Goal: Task Accomplishment & Management: Use online tool/utility

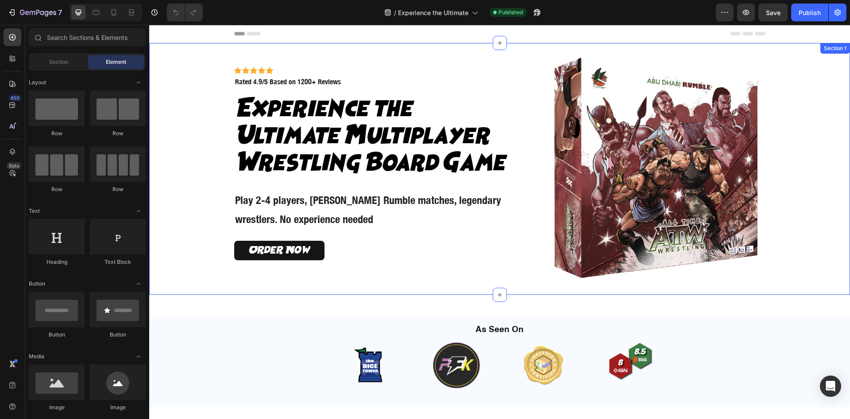
click at [814, 215] on div "Icon Icon Icon Icon Icon Icon List Icon Icon Icon Icon Icon Icon List Rated 4.9…" at bounding box center [500, 169] width 691 height 252
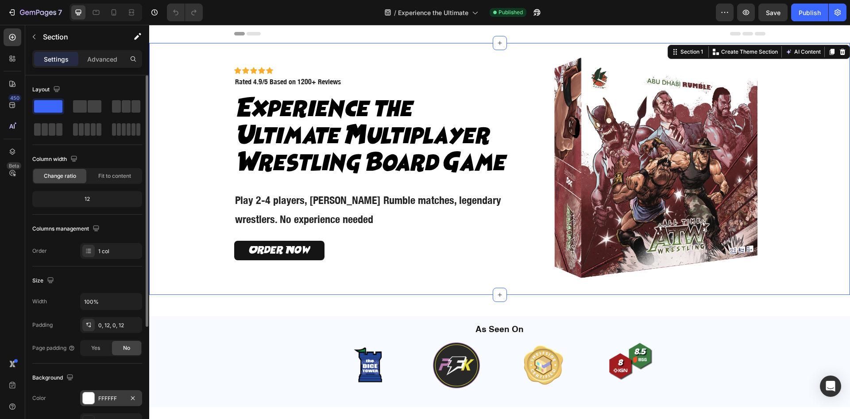
click at [93, 392] on div at bounding box center [89, 398] width 12 height 12
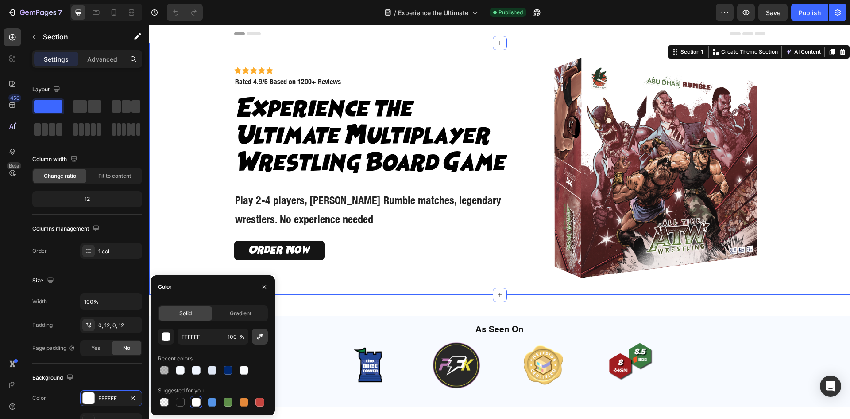
click at [258, 335] on icon "button" at bounding box center [260, 336] width 9 height 9
type input "843F40"
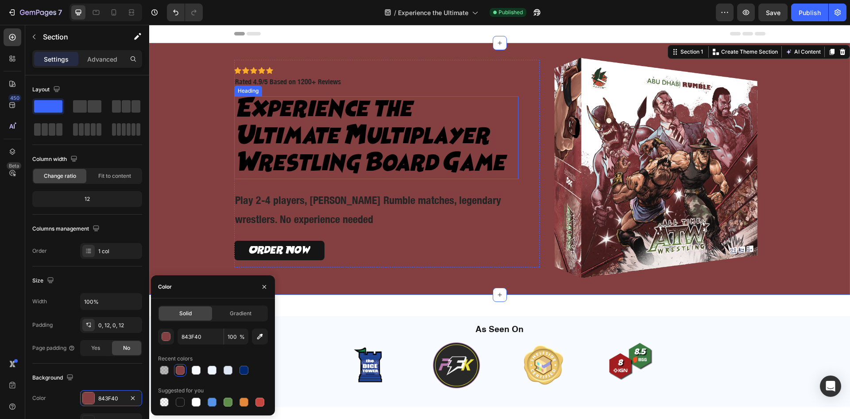
click at [322, 113] on h2 "Experience the Ultimate Multiplayer Wrestling Board Game" at bounding box center [376, 137] width 285 height 83
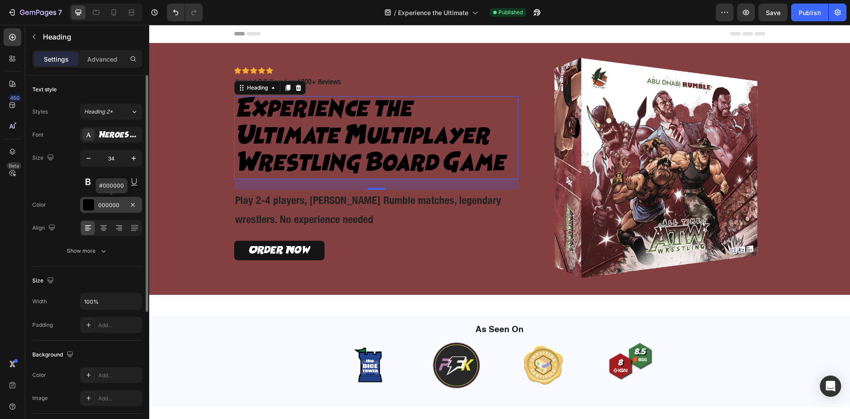
click at [99, 198] on div "000000" at bounding box center [111, 205] width 62 height 16
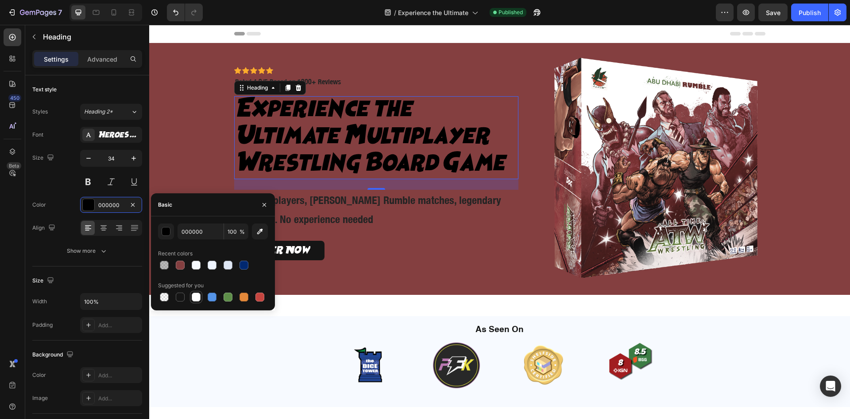
click at [197, 299] on div at bounding box center [196, 296] width 9 height 9
type input "FFFFFF"
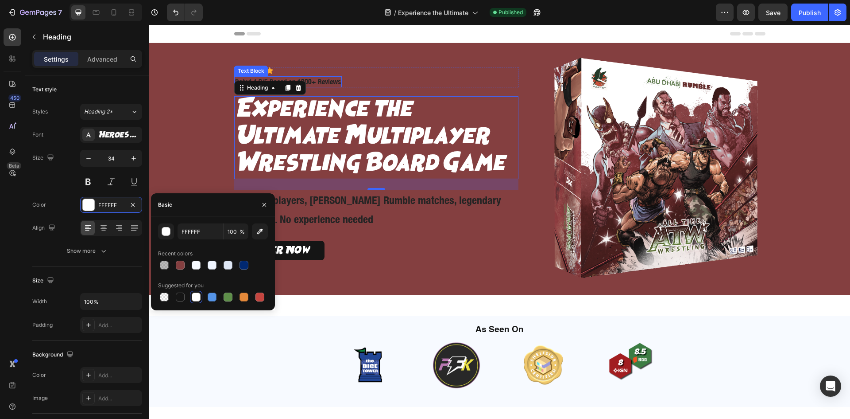
click at [320, 78] on p "Rated 4.9/5 Based on 1200+ Reviews" at bounding box center [288, 81] width 106 height 9
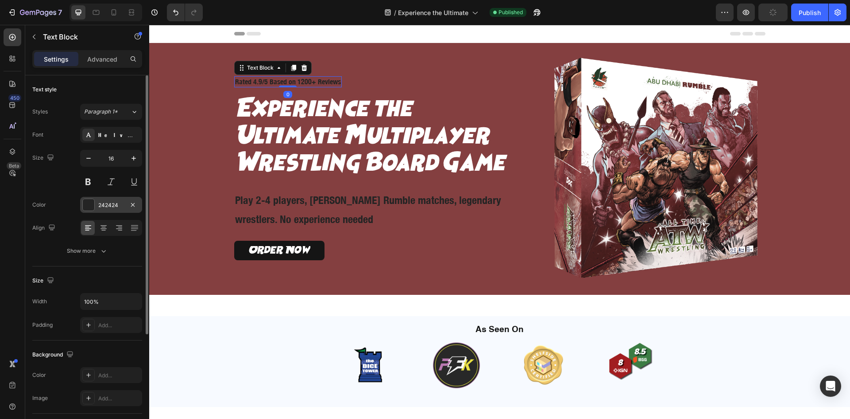
click at [90, 204] on div at bounding box center [89, 205] width 12 height 12
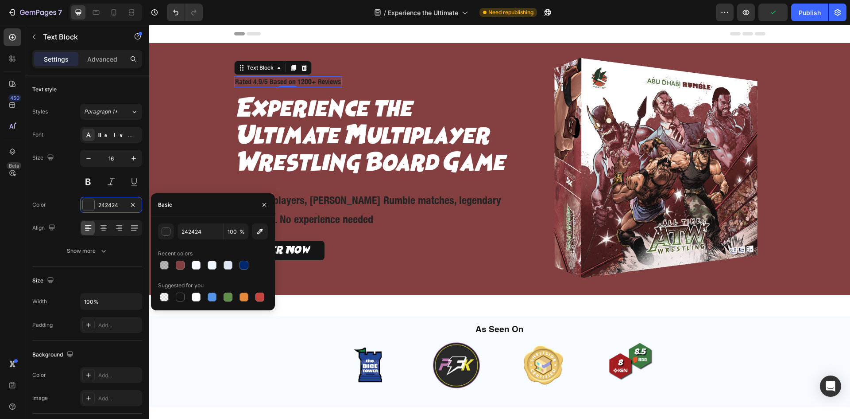
drag, startPoint x: 193, startPoint y: 292, endPoint x: 207, endPoint y: 281, distance: 18.3
click at [193, 291] on div at bounding box center [196, 296] width 11 height 11
type input "FFFFFF"
click at [309, 206] on p "Play 2-4 players, [PERSON_NAME] Rumble matches, legendary wrestlers. No experie…" at bounding box center [376, 209] width 283 height 38
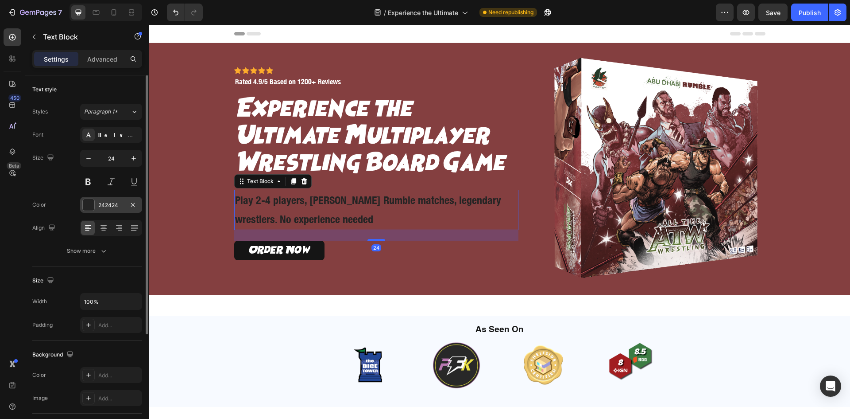
click at [93, 202] on div at bounding box center [89, 205] width 12 height 12
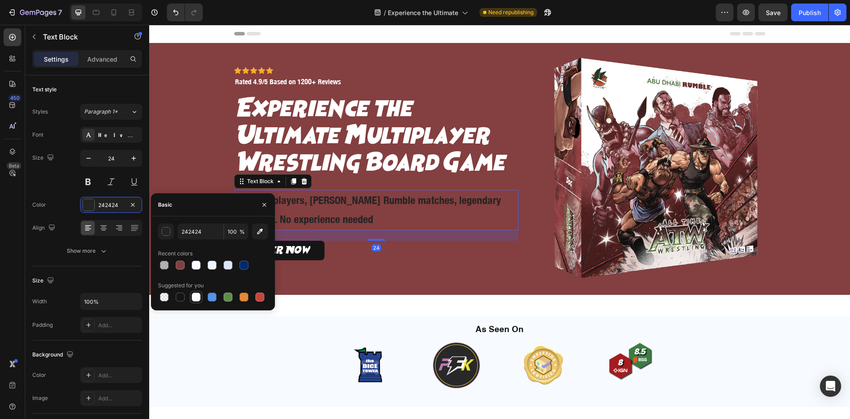
click at [193, 291] on div at bounding box center [196, 297] width 12 height 12
type input "FFFFFF"
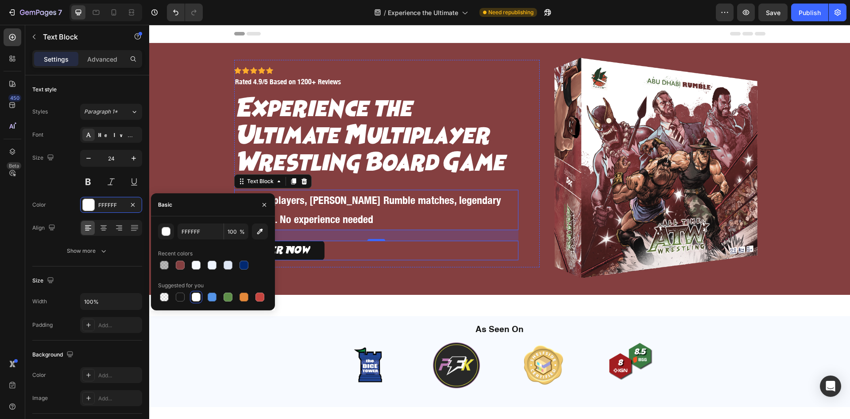
click at [347, 258] on div "Order Now Button" at bounding box center [376, 251] width 285 height 20
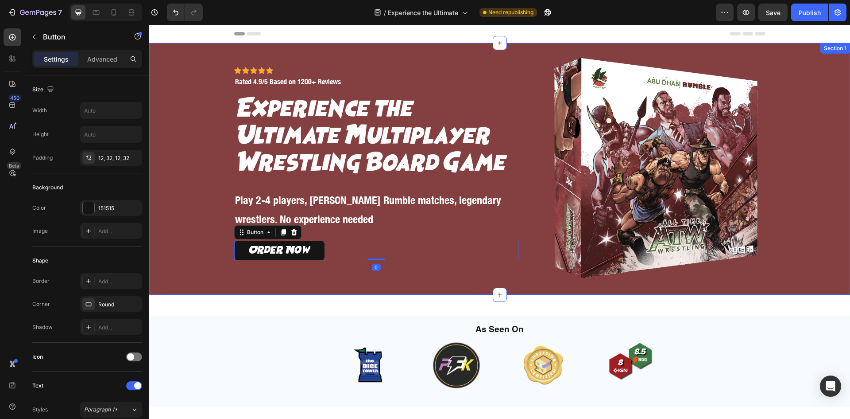
scroll to position [148, 0]
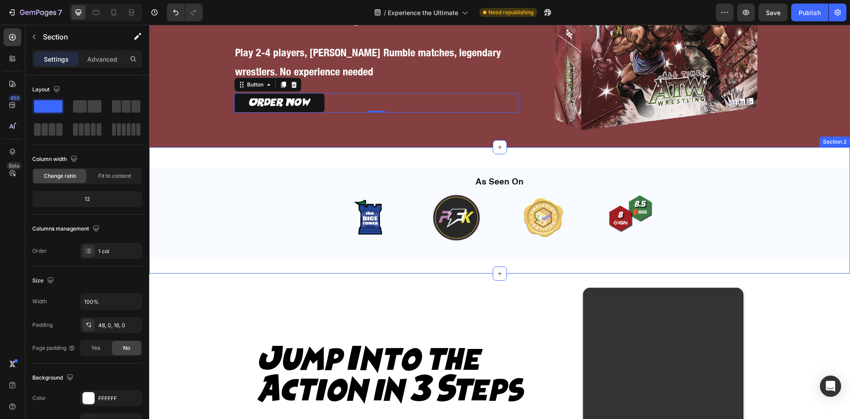
click at [434, 159] on div "As Seen On Heading Image Image Image Image Carousel Row Row Section 2" at bounding box center [499, 210] width 701 height 126
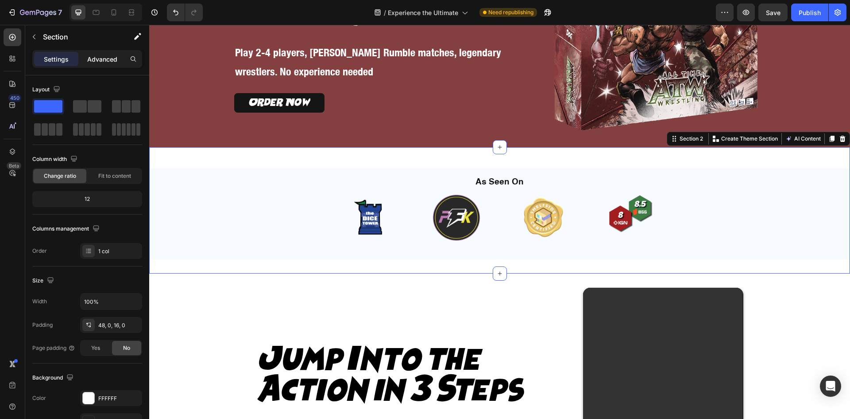
click at [97, 59] on p "Advanced" at bounding box center [102, 58] width 30 height 9
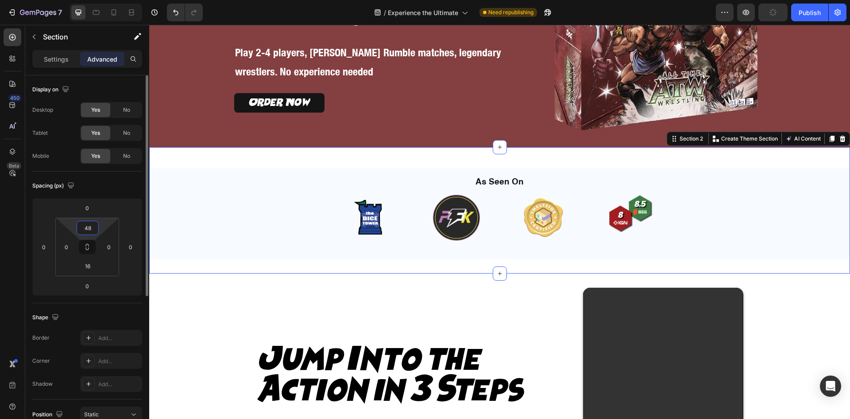
click at [89, 229] on input "48" at bounding box center [88, 227] width 18 height 13
type input "0"
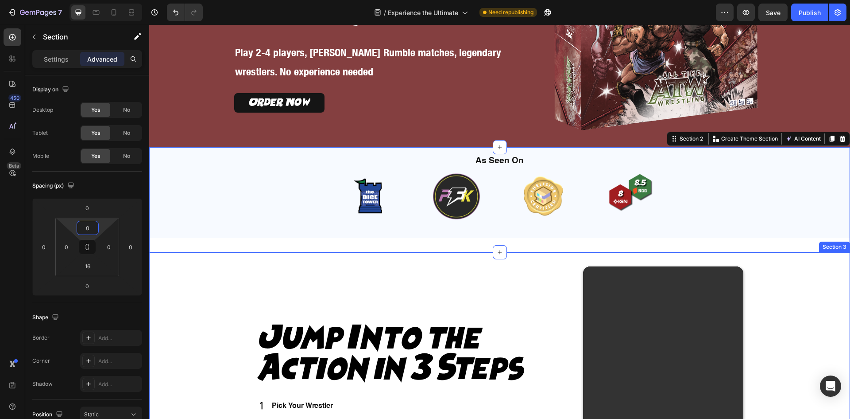
click at [175, 284] on div "Jump Into the Action in 3 Steps Heading Pick Your Wrestler Rumble or Free-for-A…" at bounding box center [500, 411] width 691 height 291
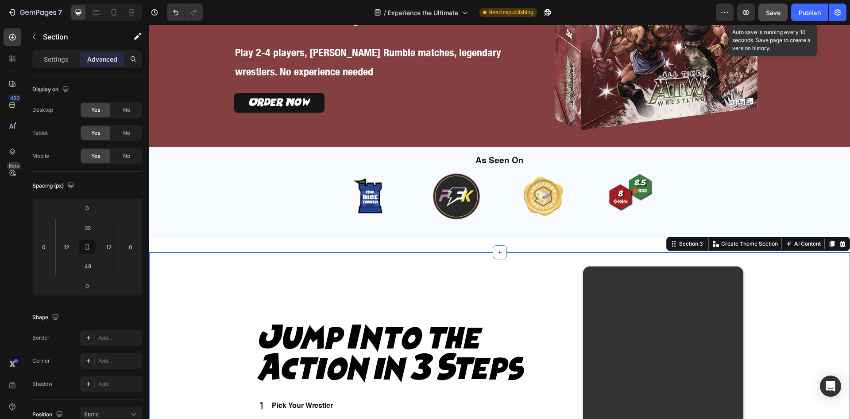
click at [775, 12] on span "Save" at bounding box center [773, 13] width 15 height 8
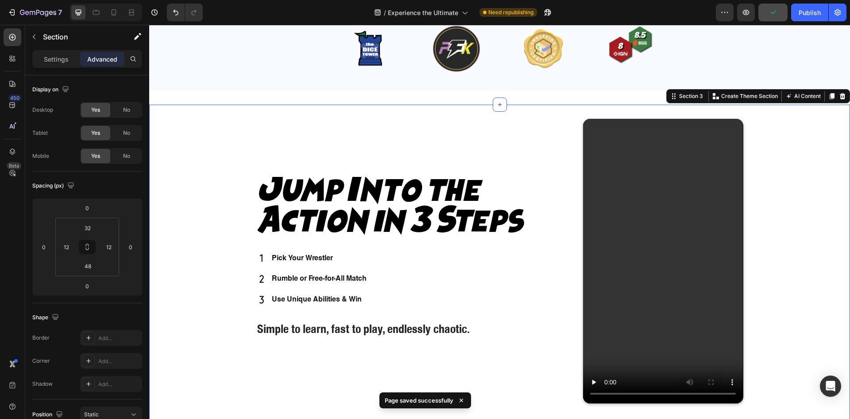
scroll to position [295, 0]
click at [199, 136] on div "Jump Into the Action in 3 Steps Heading Pick Your Wrestler Rumble or Free-for-A…" at bounding box center [500, 263] width 691 height 291
click at [225, 93] on div "As Seen On Heading Image Image Image Image Carousel Row Row" at bounding box center [499, 48] width 701 height 98
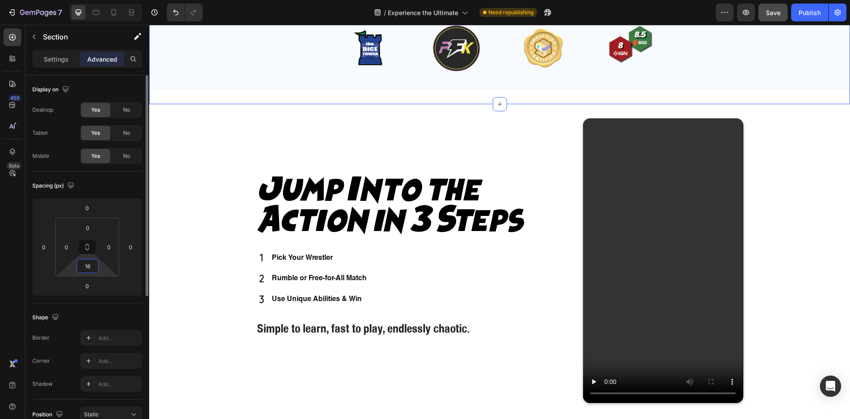
click at [94, 266] on input "16" at bounding box center [88, 265] width 18 height 13
type input "0"
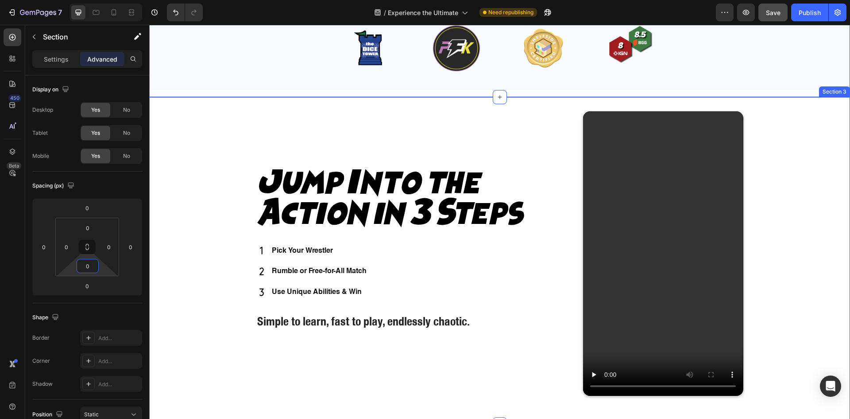
click at [210, 211] on div "Jump Into the Action in 3 Steps Heading Pick Your Wrestler Rumble or Free-for-A…" at bounding box center [500, 256] width 691 height 291
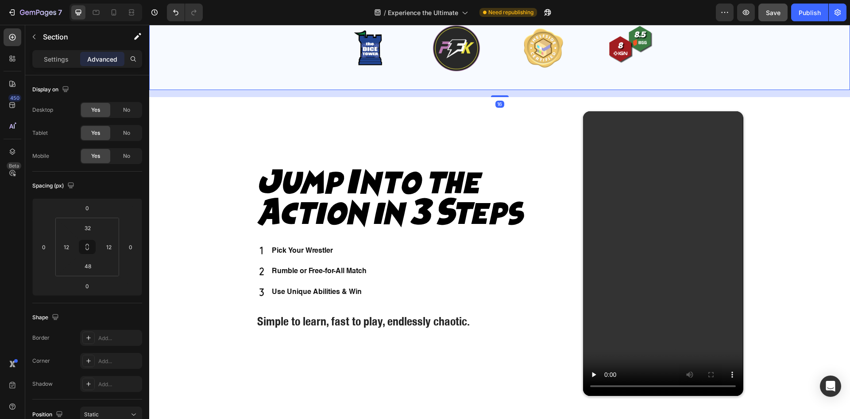
click at [252, 78] on div "As Seen On Heading Image Image Image Image Carousel Row" at bounding box center [499, 44] width 701 height 91
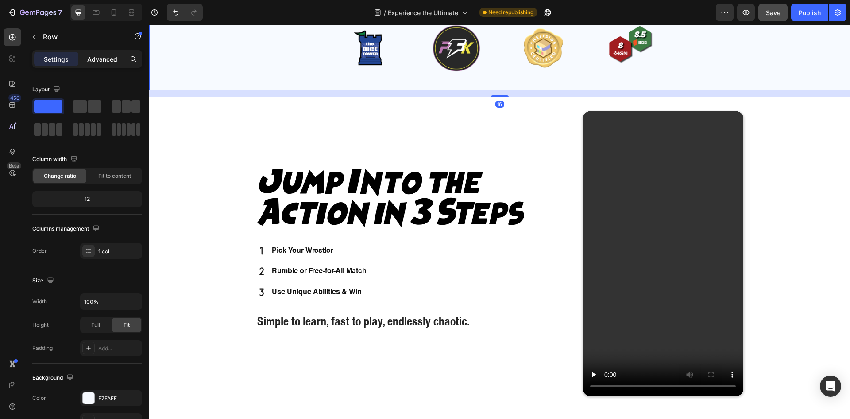
click at [107, 62] on p "Advanced" at bounding box center [102, 58] width 30 height 9
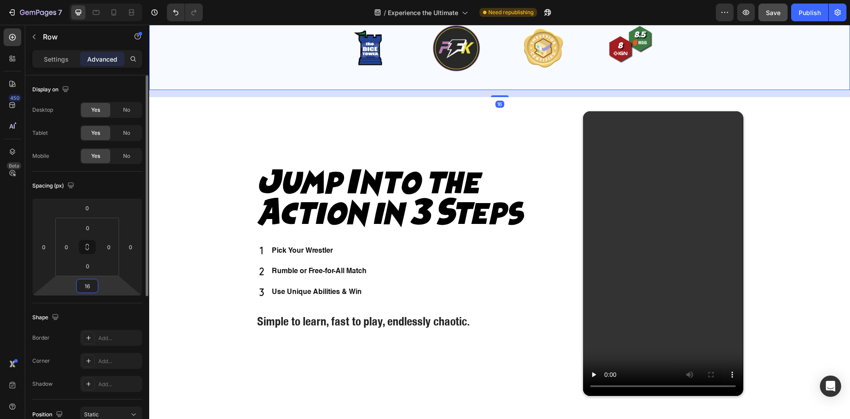
click at [91, 282] on input "16" at bounding box center [87, 285] width 18 height 13
type input "0"
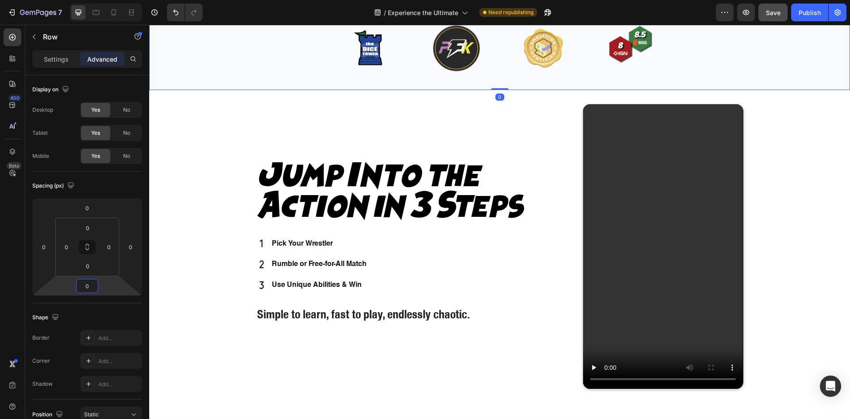
click at [182, 231] on div "Jump Into the Action in 3 Steps Heading Pick Your Wrestler Rumble or Free-for-A…" at bounding box center [500, 249] width 691 height 291
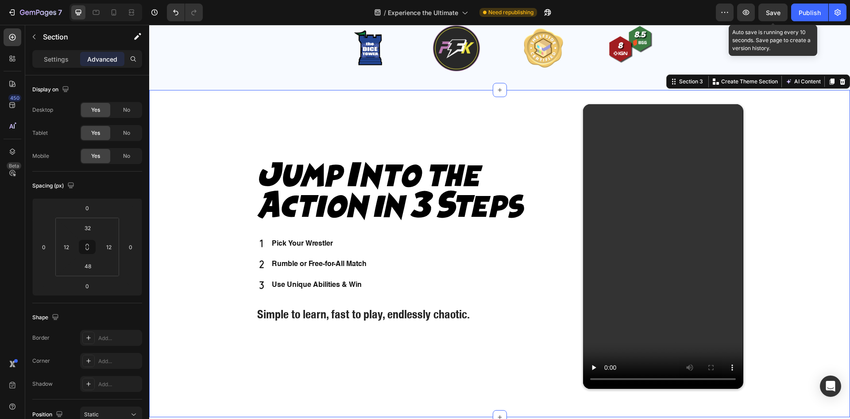
drag, startPoint x: 775, startPoint y: 11, endPoint x: 755, endPoint y: 21, distance: 22.4
click at [776, 11] on span "Save" at bounding box center [773, 13] width 15 height 8
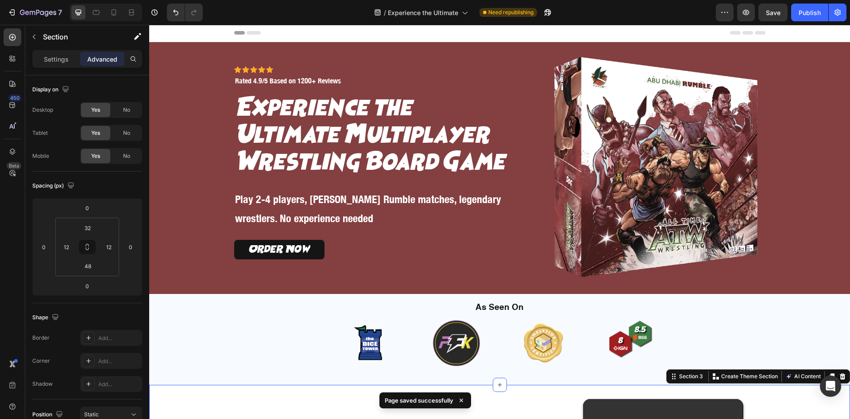
scroll to position [0, 0]
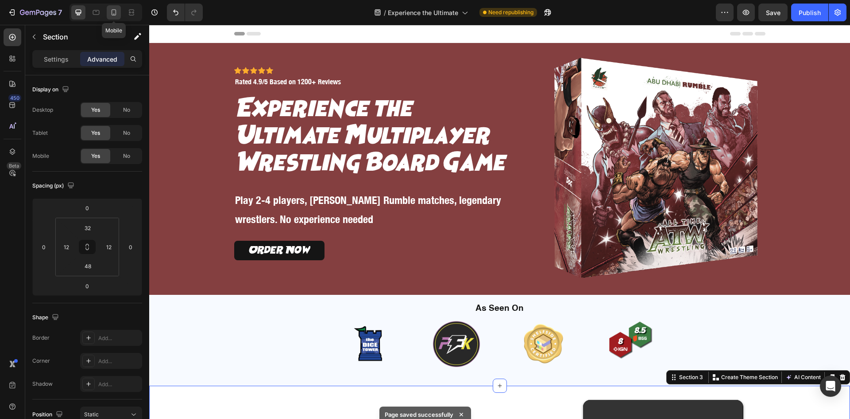
click at [121, 14] on div at bounding box center [114, 12] width 14 height 14
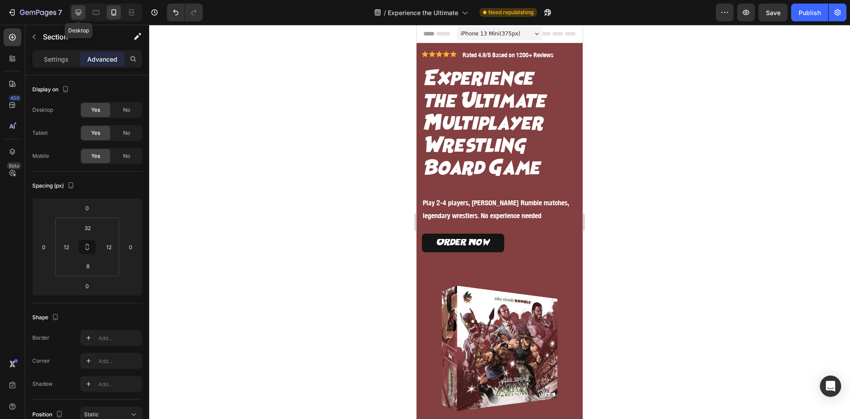
click at [83, 13] on div at bounding box center [78, 12] width 14 height 14
type input "48"
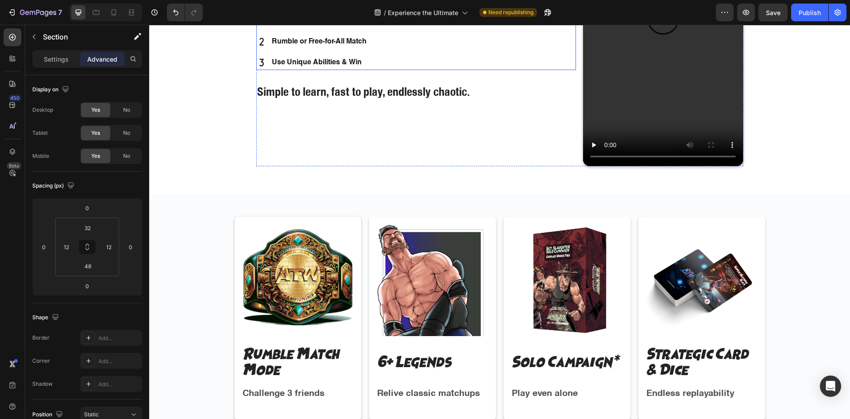
scroll to position [625, 0]
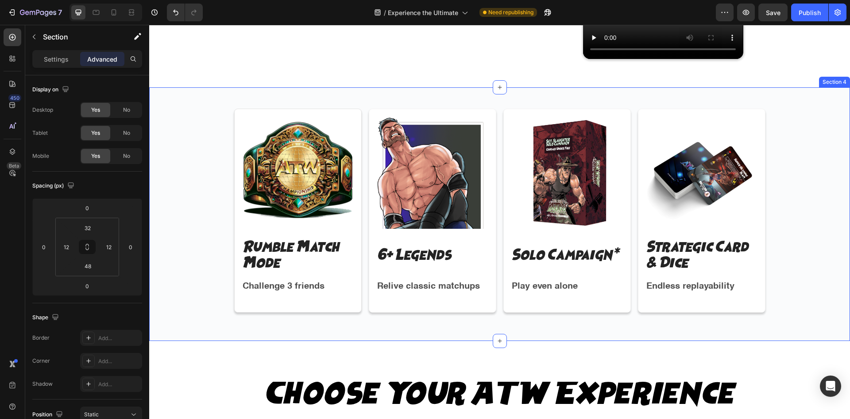
click at [325, 95] on div "Image Rumble Match Mode Text Block Challenge 3 friends Text Block Row Image 6+ …" at bounding box center [499, 213] width 701 height 253
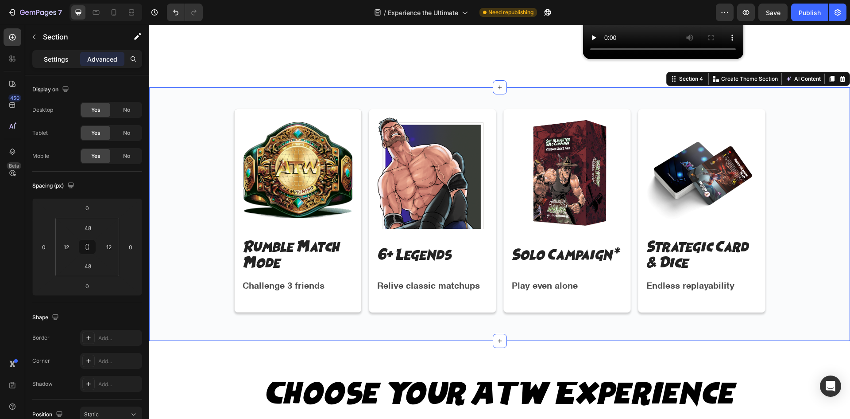
click at [68, 57] on p "Settings" at bounding box center [56, 58] width 25 height 9
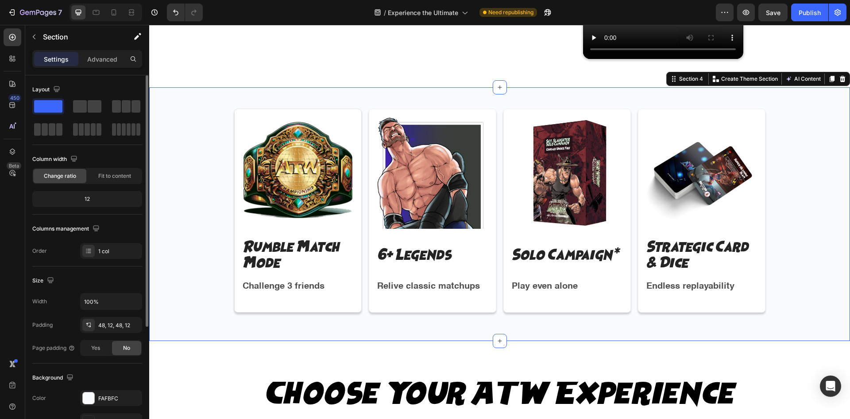
drag, startPoint x: 89, startPoint y: 396, endPoint x: 97, endPoint y: 389, distance: 11.0
click at [90, 396] on div at bounding box center [89, 398] width 12 height 12
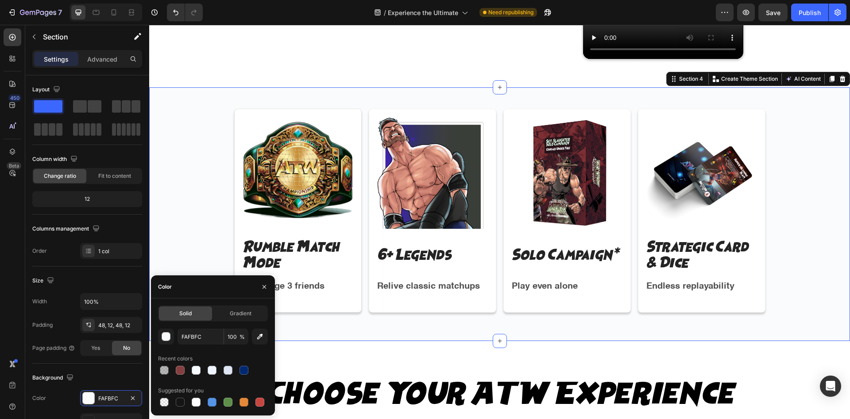
drag, startPoint x: 181, startPoint y: 398, endPoint x: 182, endPoint y: 390, distance: 7.7
click at [181, 397] on div at bounding box center [180, 401] width 11 height 11
type input "151515"
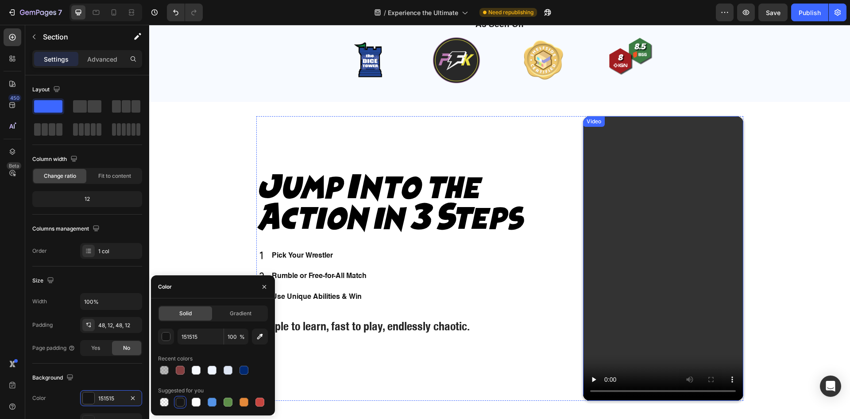
scroll to position [256, 0]
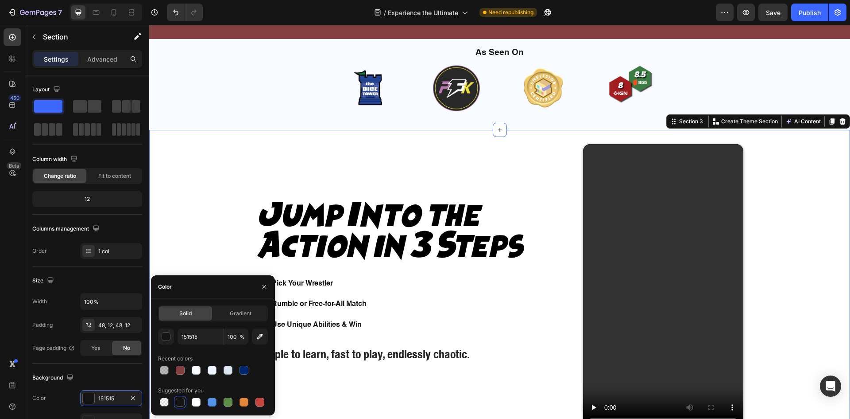
click at [199, 150] on div "Jump Into the Action in 3 Steps Heading Pick Your Wrestler Rumble or Free-for-A…" at bounding box center [500, 289] width 691 height 291
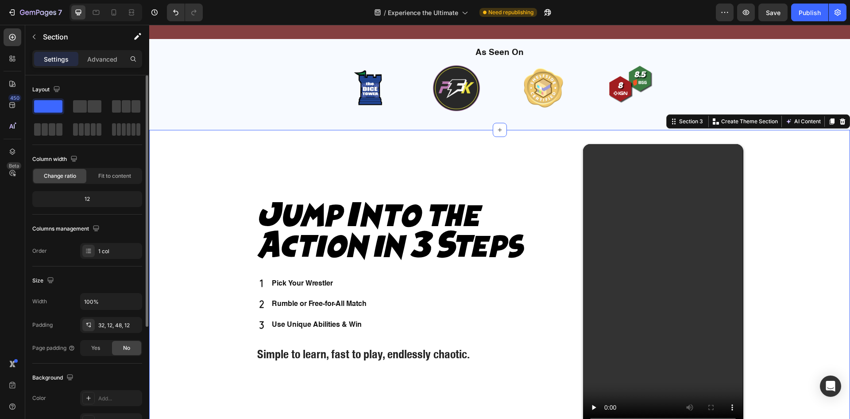
scroll to position [172, 0]
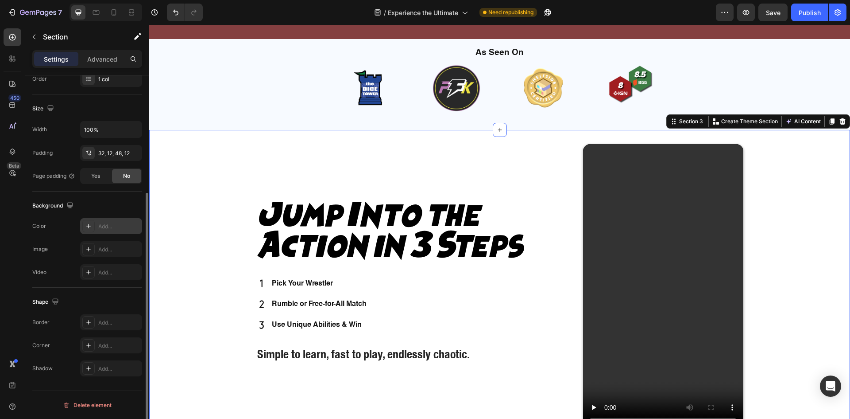
click at [88, 222] on div at bounding box center [88, 226] width 12 height 12
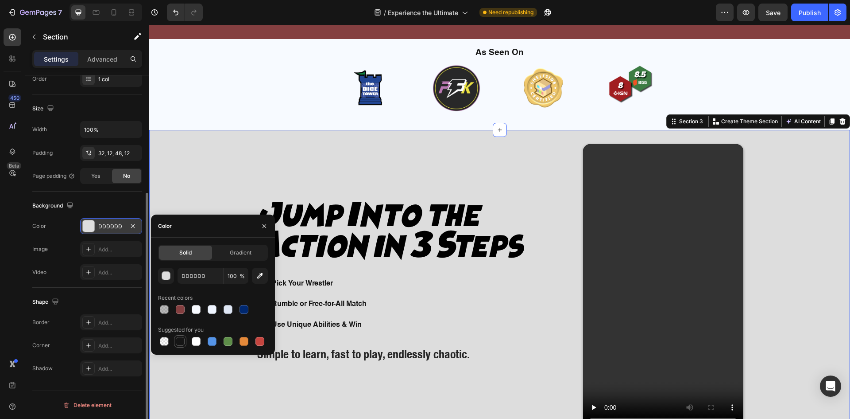
click at [179, 342] on div at bounding box center [180, 341] width 9 height 9
type input "151515"
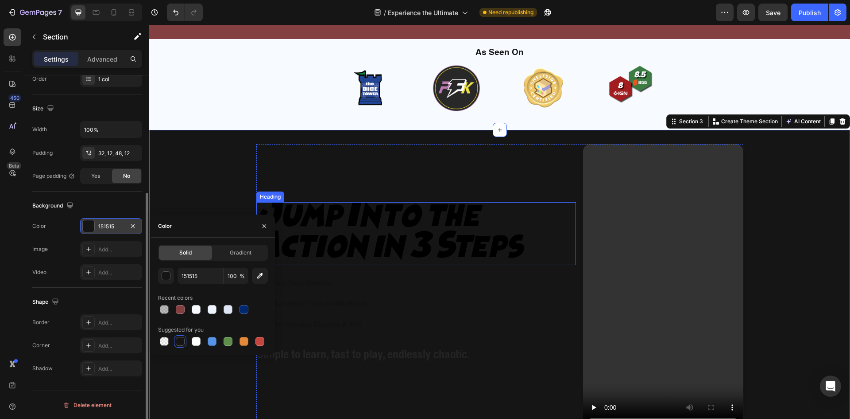
click at [272, 197] on div "Heading" at bounding box center [270, 197] width 24 height 8
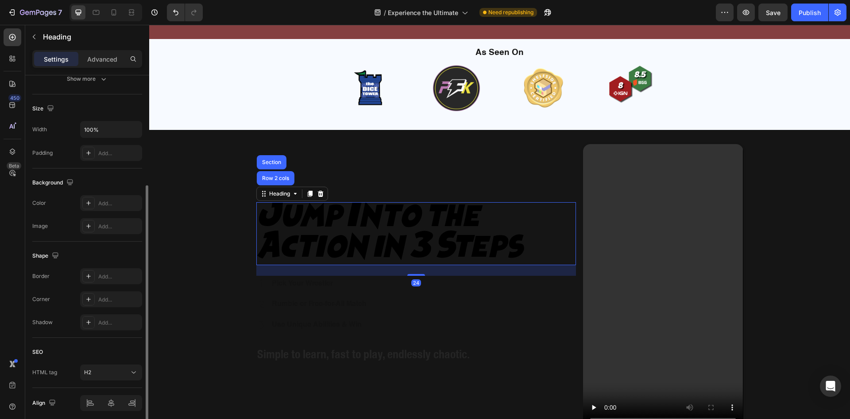
scroll to position [0, 0]
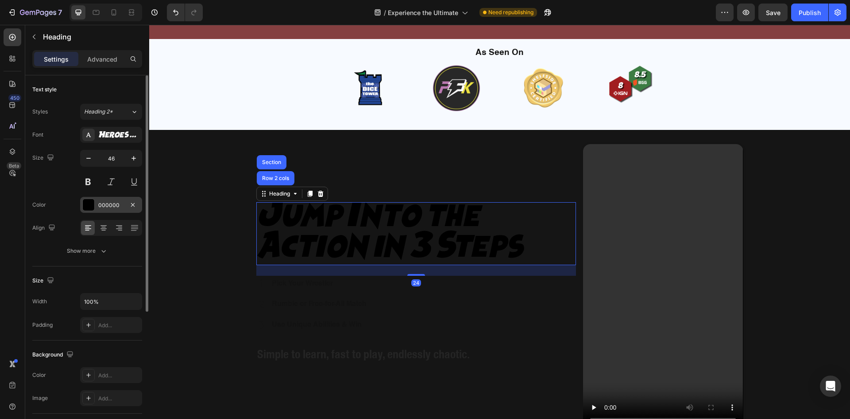
click at [103, 203] on div "000000" at bounding box center [111, 205] width 26 height 8
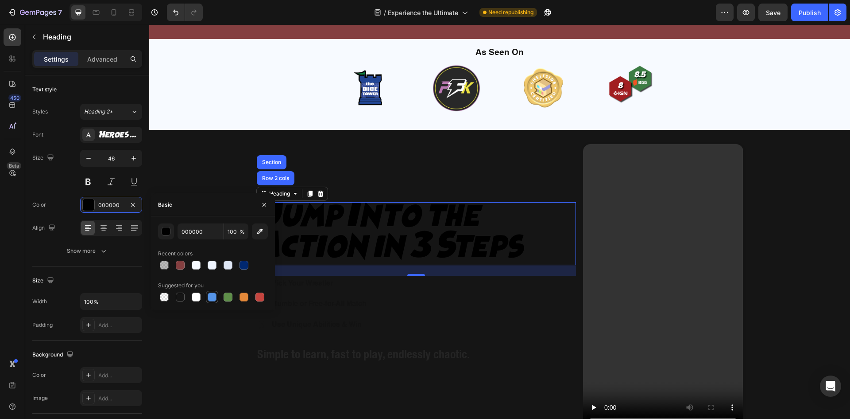
click at [196, 294] on div at bounding box center [196, 296] width 9 height 9
type input "FFFFFF"
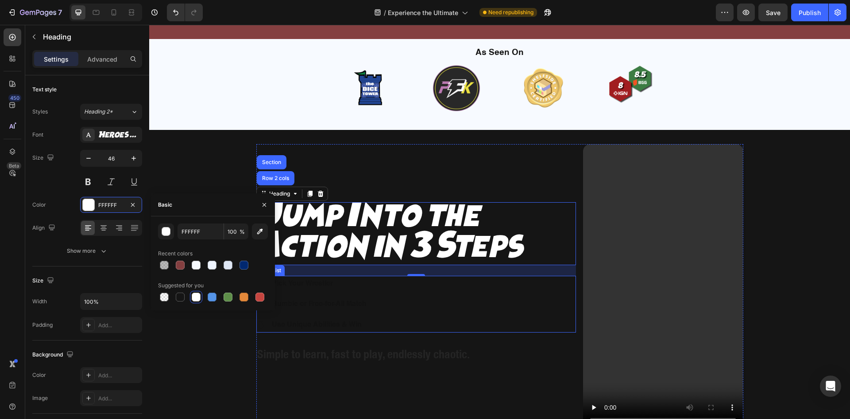
click at [301, 287] on p "Pick Your Wrestler" at bounding box center [319, 283] width 95 height 13
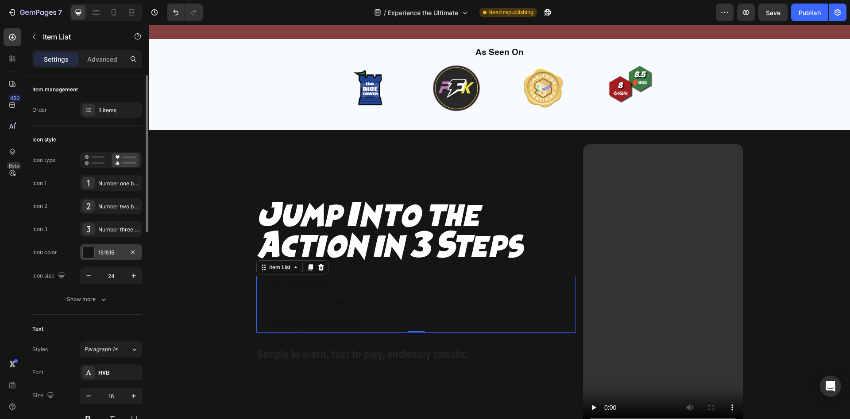
click at [106, 249] on div "151515" at bounding box center [111, 252] width 26 height 8
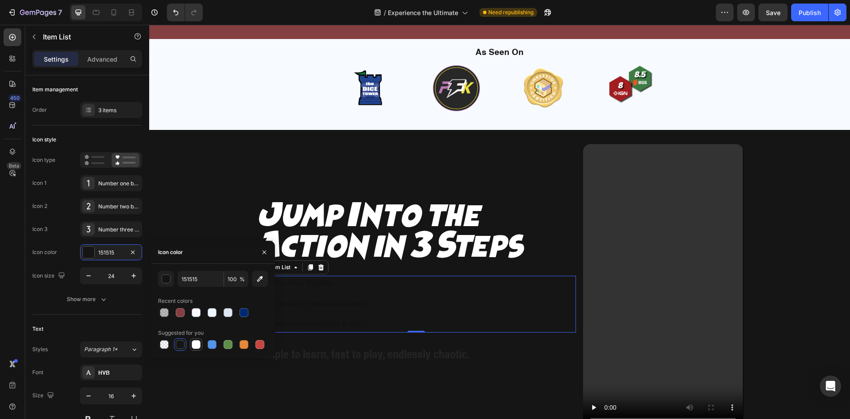
click at [197, 346] on div at bounding box center [196, 344] width 9 height 9
type input "FFFFFF"
click at [334, 327] on p "Use Unique Abilities & Win" at bounding box center [319, 324] width 95 height 13
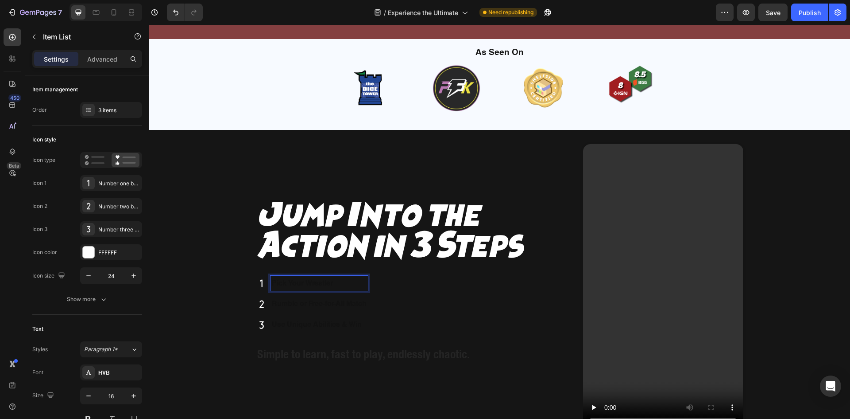
click at [310, 283] on p "Pick Your Wrestler" at bounding box center [319, 283] width 95 height 13
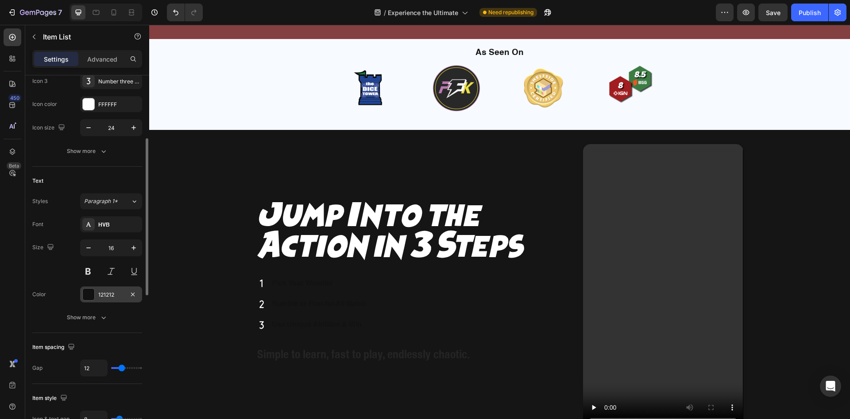
click at [94, 293] on div at bounding box center [89, 294] width 12 height 12
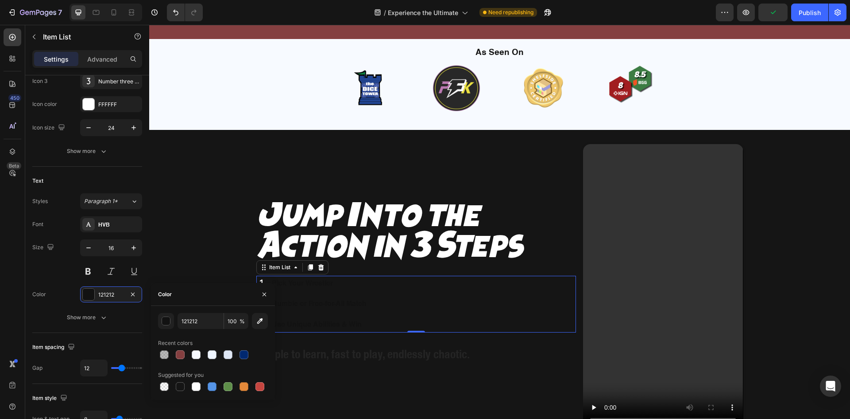
drag, startPoint x: 198, startPoint y: 386, endPoint x: 264, endPoint y: 357, distance: 73.0
click at [197, 386] on div at bounding box center [196, 386] width 9 height 9
type input "FFFFFF"
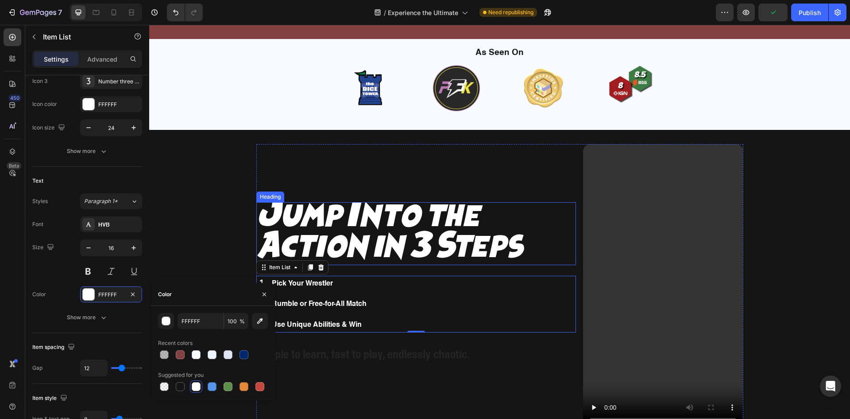
click at [256, 223] on h2 "Jump Into the Action in 3 Steps" at bounding box center [416, 233] width 320 height 63
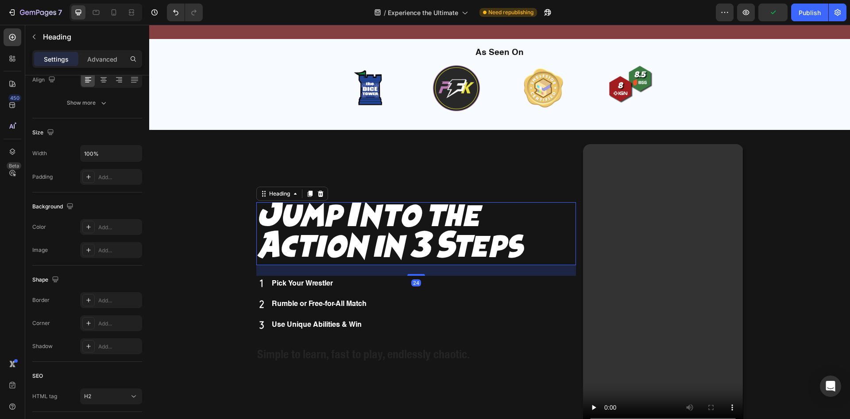
scroll to position [0, 0]
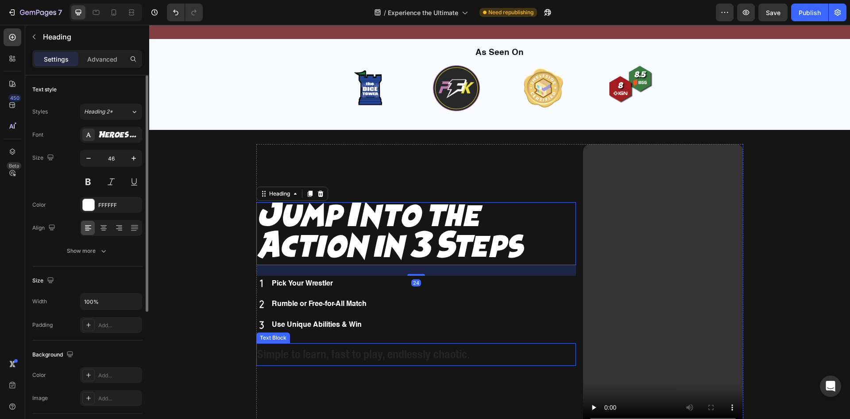
click at [330, 353] on p "Simple to learn, fast to play, endlessly chaotic." at bounding box center [416, 354] width 318 height 21
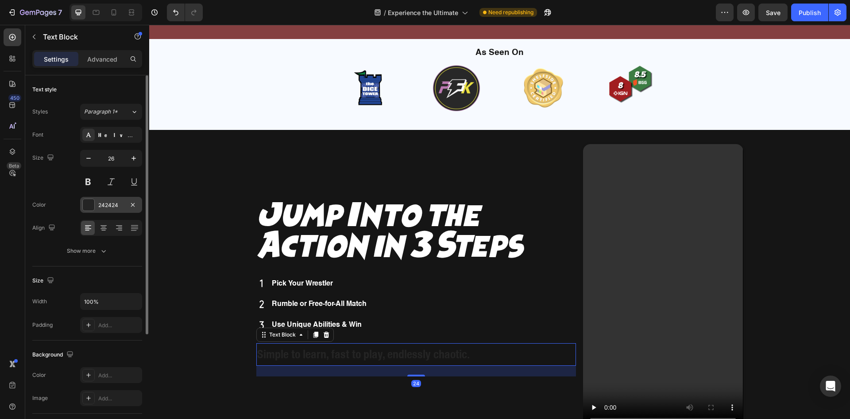
click at [105, 207] on div "242424" at bounding box center [111, 205] width 26 height 8
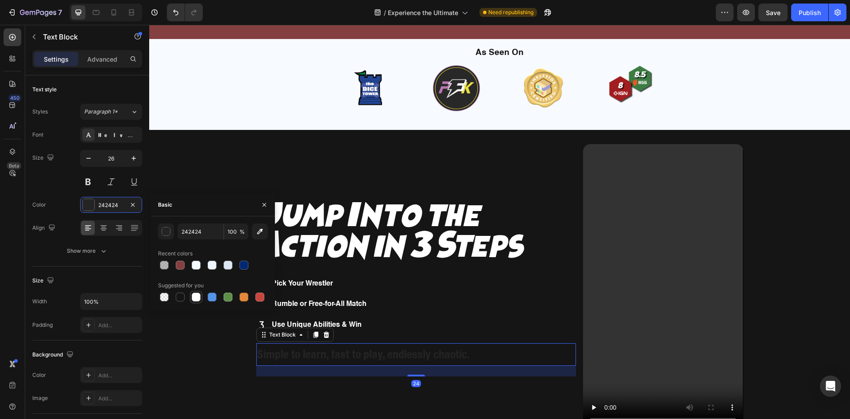
click at [194, 295] on div at bounding box center [196, 296] width 9 height 9
type input "FFFFFF"
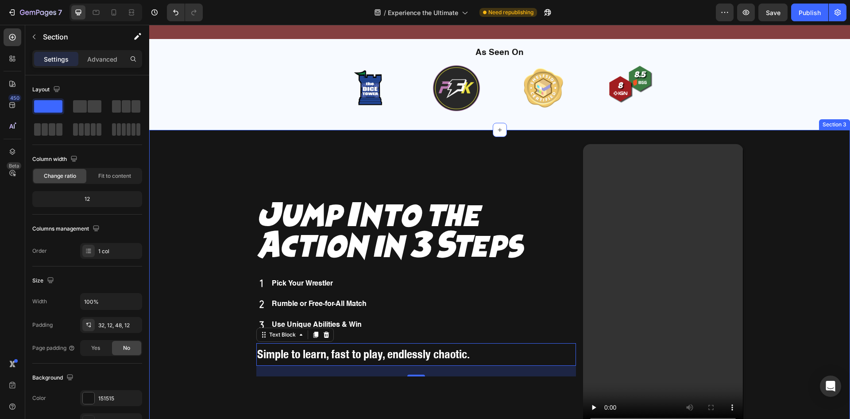
click at [214, 183] on div "Jump Into the Action in 3 Steps Heading Pick Your Wrestler Rumble or Free-for-A…" at bounding box center [500, 289] width 691 height 291
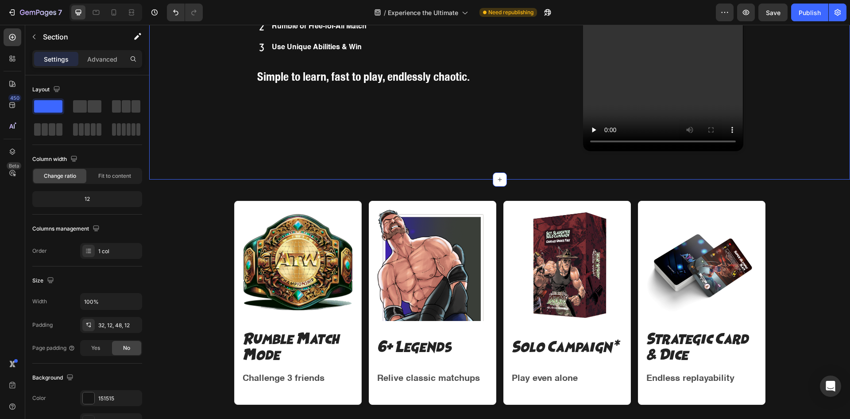
scroll to position [625, 0]
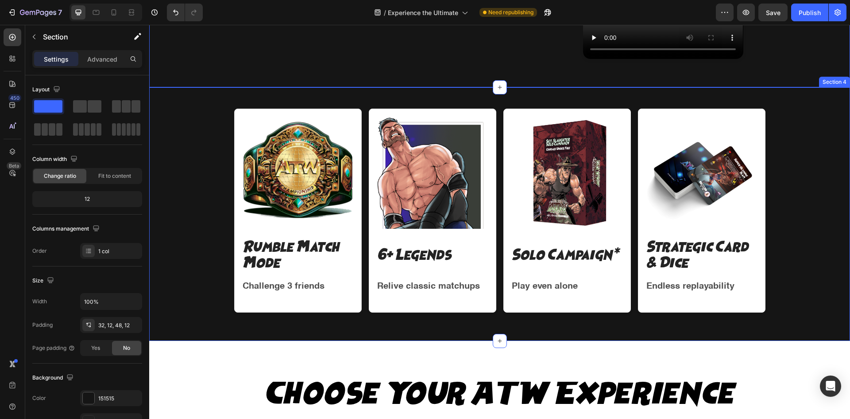
click at [201, 190] on div "Image Rumble Match Mode Text Block Challenge 3 friends Text Block Row Image 6+ …" at bounding box center [500, 214] width 691 height 211
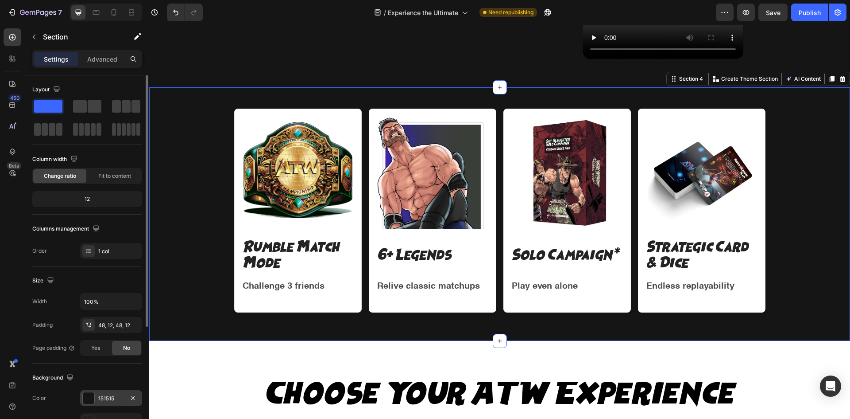
click at [103, 398] on div "151515" at bounding box center [111, 398] width 26 height 8
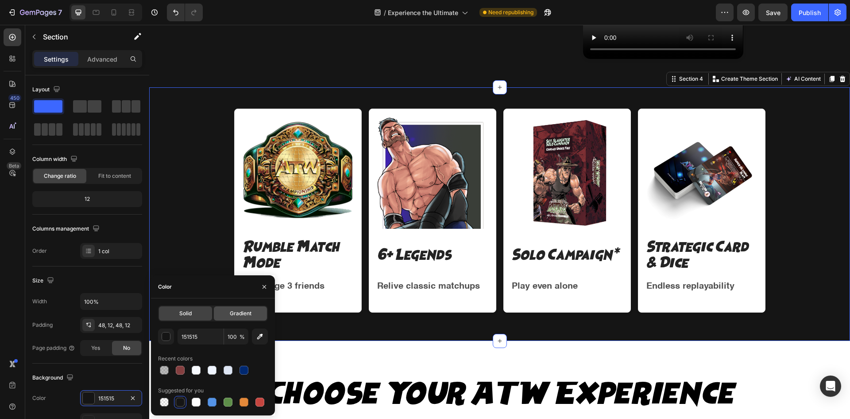
click at [239, 310] on span "Gradient" at bounding box center [241, 313] width 22 height 8
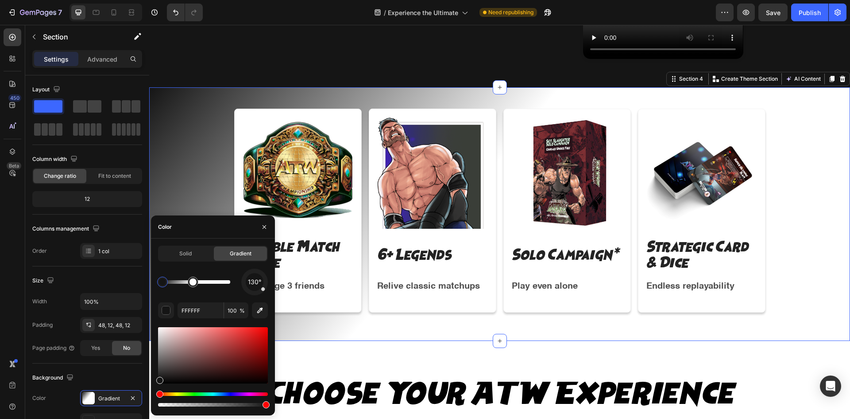
click at [228, 282] on div at bounding box center [197, 282] width 68 height 4
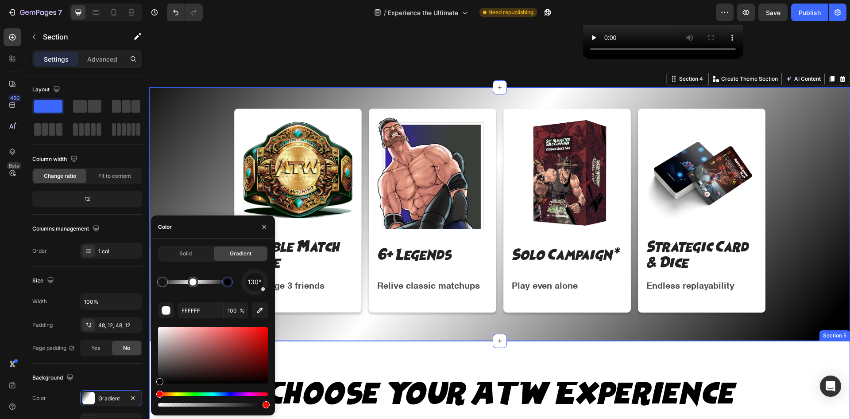
drag, startPoint x: 326, startPoint y: 399, endPoint x: 150, endPoint y: 398, distance: 176.3
click at [194, 282] on div at bounding box center [194, 281] width 7 height 7
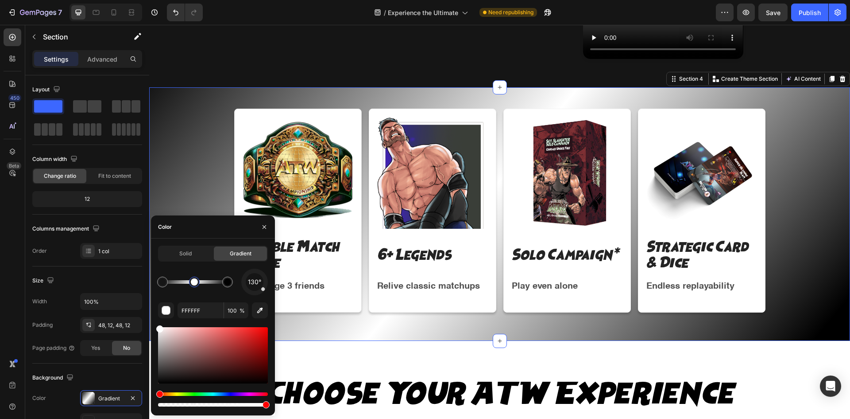
click at [194, 282] on div at bounding box center [194, 281] width 7 height 7
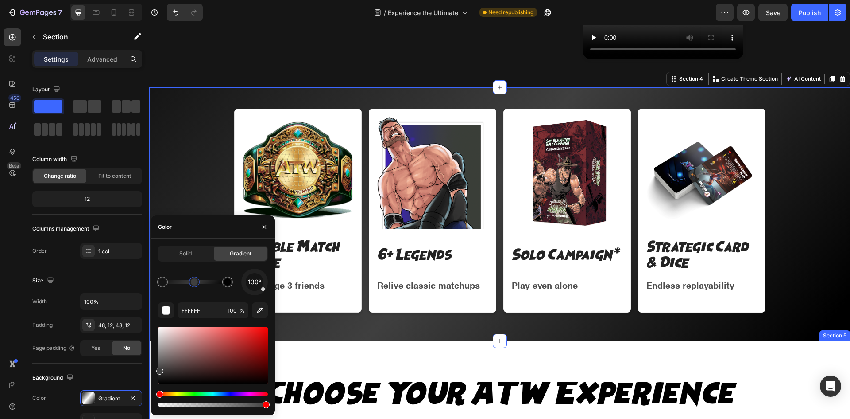
type input "3F3F3F"
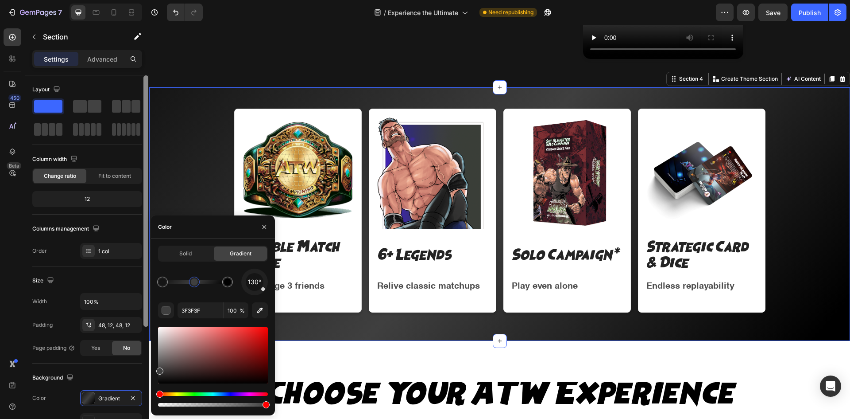
drag, startPoint x: 167, startPoint y: 351, endPoint x: 148, endPoint y: 366, distance: 23.3
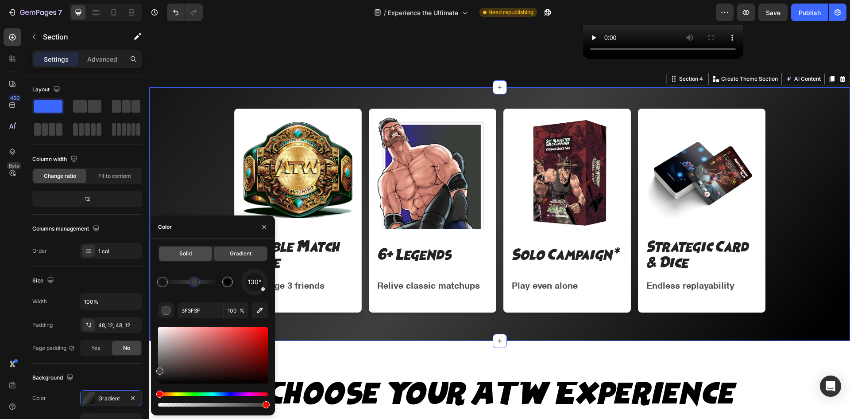
click at [195, 255] on div "Solid" at bounding box center [185, 253] width 53 height 14
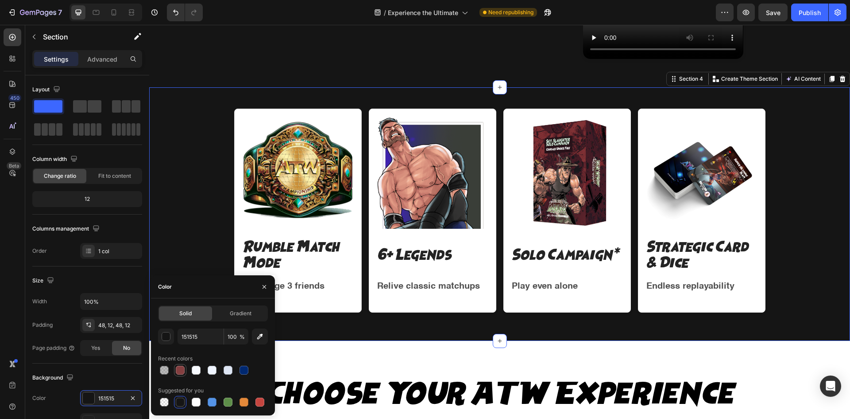
click at [179, 369] on div at bounding box center [180, 369] width 9 height 9
type input "843F40"
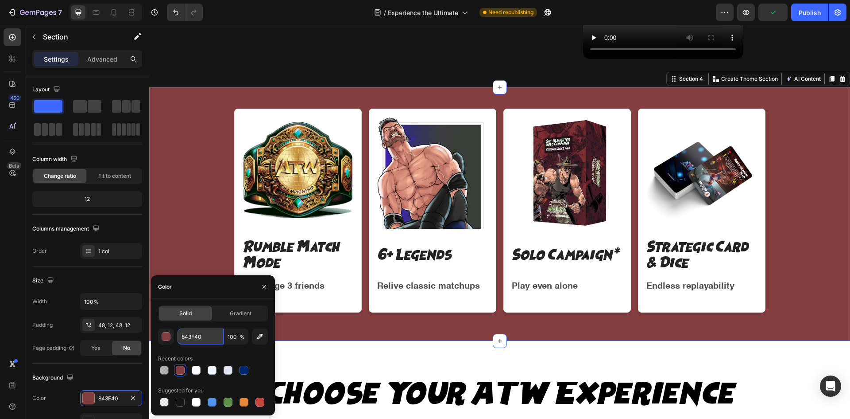
click at [190, 334] on input "843F40" at bounding box center [201, 336] width 46 height 16
click at [240, 314] on span "Gradient" at bounding box center [241, 313] width 22 height 8
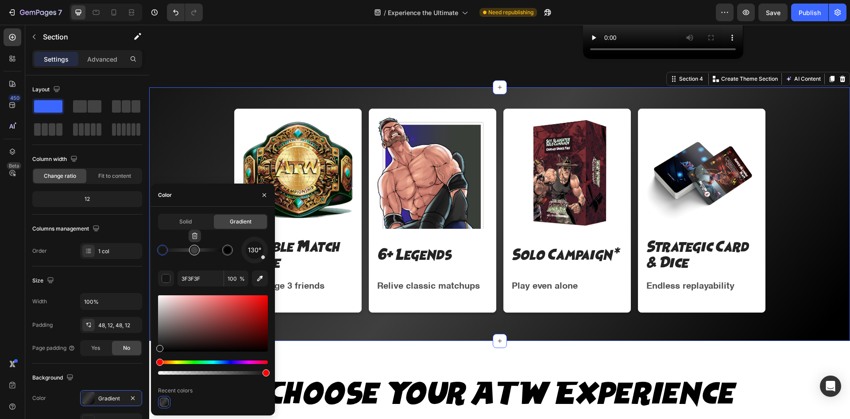
click at [194, 255] on div at bounding box center [194, 250] width 11 height 11
click at [195, 278] on input "3F3F3F" at bounding box center [201, 278] width 46 height 16
paste input "843F40"
type input "843F40"
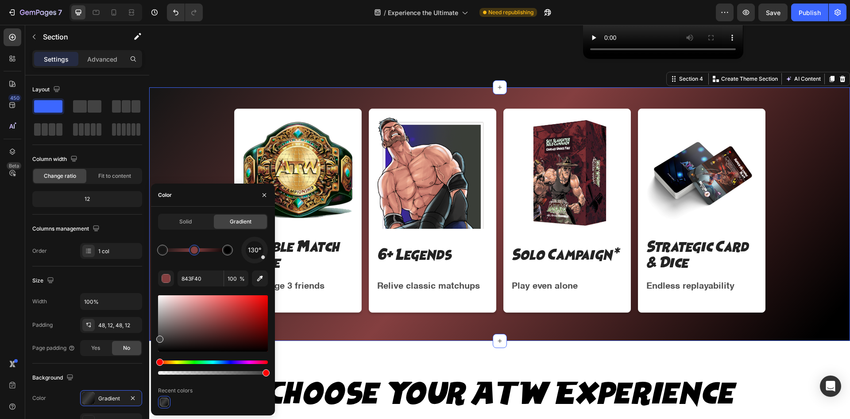
click at [829, 225] on div "Image Rumble Match Mode Text Block Challenge 3 friends Text Block Row Image 6+ …" at bounding box center [500, 214] width 691 height 211
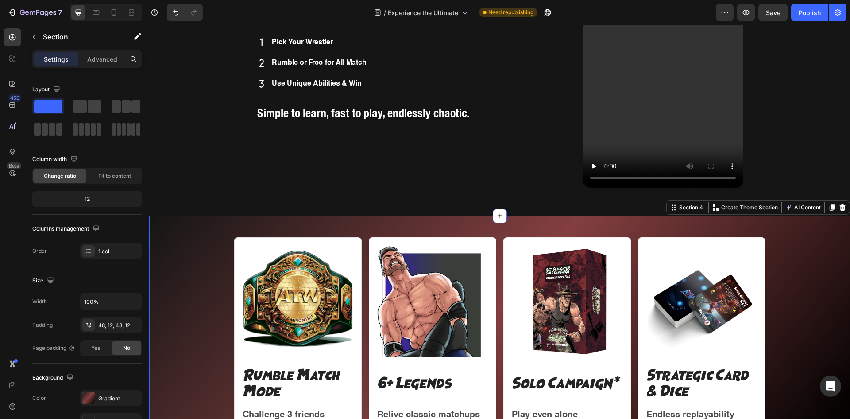
scroll to position [477, 0]
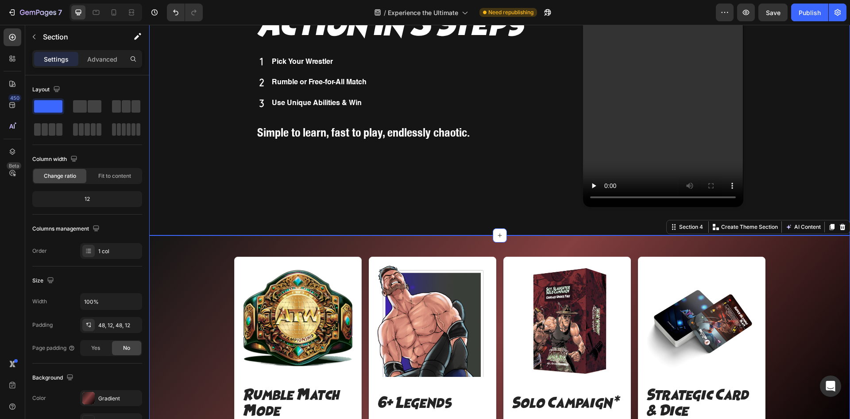
click at [257, 213] on div "Jump Into the Action in 3 Steps Heading Pick Your Wrestler Rumble or Free-for-A…" at bounding box center [500, 67] width 691 height 291
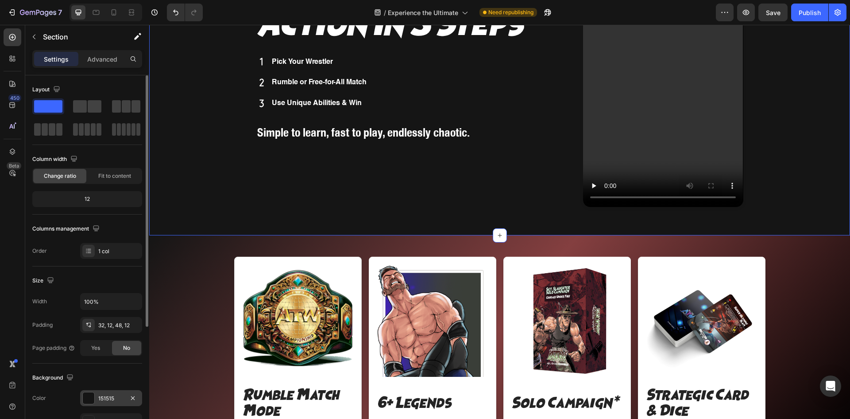
click at [96, 398] on div "151515" at bounding box center [111, 398] width 62 height 16
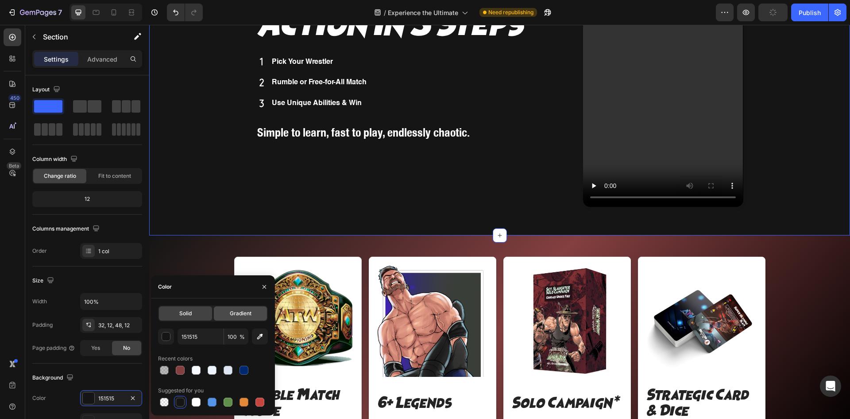
click at [235, 318] on div "Gradient" at bounding box center [240, 313] width 53 height 14
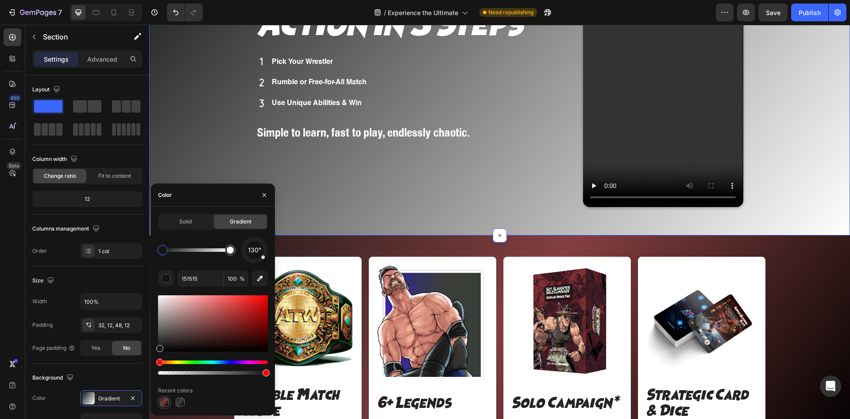
click at [164, 402] on div at bounding box center [164, 401] width 9 height 9
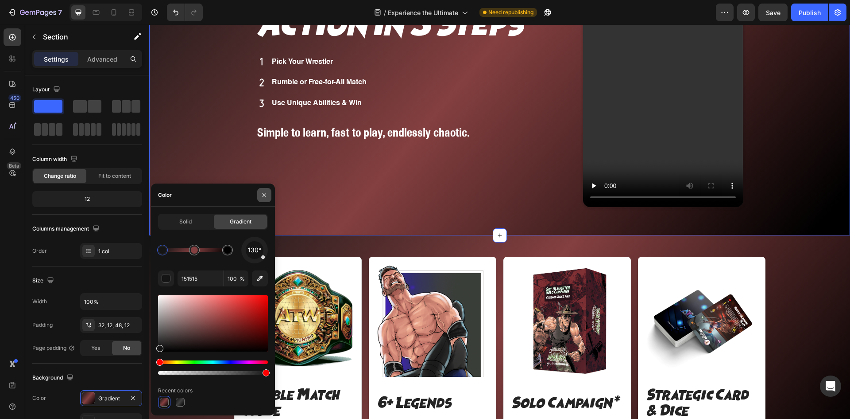
click at [267, 194] on icon "button" at bounding box center [264, 194] width 7 height 7
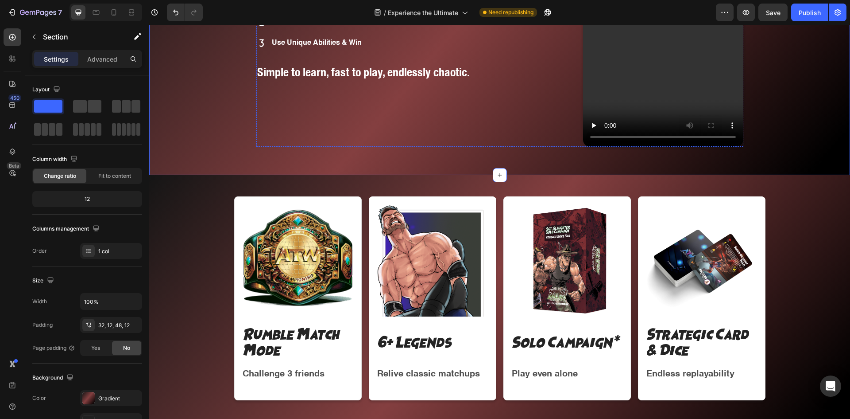
scroll to position [625, 0]
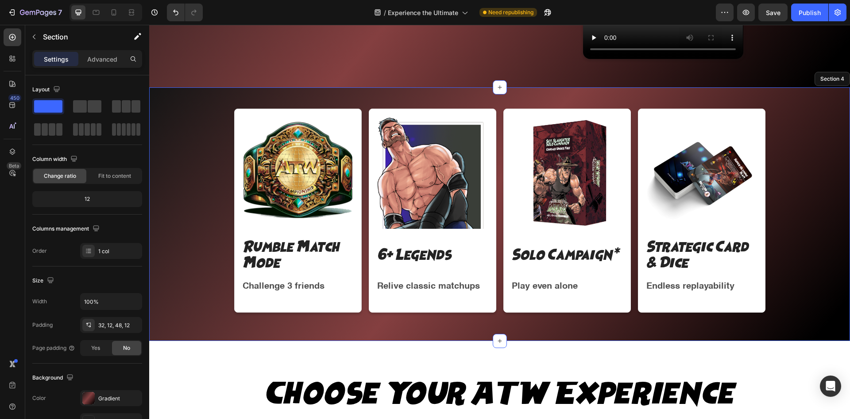
click at [213, 255] on div "Image Rumble Match Mode Text Block Challenge 3 friends Text Block Row Image 6+ …" at bounding box center [500, 214] width 691 height 211
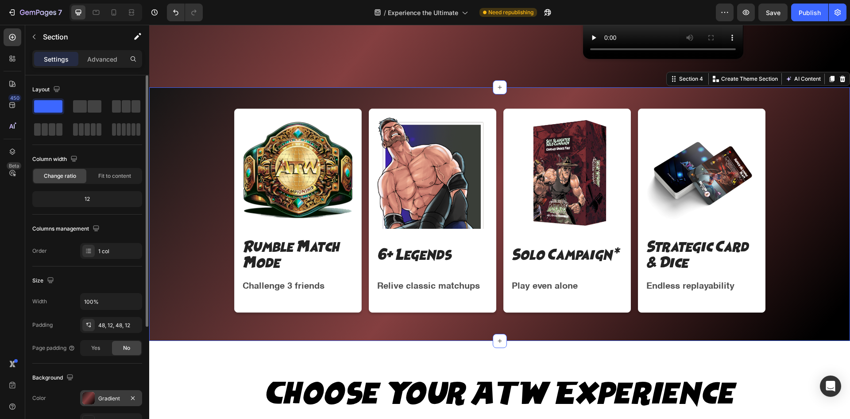
click at [95, 393] on div "Gradient" at bounding box center [111, 398] width 62 height 16
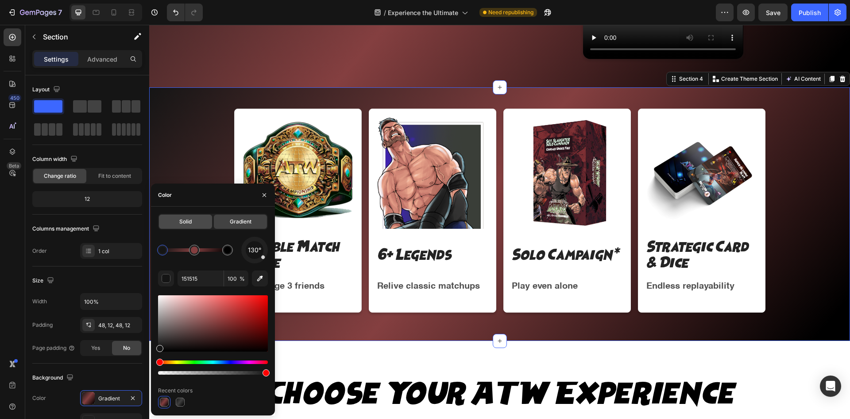
drag, startPoint x: 183, startPoint y: 221, endPoint x: 34, endPoint y: 202, distance: 150.5
click at [183, 221] on span "Solid" at bounding box center [185, 221] width 12 height 8
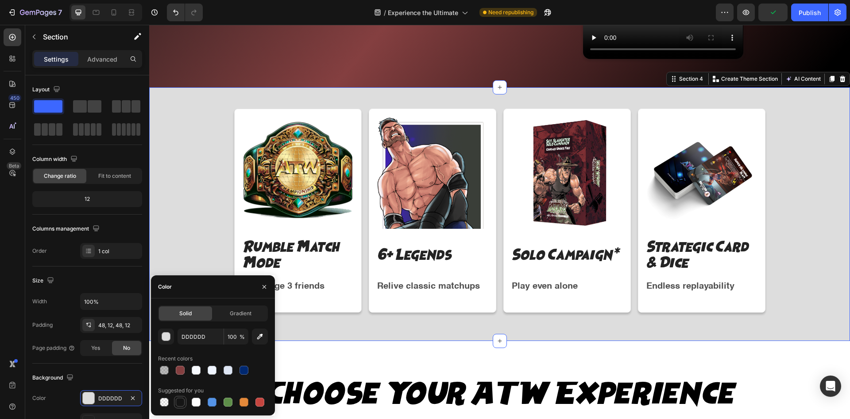
click at [180, 397] on div at bounding box center [180, 401] width 11 height 11
type input "151515"
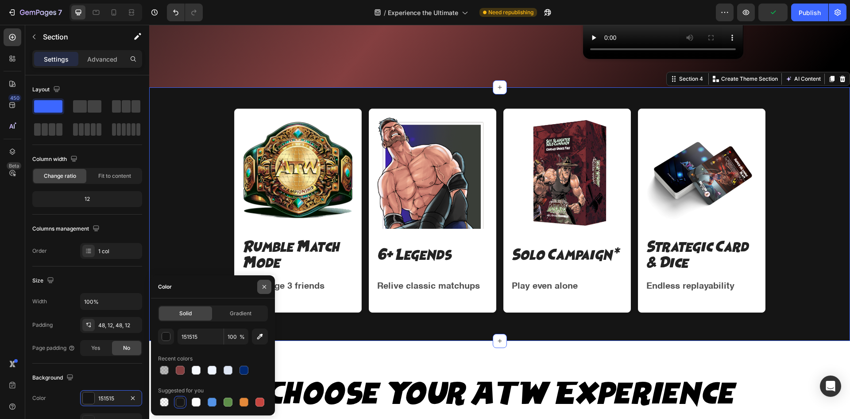
click at [268, 287] on button "button" at bounding box center [264, 287] width 14 height 14
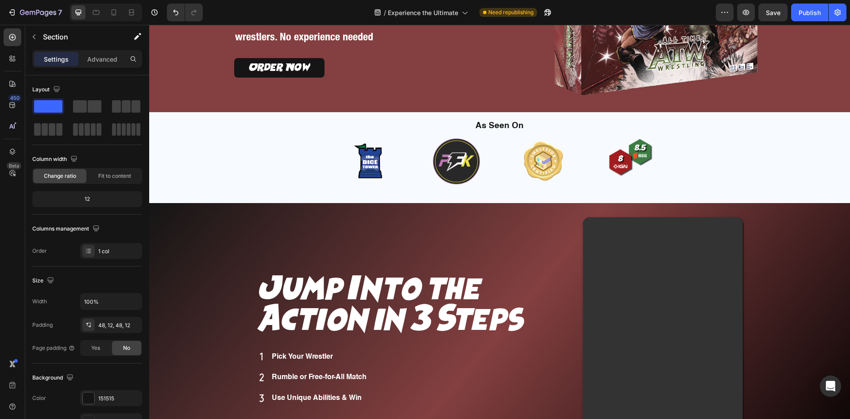
scroll to position [182, 0]
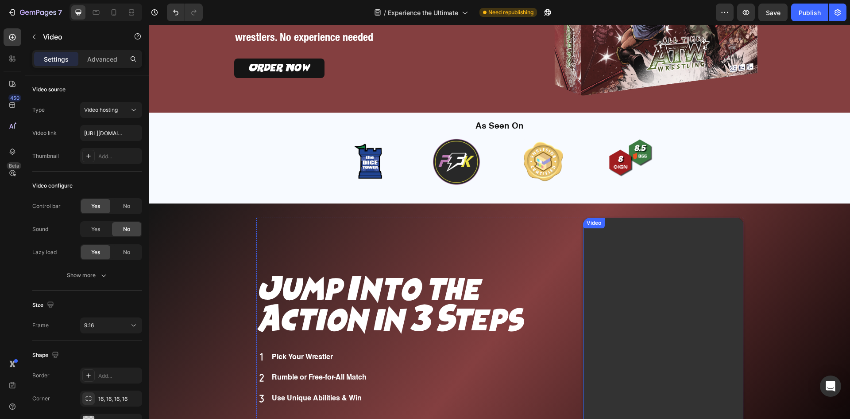
click at [598, 264] on video at bounding box center [663, 359] width 160 height 284
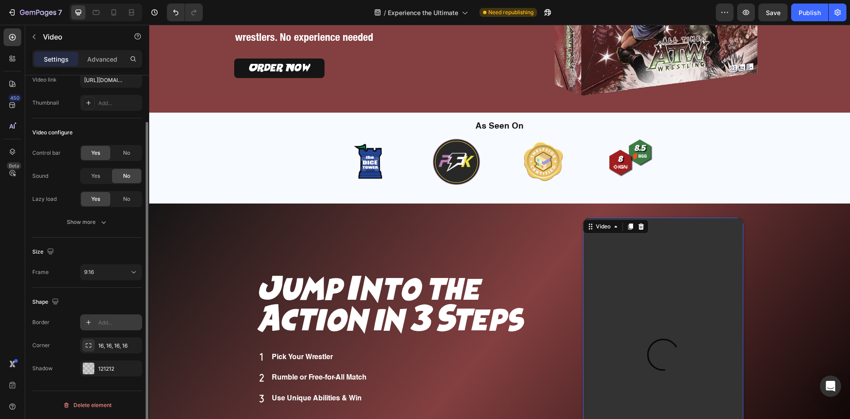
click at [100, 319] on div "Add..." at bounding box center [119, 322] width 42 height 8
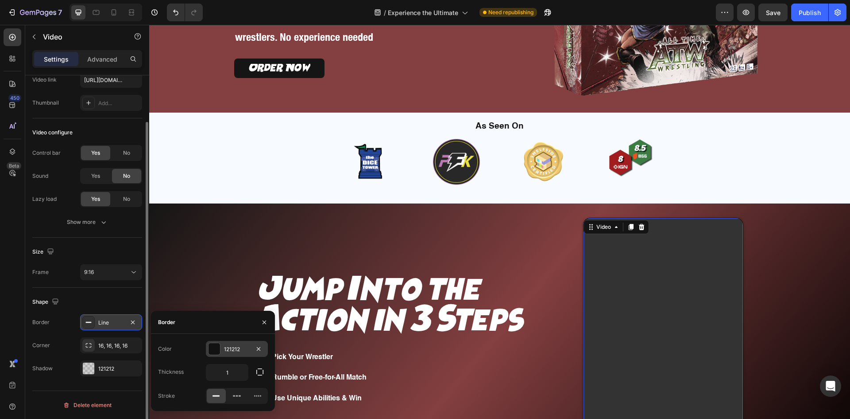
click at [215, 346] on div at bounding box center [215, 349] width 12 height 12
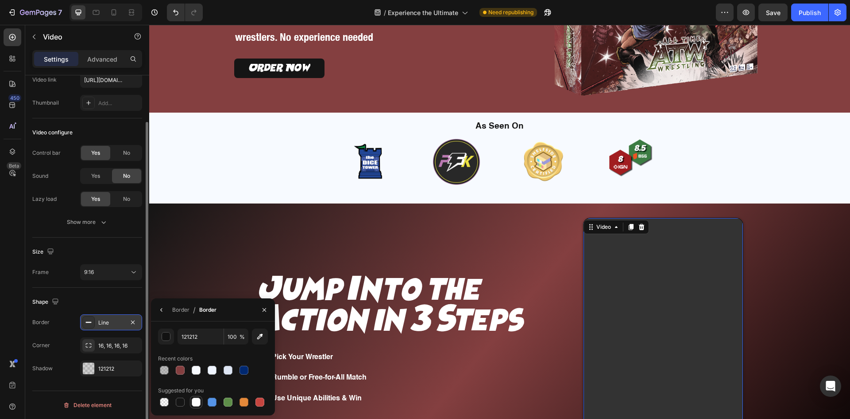
click at [197, 398] on div at bounding box center [196, 401] width 9 height 9
type input "FFFFFF"
click at [175, 304] on div "Border" at bounding box center [180, 310] width 17 height 14
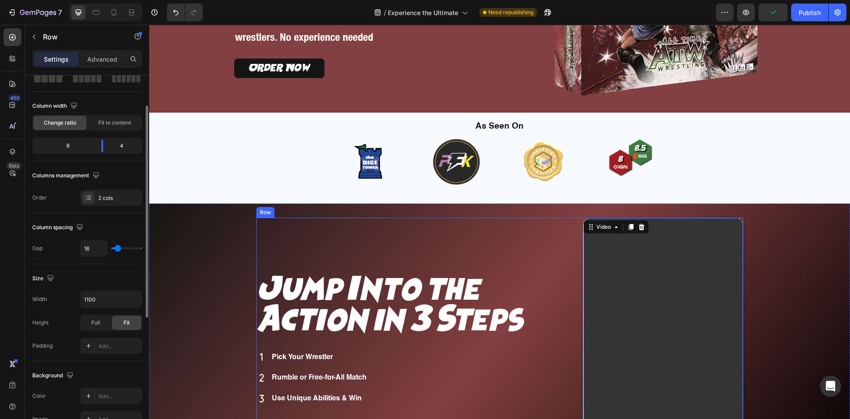
click at [264, 252] on div "Jump Into the Action in 3 Steps Heading Pick Your Wrestler Rumble or Free-for-A…" at bounding box center [416, 359] width 320 height 284
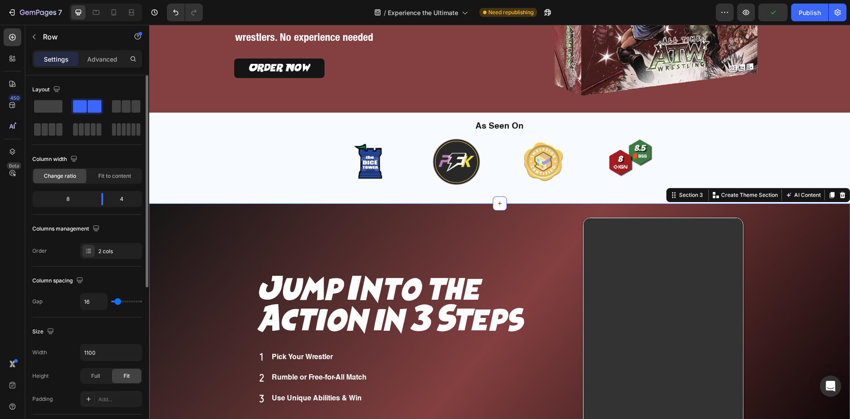
click at [801, 280] on div "Jump Into the Action in 3 Steps Heading Pick Your Wrestler Rumble or Free-for-A…" at bounding box center [500, 362] width 691 height 291
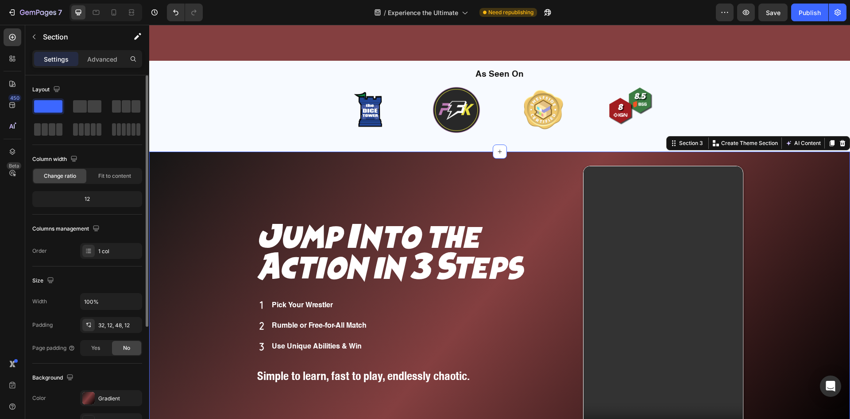
scroll to position [330, 0]
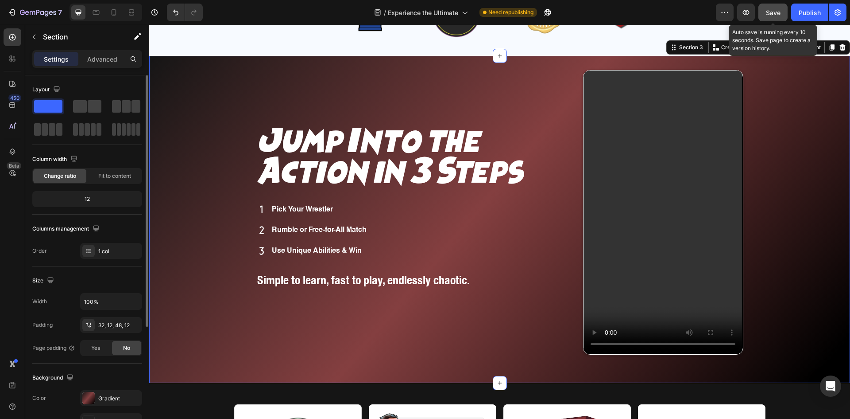
click at [769, 11] on span "Save" at bounding box center [773, 13] width 15 height 8
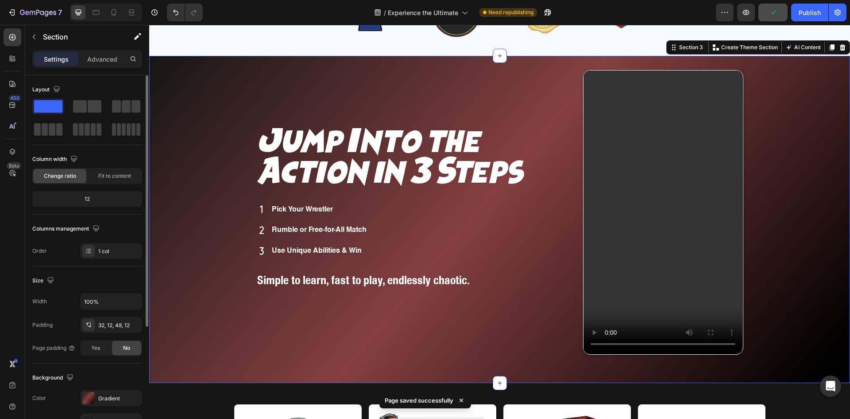
click at [782, 147] on div "Jump Into the Action in 3 Steps Heading Pick Your Wrestler Rumble or Free-for-A…" at bounding box center [500, 215] width 691 height 291
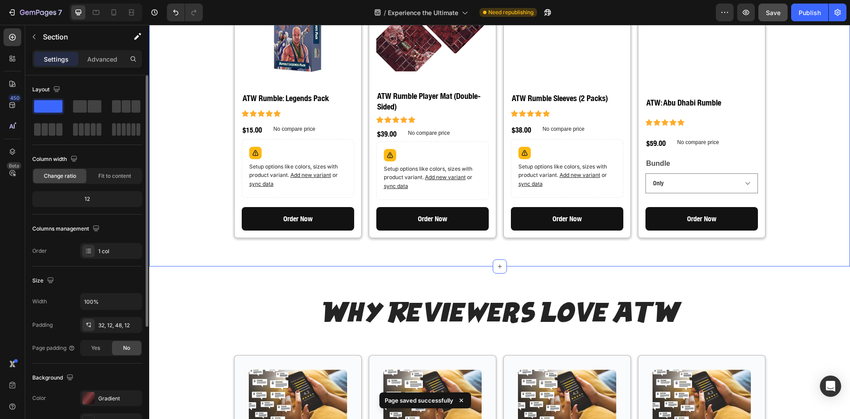
scroll to position [1141, 0]
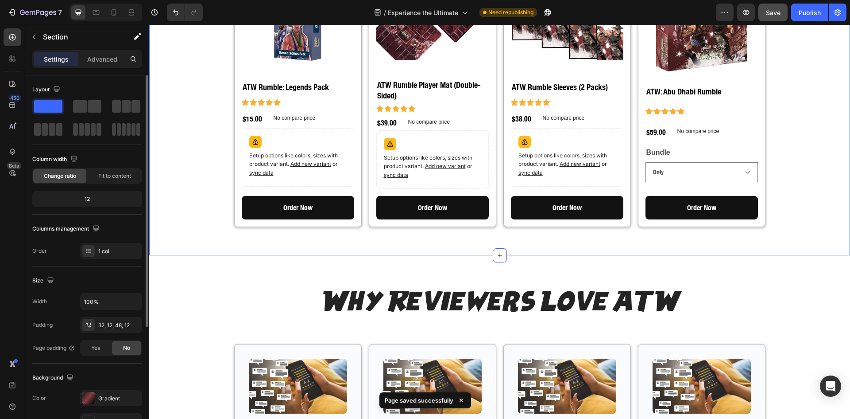
click at [792, 170] on div "Choose Your ATW Experience Heading Multiple bundles for every type of fan. Pick…" at bounding box center [499, 47] width 701 height 374
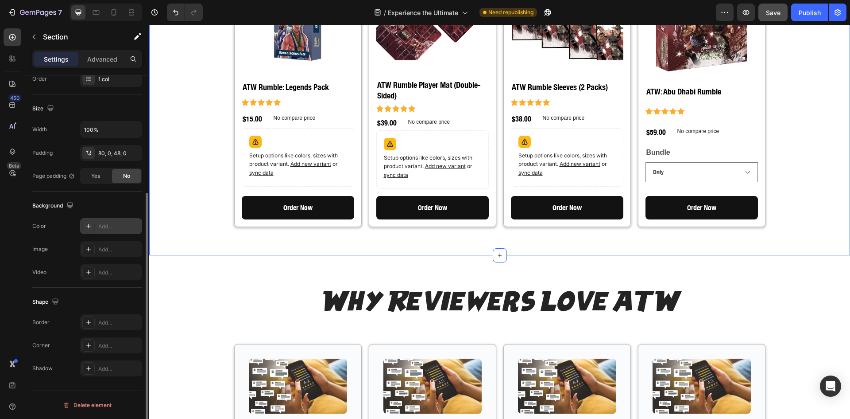
click at [100, 226] on div "Add..." at bounding box center [119, 226] width 42 height 8
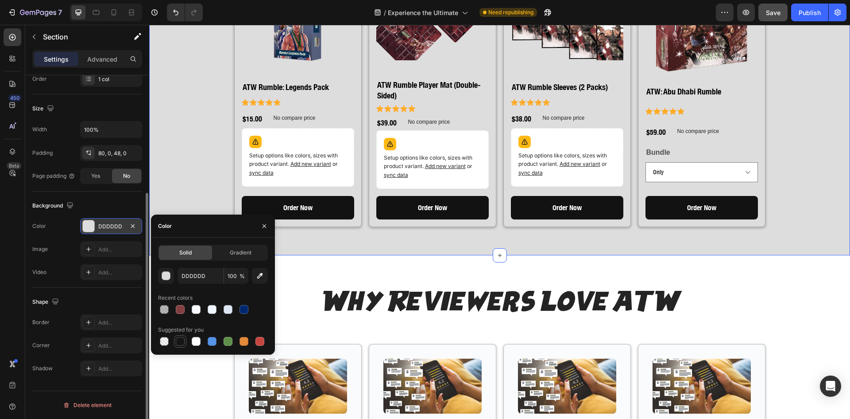
click at [180, 340] on div at bounding box center [180, 341] width 9 height 9
type input "151515"
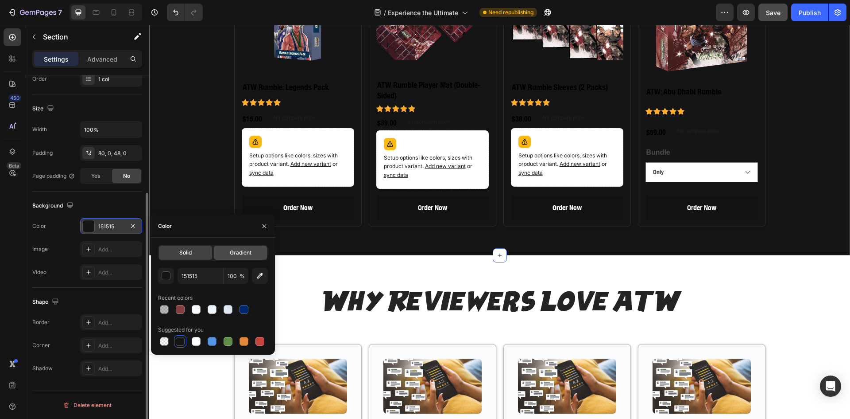
click at [229, 251] on div "Gradient" at bounding box center [240, 252] width 53 height 14
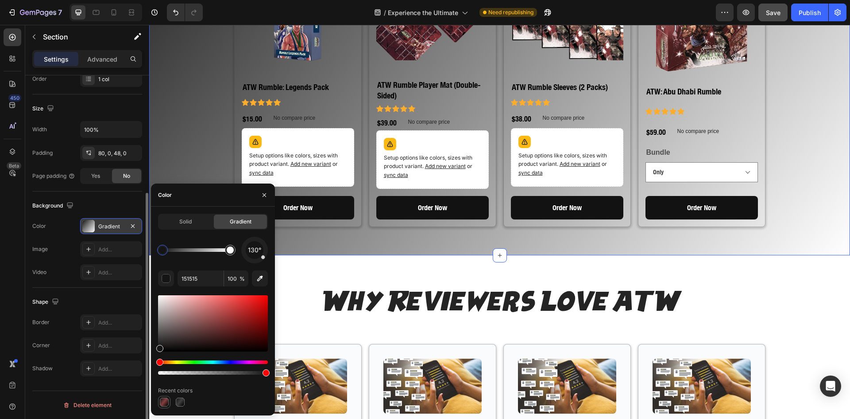
click at [163, 396] on div at bounding box center [164, 401] width 11 height 11
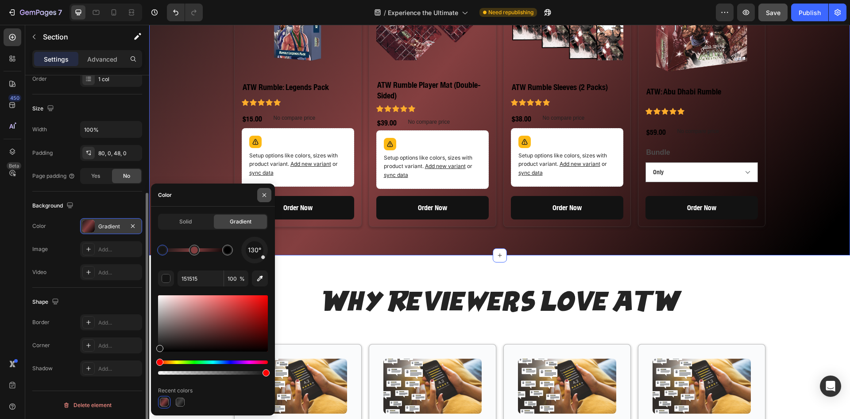
click at [264, 191] on icon "button" at bounding box center [264, 194] width 7 height 7
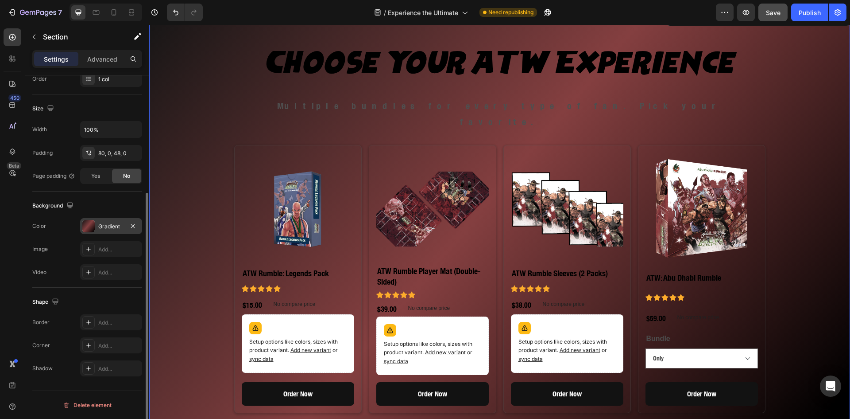
scroll to position [920, 0]
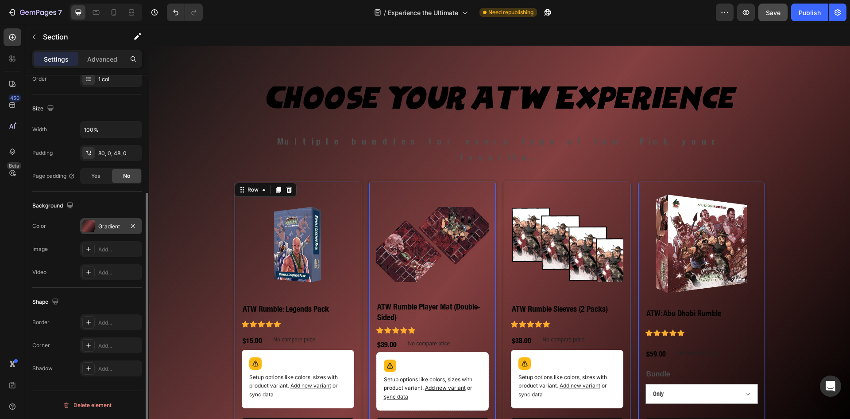
click at [346, 180] on div "Product Images ATW Rumble: Legends Pack Product Title Icon Icon Icon Icon Icon …" at bounding box center [298, 314] width 128 height 268
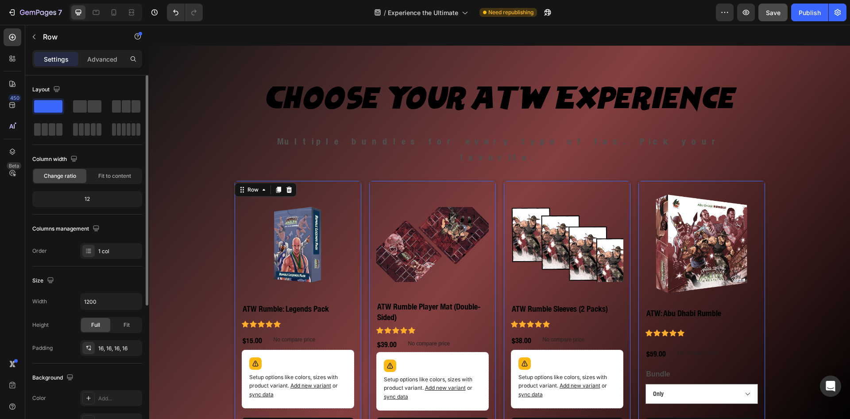
scroll to position [222, 0]
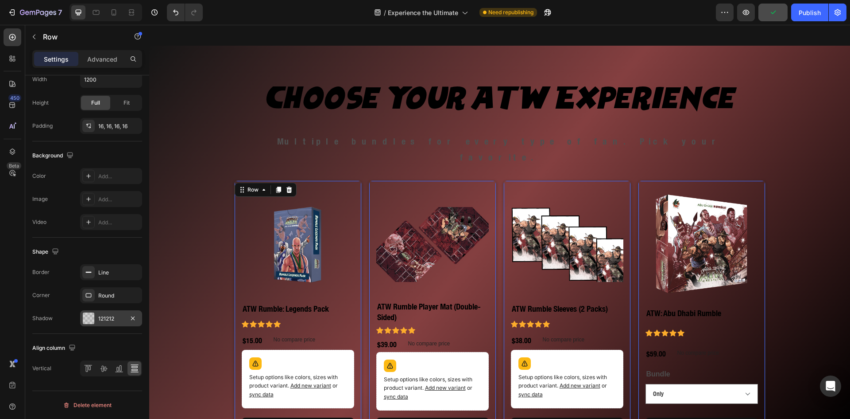
click at [105, 314] on div "121212" at bounding box center [111, 318] width 26 height 8
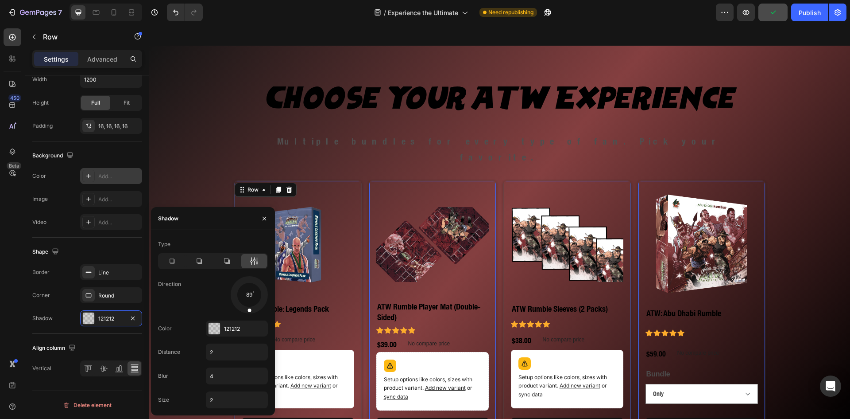
click at [102, 176] on div "Add..." at bounding box center [119, 176] width 42 height 8
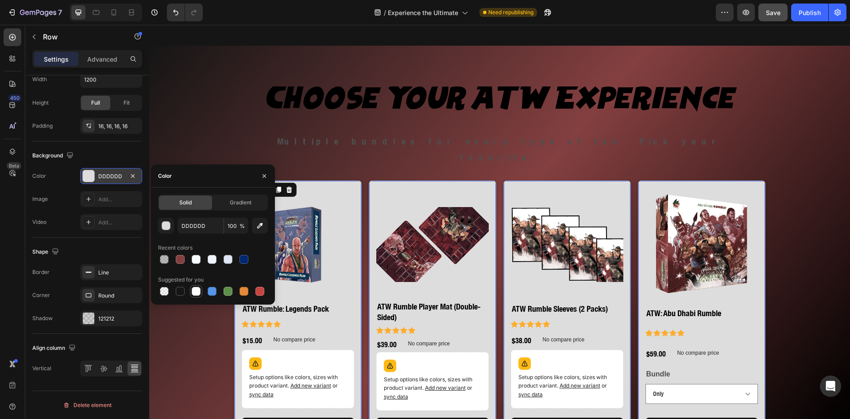
click at [200, 291] on div at bounding box center [196, 291] width 9 height 9
type input "FFFFFF"
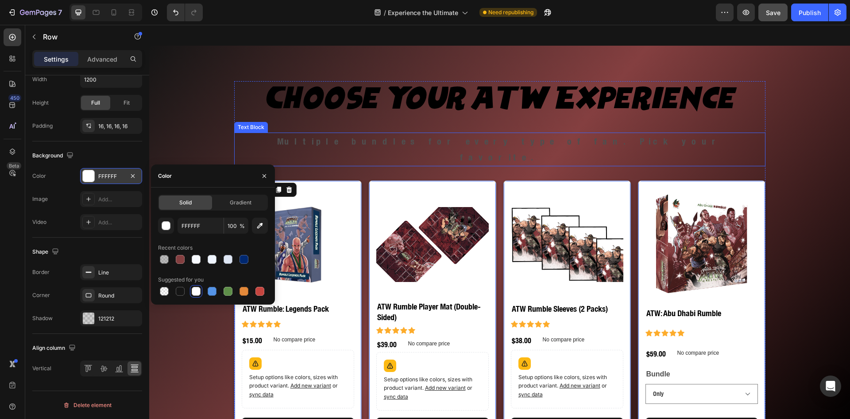
click at [236, 128] on div "Text Block" at bounding box center [251, 127] width 30 height 8
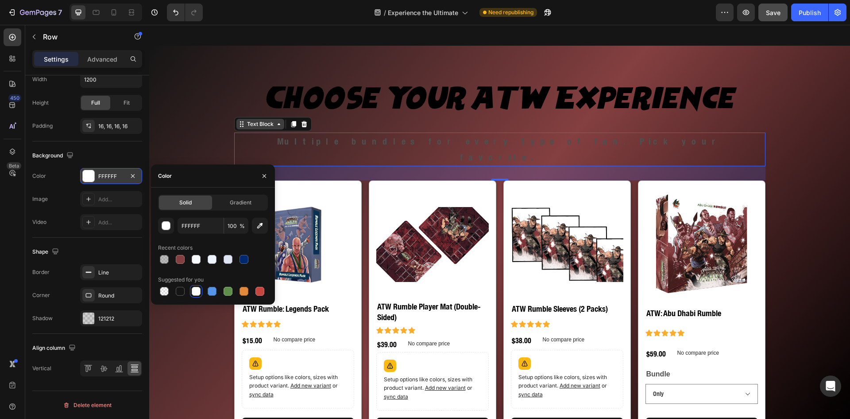
scroll to position [0, 0]
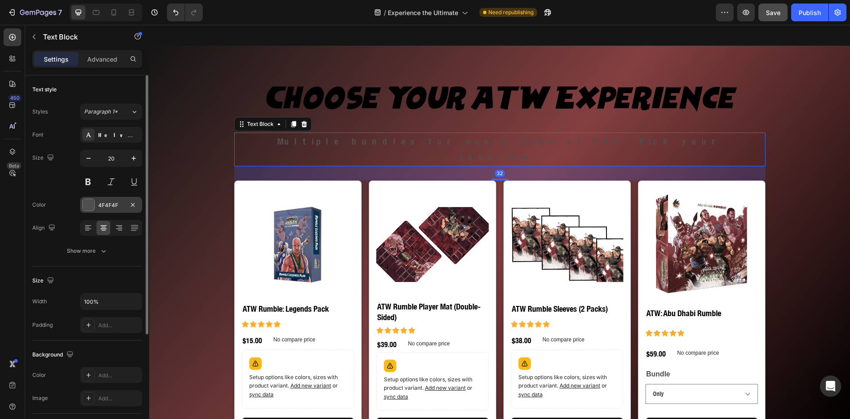
click at [101, 198] on div "4F4F4F" at bounding box center [111, 205] width 62 height 16
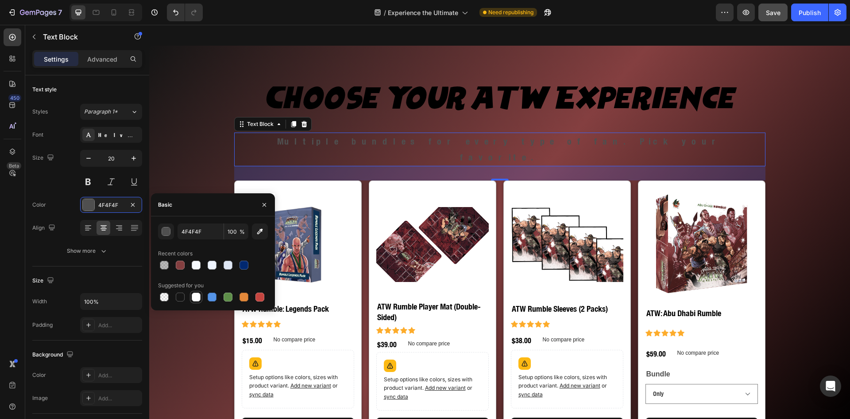
click at [195, 298] on div at bounding box center [196, 296] width 9 height 9
type input "FFFFFF"
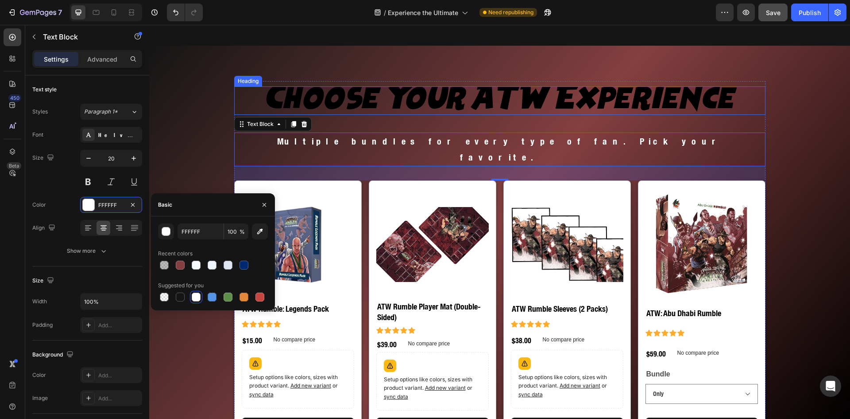
click at [338, 106] on h2 "Choose Your ATW Experience" at bounding box center [500, 100] width 532 height 28
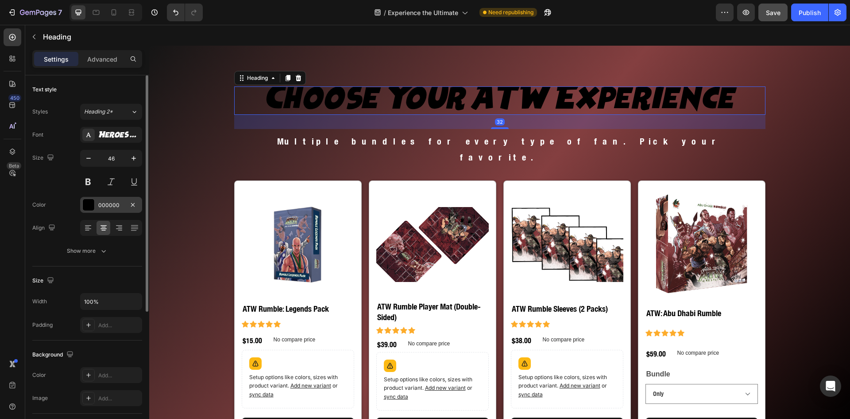
click at [105, 207] on div "000000" at bounding box center [111, 205] width 26 height 8
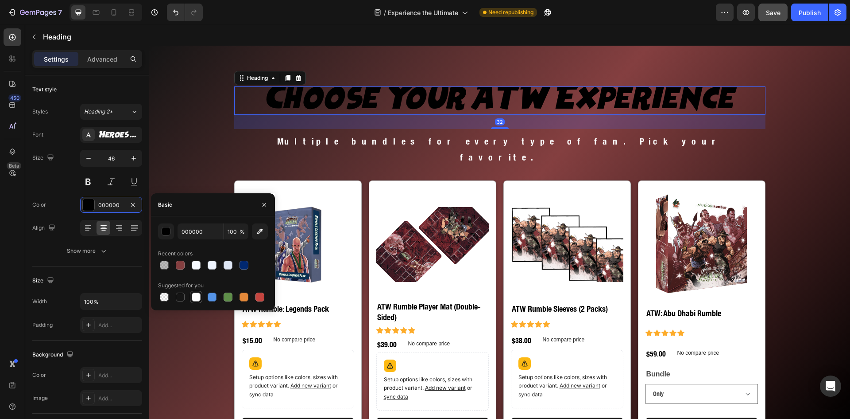
click at [196, 299] on div at bounding box center [196, 296] width 9 height 9
type input "FFFFFF"
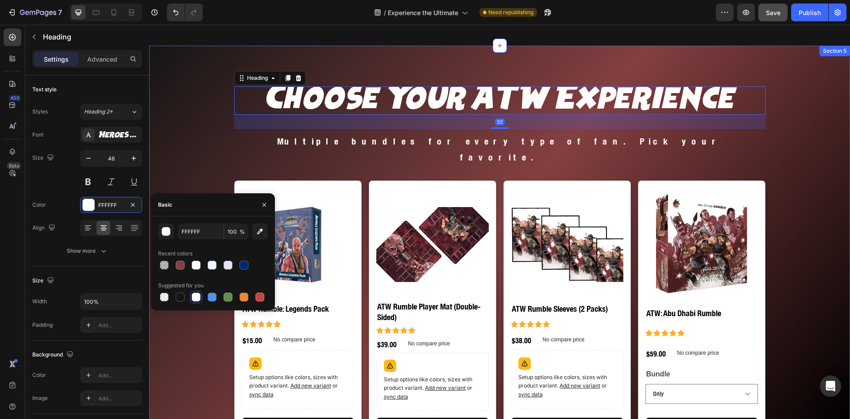
click at [182, 162] on div "Choose Your ATW Experience Heading 32 Multiple bundles for every type of fan. P…" at bounding box center [499, 268] width 701 height 374
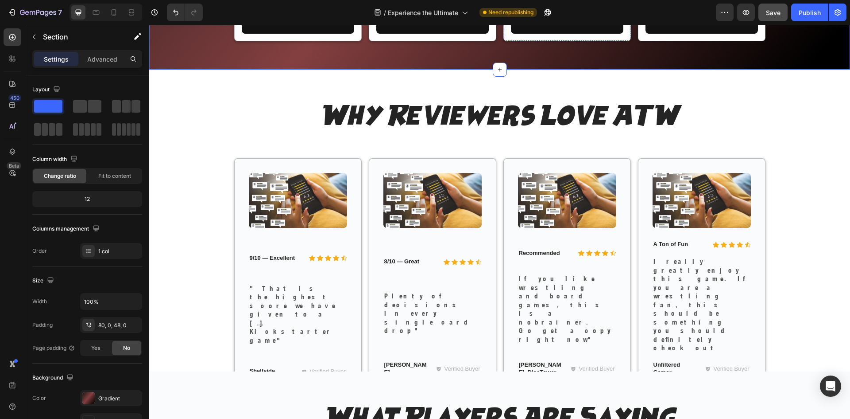
scroll to position [1437, 0]
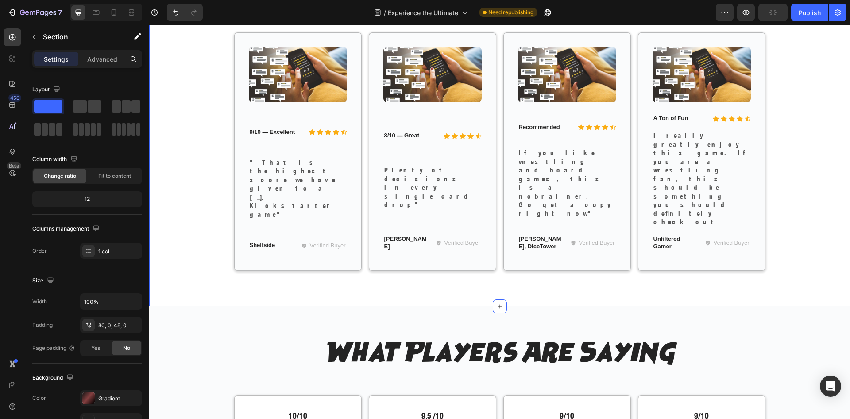
click at [238, 226] on div "Why Reviewers Love ATW Heading Row Image Icon Icon Icon Icon Icon Icon List 9/1…" at bounding box center [499, 125] width 701 height 362
click at [114, 390] on div "FFFFFF" at bounding box center [111, 398] width 62 height 16
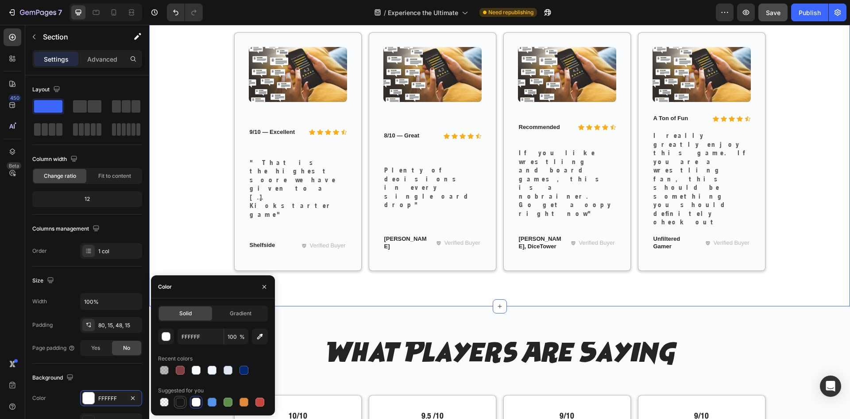
click at [181, 402] on div at bounding box center [180, 401] width 9 height 9
type input "151515"
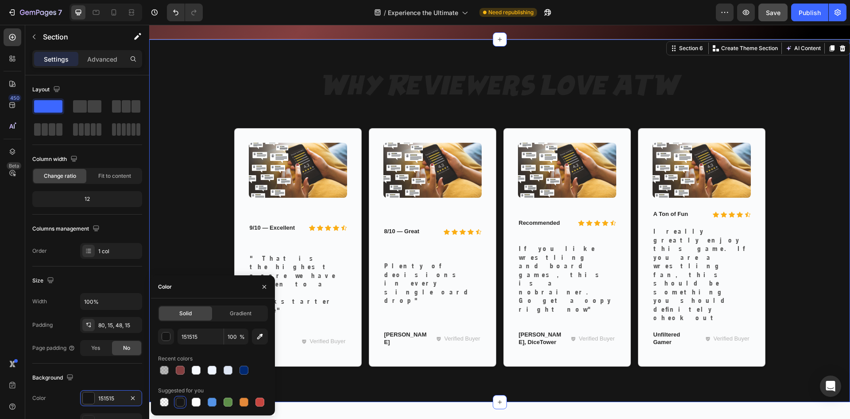
scroll to position [1215, 0]
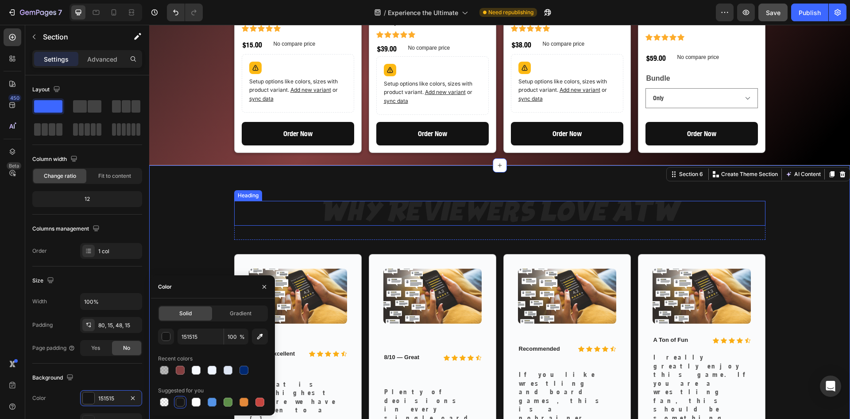
click at [435, 222] on h2 "Why Reviewers Love ATW" at bounding box center [500, 213] width 532 height 25
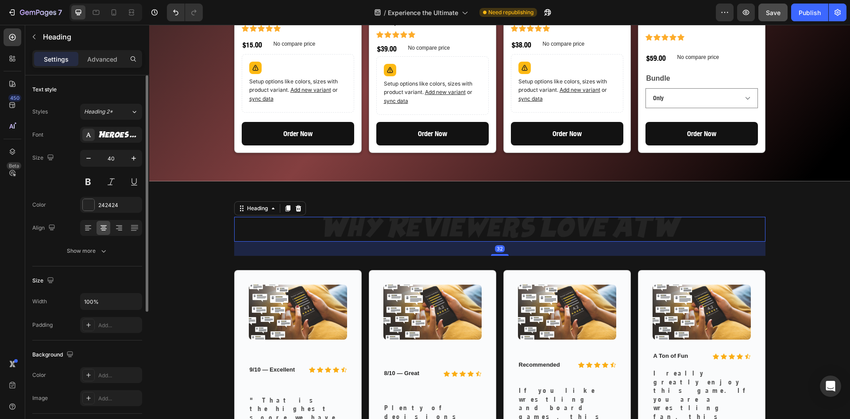
click at [86, 192] on div "Font Heroes Legend Size 40 Color 242424 Align Show more" at bounding box center [87, 193] width 110 height 132
click at [87, 200] on div at bounding box center [89, 205] width 12 height 12
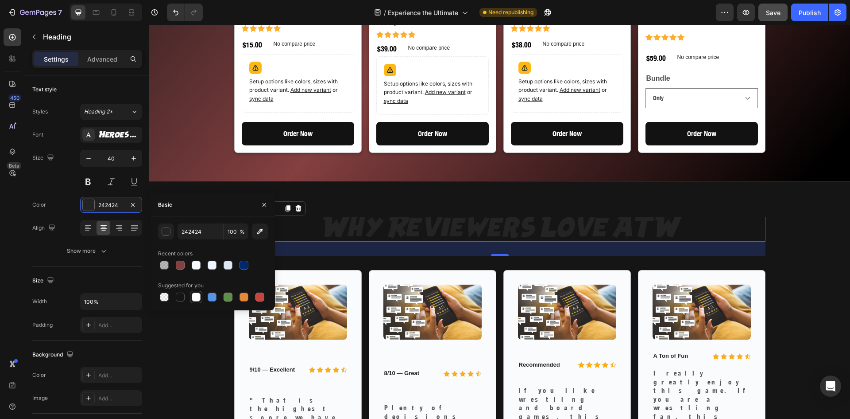
click at [200, 295] on div at bounding box center [196, 296] width 9 height 9
type input "FFFFFF"
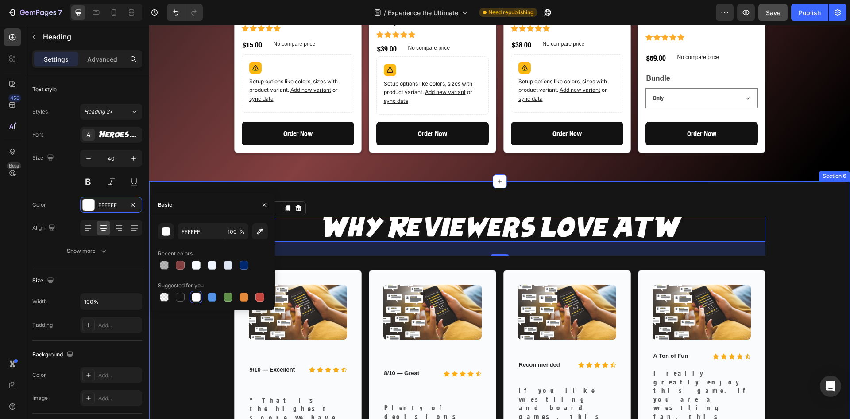
click at [179, 185] on div "Why Reviewers Love ATW Heading 32 Row Image Icon Icon Icon Icon Icon Icon List …" at bounding box center [499, 362] width 701 height 362
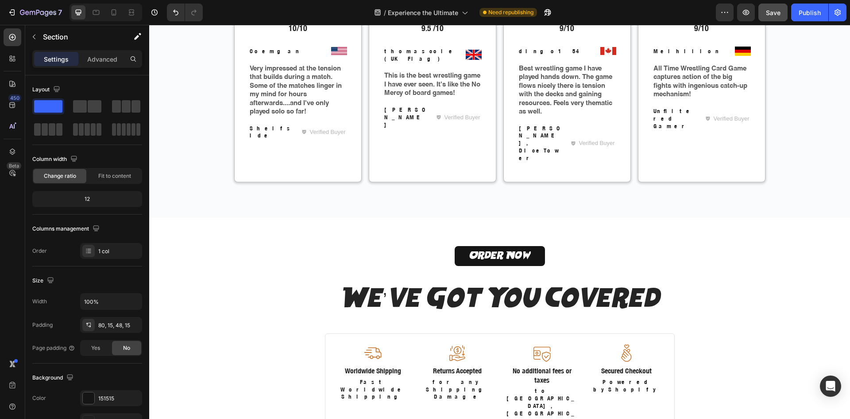
scroll to position [1566, 0]
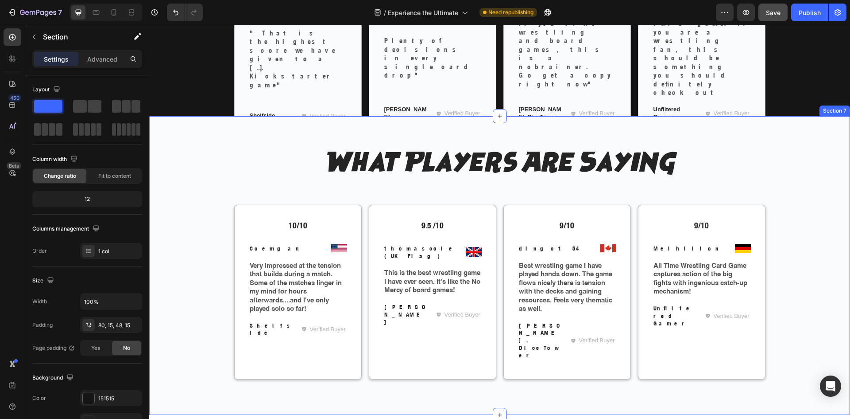
click at [190, 207] on div "What Players Are Saying Heading Row 10/10 Text Block Image Coemgan Text Block R…" at bounding box center [500, 272] width 688 height 242
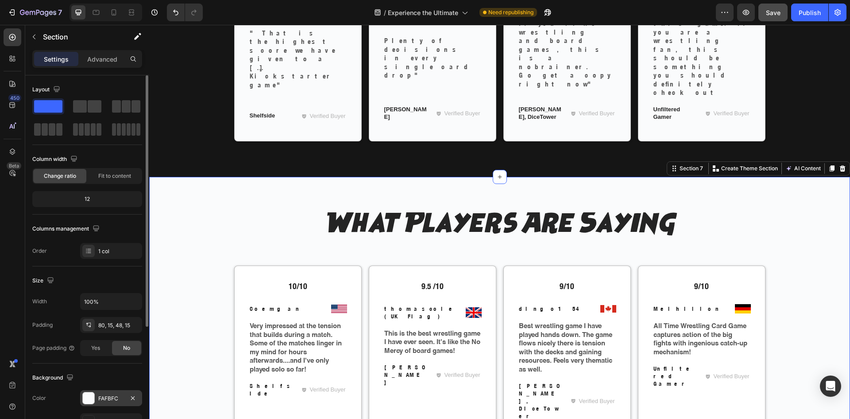
click at [111, 395] on div "FAFBFC" at bounding box center [111, 398] width 26 height 8
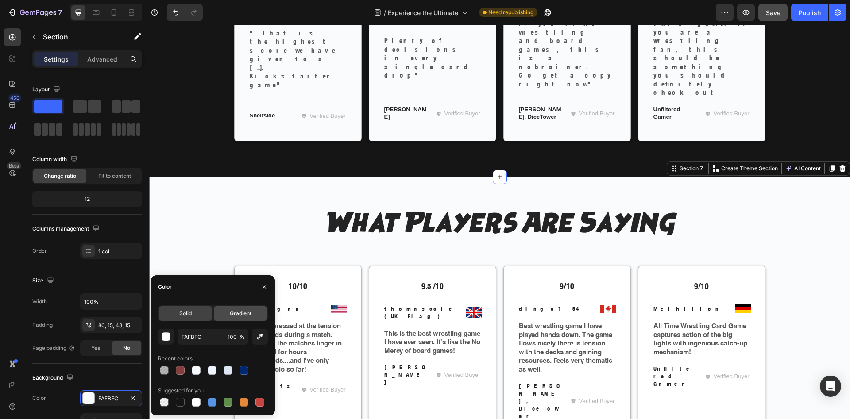
click at [234, 316] on span "Gradient" at bounding box center [241, 313] width 22 height 8
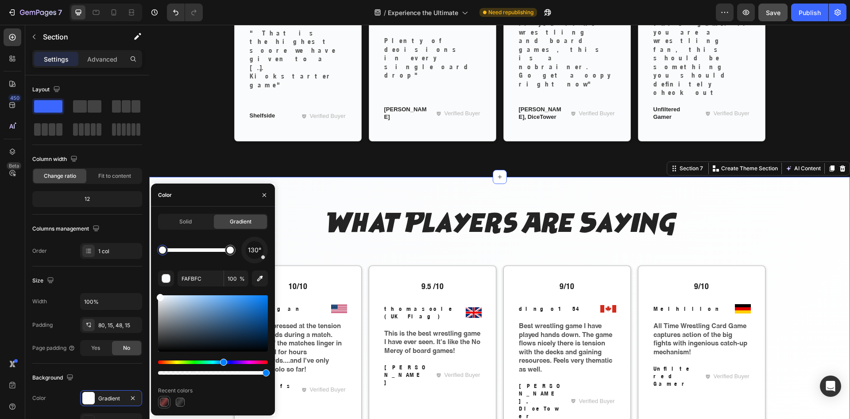
click at [163, 403] on div at bounding box center [164, 401] width 9 height 9
type input "151515"
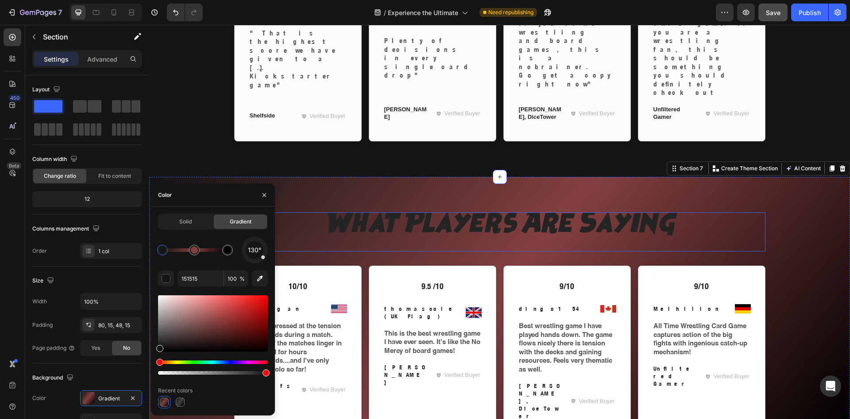
click at [379, 212] on h2 "What Players Are Saying" at bounding box center [500, 224] width 532 height 25
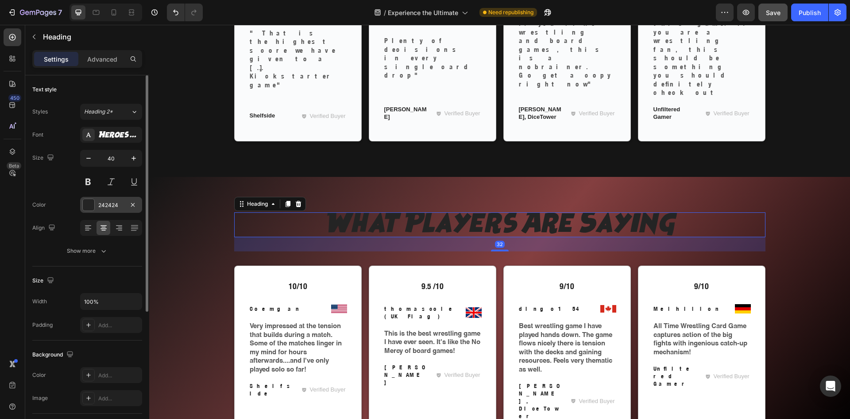
click at [98, 202] on div "242424" at bounding box center [111, 205] width 26 height 8
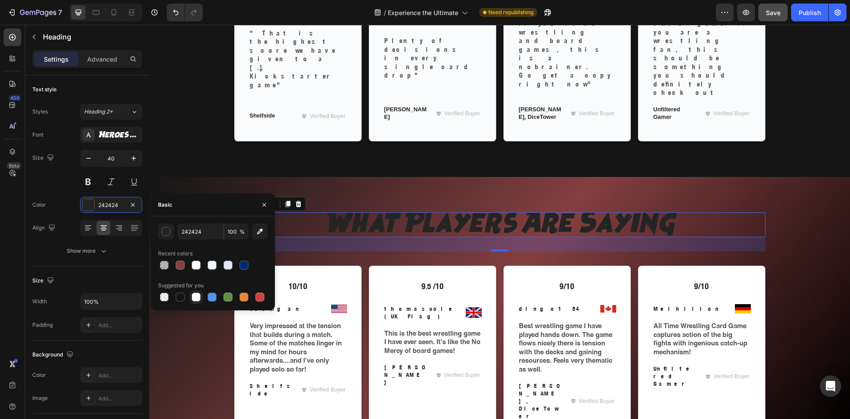
click at [194, 299] on div at bounding box center [196, 296] width 9 height 9
type input "FFFFFF"
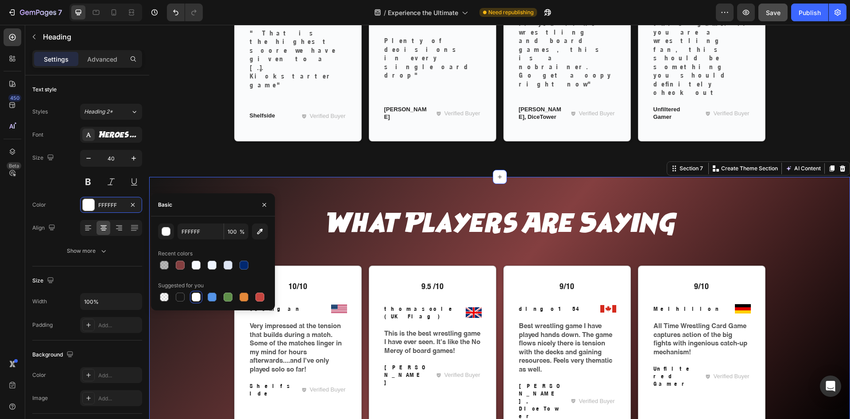
click at [197, 361] on div "What Players Are Saying Heading Row 10/10 Text Block Image Coemgan Text Block R…" at bounding box center [500, 333] width 688 height 242
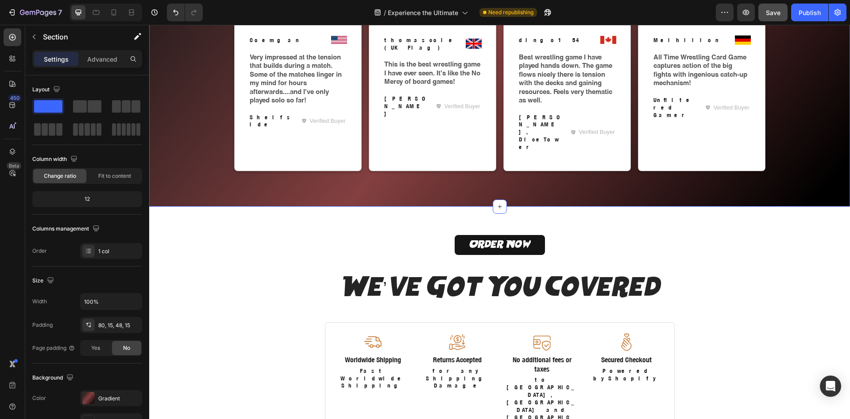
scroll to position [1788, 0]
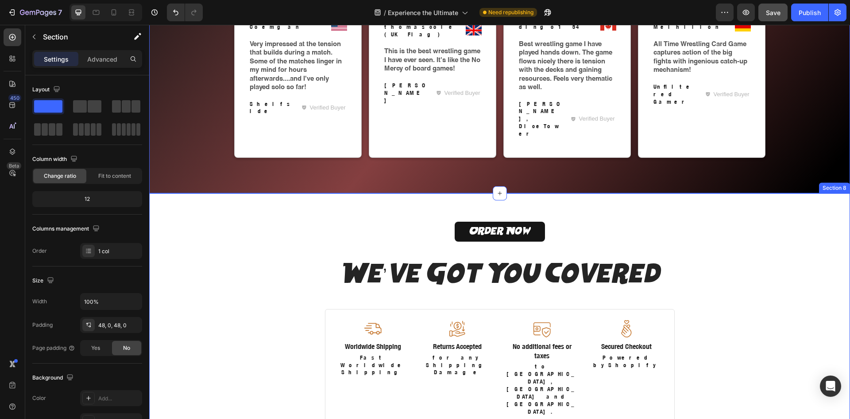
click at [210, 304] on div "Order Now Button We’ve Got You Covered Heading Image Worldwide Shipping Text Bl…" at bounding box center [499, 342] width 701 height 257
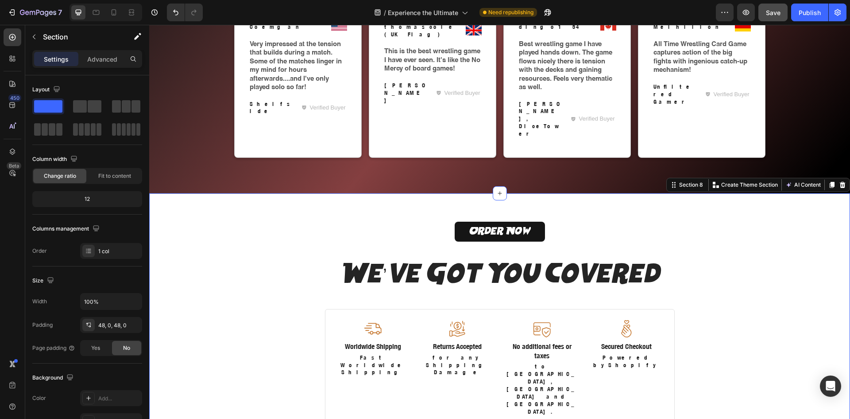
click at [186, 285] on div "Order Now Button We’ve Got You Covered Heading Image Worldwide Shipping Text Bl…" at bounding box center [499, 342] width 701 height 257
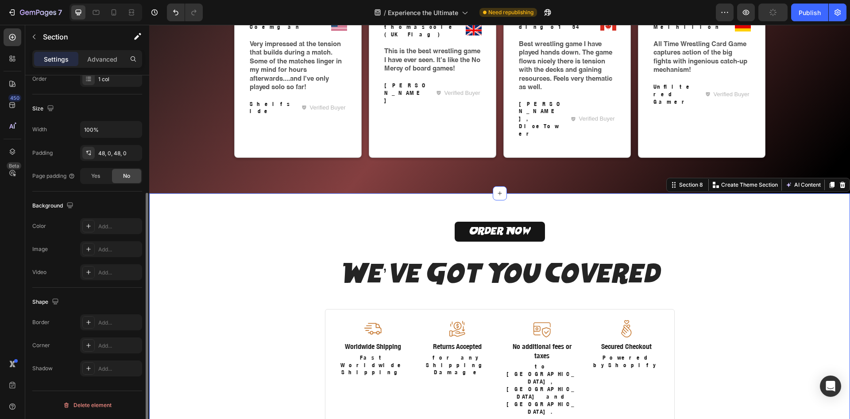
click at [181, 296] on div "Order Now Button We’ve Got You Covered Heading Image Worldwide Shipping Text Bl…" at bounding box center [499, 342] width 701 height 257
click at [96, 220] on div "Add..." at bounding box center [111, 226] width 62 height 16
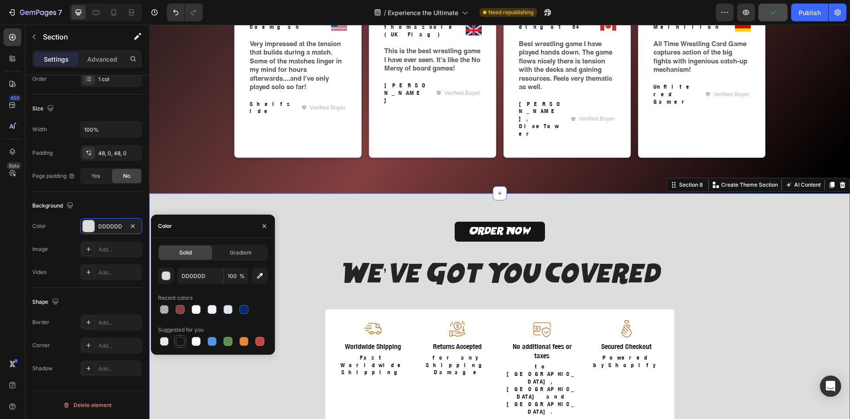
click at [179, 340] on div at bounding box center [180, 341] width 9 height 9
type input "151515"
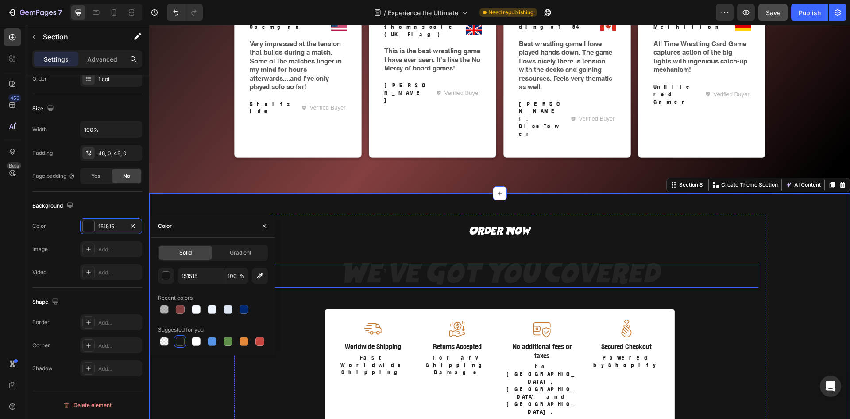
click at [398, 263] on h2 "We’ve Got You Covered" at bounding box center [499, 275] width 517 height 25
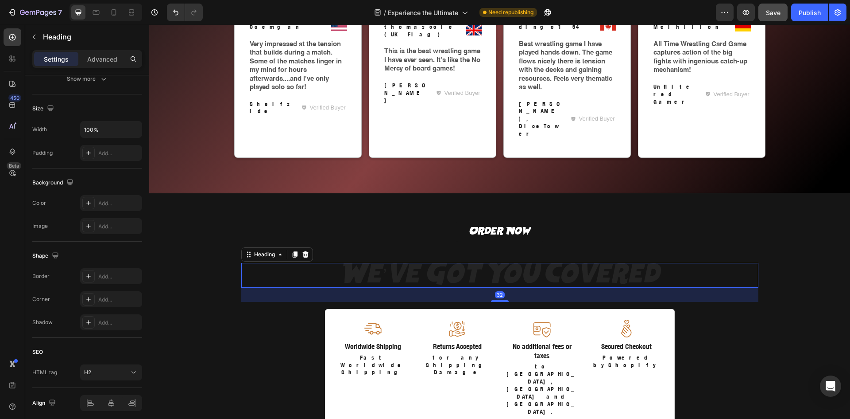
scroll to position [0, 0]
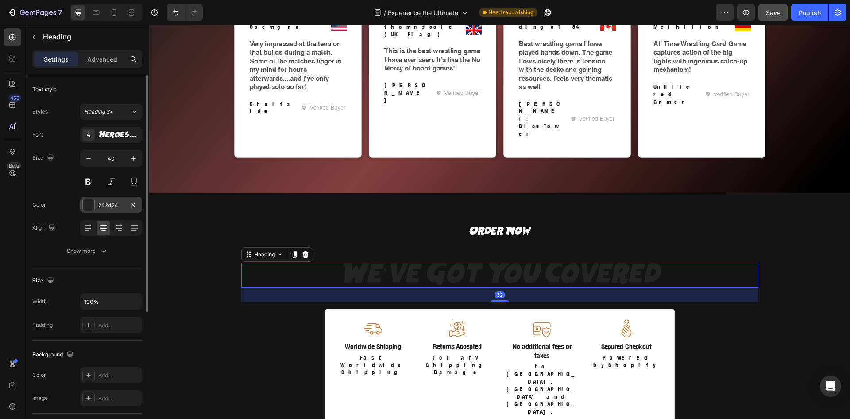
click at [89, 207] on div at bounding box center [89, 205] width 12 height 12
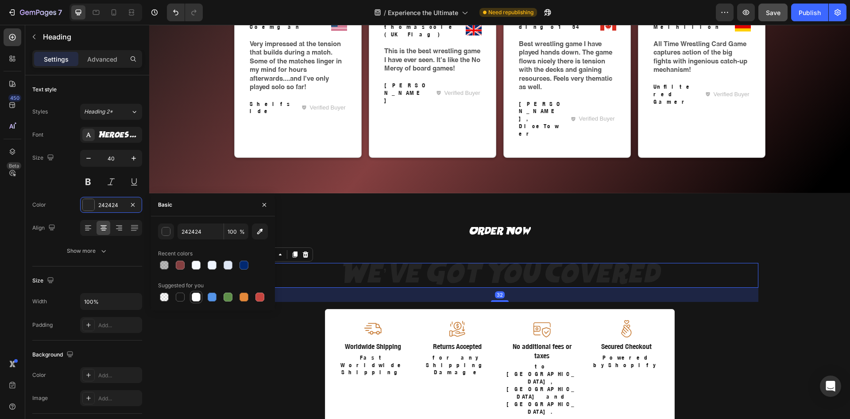
click at [197, 294] on div at bounding box center [196, 296] width 9 height 9
type input "FFFFFF"
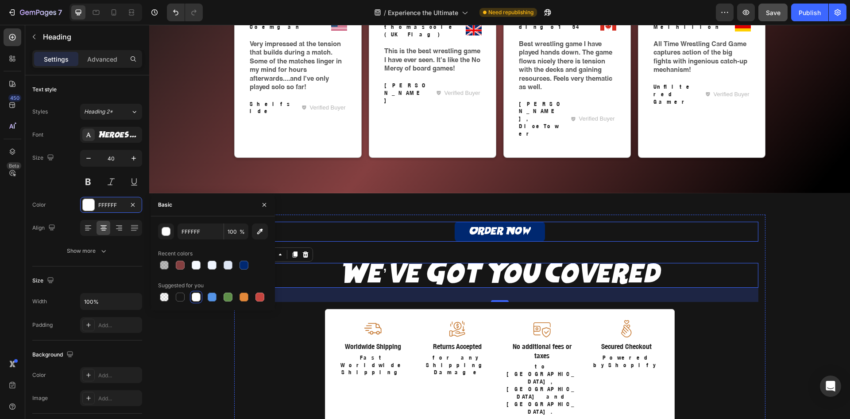
click at [517, 221] on link "Order Now" at bounding box center [500, 231] width 90 height 20
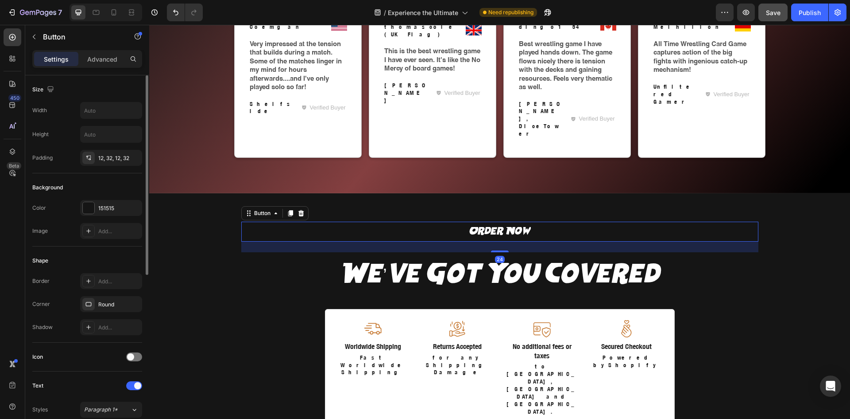
scroll to position [74, 0]
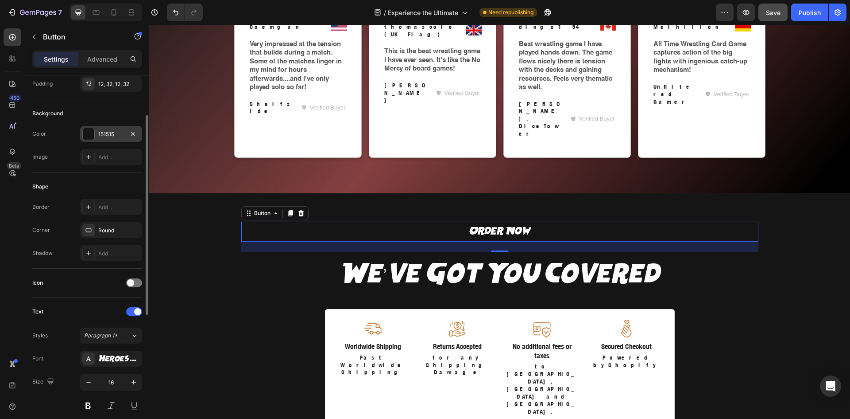
click at [86, 136] on div at bounding box center [89, 134] width 12 height 12
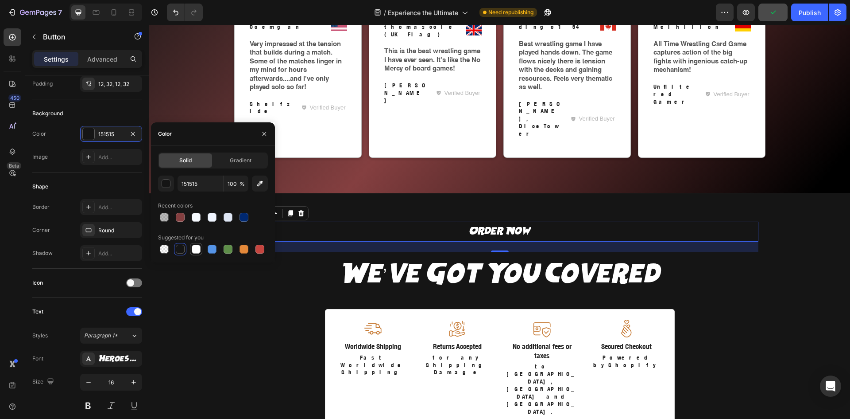
click at [197, 252] on div at bounding box center [196, 249] width 9 height 9
type input "FFFFFF"
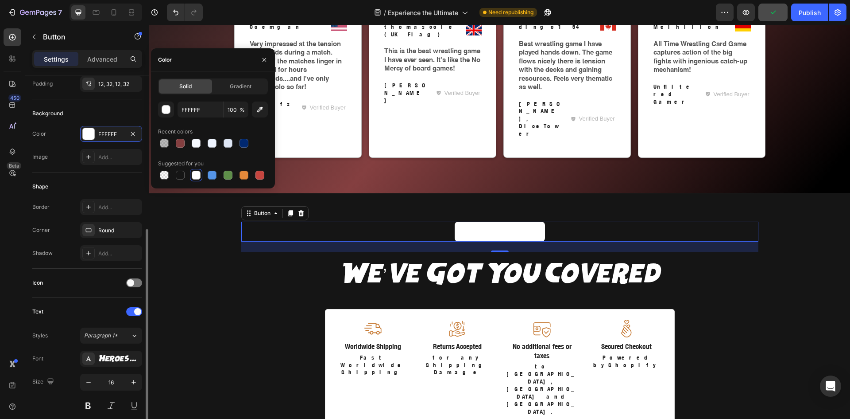
scroll to position [148, 0]
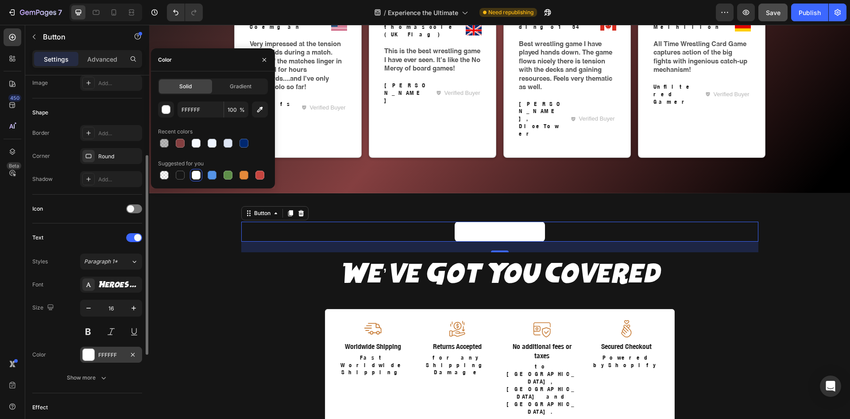
click at [99, 352] on div "FFFFFF" at bounding box center [111, 355] width 26 height 8
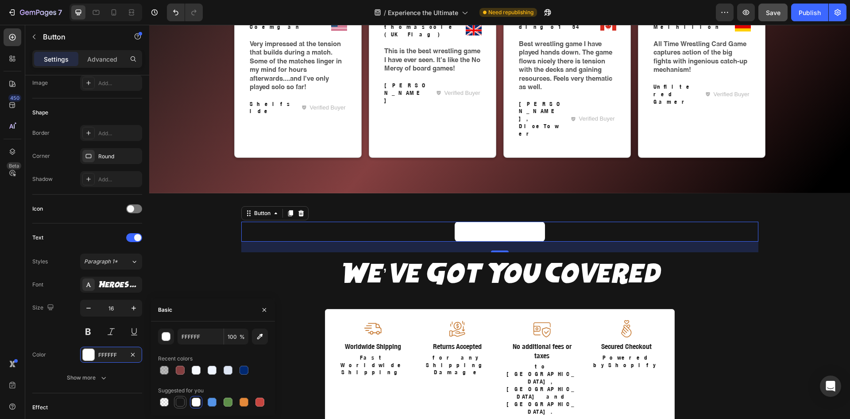
click at [179, 399] on div at bounding box center [180, 401] width 9 height 9
type input "151515"
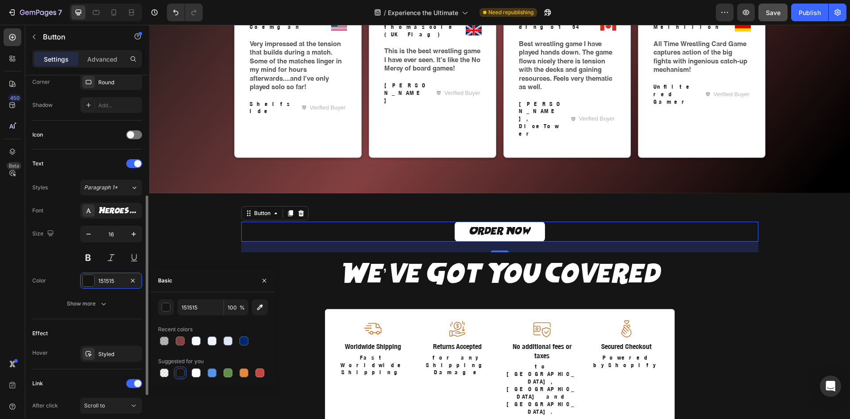
scroll to position [296, 0]
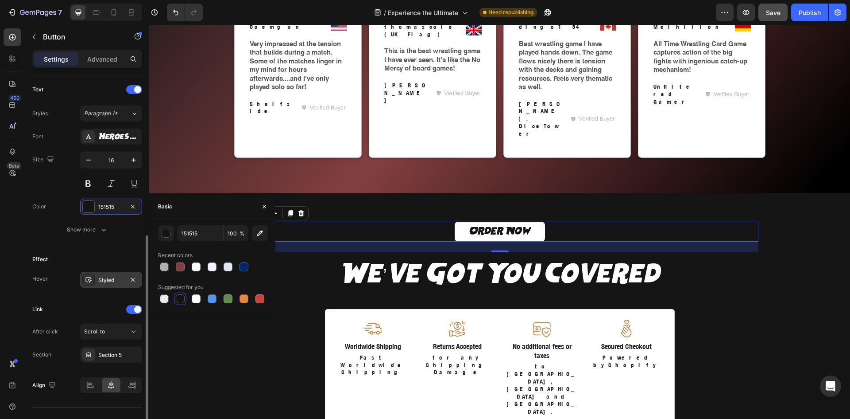
click at [104, 275] on div "Styled" at bounding box center [111, 280] width 62 height 16
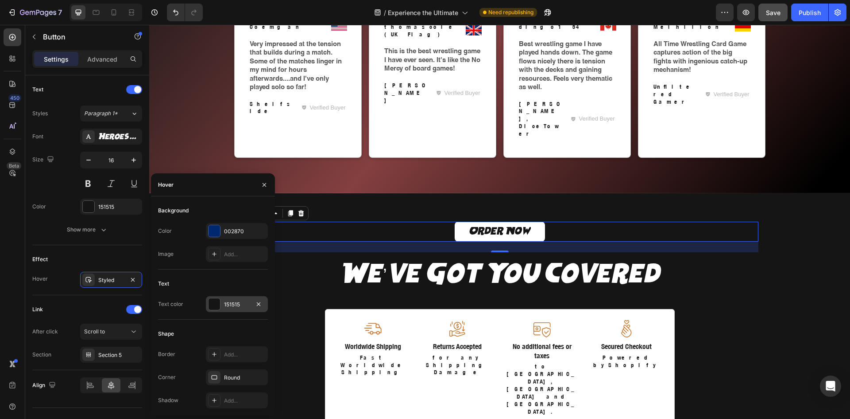
click at [221, 301] on div "151515" at bounding box center [237, 304] width 62 height 16
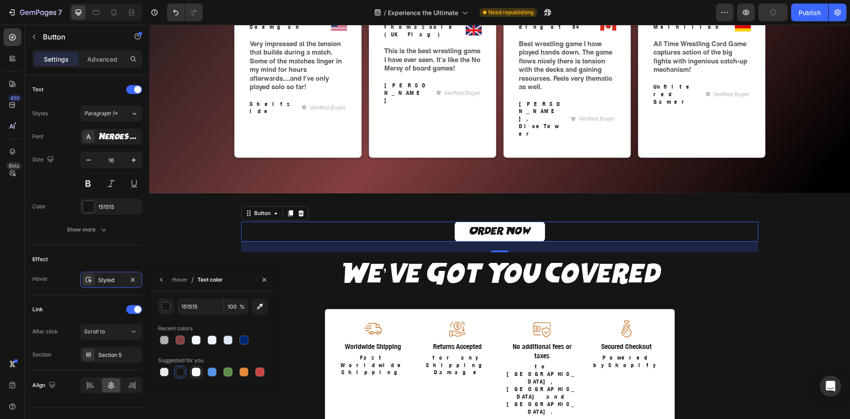
drag, startPoint x: 199, startPoint y: 369, endPoint x: 156, endPoint y: 264, distance: 113.8
click at [199, 369] on div at bounding box center [196, 371] width 9 height 9
type input "FFFFFF"
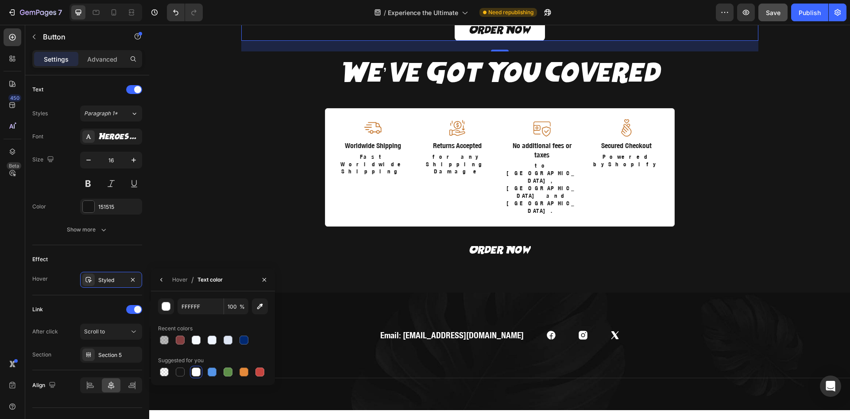
scroll to position [1788, 0]
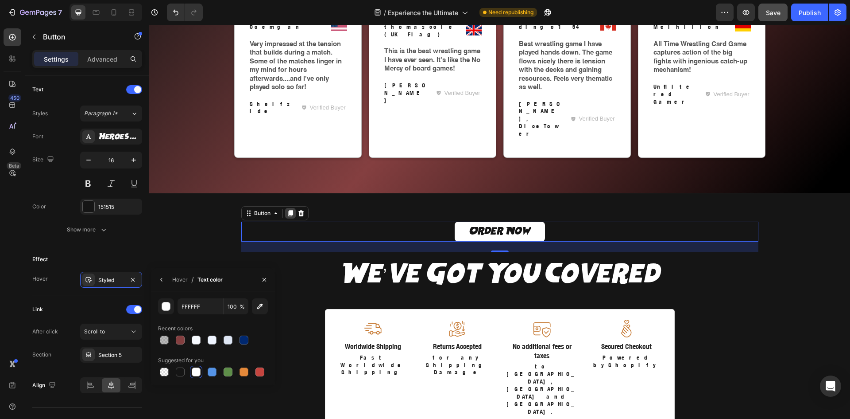
click at [287, 210] on icon at bounding box center [290, 213] width 7 height 7
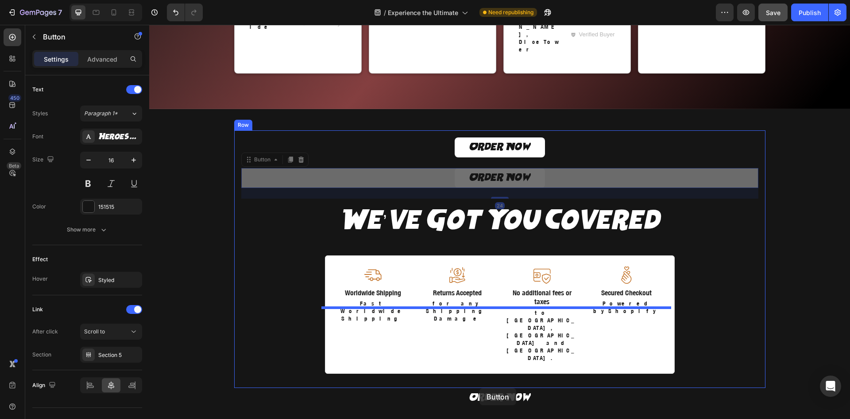
drag, startPoint x: 247, startPoint y: 214, endPoint x: 480, endPoint y: 388, distance: 290.6
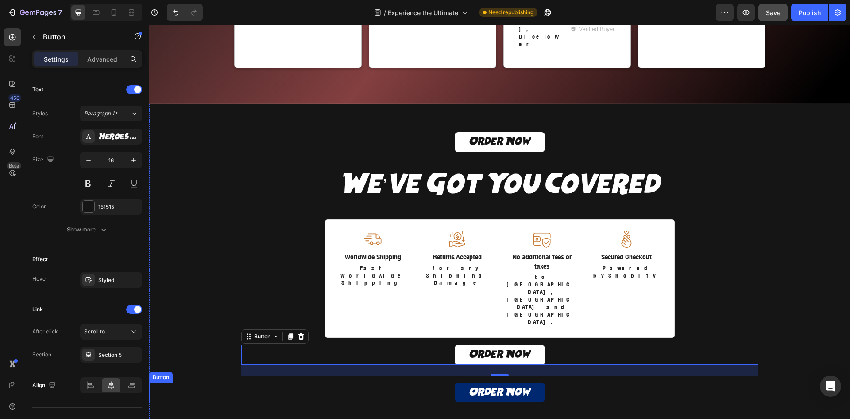
click at [494, 382] on link "Order Now" at bounding box center [500, 392] width 90 height 20
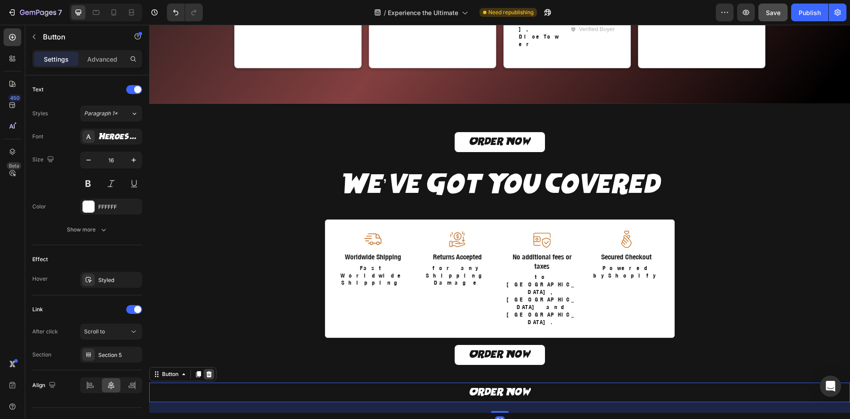
click at [211, 370] on icon at bounding box center [209, 373] width 6 height 6
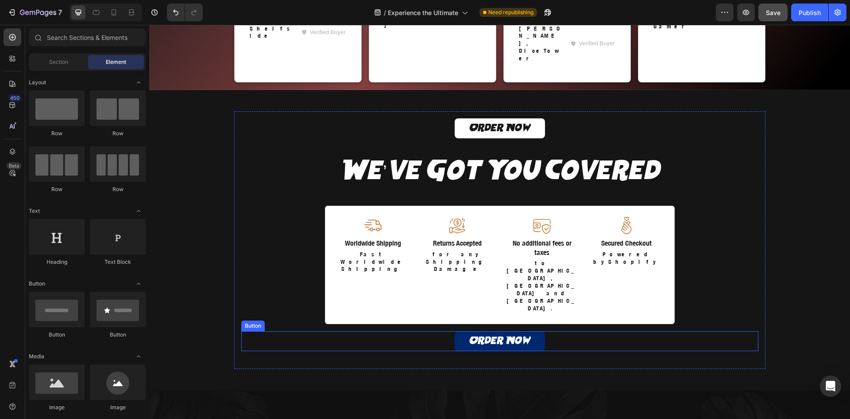
scroll to position [1866, 0]
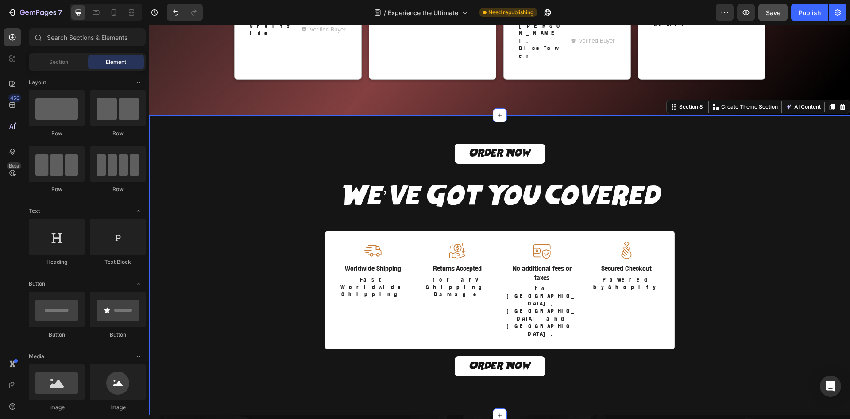
click at [183, 262] on div "Order Now Button We’ve Got You Covered Heading Image Worldwide Shipping Text Bl…" at bounding box center [499, 264] width 701 height 257
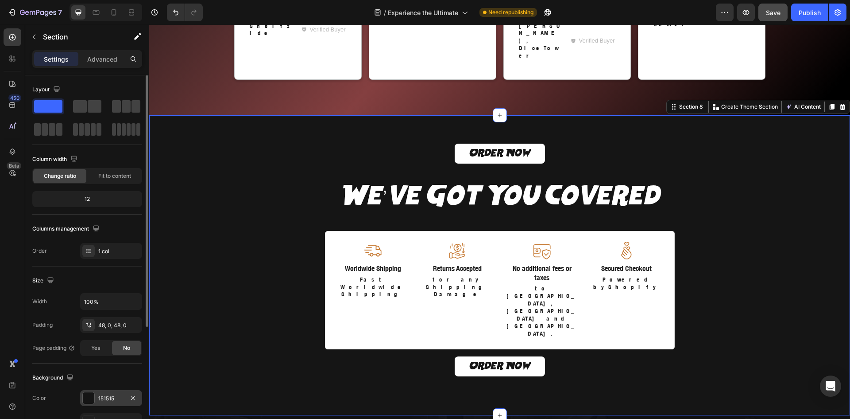
click at [88, 394] on div at bounding box center [89, 398] width 12 height 12
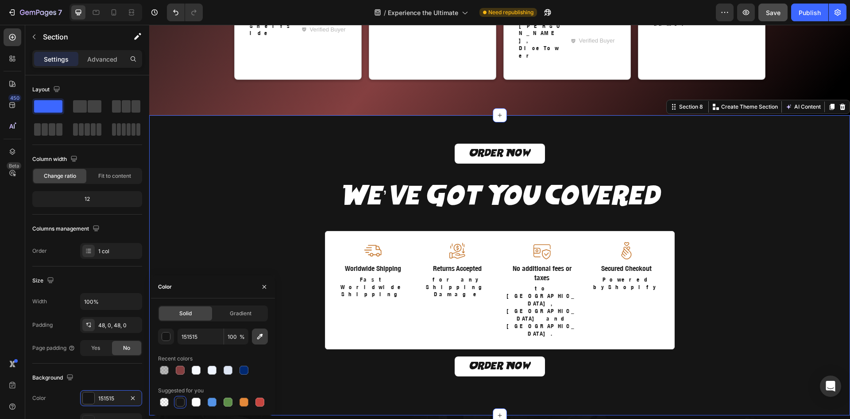
click at [258, 333] on icon "button" at bounding box center [260, 336] width 9 height 9
type input "101010"
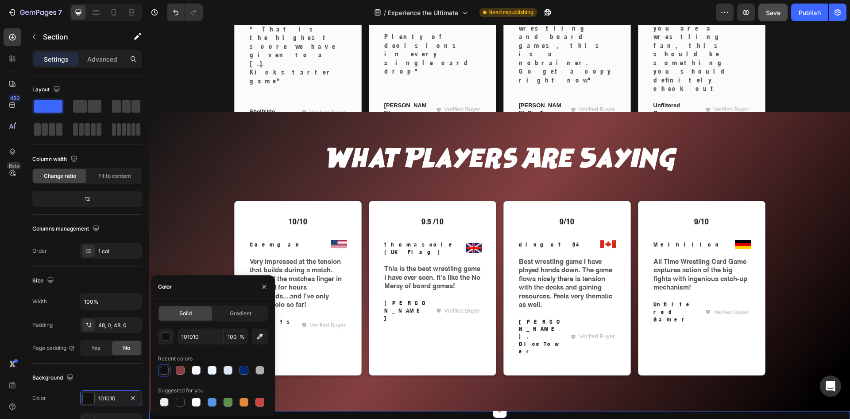
scroll to position [1423, 0]
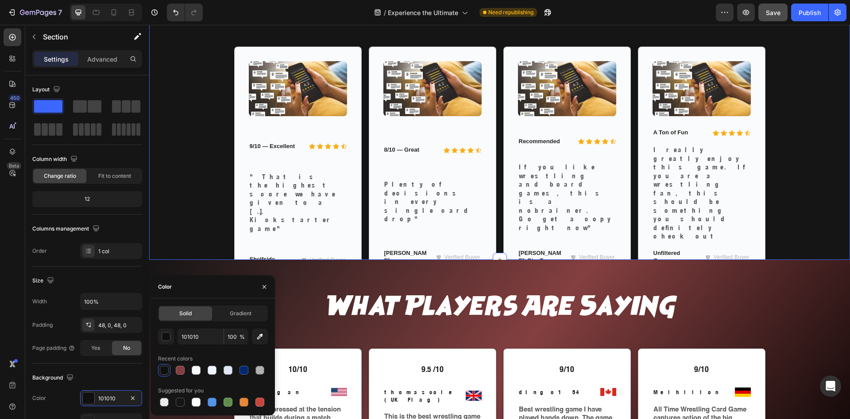
click at [179, 210] on div "Why Reviewers Love ATW Heading Row Image Icon Icon Icon Icon Icon Icon List 9/1…" at bounding box center [500, 146] width 688 height 306
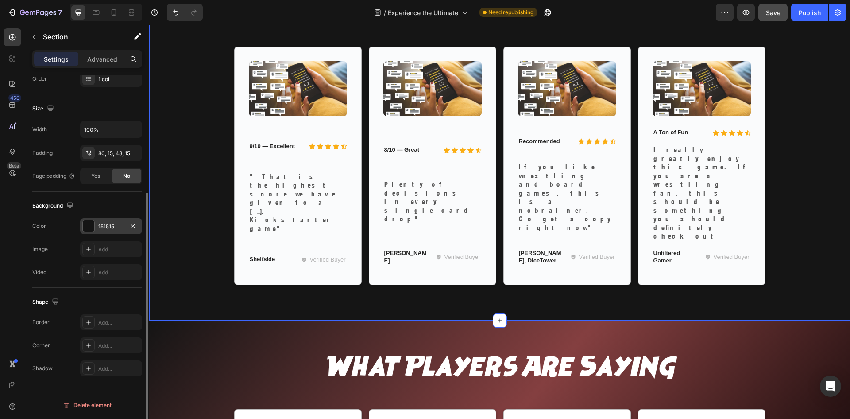
click at [100, 225] on div "151515" at bounding box center [111, 226] width 26 height 8
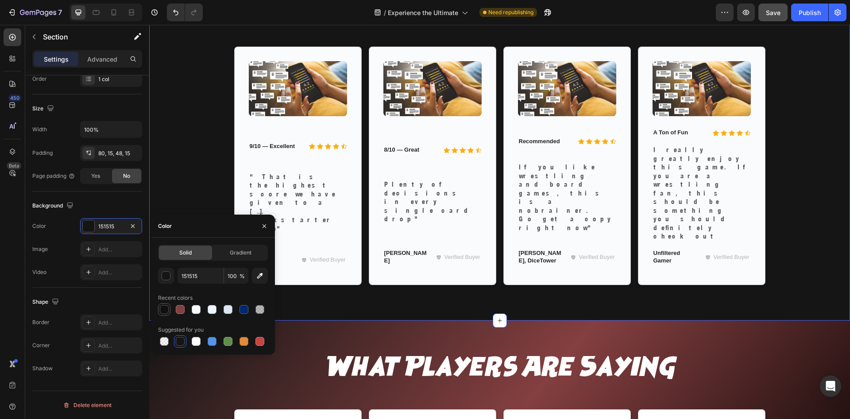
click at [165, 307] on div at bounding box center [164, 309] width 9 height 9
type input "101010"
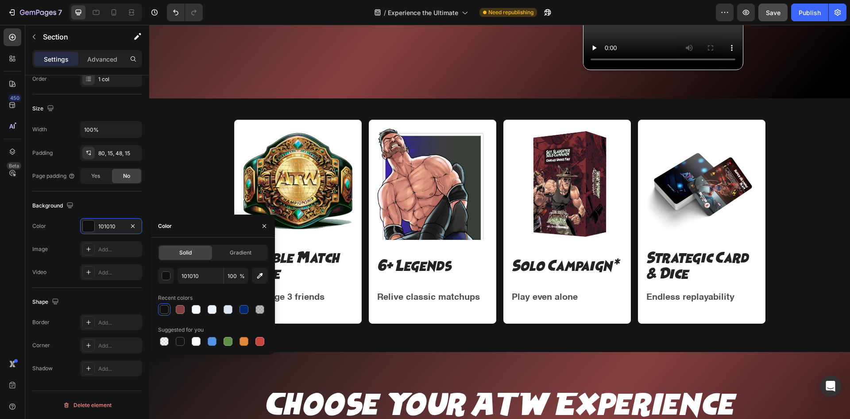
scroll to position [610, 0]
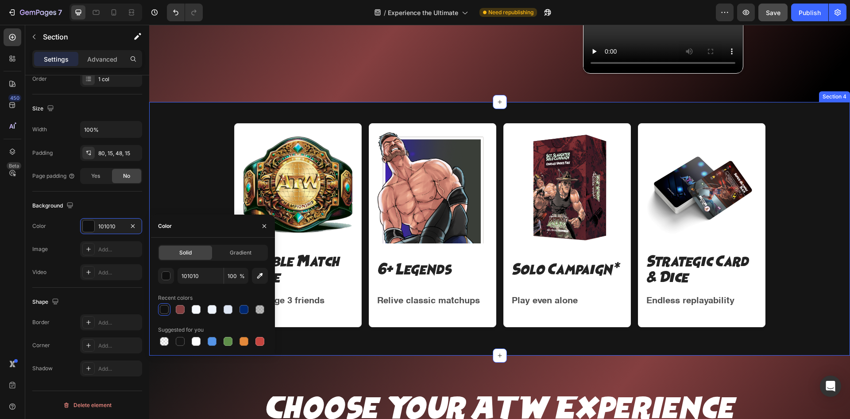
click at [183, 163] on div "Image Rumble Match Mode Text Block Challenge 3 friends Text Block Row Image 6+ …" at bounding box center [500, 228] width 691 height 211
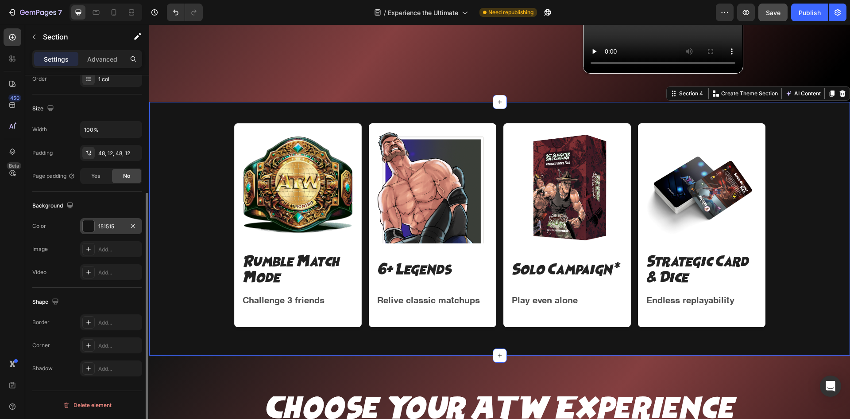
click at [91, 223] on div at bounding box center [89, 226] width 12 height 12
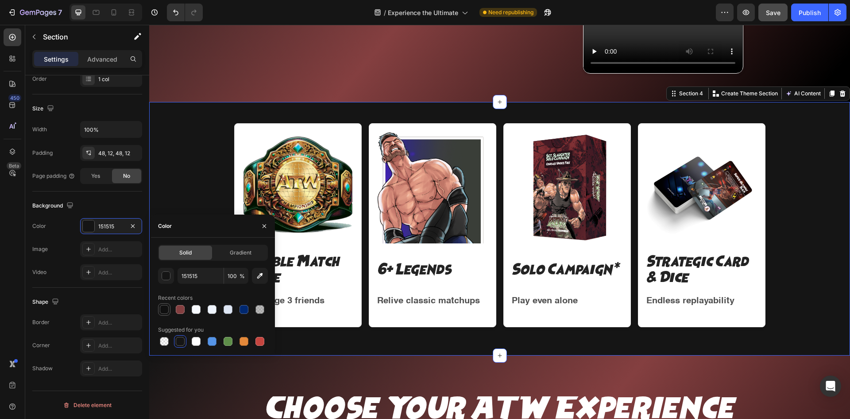
click at [167, 310] on div at bounding box center [164, 309] width 9 height 9
type input "101010"
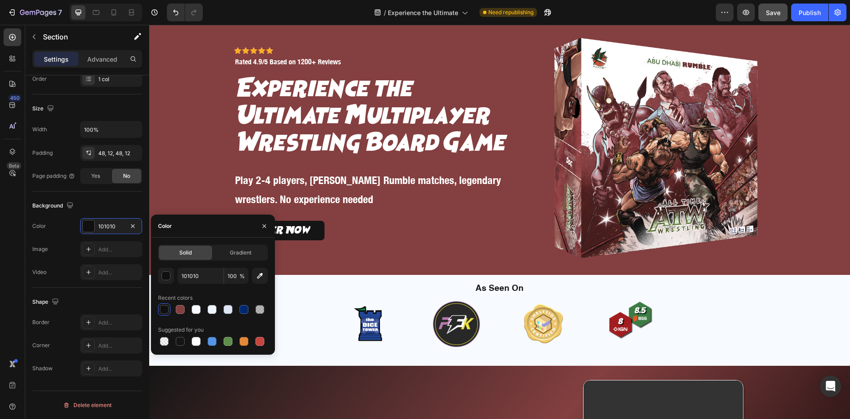
scroll to position [0, 0]
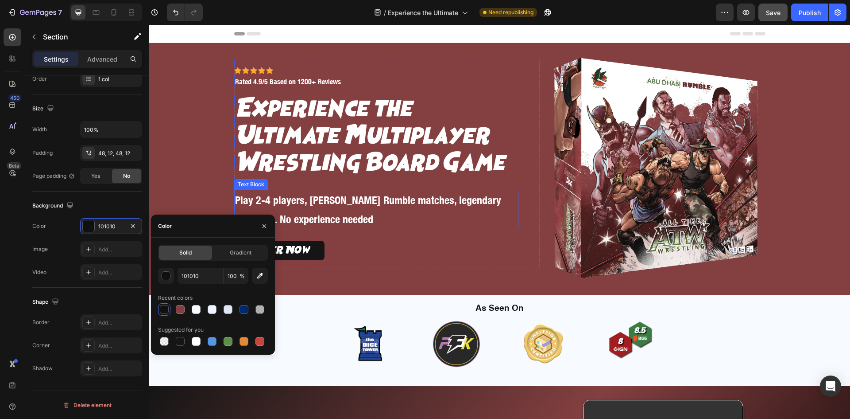
click at [456, 218] on p "Play 2-4 players, [PERSON_NAME] Rumble matches, legendary wrestlers. No experie…" at bounding box center [376, 209] width 283 height 38
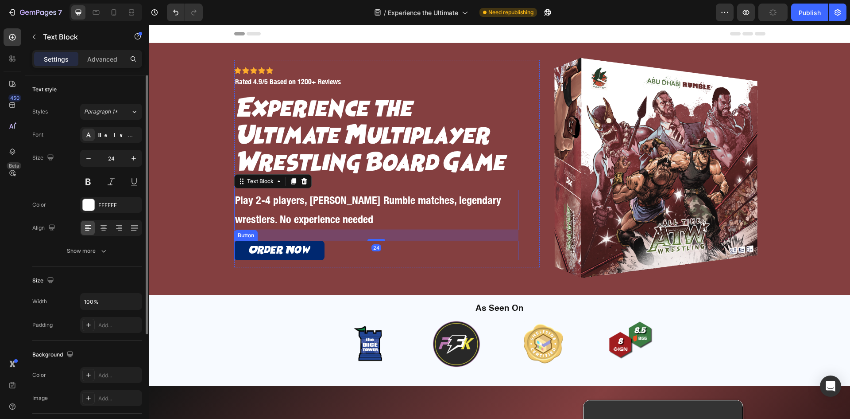
click at [317, 248] on link "Order Now" at bounding box center [279, 251] width 90 height 20
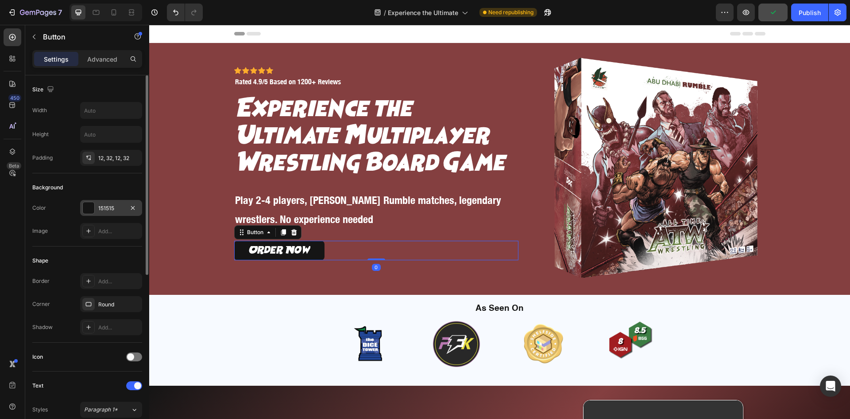
click at [102, 204] on div "151515" at bounding box center [111, 208] width 26 height 8
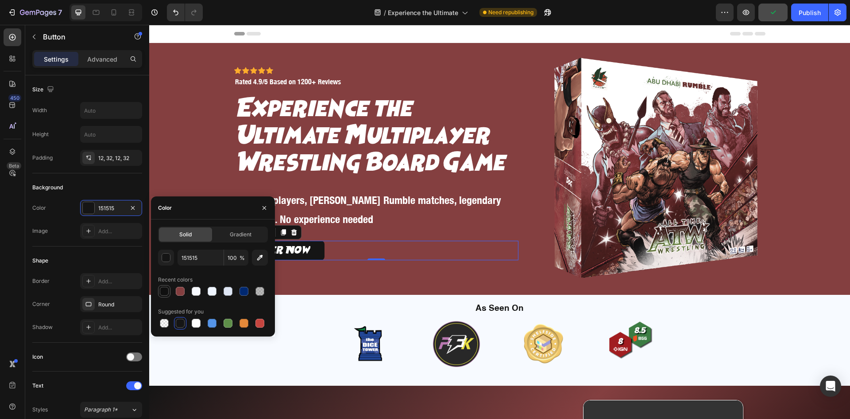
click at [163, 288] on div at bounding box center [164, 291] width 9 height 9
type input "101010"
click at [334, 301] on div "As Seen On Heading Image Image Image Image Carousel Row" at bounding box center [500, 337] width 354 height 85
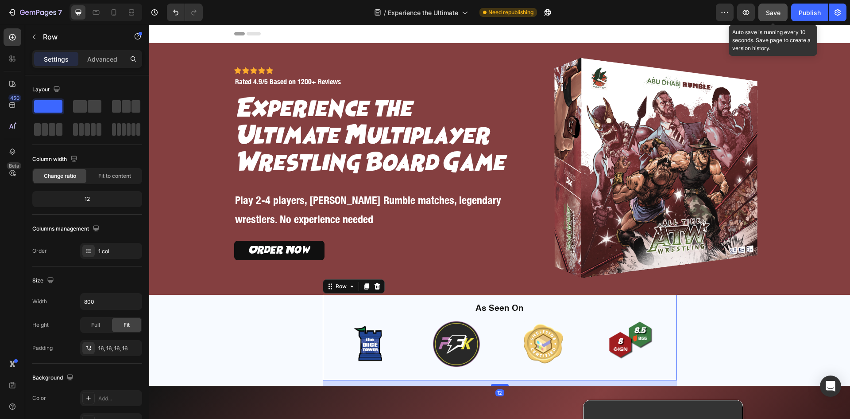
click at [773, 9] on span "Save" at bounding box center [773, 13] width 15 height 8
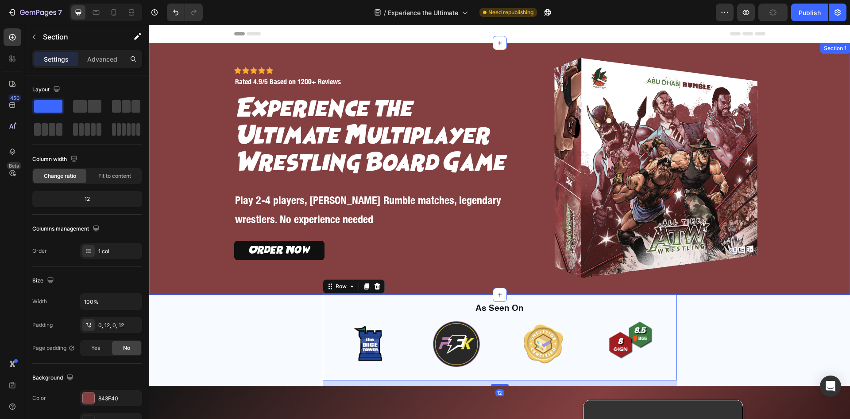
click at [796, 144] on div "Icon Icon Icon Icon Icon Icon List Icon Icon Icon Icon Icon Icon List Rated 4.9…" at bounding box center [500, 169] width 691 height 252
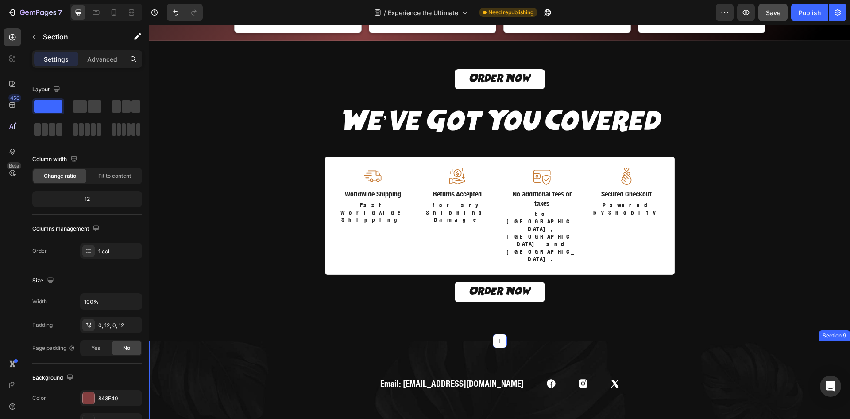
scroll to position [1718, 0]
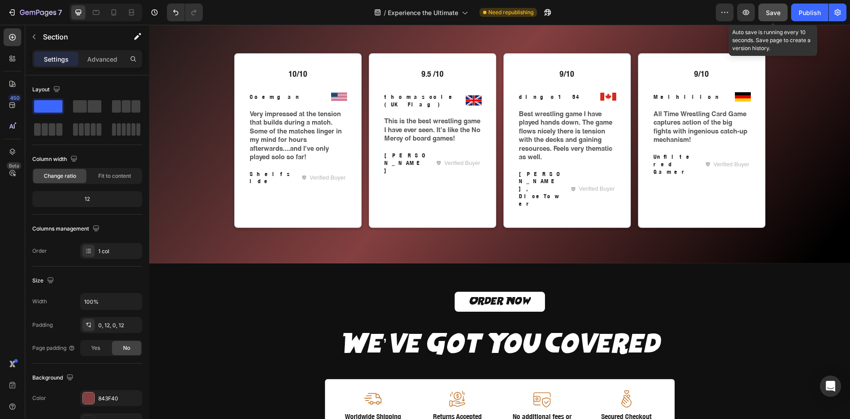
click at [772, 12] on span "Save" at bounding box center [773, 13] width 15 height 8
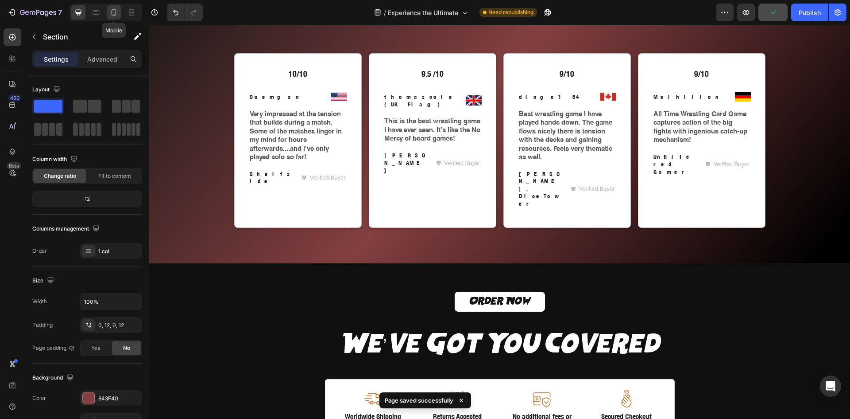
click at [118, 12] on icon at bounding box center [113, 12] width 9 height 9
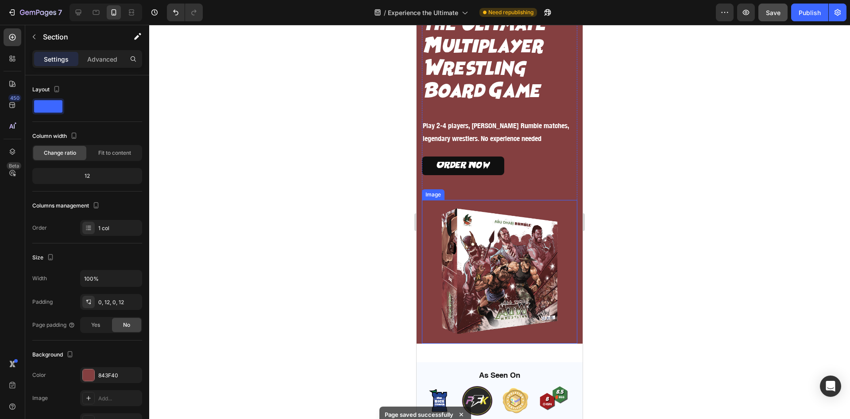
scroll to position [148, 0]
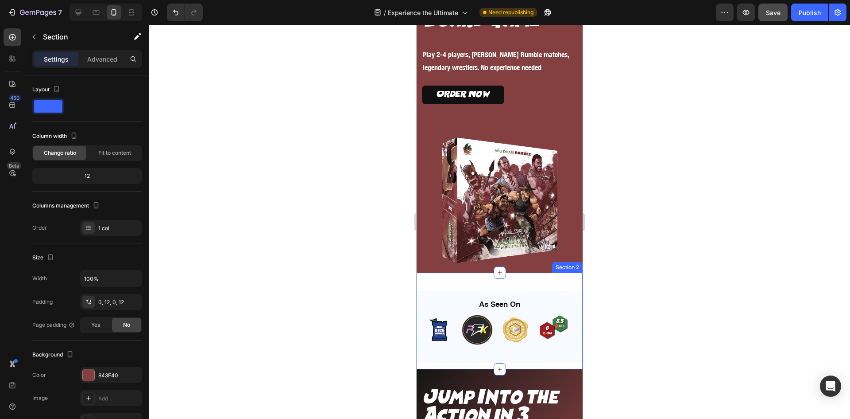
click at [509, 276] on div "As Seen On Heading Image Image Image Image Carousel Row Row Section 2" at bounding box center [500, 320] width 166 height 97
click at [113, 56] on p "Advanced" at bounding box center [102, 58] width 30 height 9
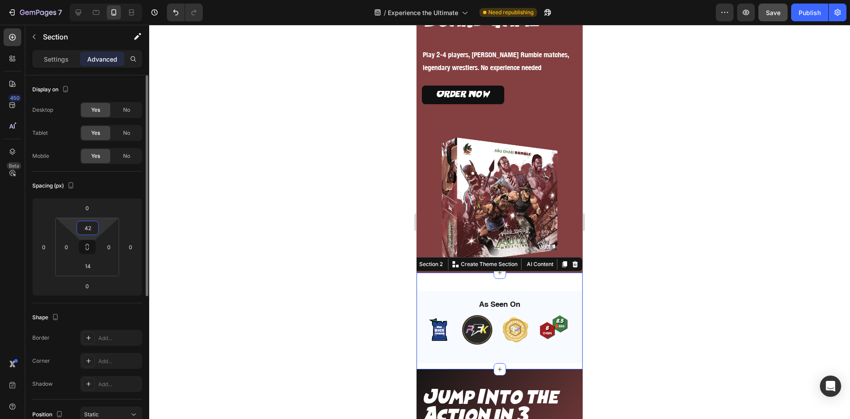
click at [85, 223] on input "42" at bounding box center [88, 227] width 18 height 13
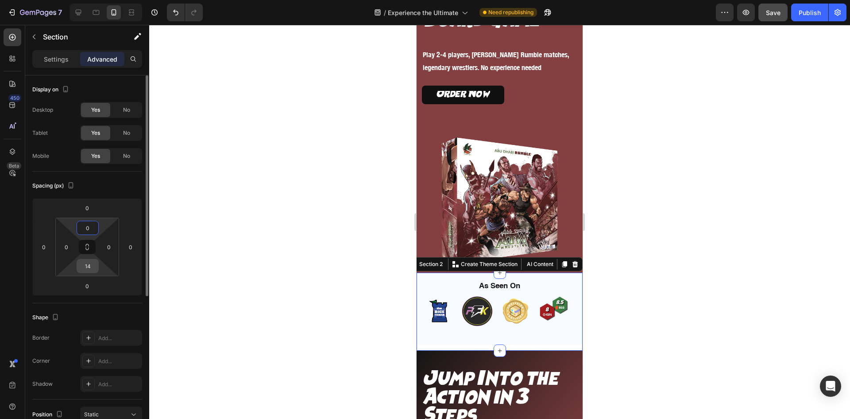
type input "0"
click at [89, 262] on input "14" at bounding box center [88, 265] width 18 height 13
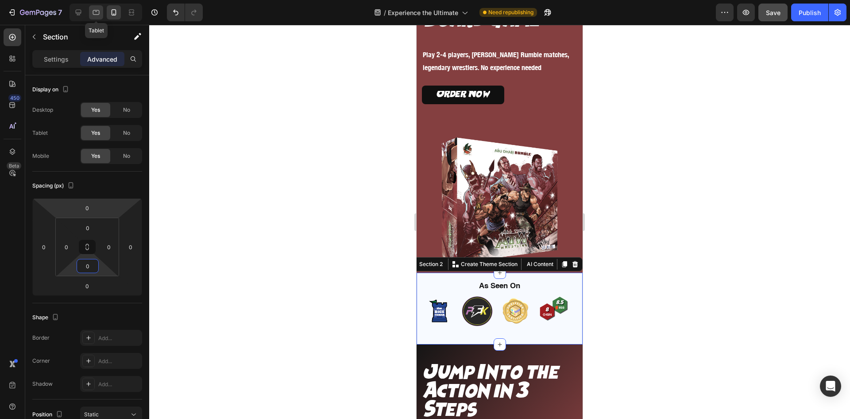
type input "0"
click at [100, 11] on icon at bounding box center [96, 12] width 9 height 9
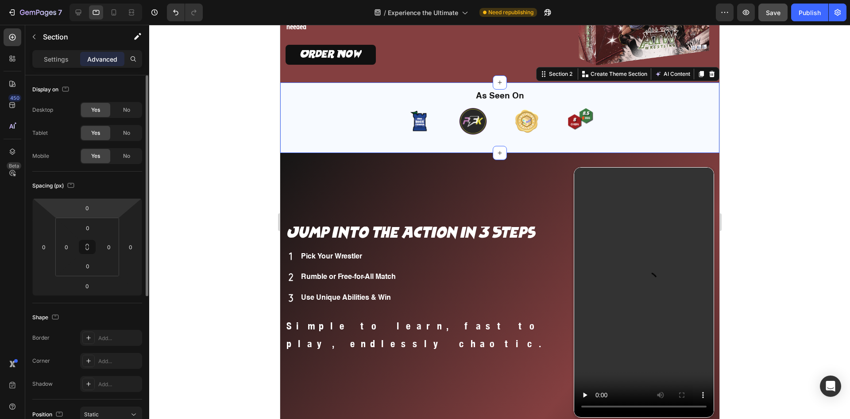
scroll to position [149, 0]
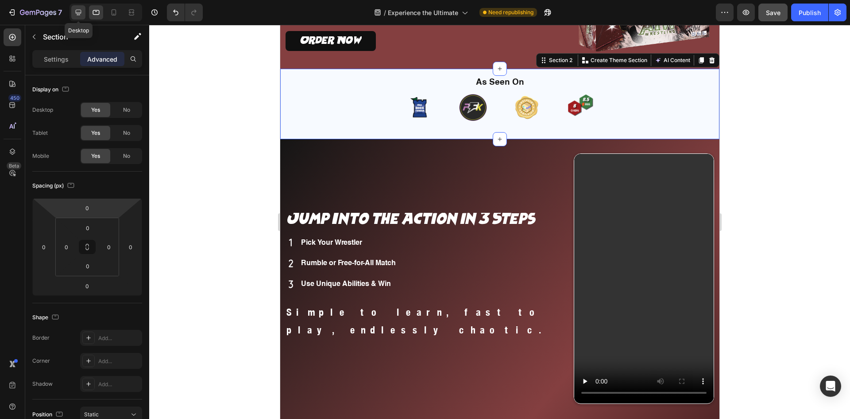
click at [76, 11] on icon at bounding box center [79, 13] width 6 height 6
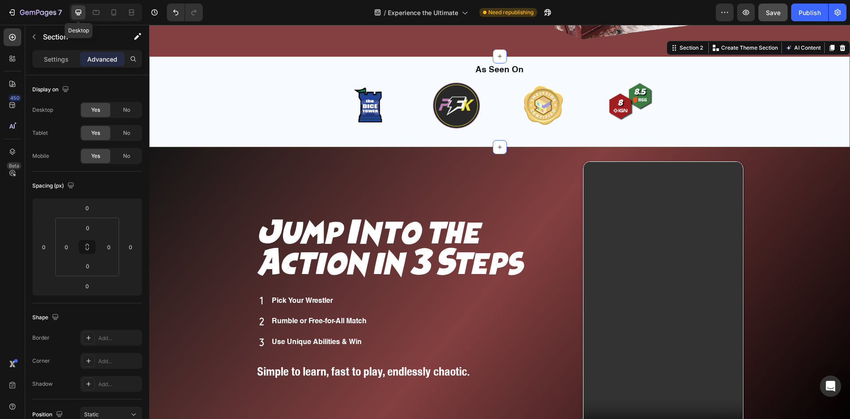
scroll to position [239, 0]
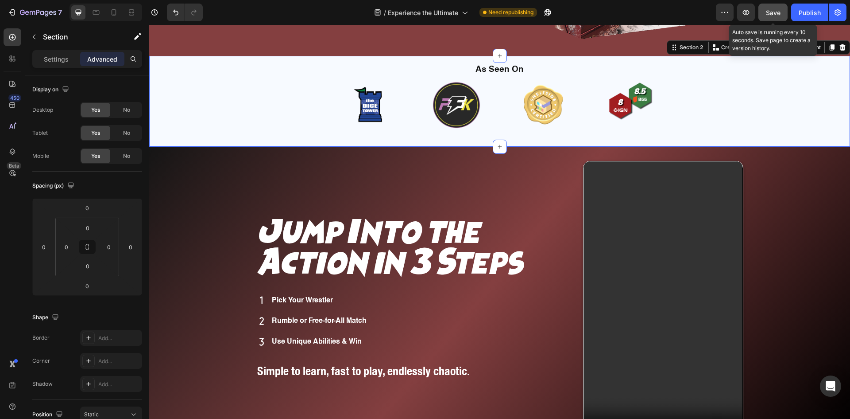
click at [779, 13] on span "Save" at bounding box center [773, 13] width 15 height 8
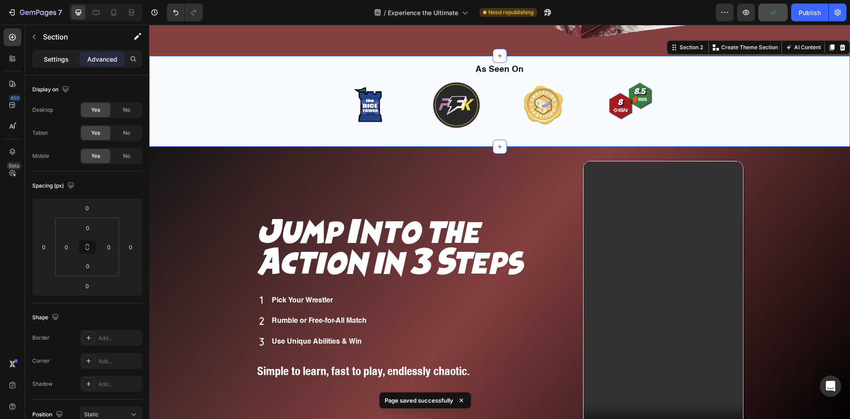
click at [50, 54] on div "Settings" at bounding box center [56, 59] width 44 height 14
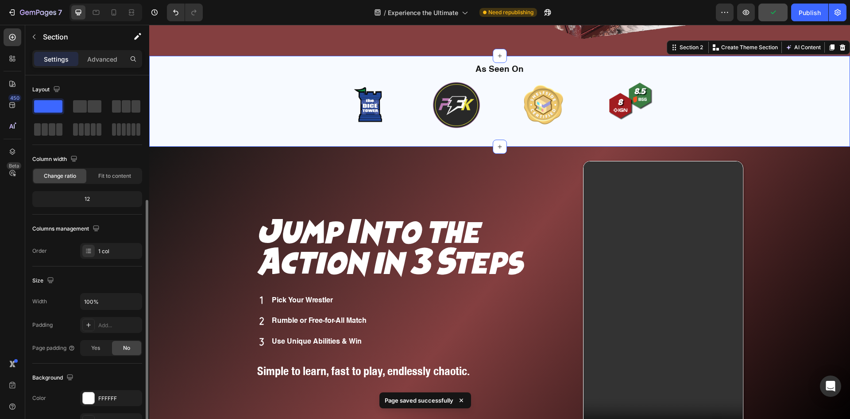
scroll to position [74, 0]
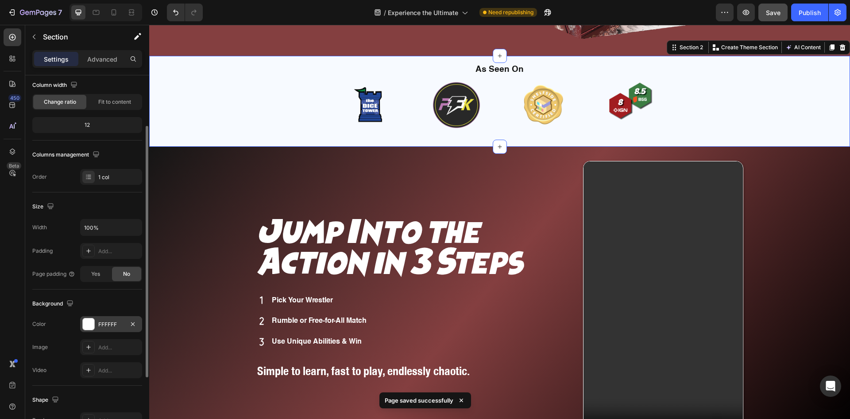
click at [97, 327] on div "FFFFFF" at bounding box center [111, 324] width 62 height 16
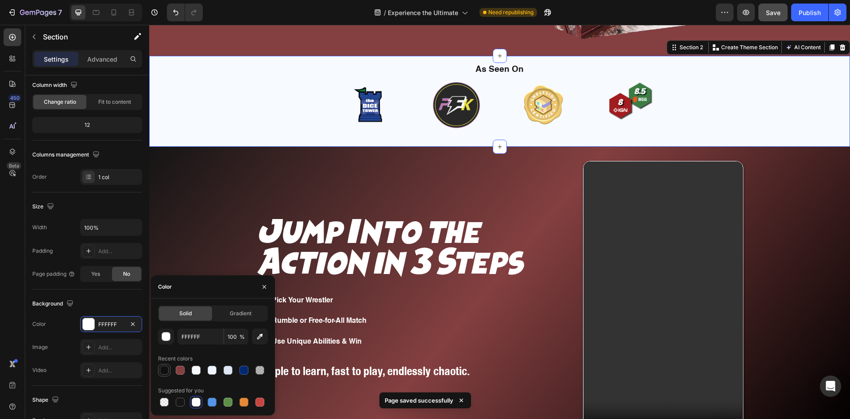
click at [161, 369] on div at bounding box center [164, 369] width 9 height 9
type input "101010"
click at [256, 71] on div "As Seen On Heading Image Image Image Image Carousel Row" at bounding box center [499, 101] width 701 height 91
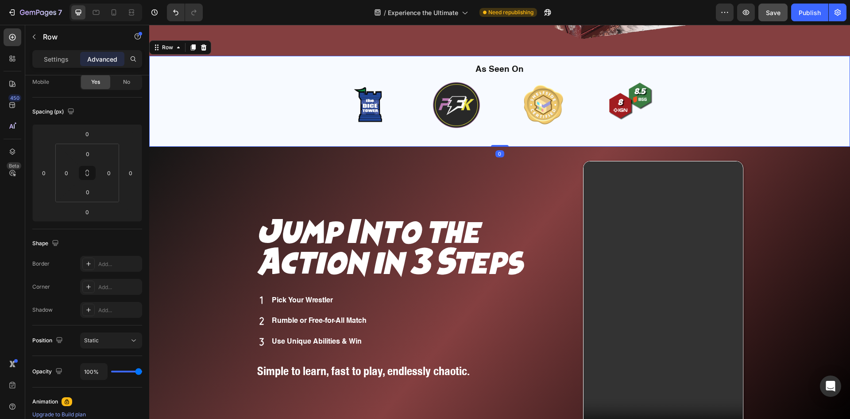
scroll to position [0, 0]
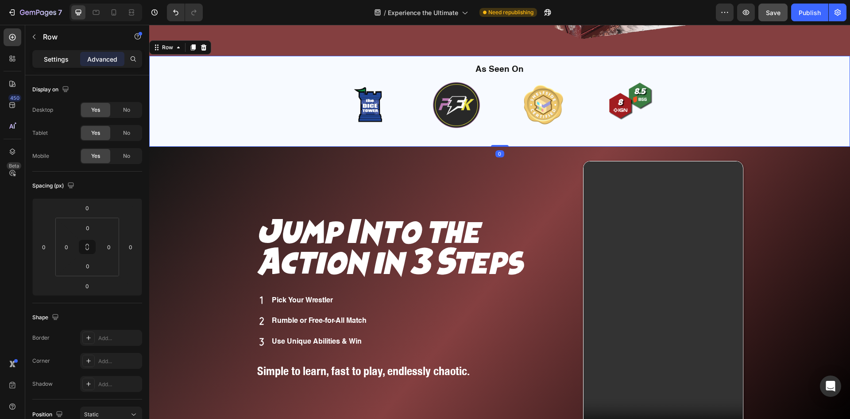
click at [56, 55] on p "Settings" at bounding box center [56, 58] width 25 height 9
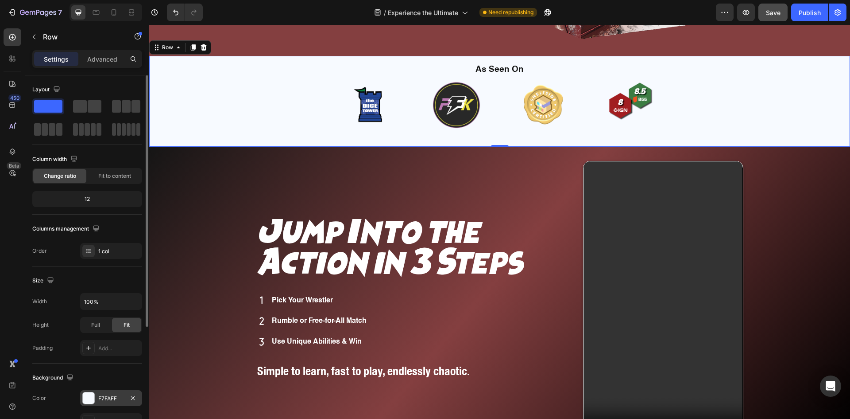
click at [95, 400] on div "F7FAFF" at bounding box center [111, 398] width 62 height 16
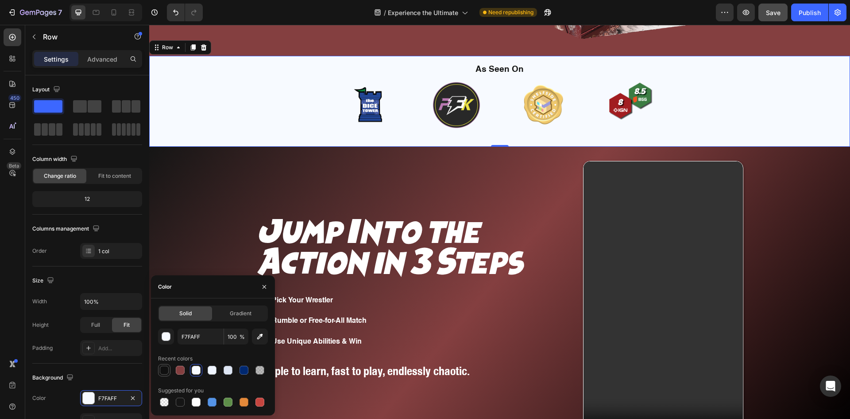
click at [162, 366] on div at bounding box center [164, 369] width 9 height 9
type input "101010"
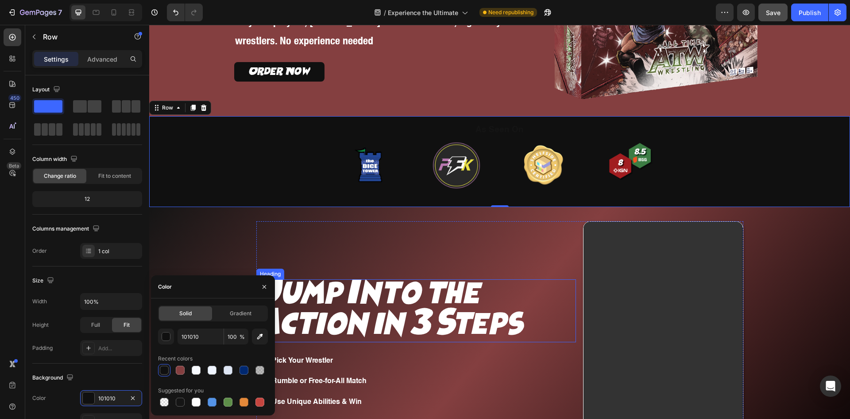
scroll to position [91, 0]
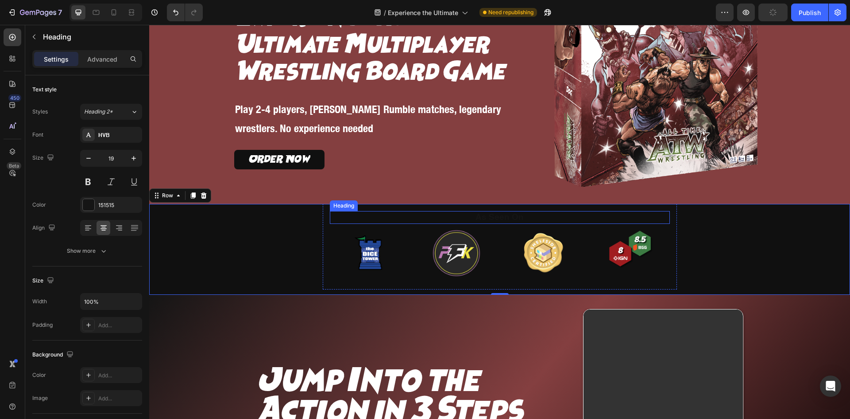
click at [469, 221] on h2 "As Seen On" at bounding box center [500, 217] width 327 height 13
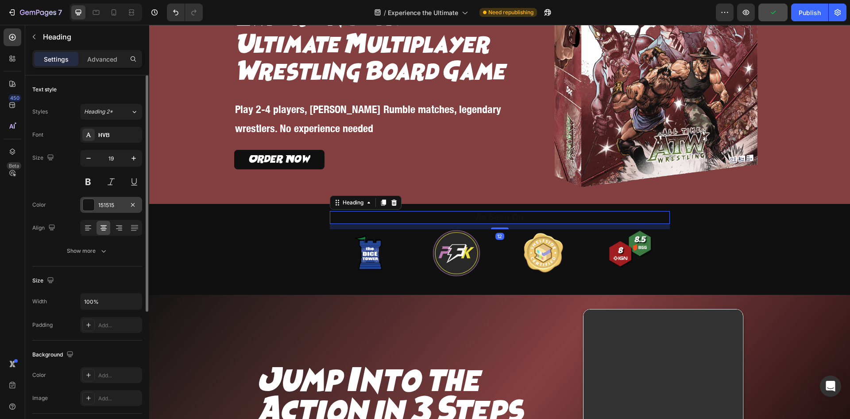
click at [112, 202] on div "151515" at bounding box center [111, 205] width 26 height 8
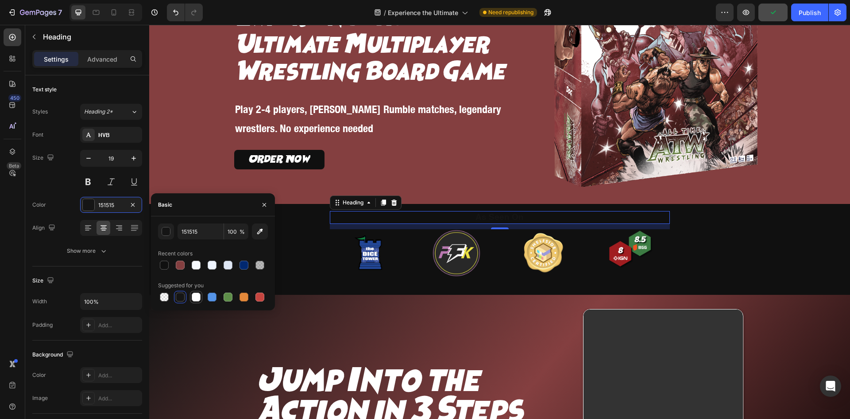
click at [197, 301] on div at bounding box center [196, 296] width 9 height 9
type input "FFFFFF"
click at [105, 128] on div "HVB" at bounding box center [111, 135] width 62 height 16
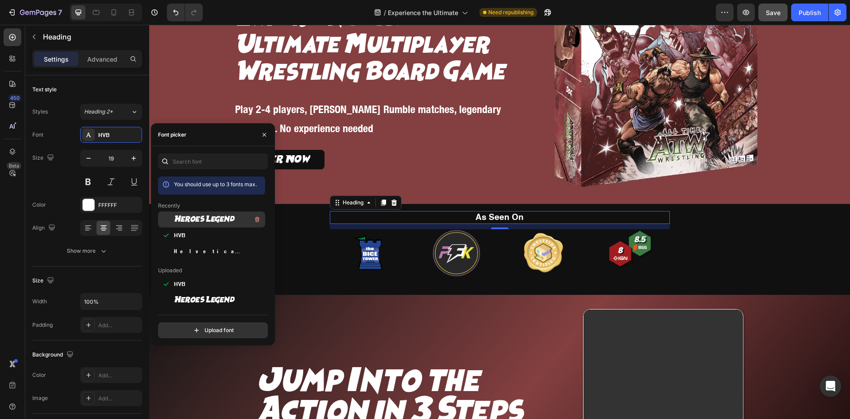
click at [190, 220] on span "Heroes Legend" at bounding box center [204, 219] width 61 height 8
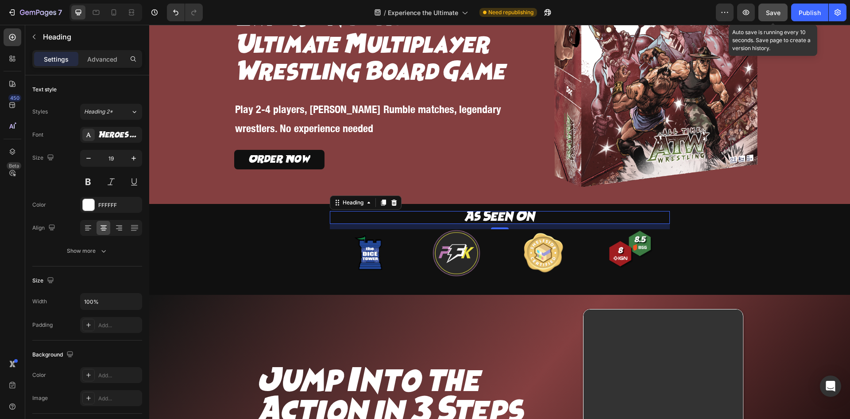
click at [773, 10] on span "Save" at bounding box center [773, 13] width 15 height 8
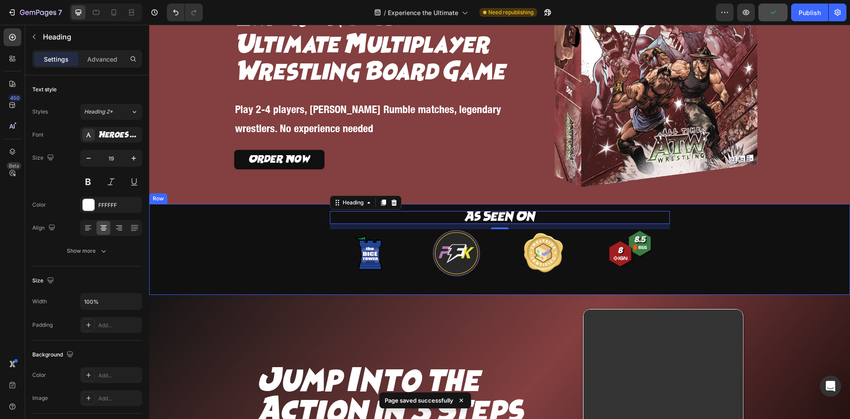
click at [771, 228] on div "As Seen On Heading 12 Image Image Image Image Carousel Row" at bounding box center [499, 249] width 701 height 91
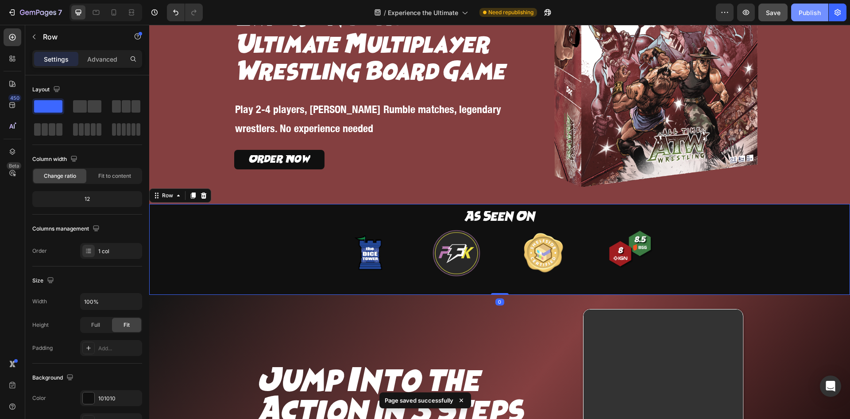
click at [807, 12] on div "Publish" at bounding box center [810, 12] width 22 height 9
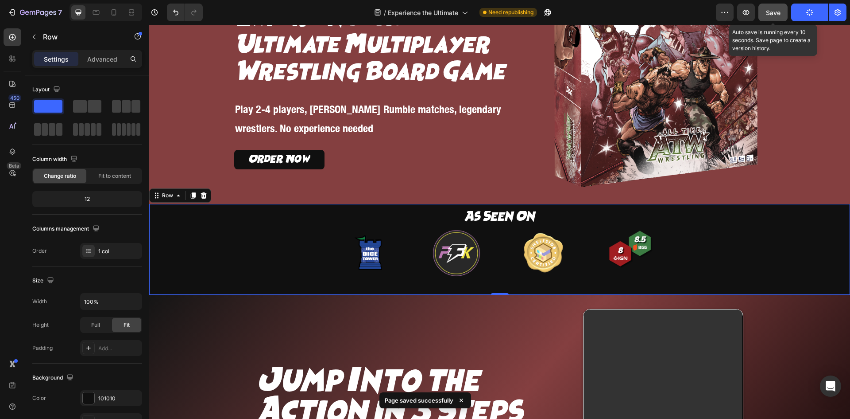
click at [773, 14] on span "Save" at bounding box center [773, 13] width 15 height 8
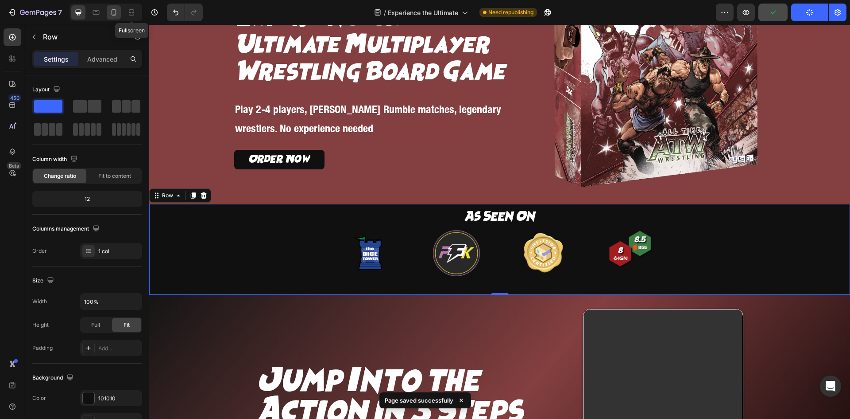
drag, startPoint x: 126, startPoint y: 14, endPoint x: 120, endPoint y: 15, distance: 6.3
click at [126, 14] on div at bounding box center [131, 12] width 14 height 14
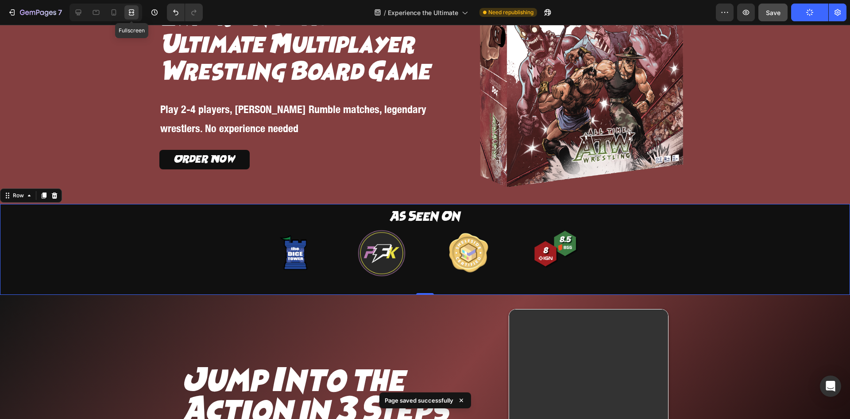
click at [130, 16] on icon at bounding box center [131, 12] width 9 height 9
click at [116, 14] on icon at bounding box center [114, 12] width 5 height 6
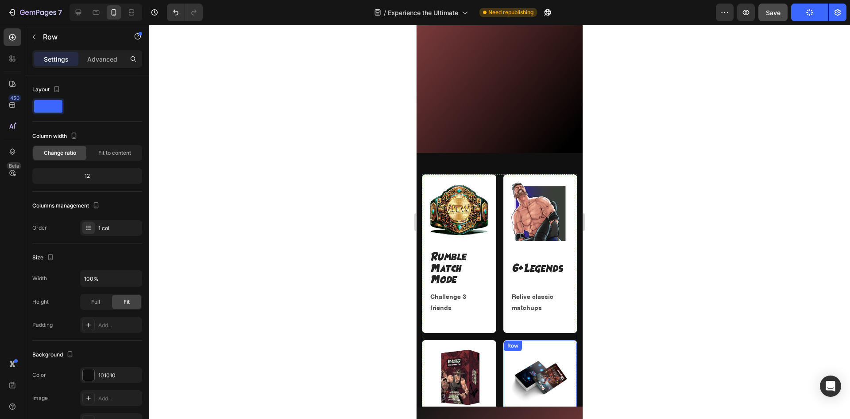
scroll to position [949, 0]
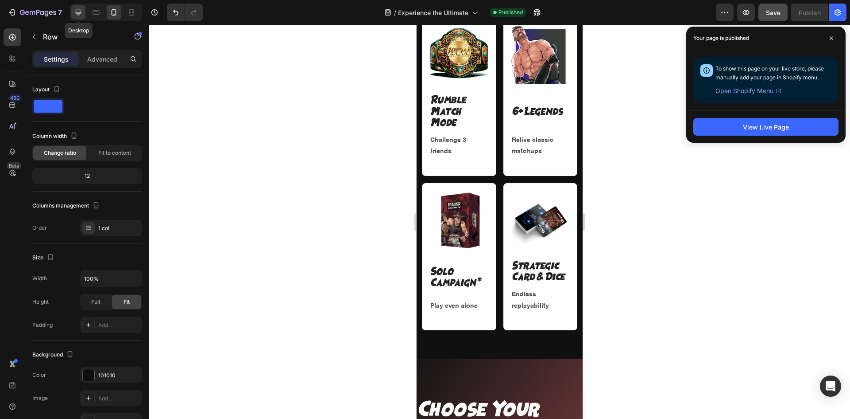
click at [81, 15] on icon at bounding box center [78, 12] width 9 height 9
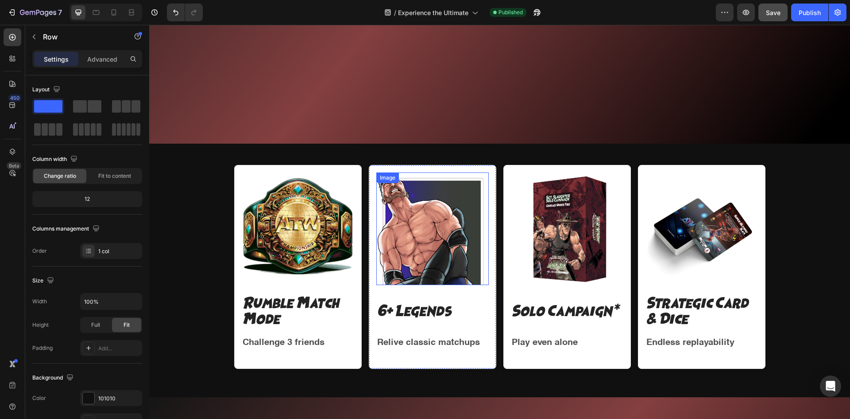
scroll to position [801, 0]
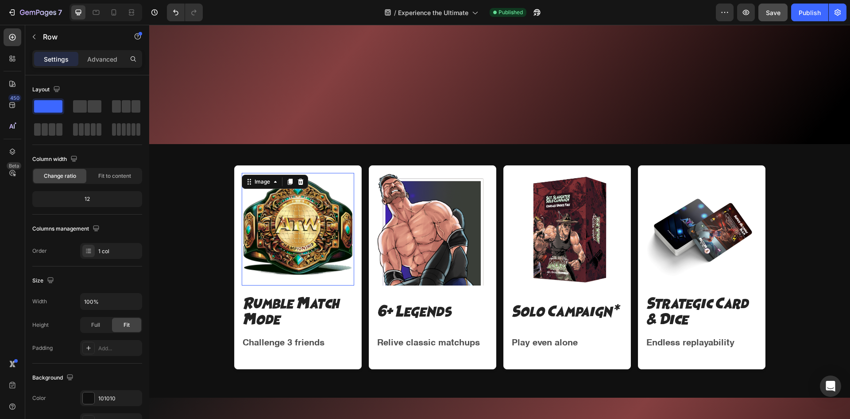
click at [319, 225] on img at bounding box center [298, 229] width 113 height 113
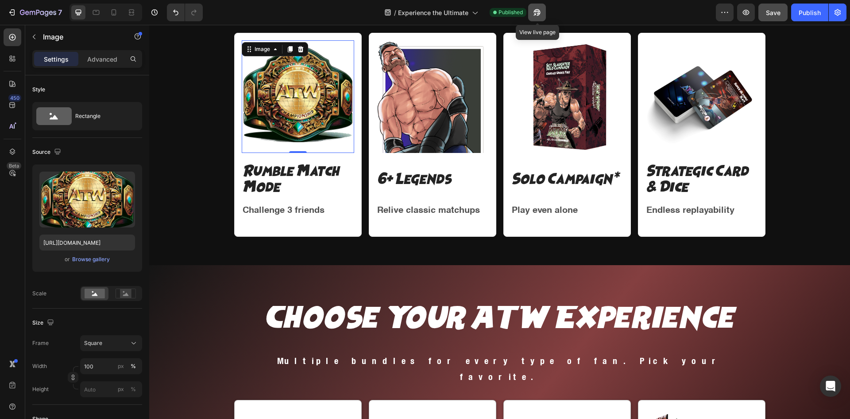
click at [534, 14] on icon "button" at bounding box center [537, 12] width 9 height 9
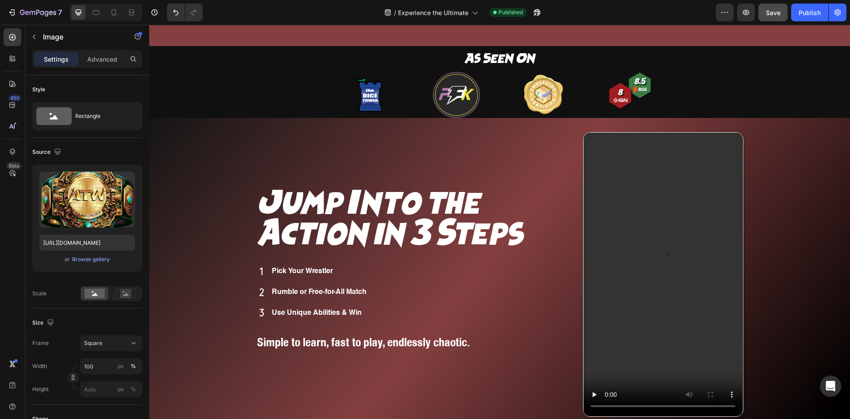
scroll to position [285, 0]
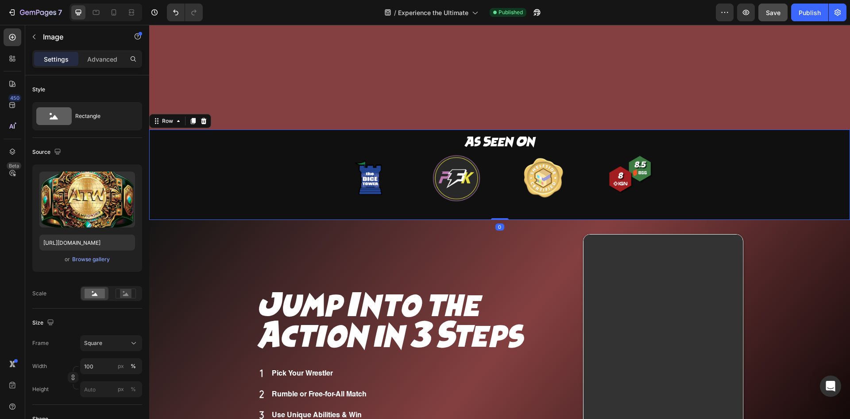
click at [180, 159] on div "As Seen On Heading Image Image Image Image Carousel Row" at bounding box center [499, 174] width 701 height 91
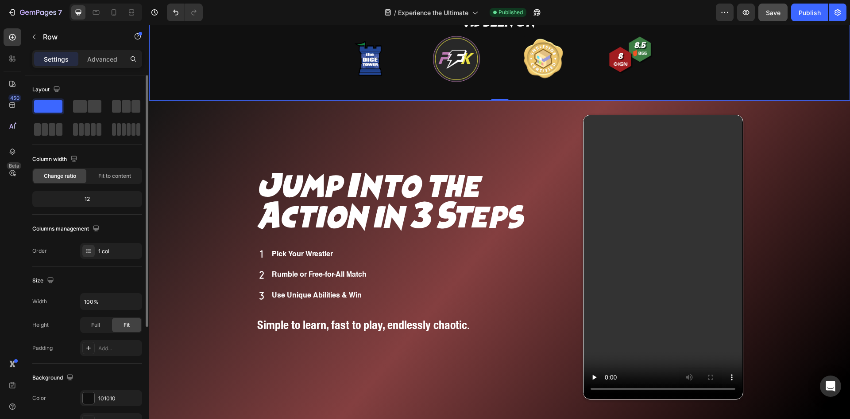
click at [88, 384] on div "Background" at bounding box center [87, 377] width 110 height 14
click at [87, 393] on div at bounding box center [89, 398] width 12 height 12
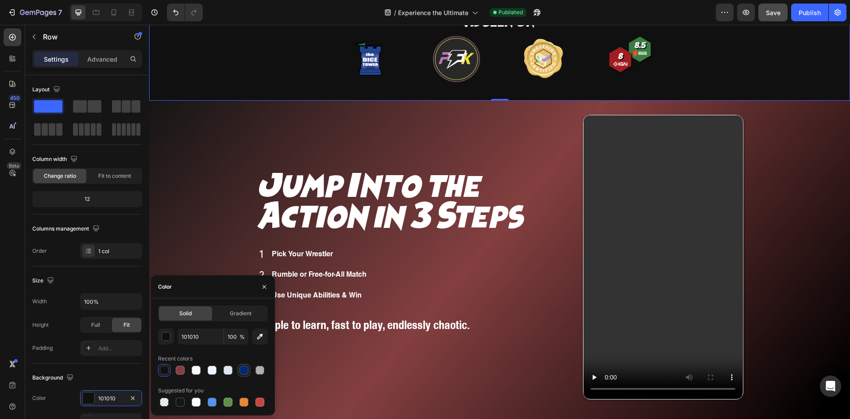
click at [244, 372] on div at bounding box center [244, 369] width 9 height 9
type input "002870"
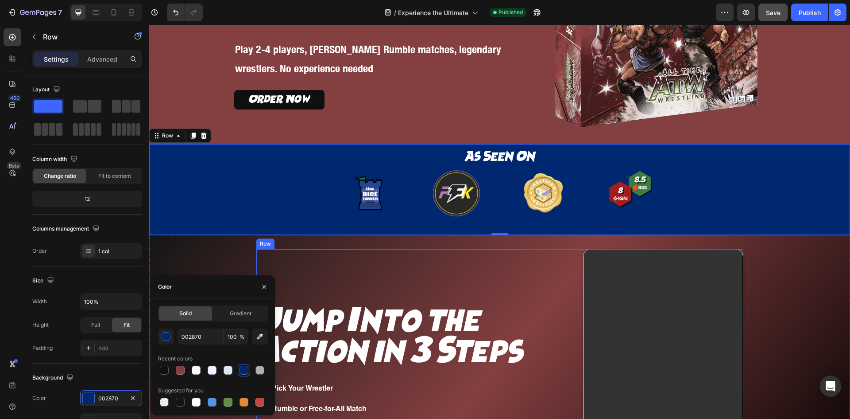
scroll to position [137, 0]
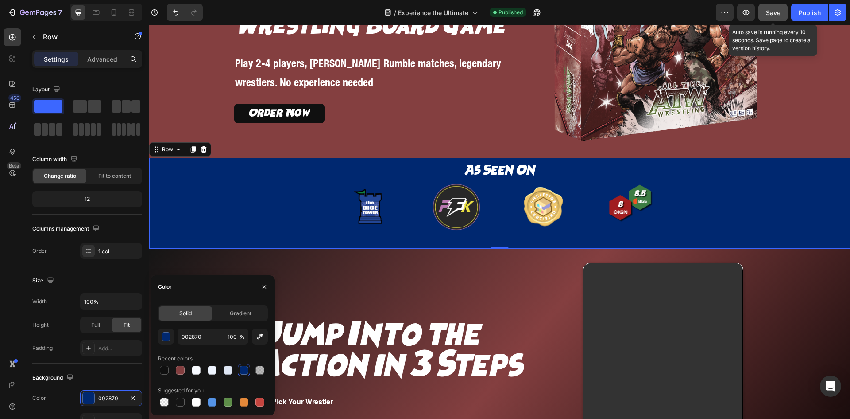
click at [780, 13] on span "Save" at bounding box center [773, 13] width 15 height 8
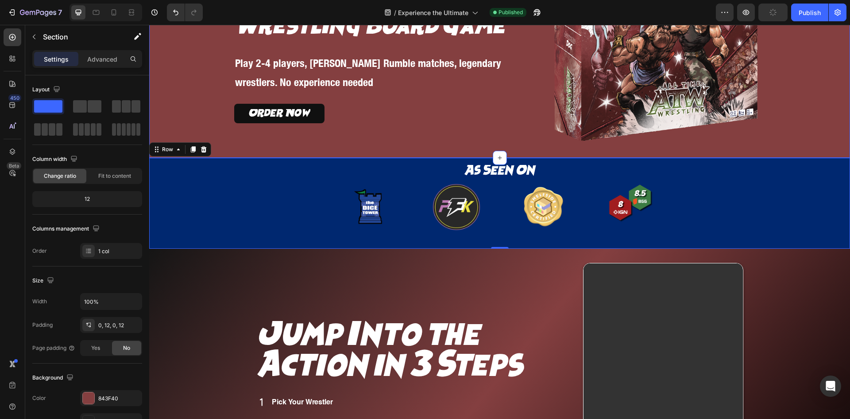
click at [796, 136] on div "Icon Icon Icon Icon Icon Icon List Icon Icon Icon Icon Icon Icon List Rated 4.9…" at bounding box center [500, 32] width 691 height 252
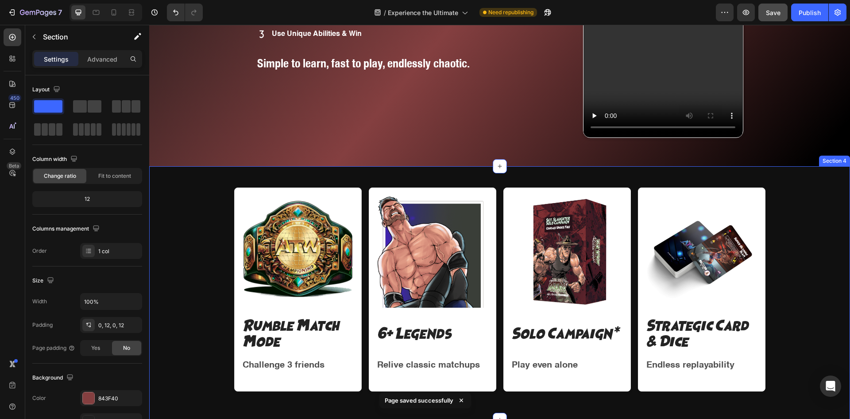
scroll to position [654, 0]
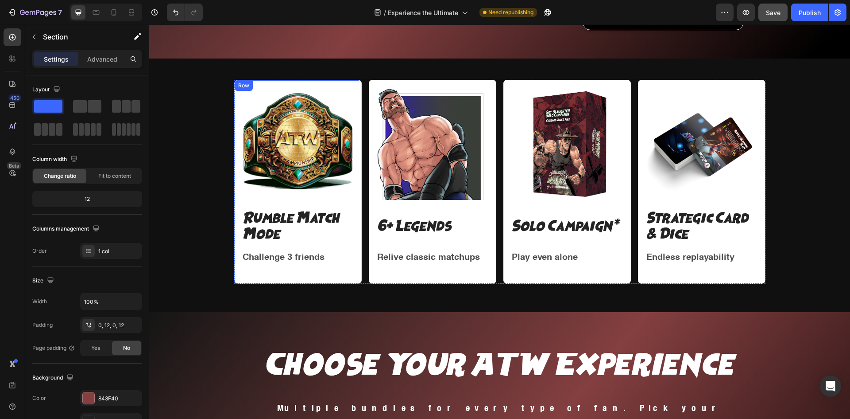
click at [353, 81] on div "Image Rumble Match Mode Text Block Challenge 3 friends Text Block Row" at bounding box center [298, 182] width 128 height 204
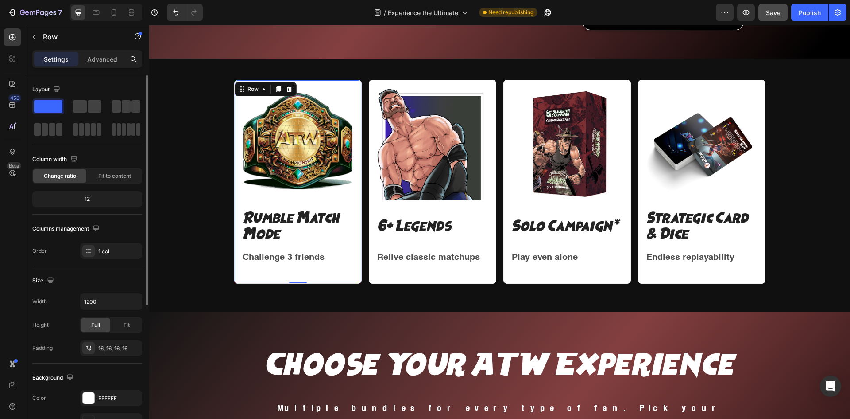
scroll to position [148, 0]
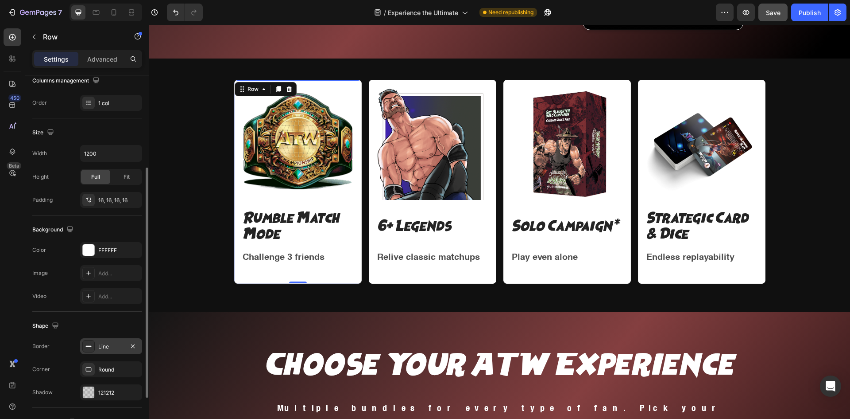
click at [94, 346] on div at bounding box center [88, 346] width 12 height 12
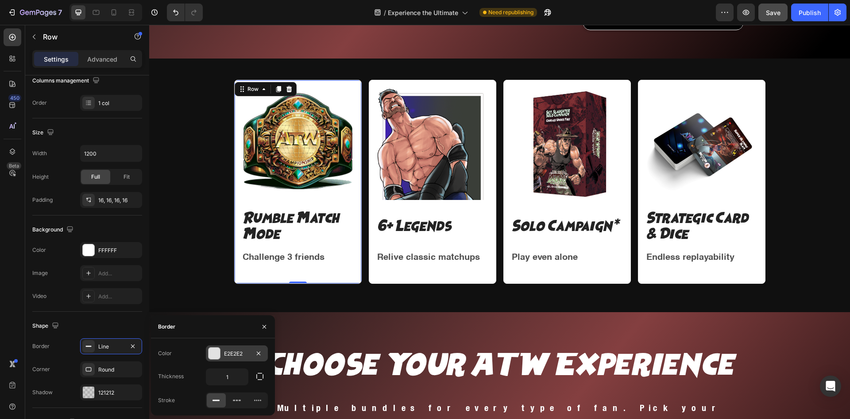
click at [219, 358] on div at bounding box center [215, 353] width 12 height 12
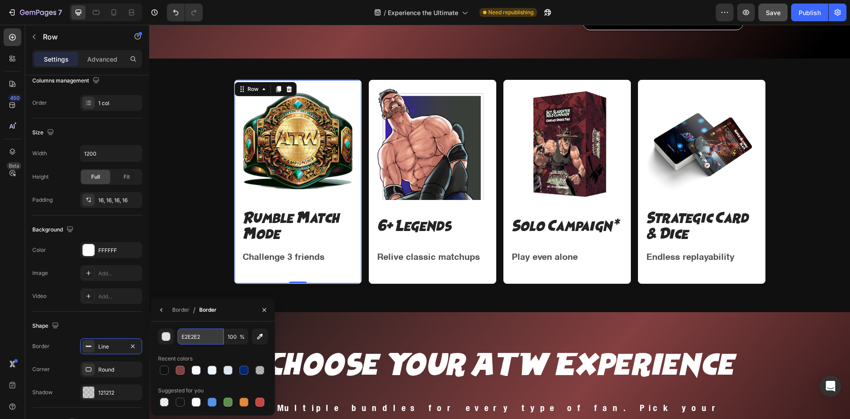
click at [193, 335] on input "E2E2E2" at bounding box center [201, 336] width 46 height 16
paste input "#F3B52D"
type input "#F3B52D"
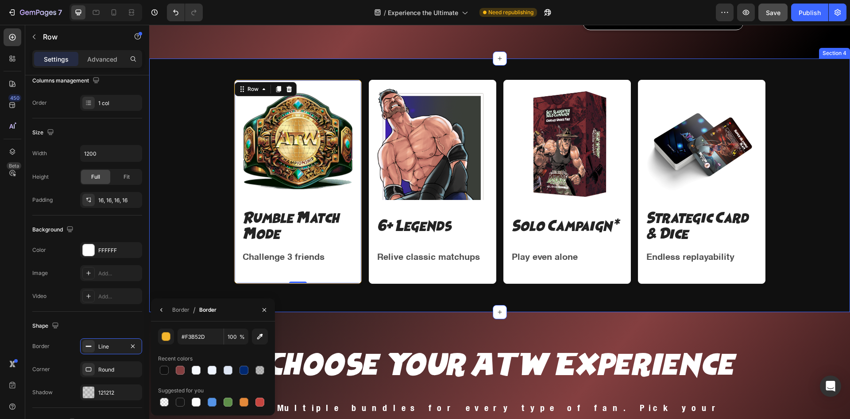
click at [202, 171] on div "Image Rumble Match Mode Text Block Challenge 3 friends Text Block Row 0 Image 6…" at bounding box center [500, 185] width 691 height 211
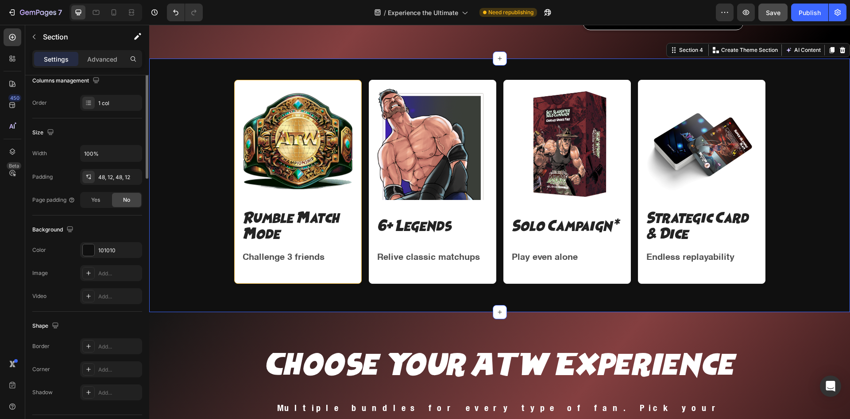
scroll to position [0, 0]
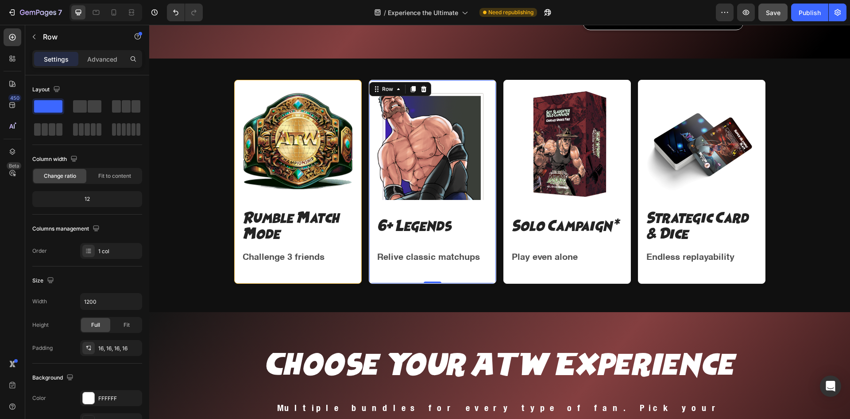
click at [384, 280] on div "Image 6+ Legends Text Block Relive classic matchups Text Block Row 0" at bounding box center [433, 182] width 128 height 204
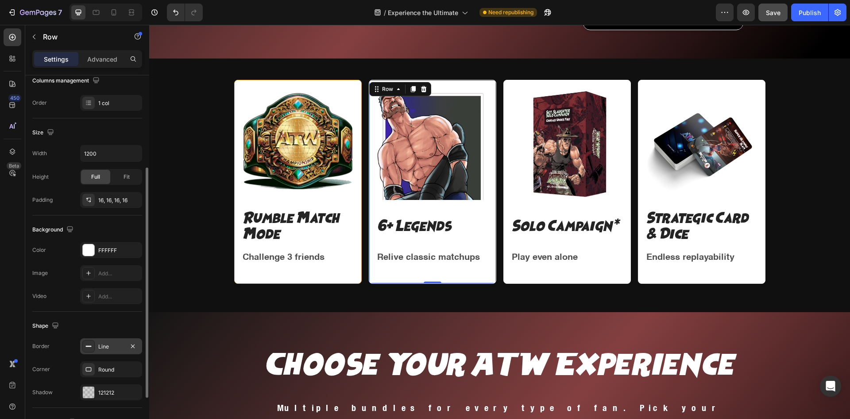
click at [97, 340] on div "Line" at bounding box center [111, 346] width 62 height 16
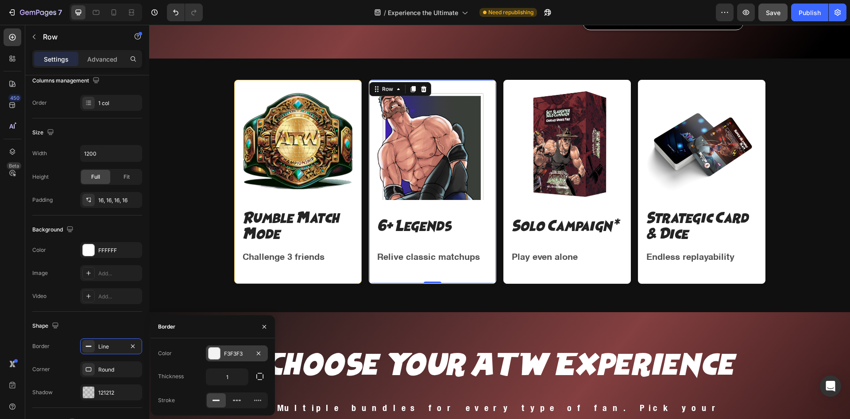
click at [217, 355] on div at bounding box center [215, 353] width 12 height 12
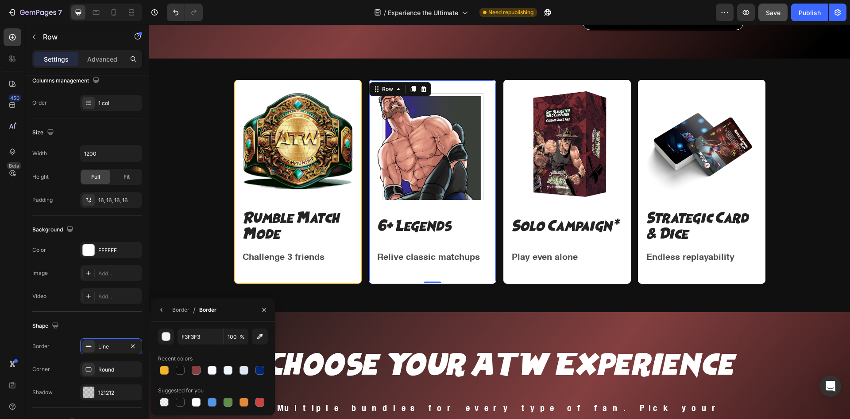
drag, startPoint x: 167, startPoint y: 368, endPoint x: 245, endPoint y: 349, distance: 80.1
click at [175, 364] on div at bounding box center [213, 370] width 110 height 12
click at [608, 276] on div "Image Solo Campaign* Text Block Play even alone Text Block Row" at bounding box center [568, 182] width 128 height 204
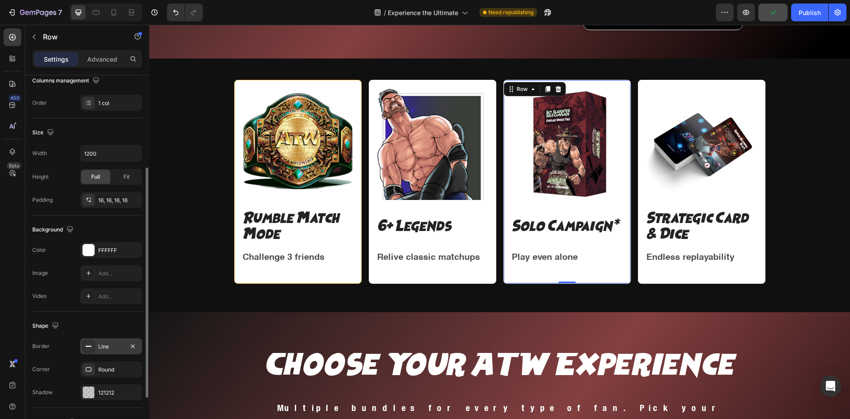
click at [112, 345] on div "Line" at bounding box center [111, 346] width 26 height 8
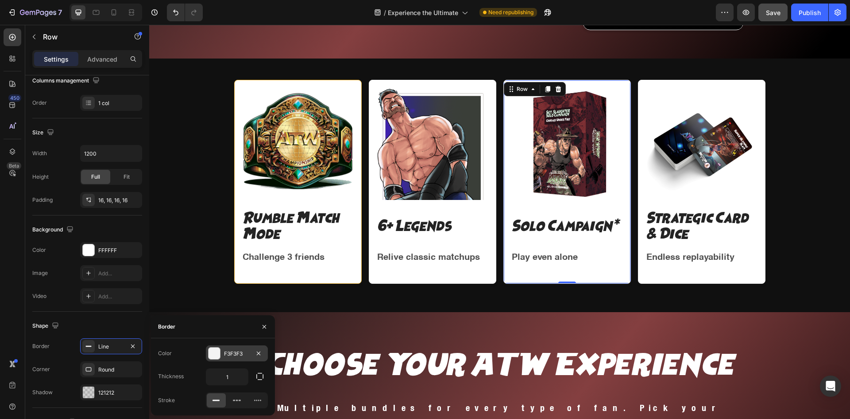
click at [225, 354] on div "F3F3F3" at bounding box center [237, 353] width 26 height 8
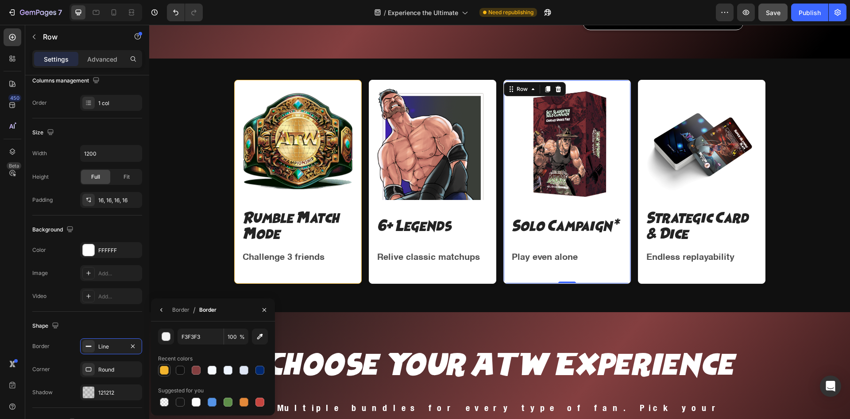
click at [166, 368] on div at bounding box center [164, 369] width 9 height 9
type input "F3B52D"
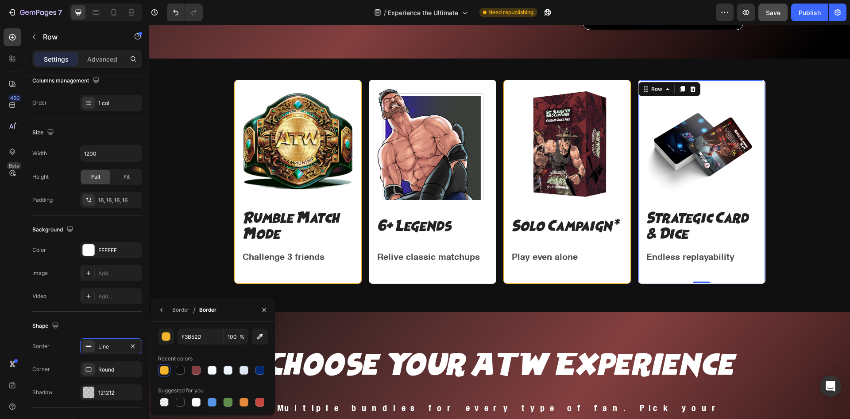
click at [647, 274] on div "Image Strategic Card & Dice Text Block Endless replayability Text Block" at bounding box center [702, 181] width 113 height 189
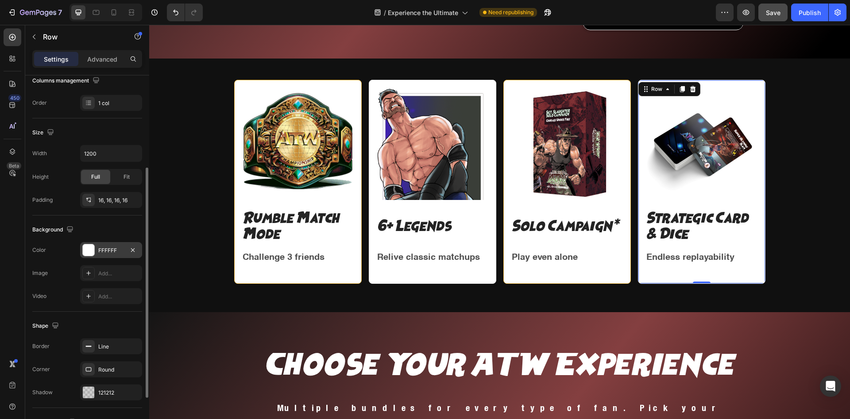
click at [94, 251] on div at bounding box center [88, 250] width 12 height 12
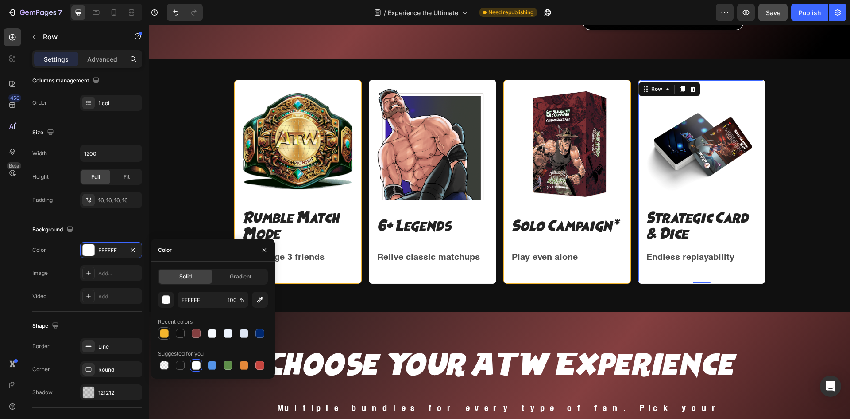
click at [165, 332] on div at bounding box center [164, 333] width 9 height 9
type input "F3B52D"
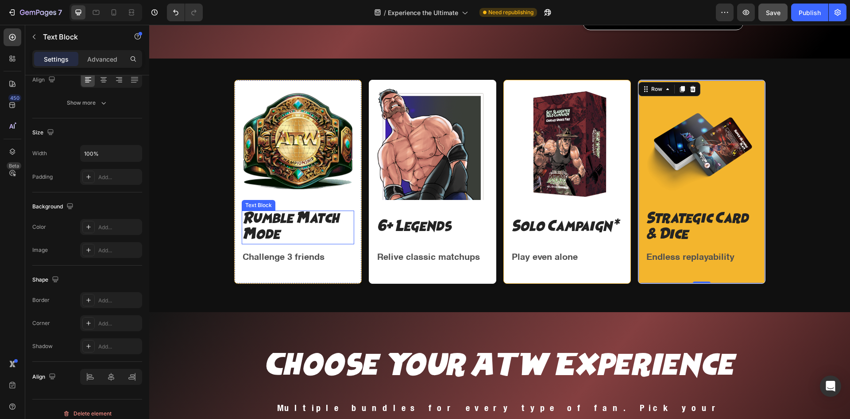
click at [311, 231] on p "Rumble Match Mode" at bounding box center [298, 227] width 111 height 32
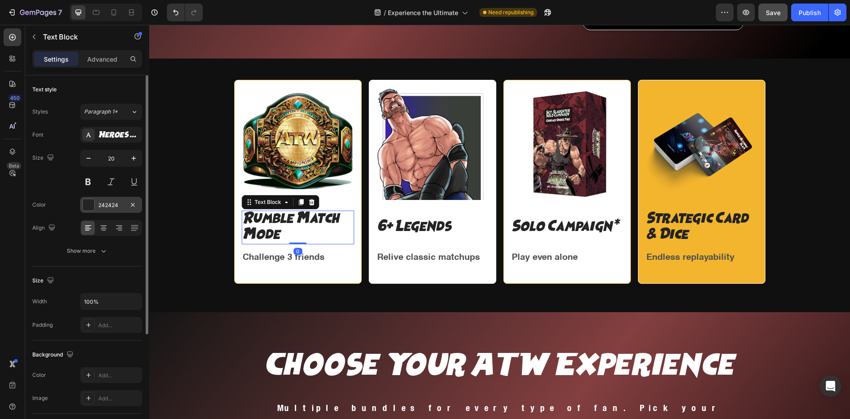
click at [101, 203] on div "242424" at bounding box center [111, 205] width 26 height 8
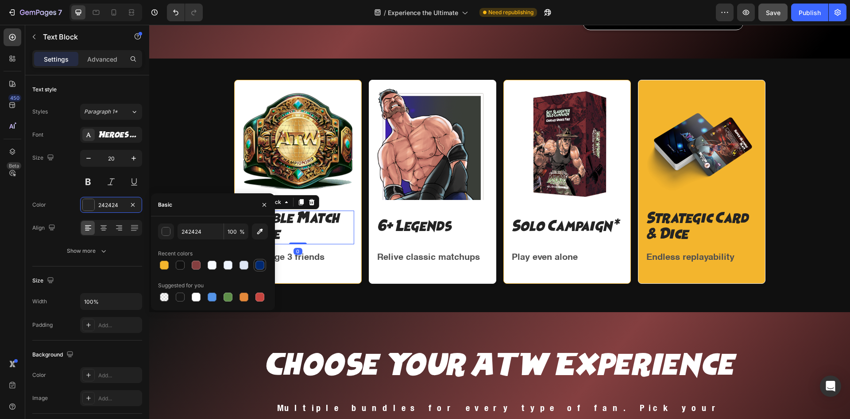
click at [260, 263] on div at bounding box center [260, 264] width 9 height 9
type input "002870"
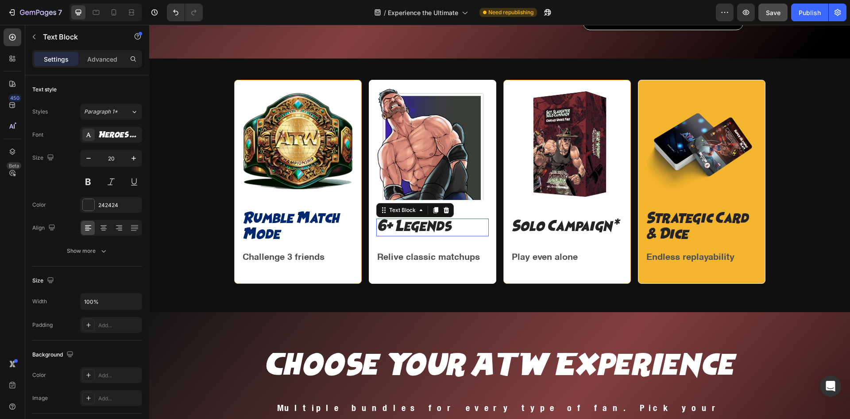
click at [413, 231] on p "6+ Legends" at bounding box center [432, 227] width 111 height 16
click at [106, 202] on div "242424" at bounding box center [111, 205] width 26 height 8
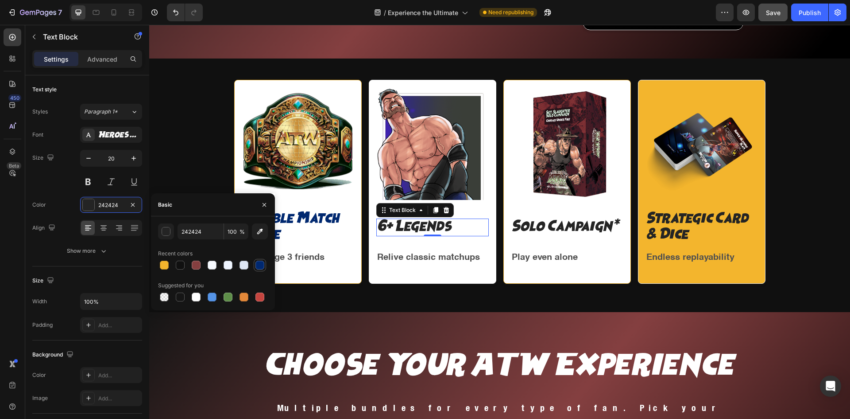
click at [263, 260] on div at bounding box center [260, 265] width 11 height 11
type input "002870"
click at [543, 222] on p "Solo Campaign*" at bounding box center [567, 227] width 111 height 16
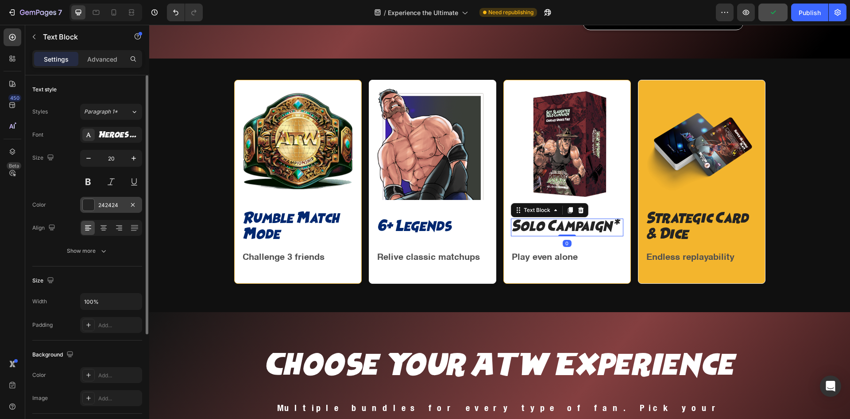
click at [90, 204] on div at bounding box center [89, 205] width 12 height 12
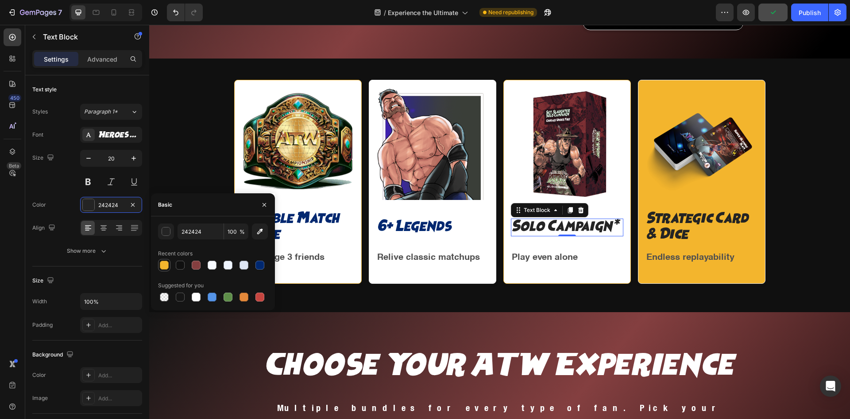
click at [159, 265] on div at bounding box center [164, 265] width 11 height 11
type input "F3B52D"
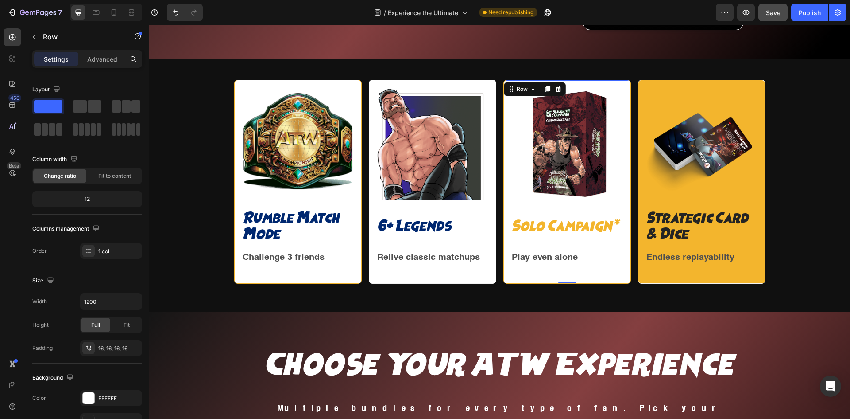
click at [587, 275] on div "Image Solo Campaign* Text Block Play even alone Text Block" at bounding box center [567, 181] width 113 height 189
click at [489, 273] on div "Image 6+ Legends Text Block Relive classic matchups Text Block Row" at bounding box center [433, 182] width 128 height 204
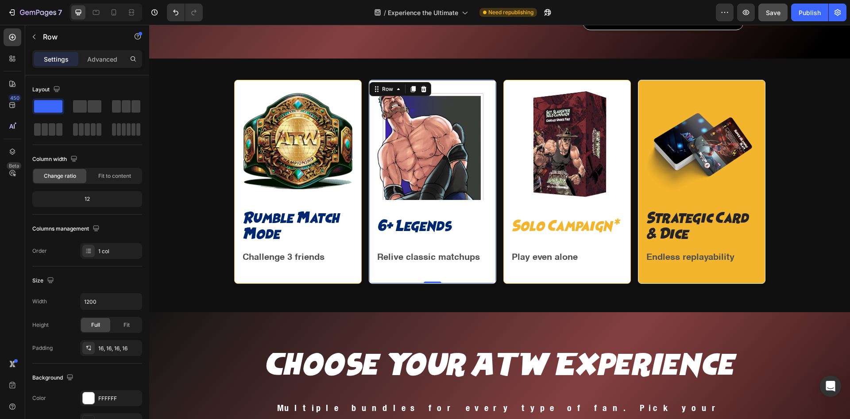
click at [371, 275] on div "Image 6+ Legends Text Block Relive classic matchups Text Block Row 0" at bounding box center [433, 182] width 128 height 204
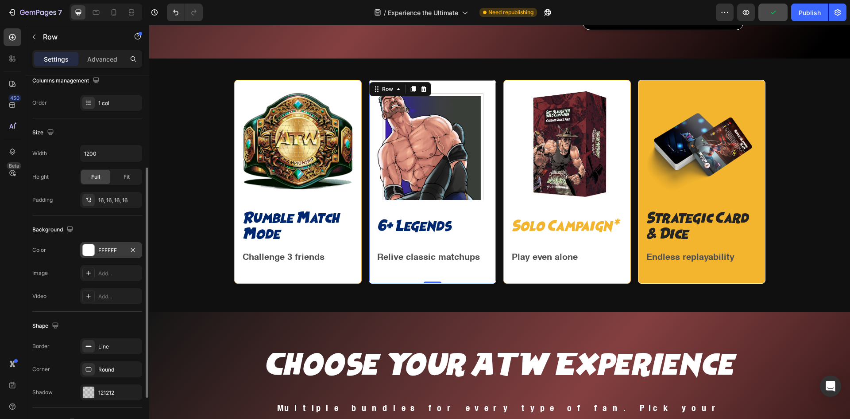
click at [116, 247] on div "FFFFFF" at bounding box center [111, 250] width 26 height 8
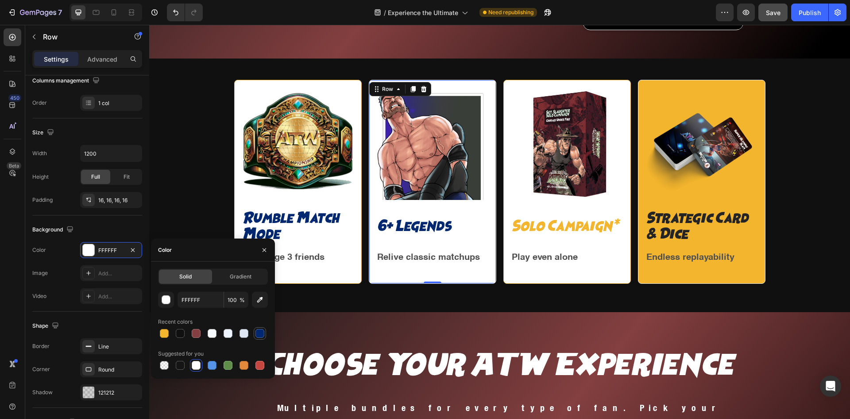
click at [258, 330] on div at bounding box center [260, 333] width 9 height 9
type input "002870"
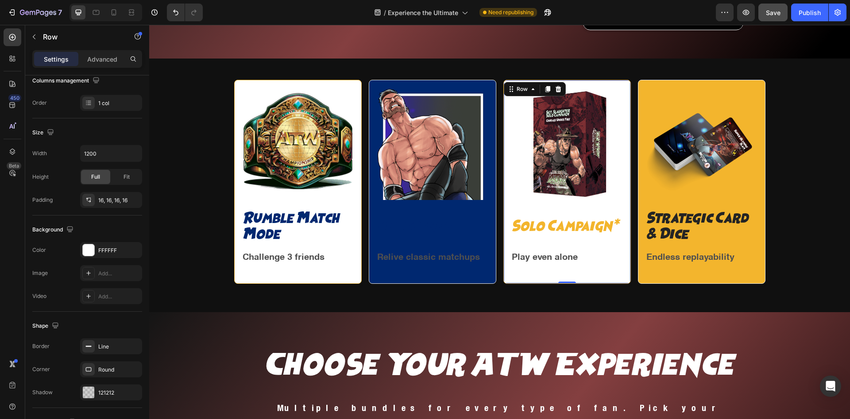
click at [528, 280] on div "Image Solo Campaign* Text Block Play even alone Text Block Row 0" at bounding box center [568, 182] width 128 height 204
click at [91, 252] on div at bounding box center [89, 250] width 12 height 12
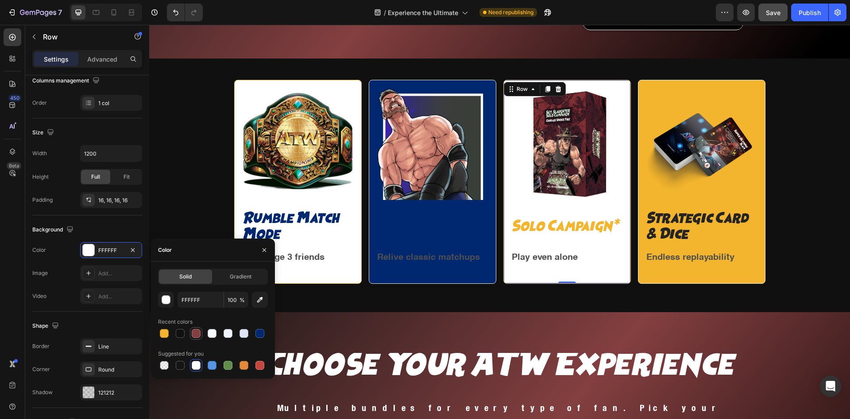
click at [197, 330] on div at bounding box center [196, 333] width 9 height 9
type input "843F40"
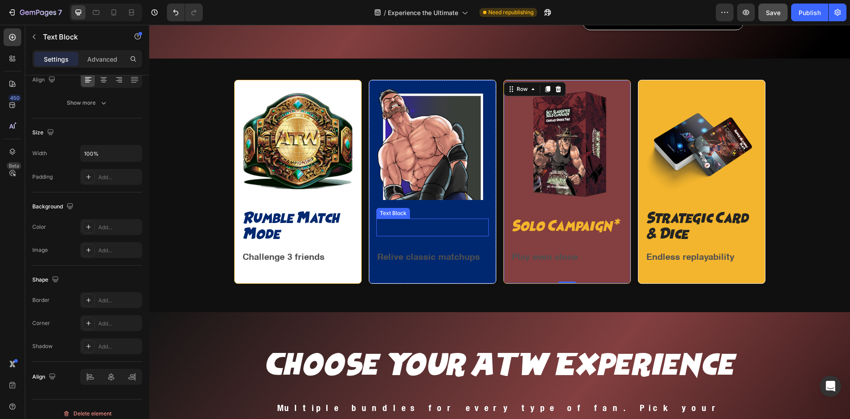
click at [441, 227] on p "6+ Legends" at bounding box center [432, 227] width 111 height 16
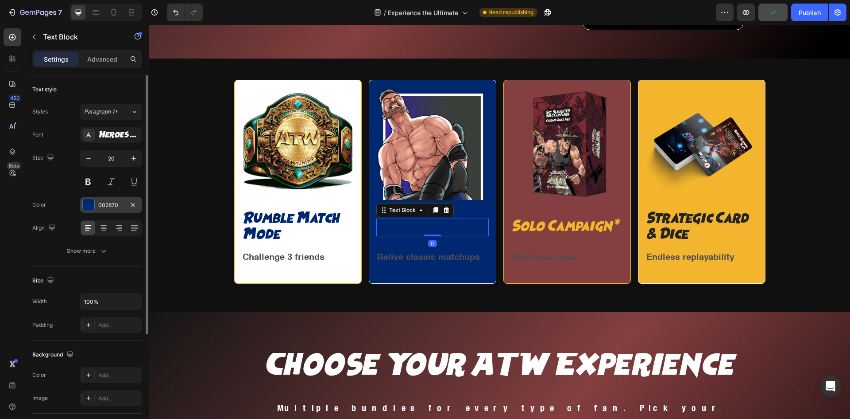
click at [88, 202] on div at bounding box center [89, 205] width 12 height 12
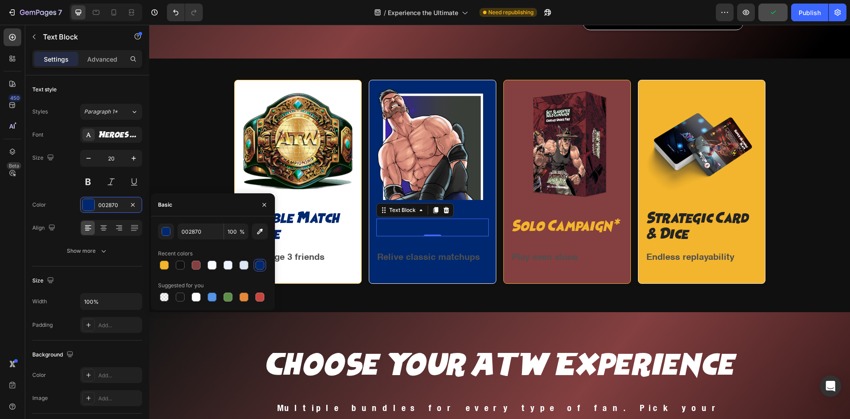
drag, startPoint x: 194, startPoint y: 294, endPoint x: 259, endPoint y: 287, distance: 65.0
click at [194, 294] on div at bounding box center [196, 296] width 9 height 9
type input "FFFFFF"
click at [450, 258] on p "Relive classic matchups" at bounding box center [432, 256] width 111 height 16
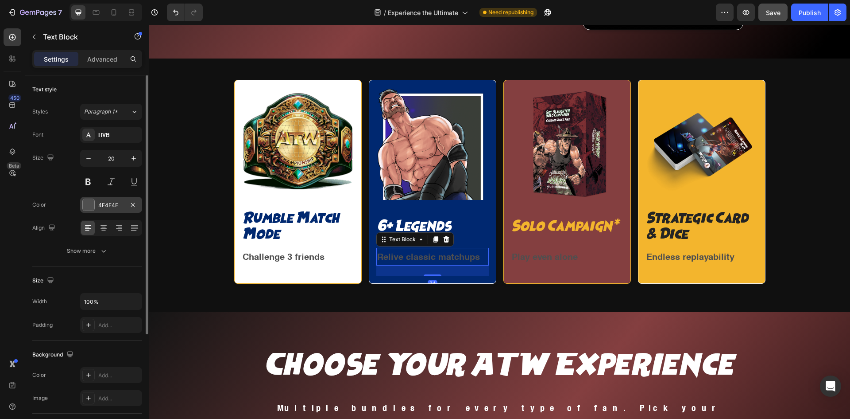
click at [112, 207] on div "4F4F4F" at bounding box center [111, 205] width 26 height 8
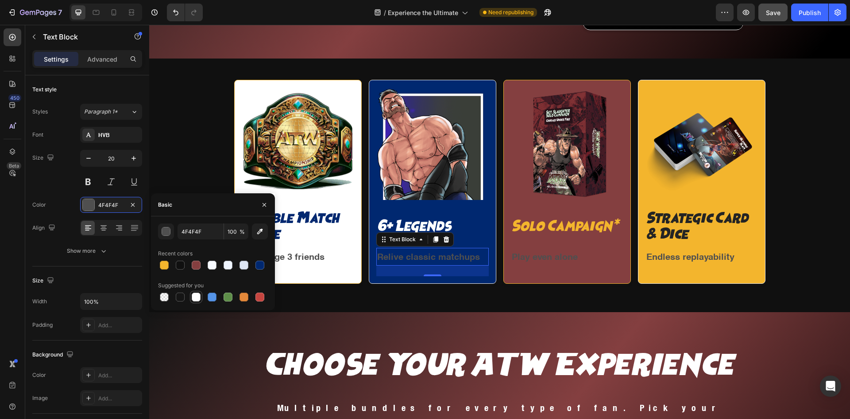
click at [195, 297] on div at bounding box center [196, 296] width 9 height 9
click at [248, 263] on div at bounding box center [244, 264] width 9 height 9
type input "DEE6F4"
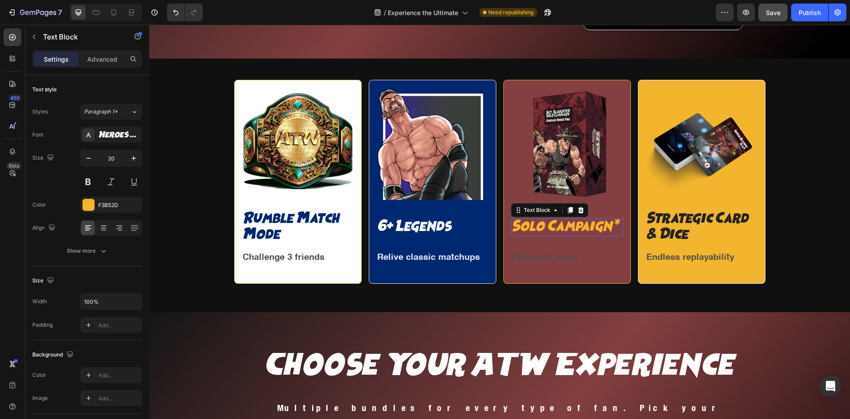
click at [587, 232] on p "Solo Campaign*" at bounding box center [567, 227] width 111 height 16
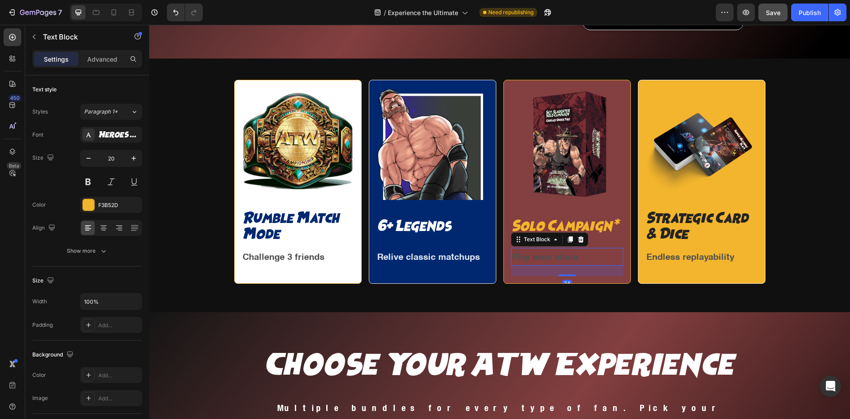
click at [586, 256] on p "Play even alone" at bounding box center [567, 256] width 111 height 16
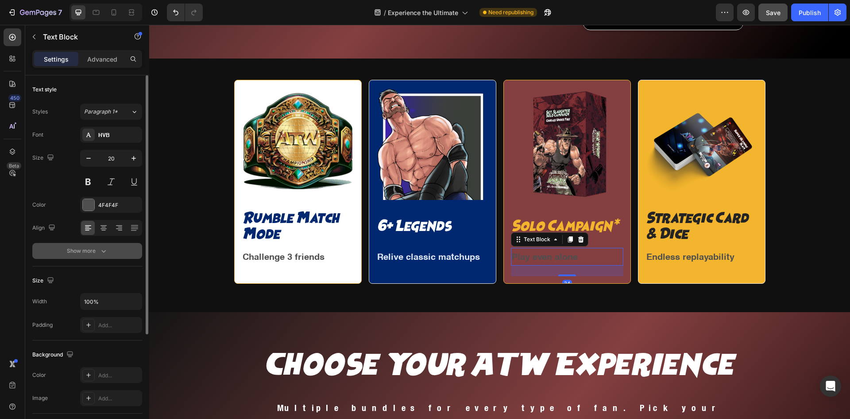
drag, startPoint x: 89, startPoint y: 210, endPoint x: 116, endPoint y: 252, distance: 50.6
click at [89, 211] on div "4F4F4F" at bounding box center [111, 205] width 62 height 16
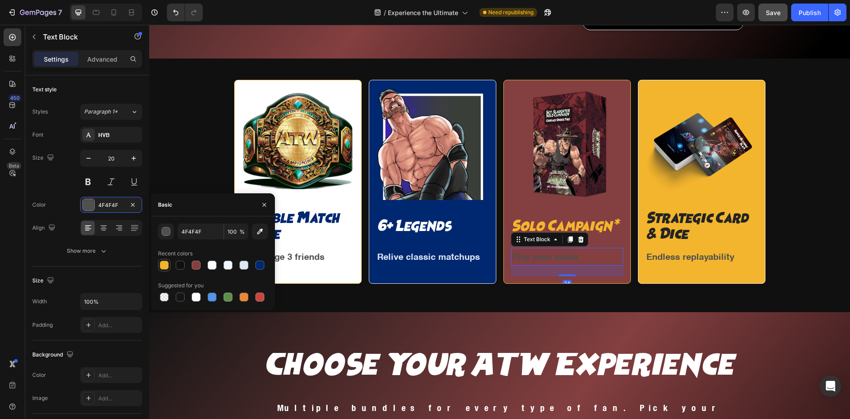
click at [162, 267] on div at bounding box center [164, 264] width 9 height 9
type input "F3B52D"
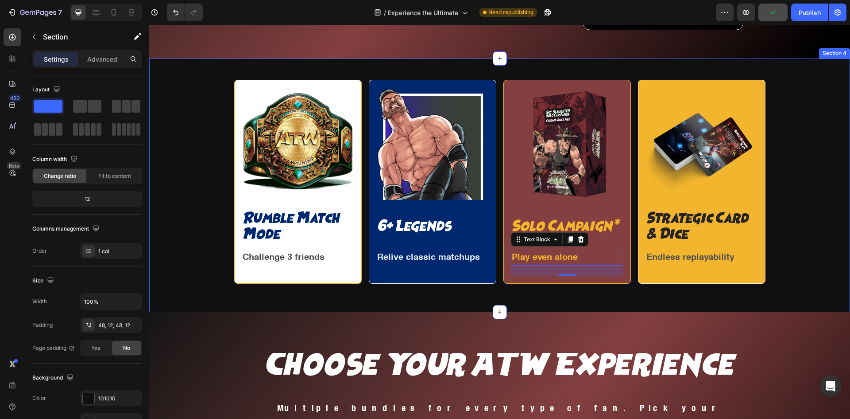
click at [676, 299] on div "Image Rumble Match Mode Text Block Challenge 3 friends Text Block Row Image 6+ …" at bounding box center [499, 184] width 701 height 253
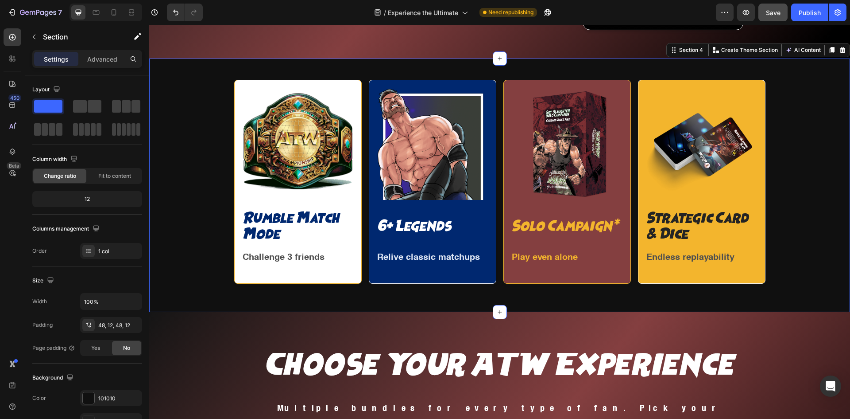
click at [785, 250] on div "Image Rumble Match Mode Text Block Challenge 3 friends Text Block Row Image 6+ …" at bounding box center [500, 185] width 691 height 211
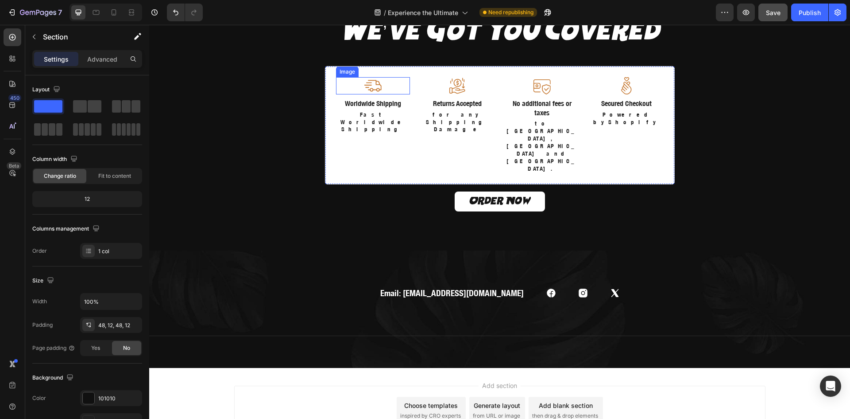
scroll to position [2013, 0]
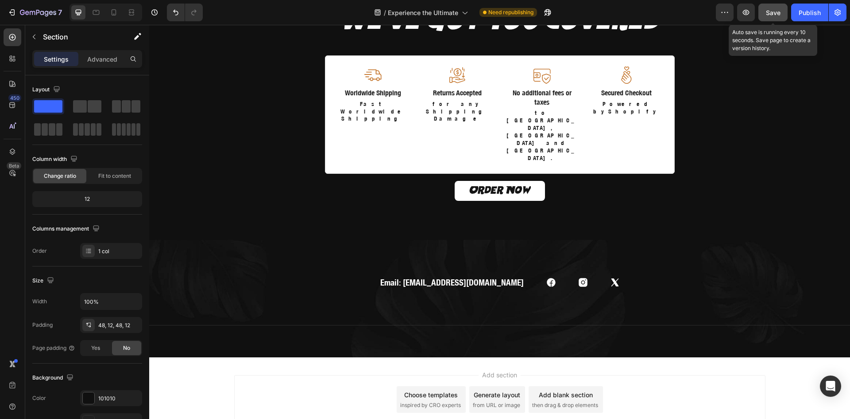
click at [775, 7] on button "Save" at bounding box center [773, 13] width 29 height 18
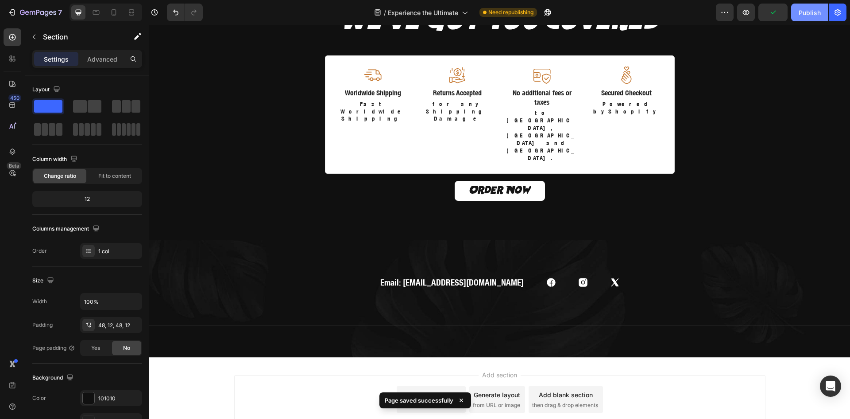
click at [804, 11] on div "Publish" at bounding box center [810, 12] width 22 height 9
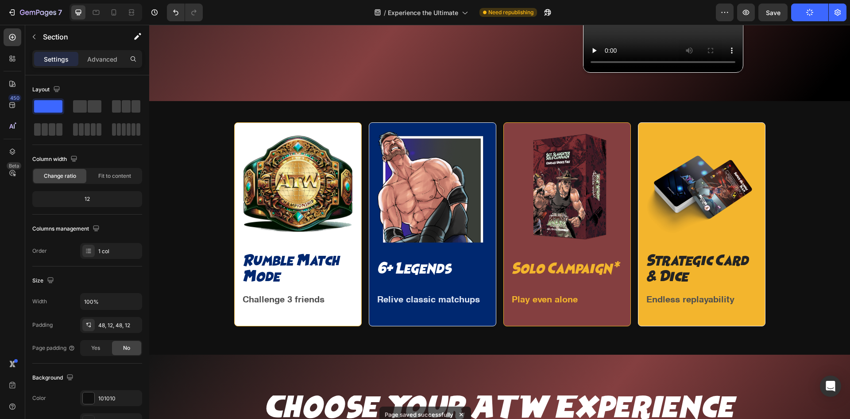
scroll to position [684, 0]
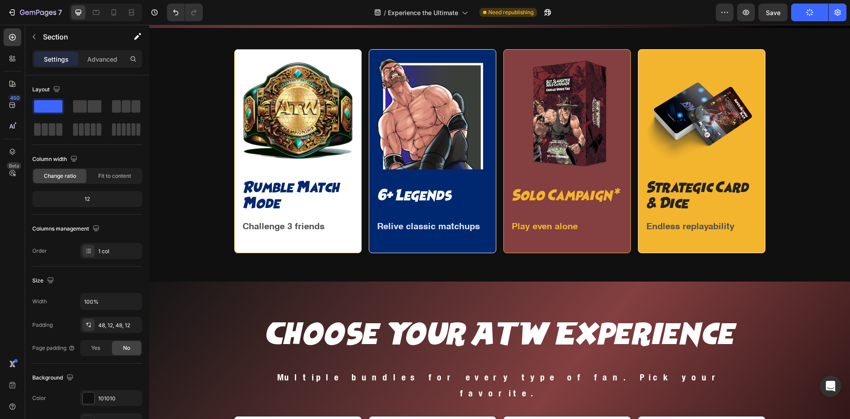
click at [506, 268] on div "Image Rumble Match Mode Text Block Challenge 3 friends Text Block Row Image 6+ …" at bounding box center [499, 154] width 701 height 253
click at [480, 39] on div "Image Rumble Match Mode Text Block Challenge 3 friends Text Block Row Image 6+ …" at bounding box center [499, 154] width 701 height 253
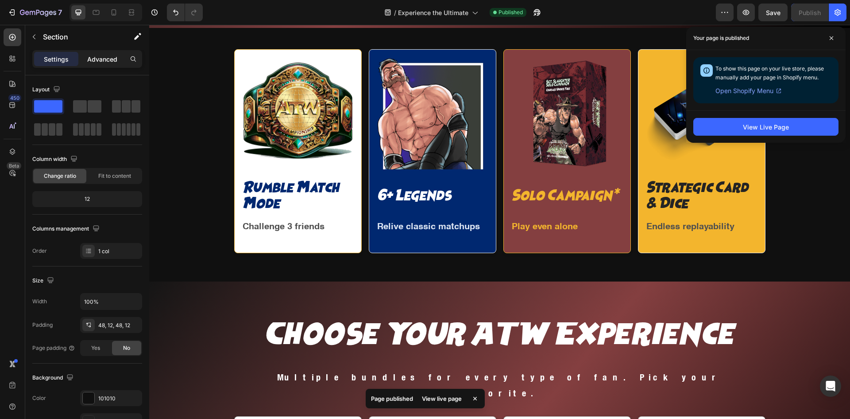
click at [96, 58] on p "Advanced" at bounding box center [102, 58] width 30 height 9
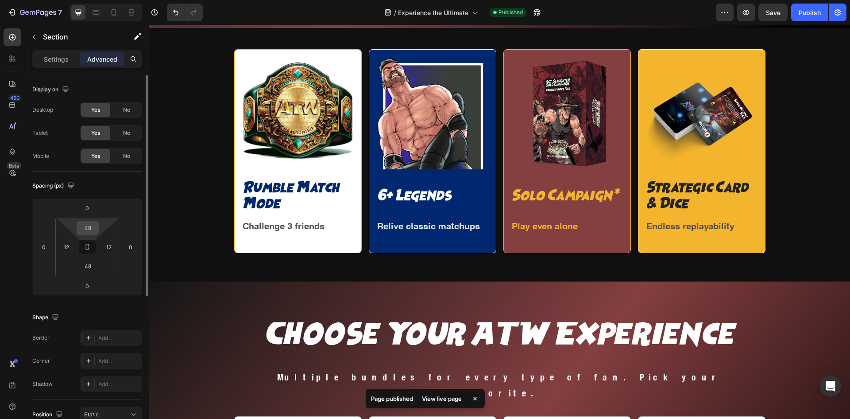
click at [89, 226] on input "48" at bounding box center [88, 227] width 18 height 13
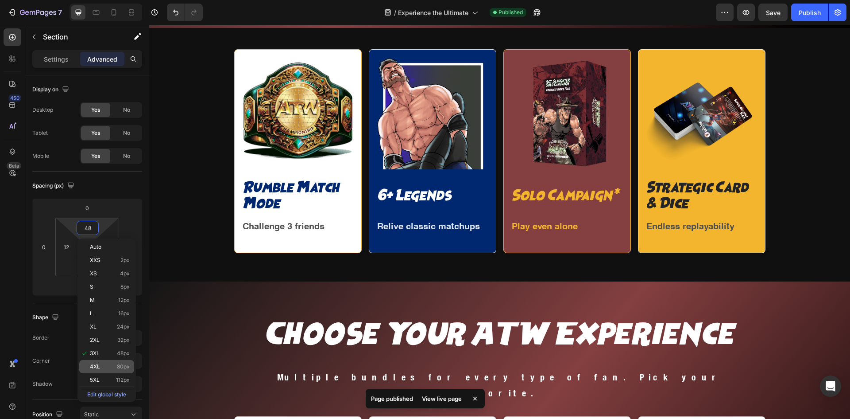
click at [103, 364] on p "4XL 80px" at bounding box center [110, 366] width 40 height 6
type input "80"
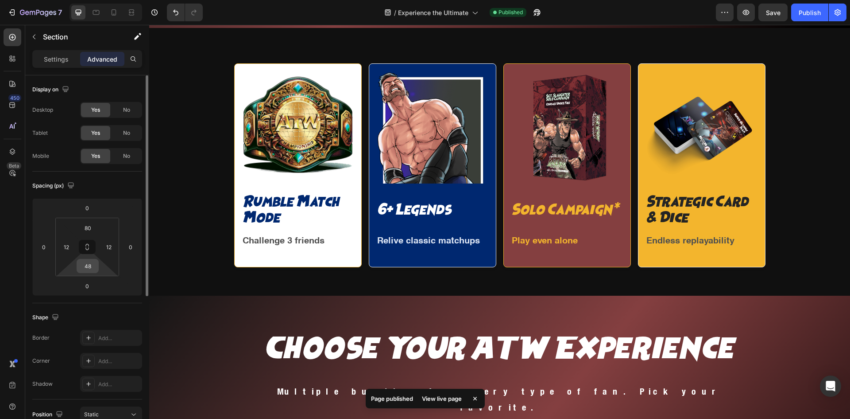
click at [87, 270] on input "48" at bounding box center [88, 265] width 18 height 13
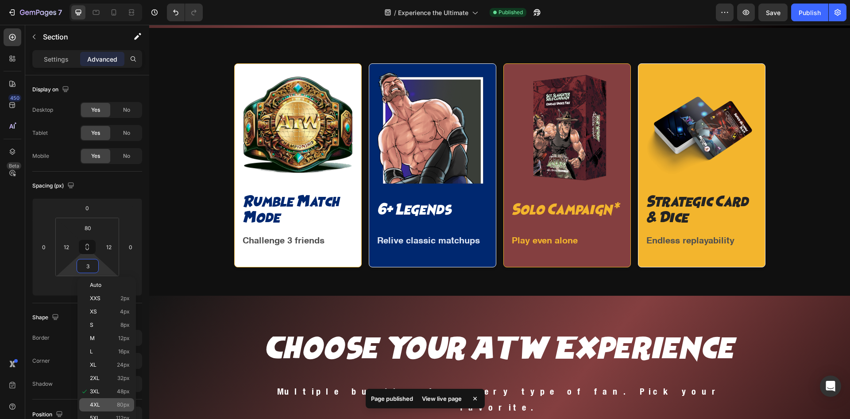
click at [110, 400] on div "4XL 80px" at bounding box center [106, 404] width 55 height 13
type input "80"
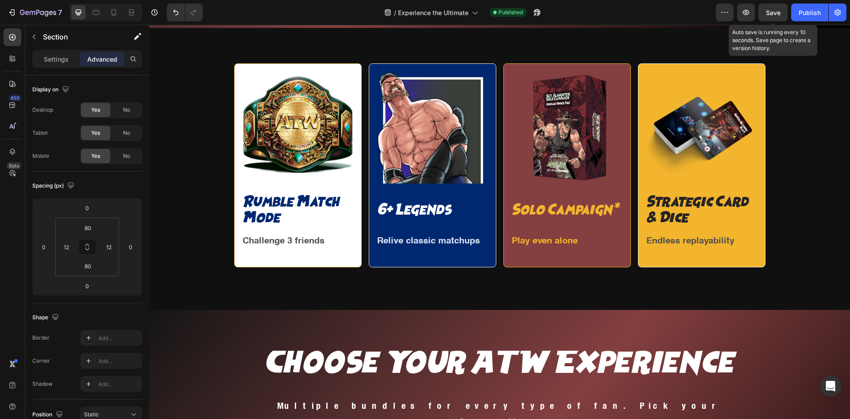
click at [778, 8] on div "Save" at bounding box center [773, 12] width 15 height 9
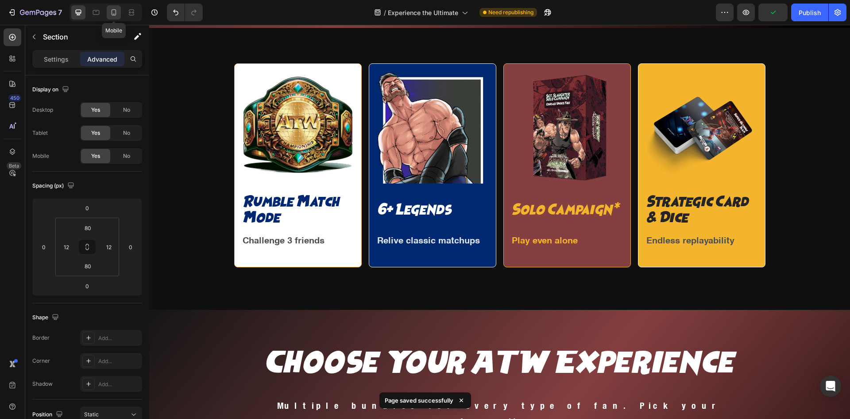
click at [117, 15] on icon at bounding box center [113, 12] width 9 height 9
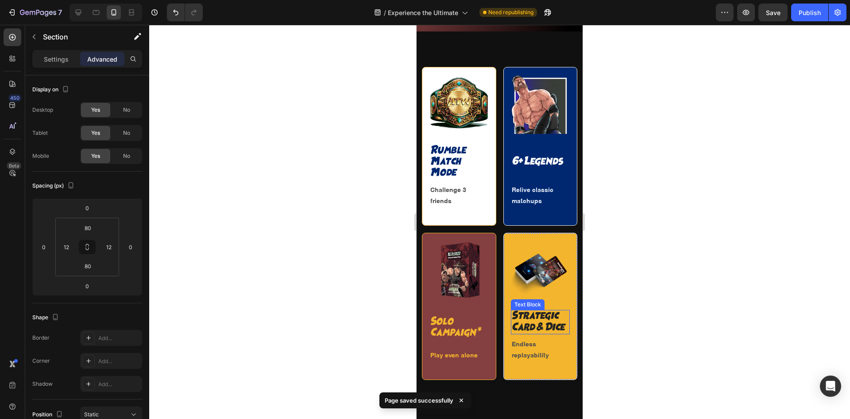
scroll to position [590, 0]
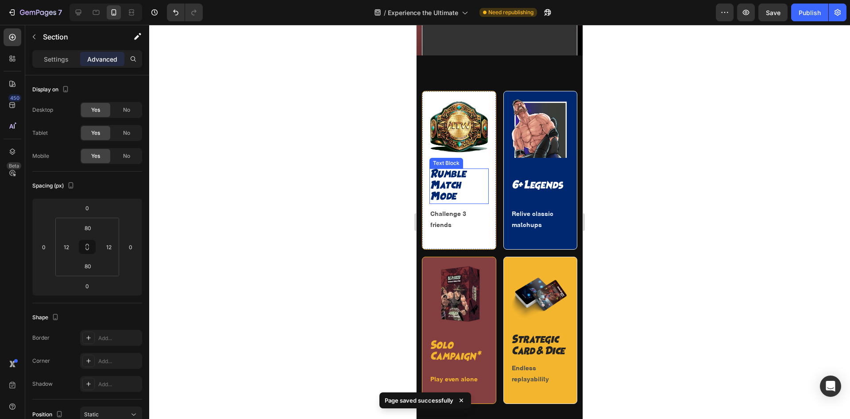
click at [466, 179] on p "Rumble Match Mode" at bounding box center [460, 186] width 58 height 34
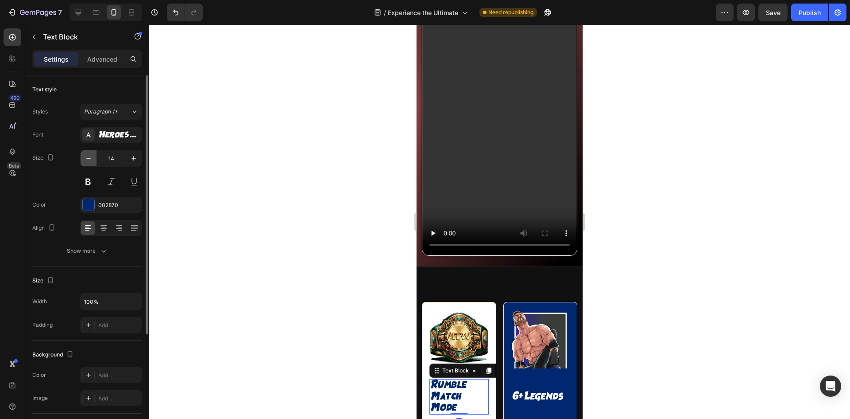
click at [89, 161] on icon "button" at bounding box center [88, 158] width 9 height 9
type input "12"
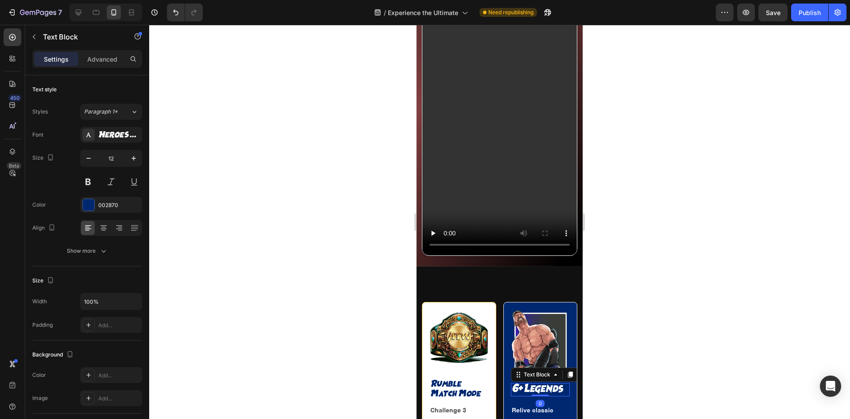
click at [528, 384] on p "6+ Legends" at bounding box center [541, 389] width 58 height 11
click at [91, 155] on icon "button" at bounding box center [88, 158] width 9 height 9
type input "12"
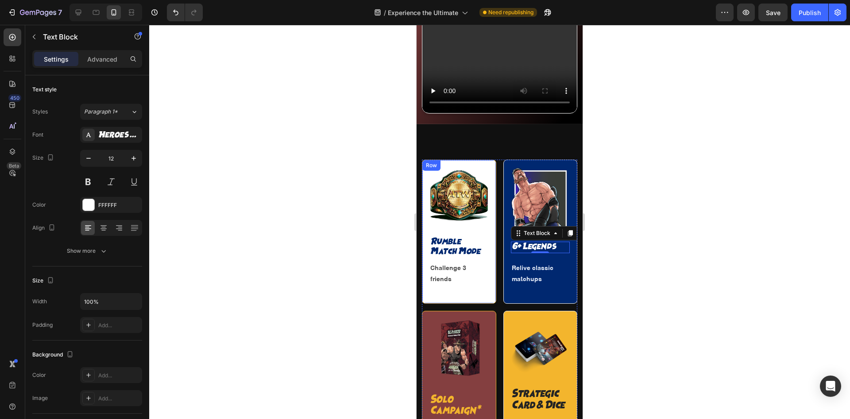
scroll to position [738, 0]
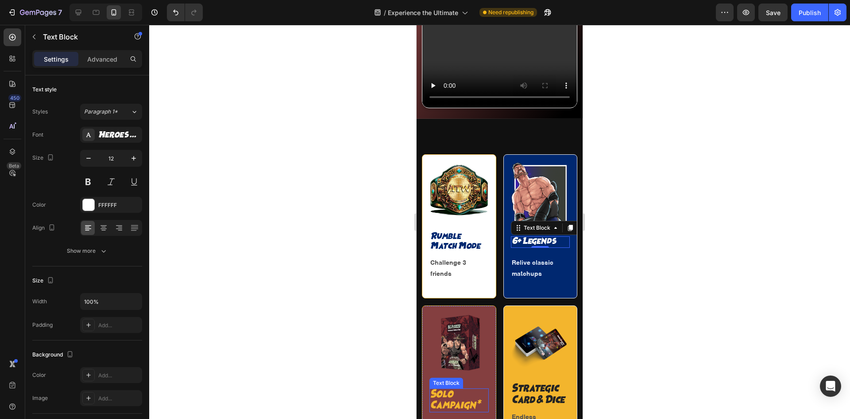
click at [451, 389] on p "Solo Campaign*" at bounding box center [460, 400] width 58 height 22
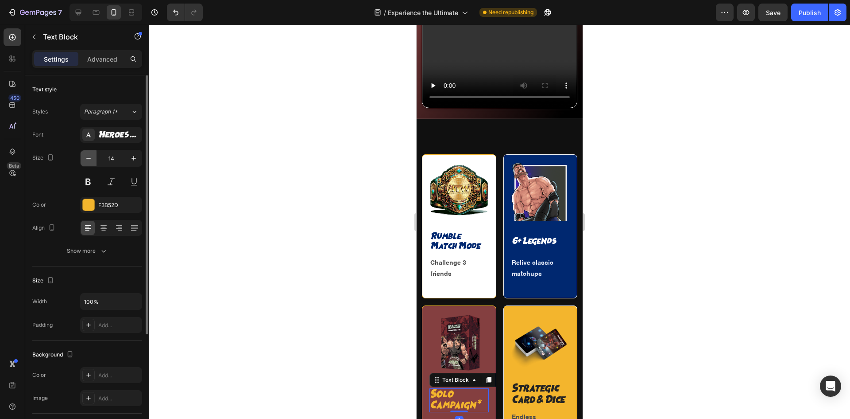
click at [90, 159] on icon "button" at bounding box center [88, 158] width 9 height 9
type input "12"
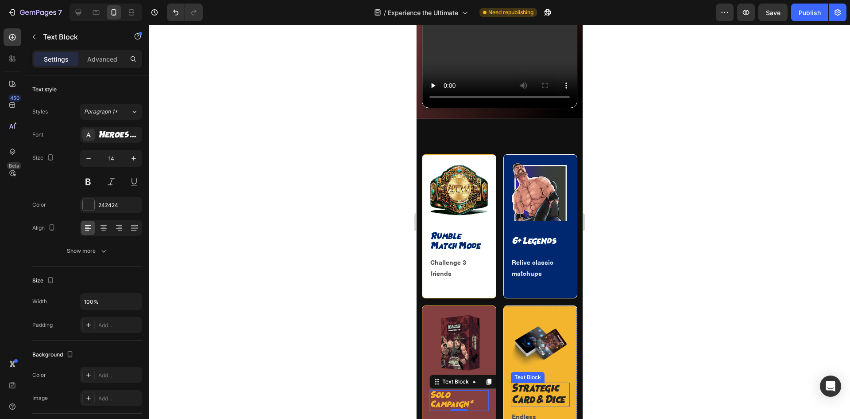
click at [529, 384] on p "Strategic Card & Dice" at bounding box center [541, 394] width 58 height 22
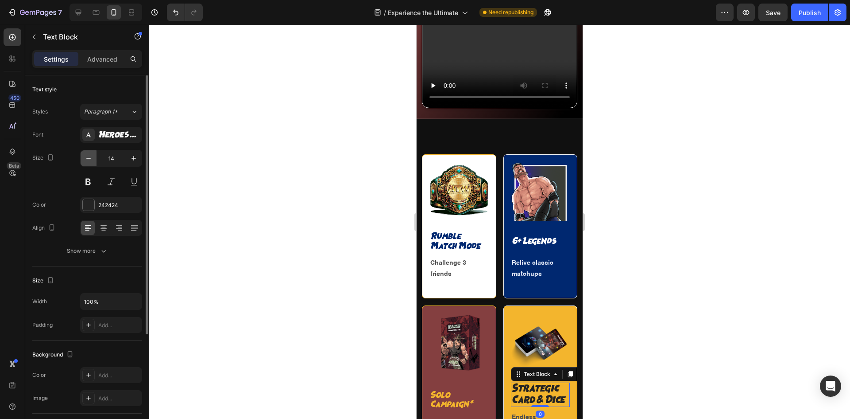
click at [87, 161] on icon "button" at bounding box center [88, 158] width 9 height 9
type input "12"
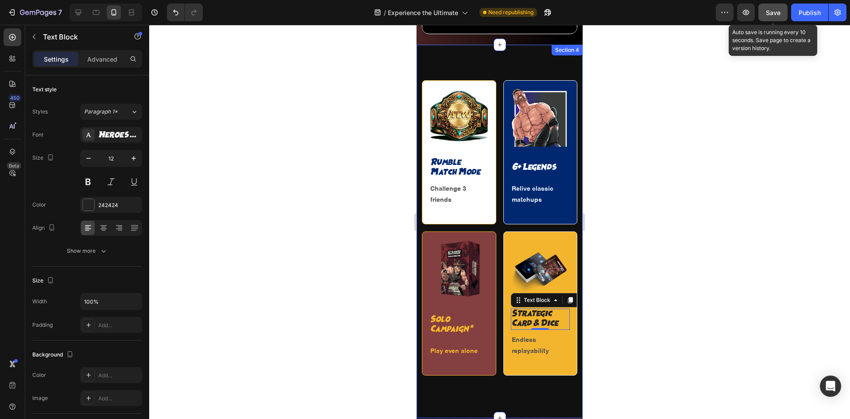
click at [773, 16] on span "Save" at bounding box center [773, 13] width 15 height 8
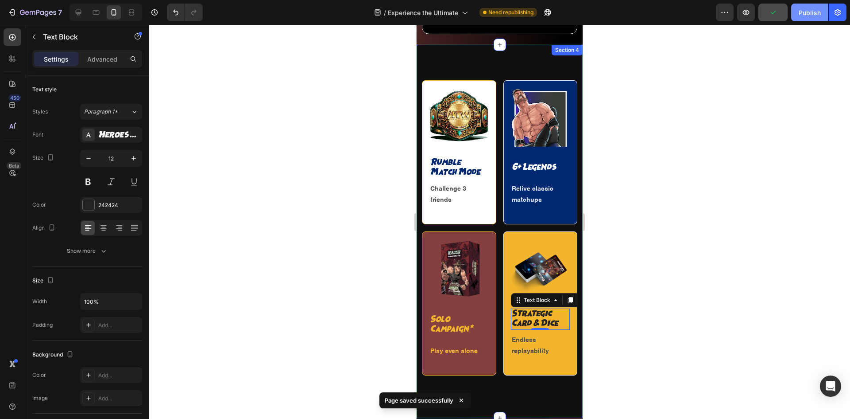
click at [813, 12] on div "Publish" at bounding box center [810, 12] width 22 height 9
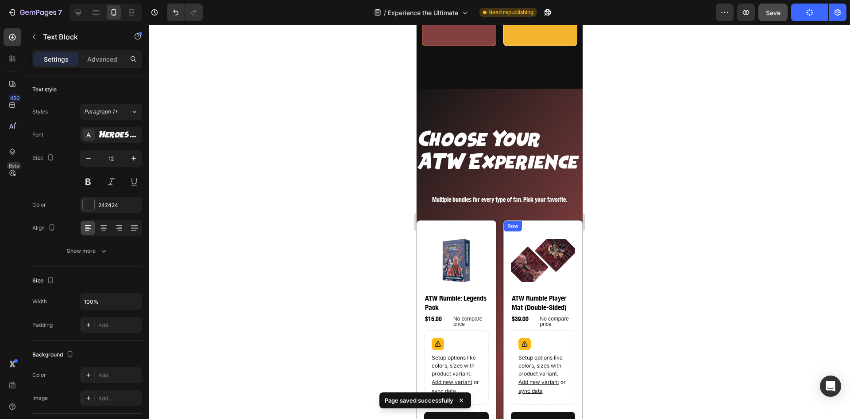
scroll to position [1181, 0]
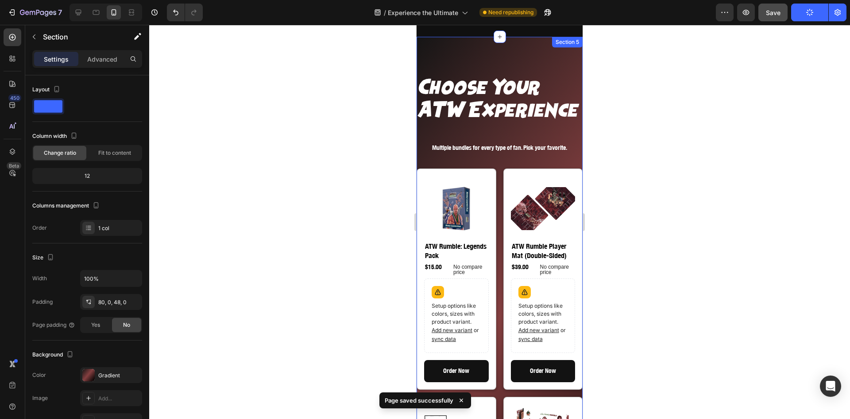
click at [441, 39] on div "Choose Your ATW Experience Heading Multiple bundles for every type of fan. Pick…" at bounding box center [500, 341] width 166 height 609
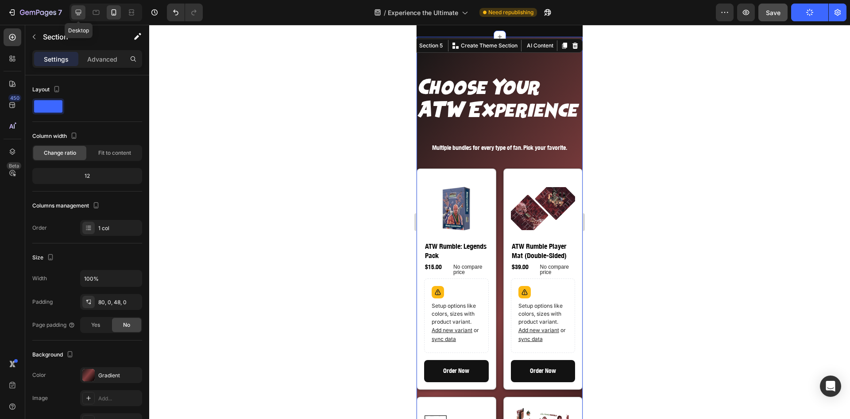
click at [78, 9] on icon at bounding box center [78, 12] width 9 height 9
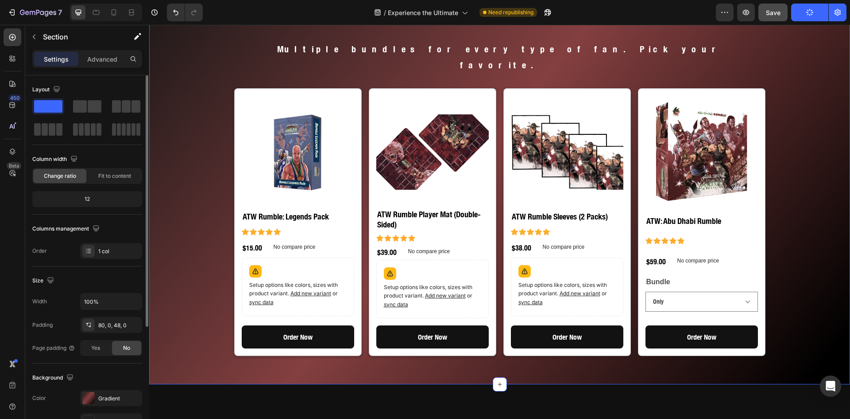
scroll to position [1052, 0]
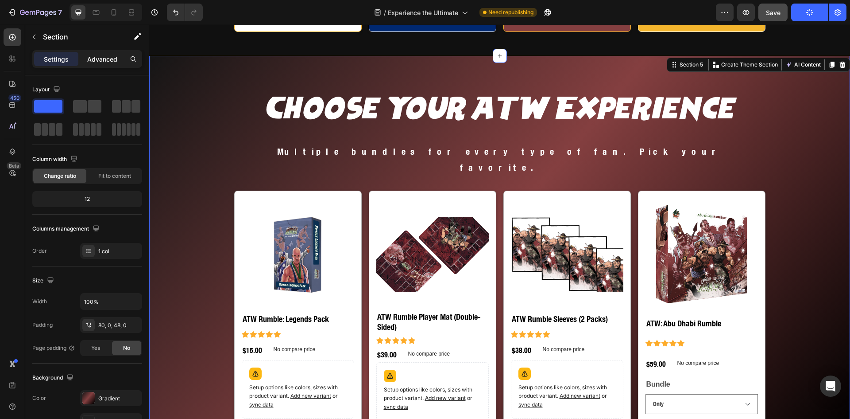
click at [102, 61] on p "Advanced" at bounding box center [102, 58] width 30 height 9
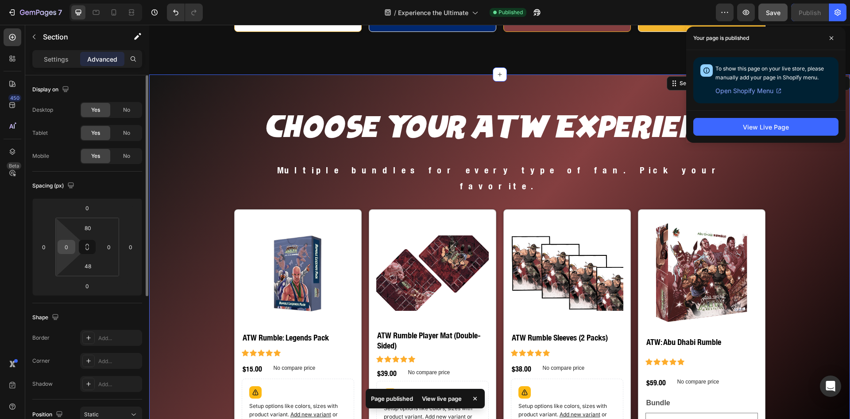
click at [66, 245] on input "0" at bounding box center [66, 246] width 13 height 13
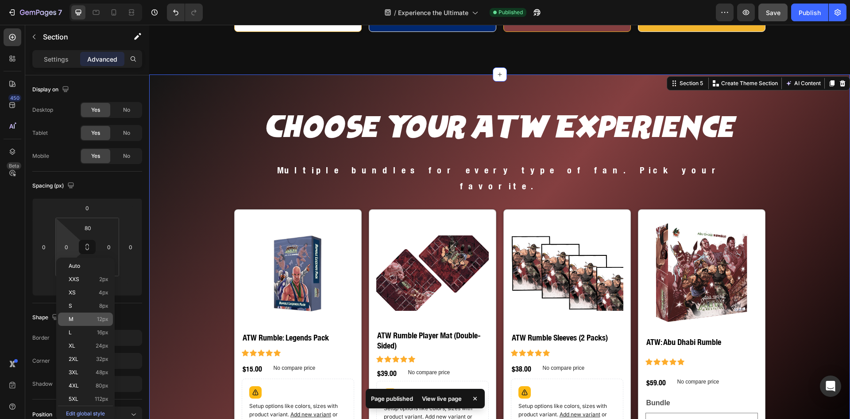
click at [90, 312] on div "M 12px" at bounding box center [85, 318] width 55 height 13
type input "12"
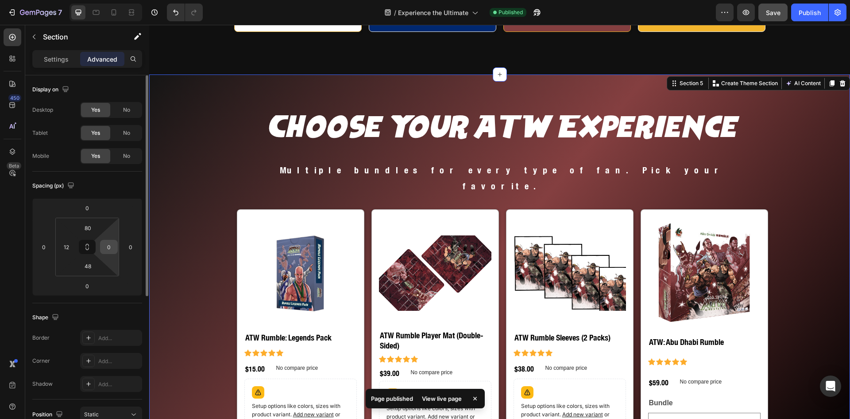
click at [111, 252] on input "0" at bounding box center [108, 246] width 13 height 13
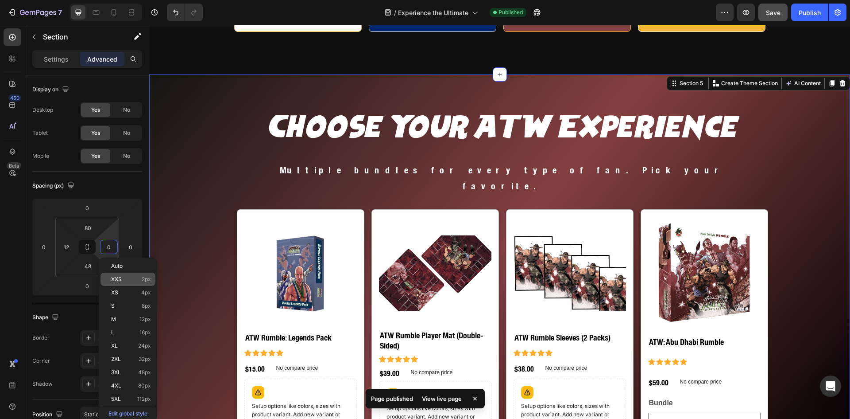
click at [132, 318] on p "M 12px" at bounding box center [131, 319] width 40 height 6
type input "12"
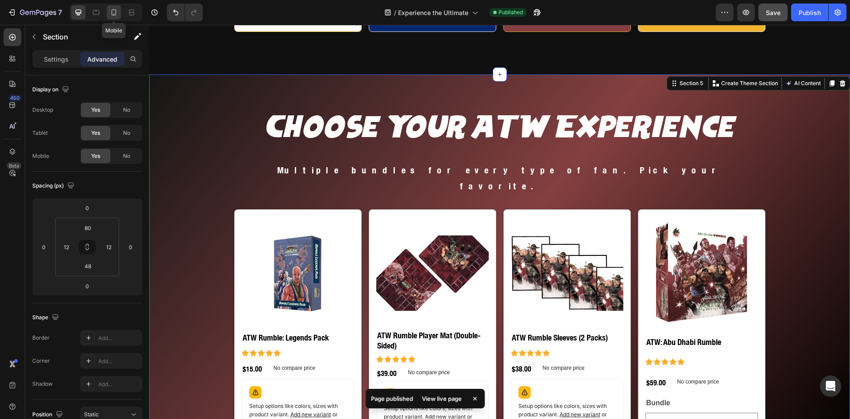
click at [113, 16] on icon at bounding box center [113, 12] width 9 height 9
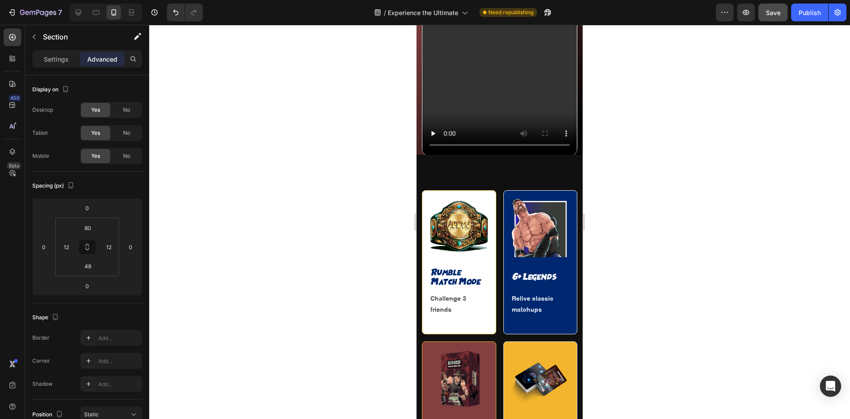
scroll to position [860, 0]
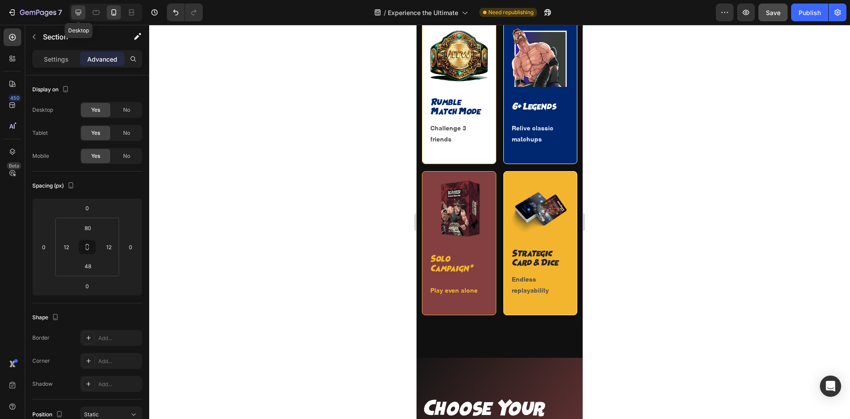
click at [78, 10] on icon at bounding box center [79, 13] width 6 height 6
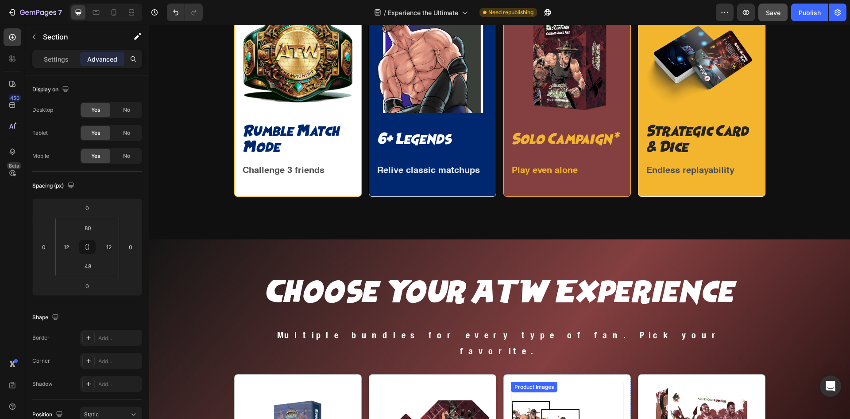
scroll to position [849, 0]
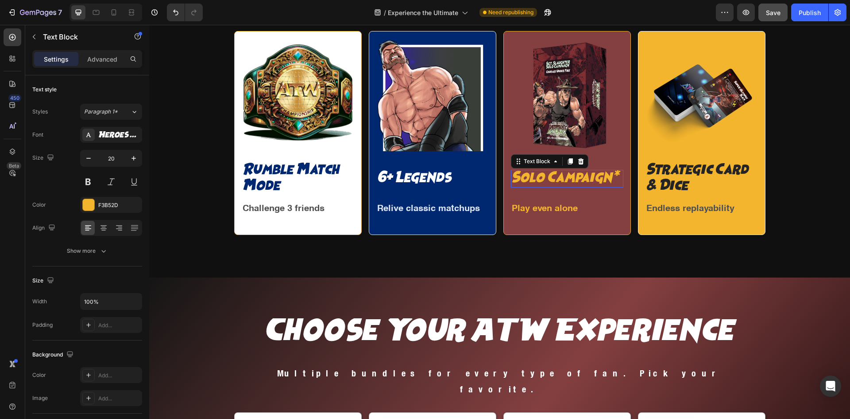
click at [540, 178] on p "Solo Campaign*" at bounding box center [567, 179] width 111 height 16
click at [103, 203] on div "F3B52D" at bounding box center [111, 205] width 26 height 8
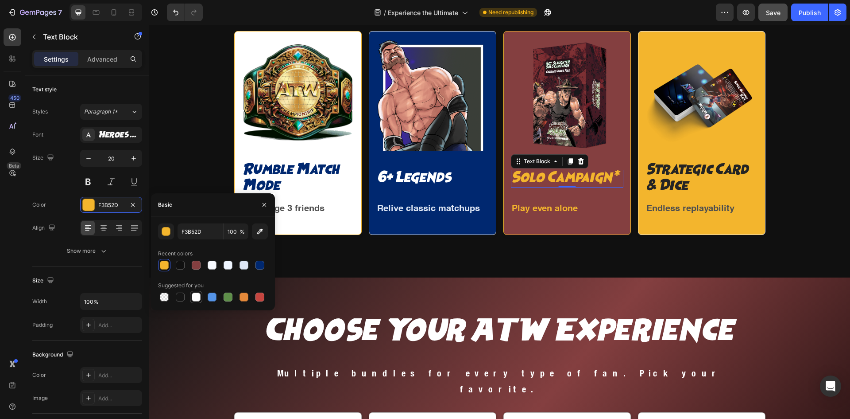
click at [198, 293] on div at bounding box center [196, 296] width 9 height 9
type input "FFFFFF"
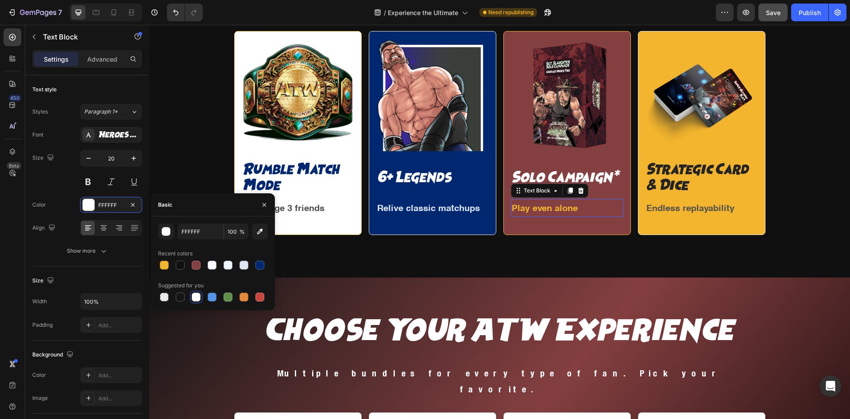
click at [545, 212] on p "Play even alone" at bounding box center [567, 208] width 111 height 16
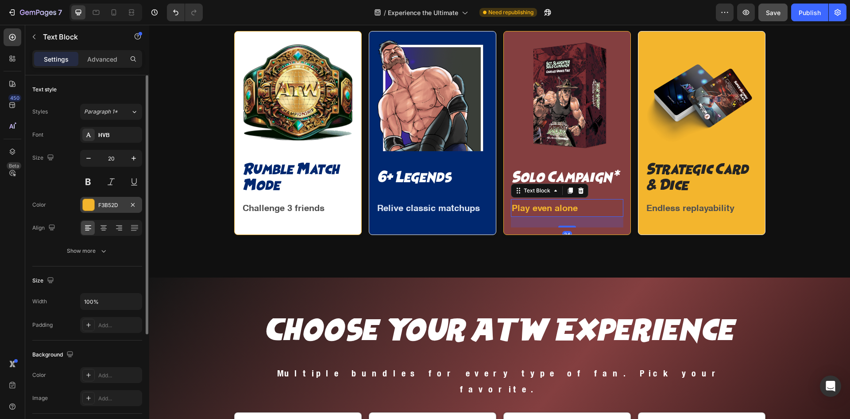
click at [116, 201] on div "F3B52D" at bounding box center [111, 205] width 26 height 8
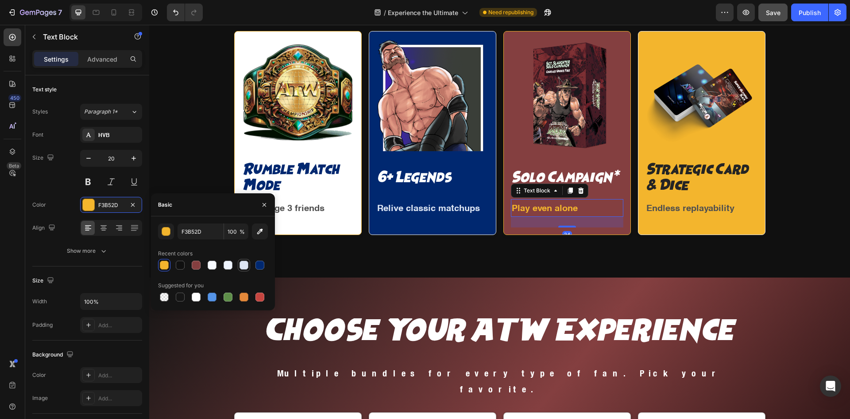
click at [242, 268] on div at bounding box center [244, 264] width 9 height 9
type input "DEE6F4"
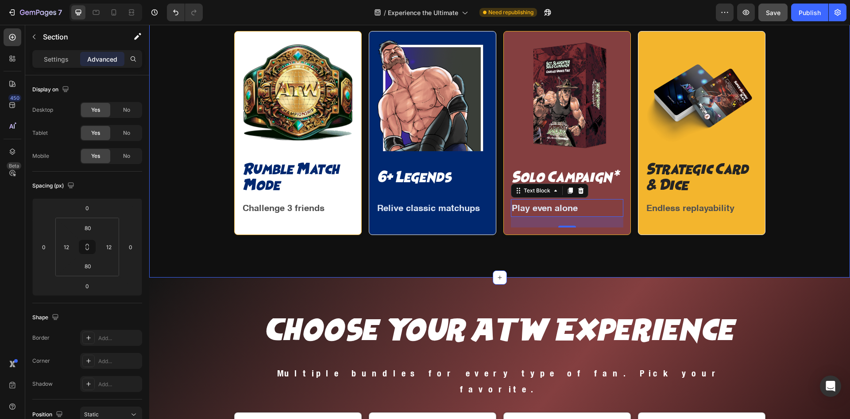
click at [573, 274] on div "Image Rumble Match Mode Text Block Challenge 3 friends Text Block Row Image 6+ …" at bounding box center [499, 137] width 701 height 282
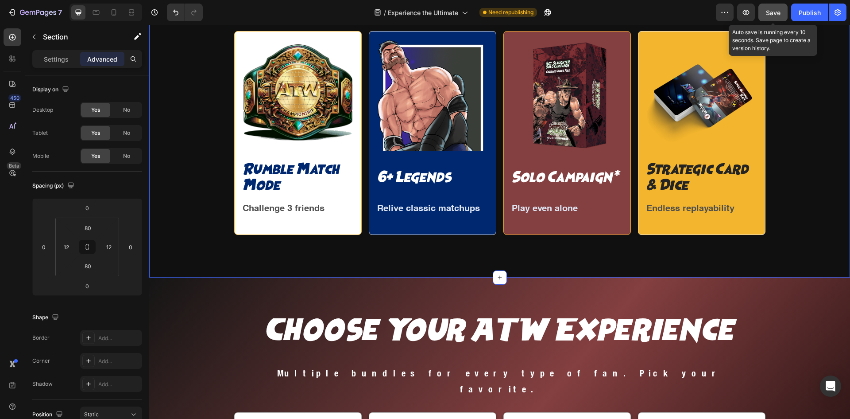
click at [774, 16] on span "Save" at bounding box center [773, 13] width 15 height 8
click at [782, 105] on div "Image Rumble Match Mode Text Block Challenge 3 friends Text Block Row Image 6+ …" at bounding box center [500, 136] width 691 height 211
click at [771, 13] on span "Save" at bounding box center [773, 13] width 15 height 8
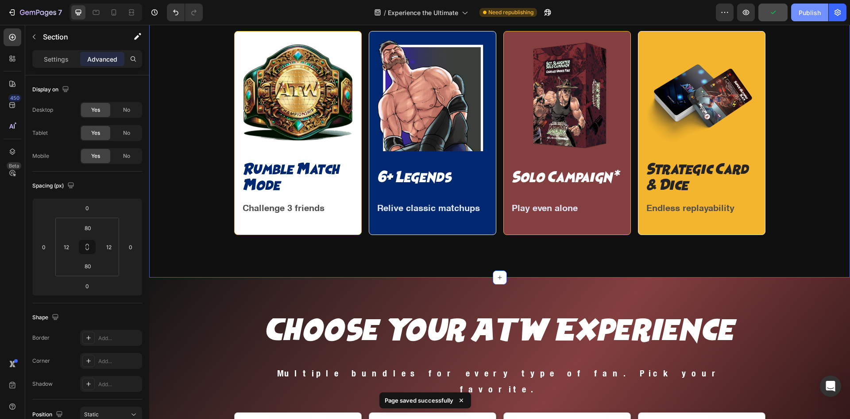
click at [812, 19] on button "Publish" at bounding box center [810, 13] width 37 height 18
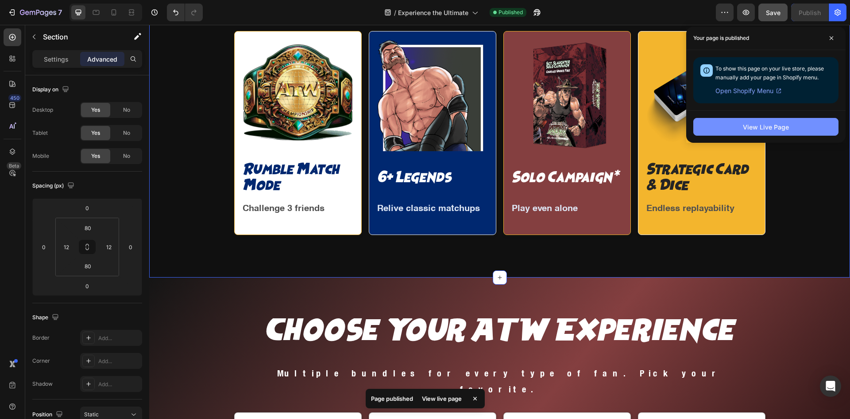
click at [818, 118] on button "View Live Page" at bounding box center [766, 127] width 145 height 18
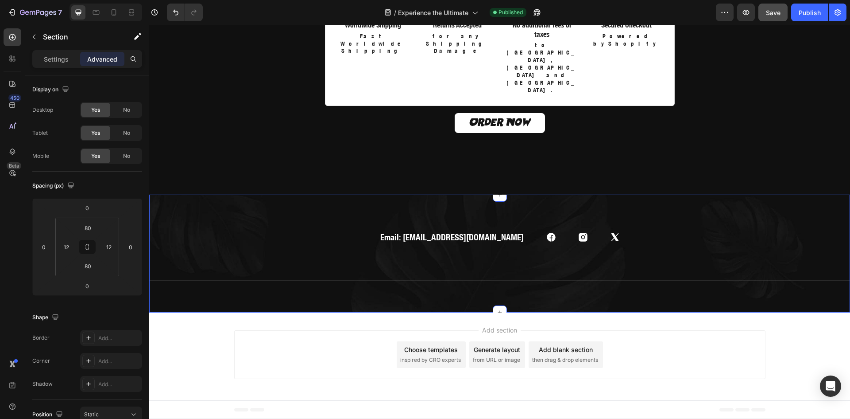
scroll to position [2390, 0]
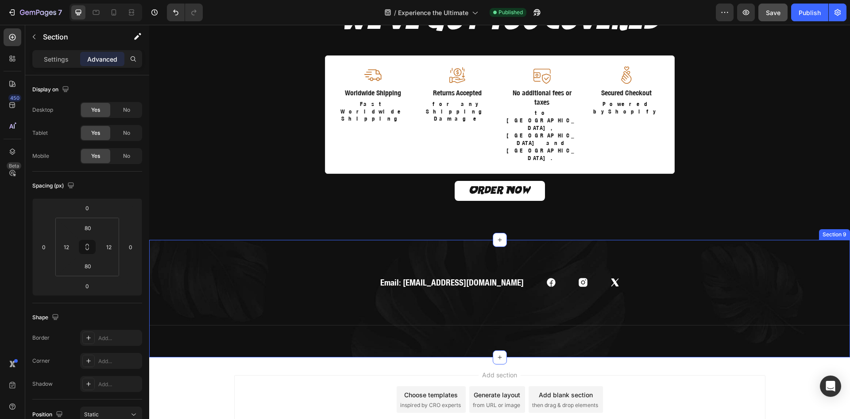
click at [228, 240] on div "Email: info@cationarts.com Text block Icon Icon Icon Row Title Line Section 9" at bounding box center [499, 299] width 701 height 118
drag, startPoint x: 57, startPoint y: 57, endPoint x: 59, endPoint y: 65, distance: 8.7
click at [57, 56] on p "Settings" at bounding box center [56, 58] width 25 height 9
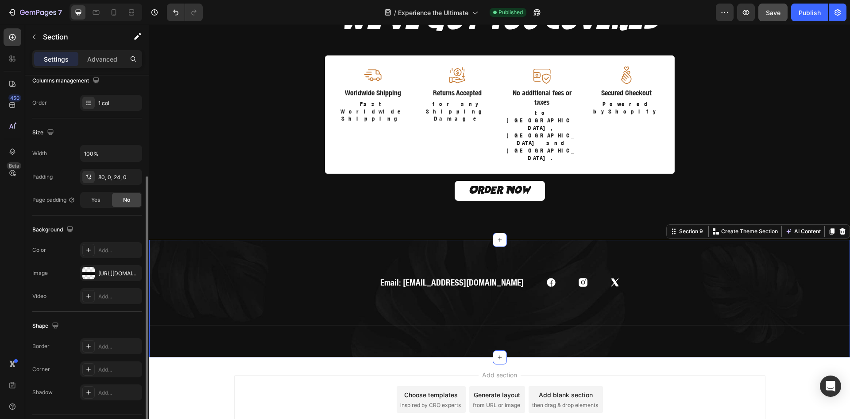
scroll to position [172, 0]
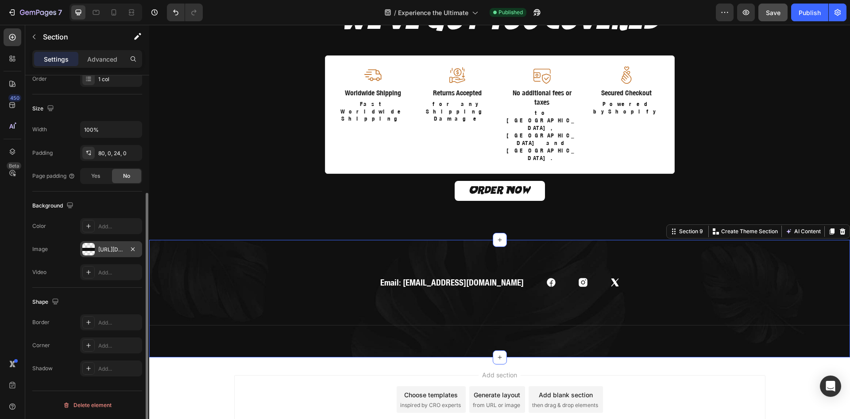
click at [110, 249] on div "https://ucarecdn.com/a20406a8-fa71-40d2-bee4-3e323f0981f6/-/format/auto/" at bounding box center [111, 249] width 26 height 8
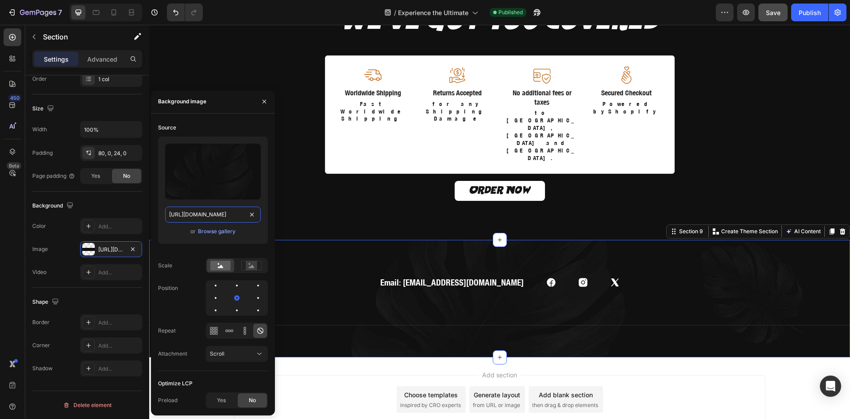
click at [212, 212] on input "https://ucarecdn.com/a20406a8-fa71-40d2-bee4-3e323f0981f6/-/format/auto/" at bounding box center [213, 214] width 96 height 16
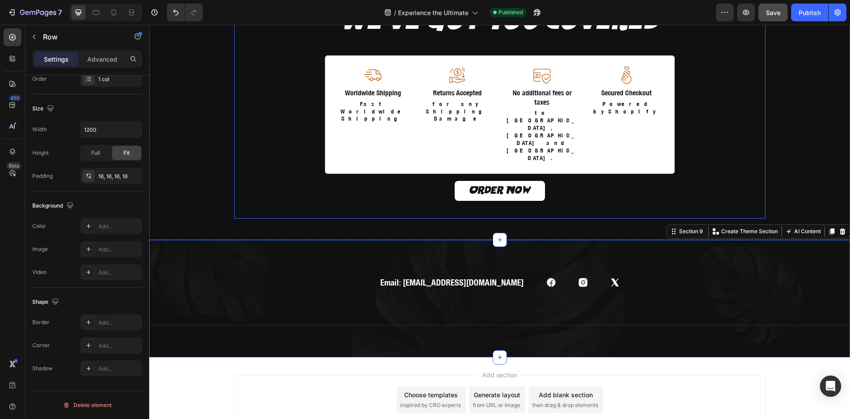
click at [247, 67] on div "Order Now Button We’ve Got You Covered Heading Image Worldwide Shipping Text Bl…" at bounding box center [499, 89] width 517 height 243
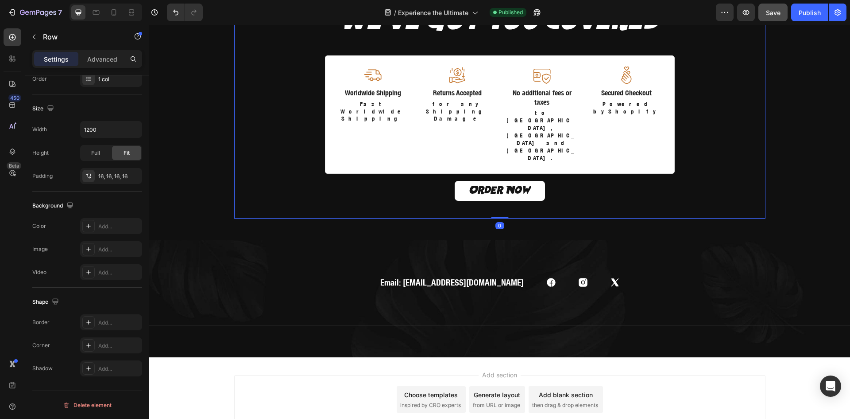
scroll to position [0, 0]
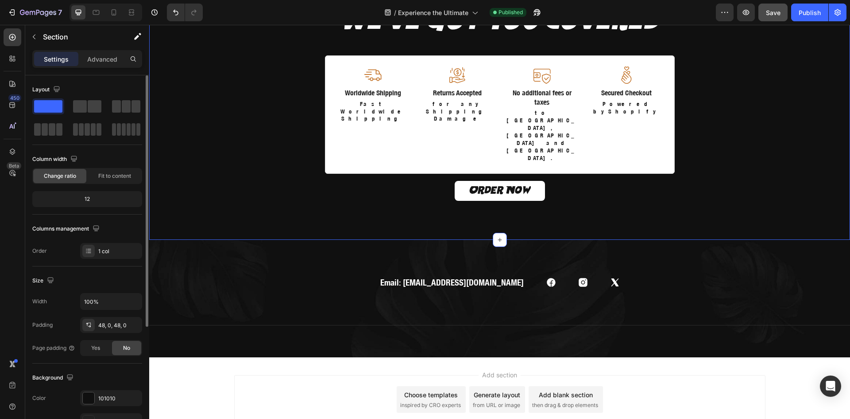
click at [198, 70] on div "Order Now Button We’ve Got You Covered Heading Image Worldwide Shipping Text Bl…" at bounding box center [499, 89] width 701 height 257
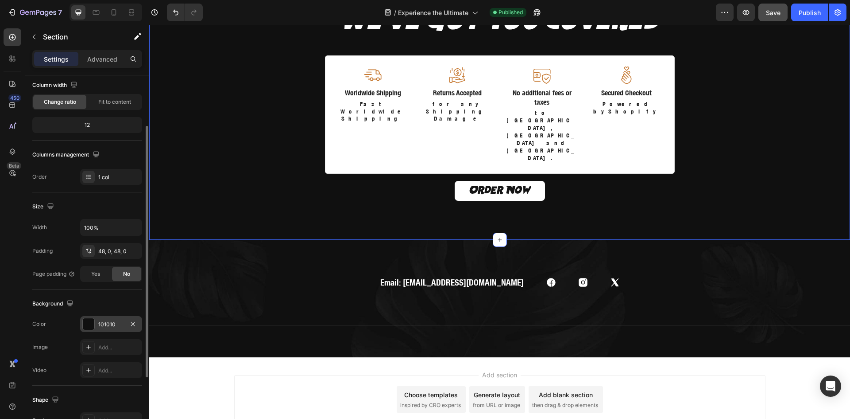
click at [103, 326] on div "101010" at bounding box center [111, 324] width 26 height 8
click at [97, 345] on div "Add..." at bounding box center [111, 347] width 62 height 16
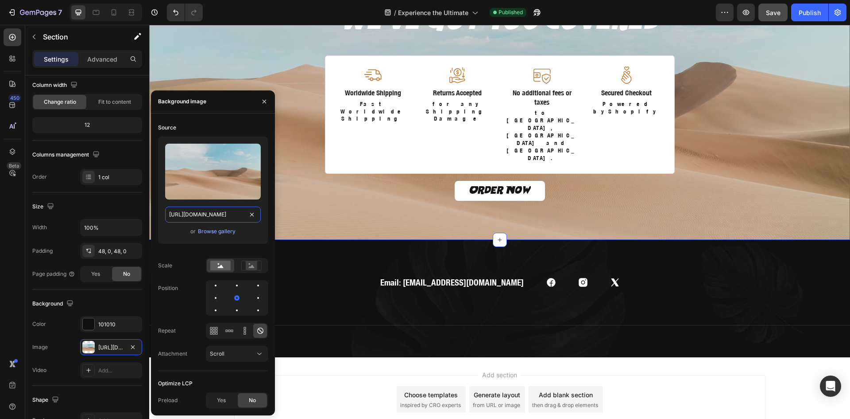
click at [212, 213] on input "https://cdn.shopify.com/s/files/1/2005/9307/files/background_settings.jpg" at bounding box center [213, 214] width 96 height 16
paste input "ucarecdn.com/a20406a8-fa71-40d2-bee4-3e323f0981f6/-/format/auto/"
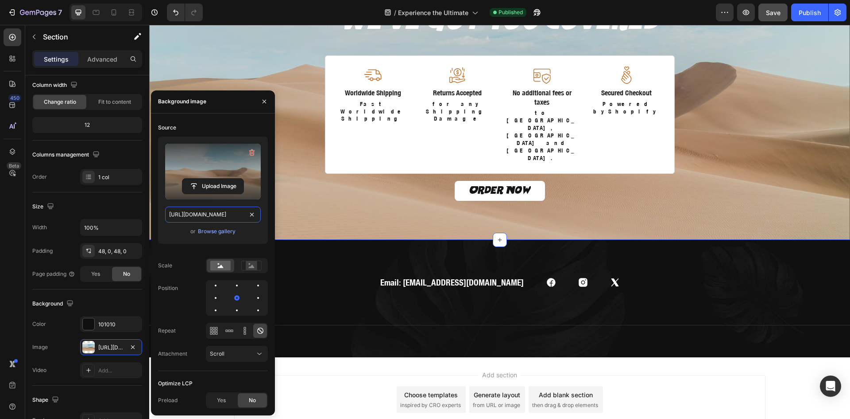
type input "https://ucarecdn.com/a20406a8-fa71-40d2-bee4-3e323f0981f6/-/format/auto/"
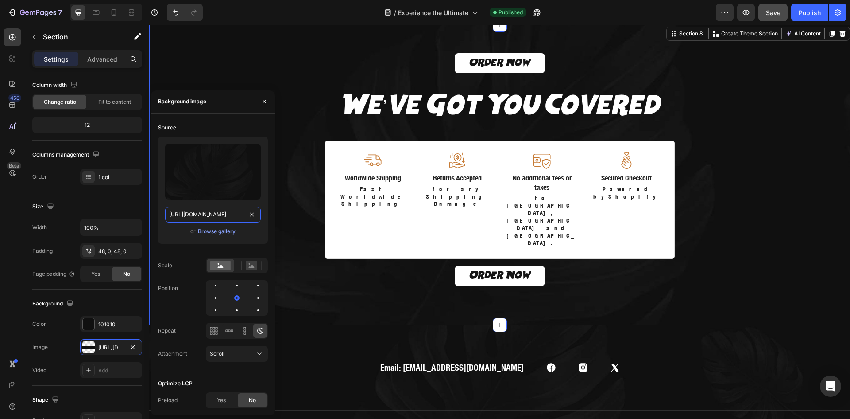
scroll to position [2168, 0]
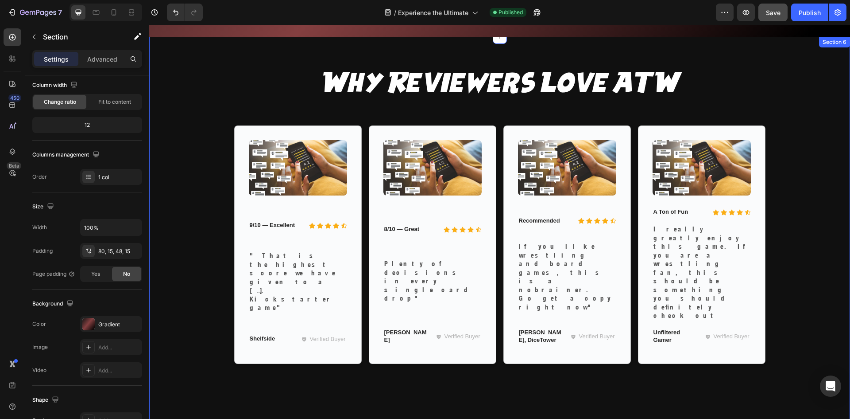
scroll to position [1504, 0]
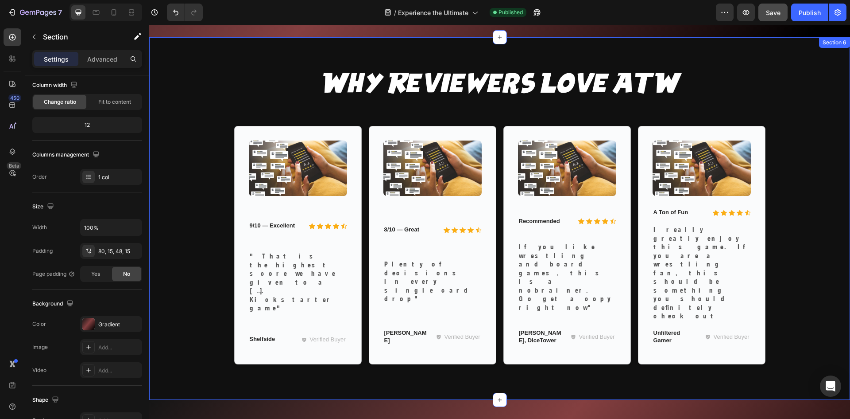
click at [531, 319] on div "Why Reviewers Love ATW Heading Row Image Icon Icon Icon Icon Icon Icon List 9/1…" at bounding box center [499, 218] width 701 height 362
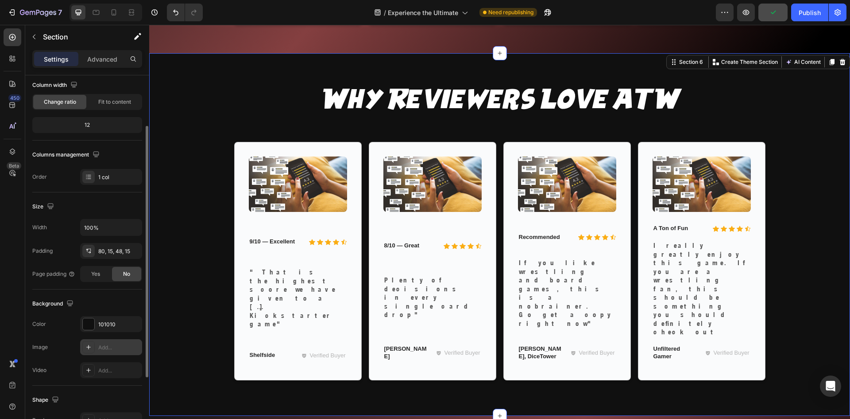
click at [93, 343] on div at bounding box center [88, 347] width 12 height 12
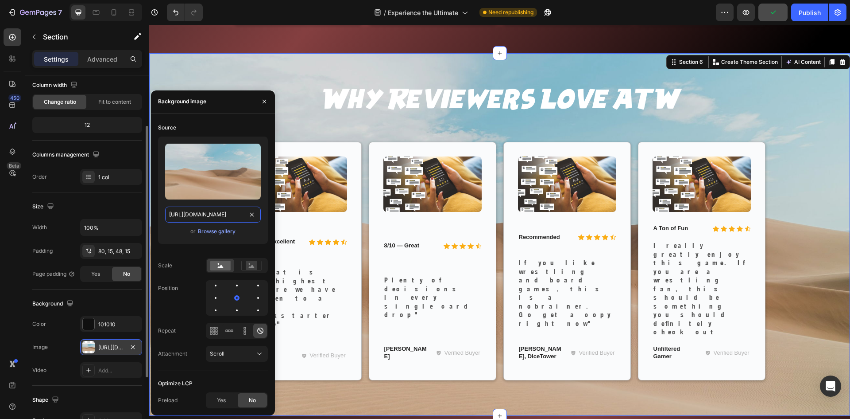
click at [215, 214] on input "https://cdn.shopify.com/s/files/1/2005/9307/files/background_settings.jpg" at bounding box center [213, 214] width 96 height 16
paste input "ucarecdn.com/a20406a8-fa71-40d2-bee4-3e323f0981f6/-/format/auto/"
type input "https://ucarecdn.com/a20406a8-fa71-40d2-bee4-3e323f0981f6/-/format/auto/"
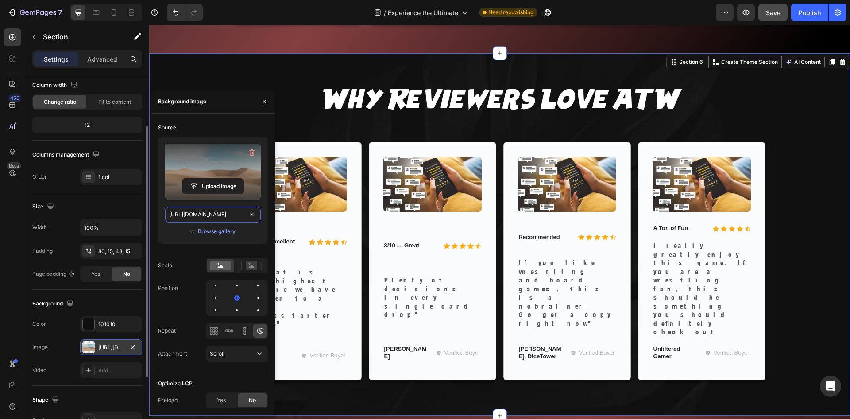
scroll to position [0, 127]
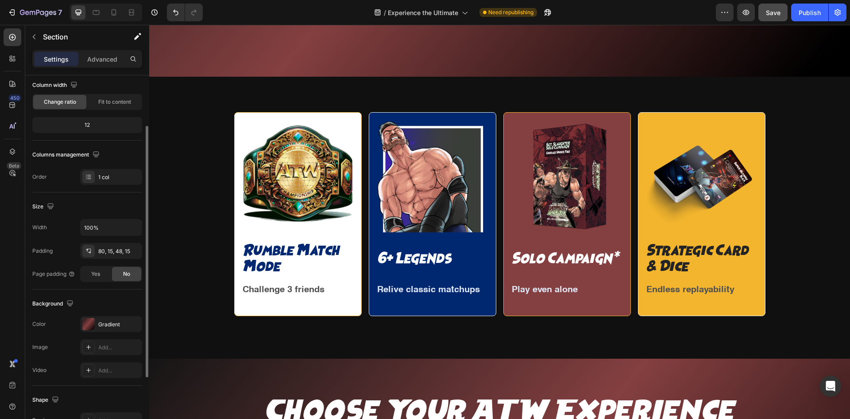
scroll to position [765, 0]
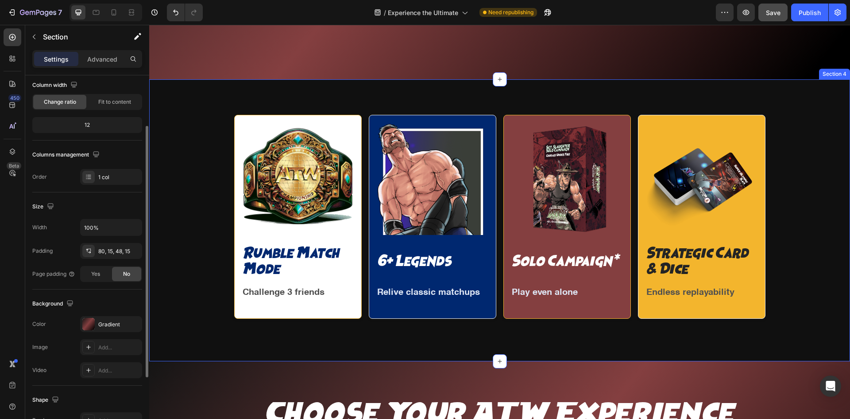
click at [202, 201] on div "Image Rumble Match Mode Text Block Challenge 3 friends Text Block Row Image 6+ …" at bounding box center [500, 220] width 691 height 211
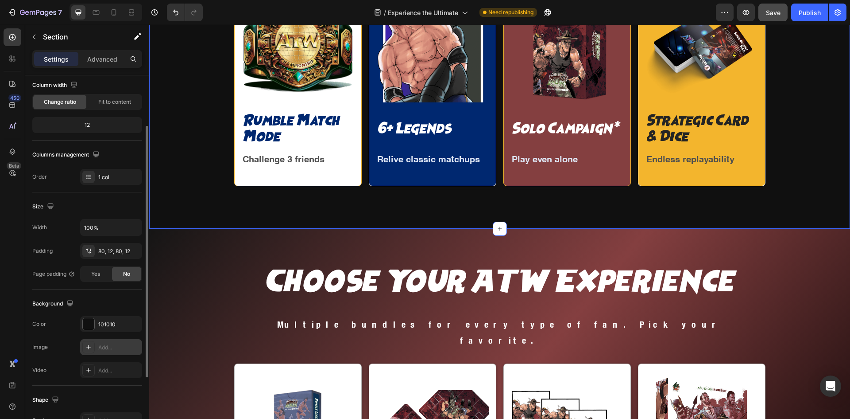
click at [103, 342] on div "Add..." at bounding box center [111, 347] width 62 height 16
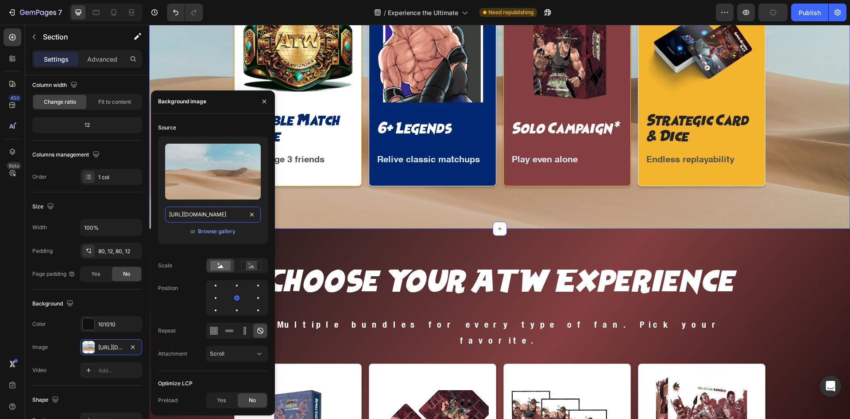
click at [220, 211] on input "https://cdn.shopify.com/s/files/1/2005/9307/files/background_settings.jpg" at bounding box center [213, 214] width 96 height 16
paste input "ucarecdn.com/a20406a8-fa71-40d2-bee4-3e323f0981f6/-/format/auto/"
type input "https://ucarecdn.com/a20406a8-fa71-40d2-bee4-3e323f0981f6/-/format/auto/"
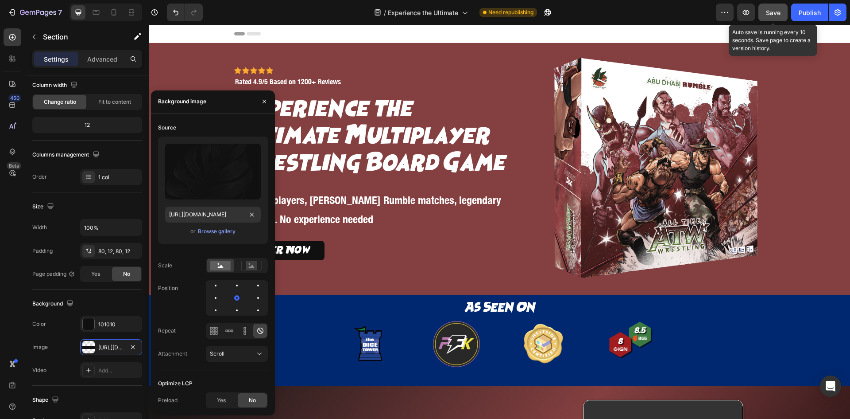
scroll to position [0, 0]
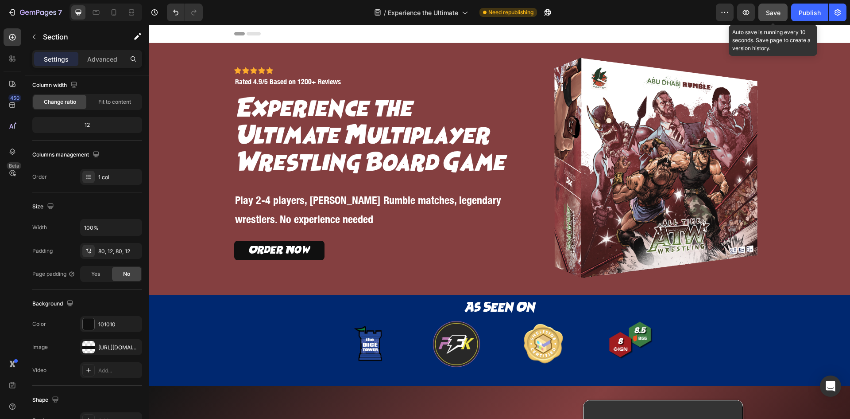
drag, startPoint x: 769, startPoint y: 13, endPoint x: 626, endPoint y: 17, distance: 143.1
click at [769, 13] on span "Save" at bounding box center [773, 13] width 15 height 8
click at [794, 139] on div "Icon Icon Icon Icon Icon Icon List Icon Icon Icon Icon Icon Icon List Rated 4.9…" at bounding box center [500, 169] width 691 height 252
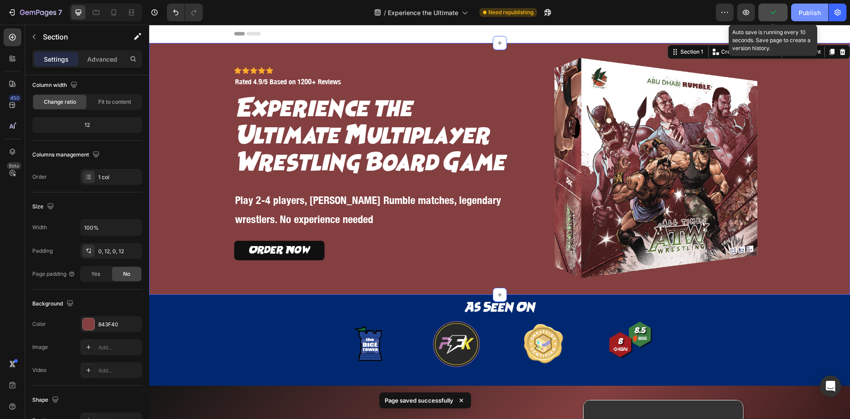
click at [804, 17] on button "Publish" at bounding box center [810, 13] width 37 height 18
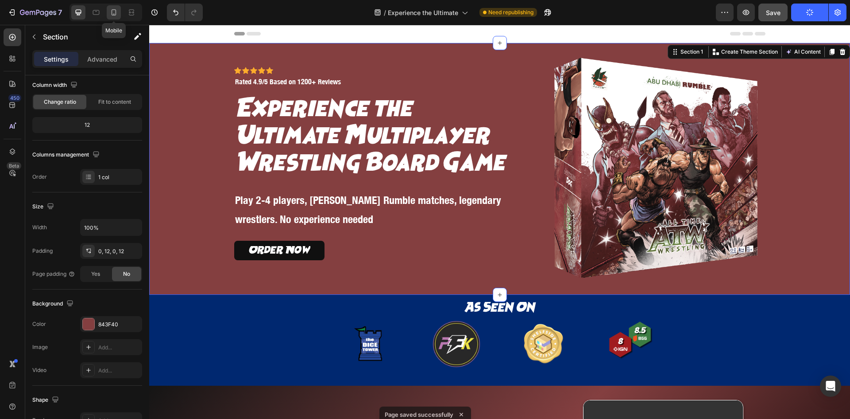
click at [113, 12] on icon at bounding box center [113, 12] width 9 height 9
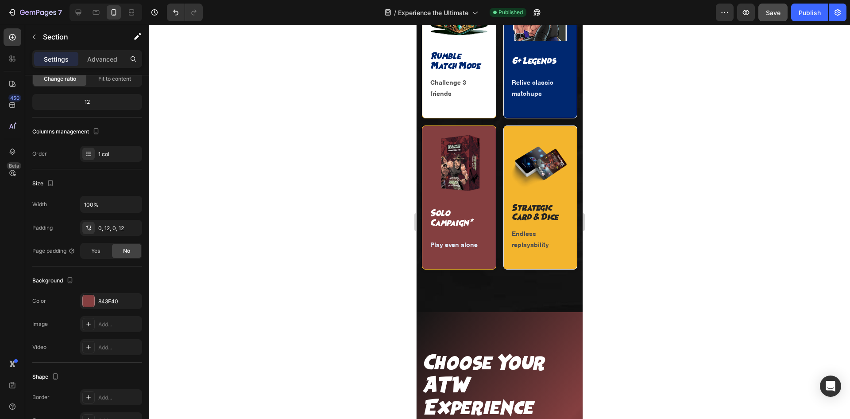
scroll to position [1033, 0]
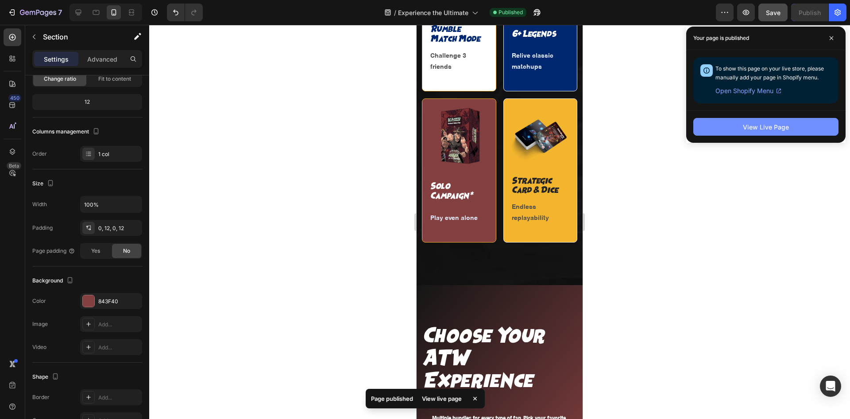
click at [776, 129] on div "View Live Page" at bounding box center [766, 126] width 46 height 9
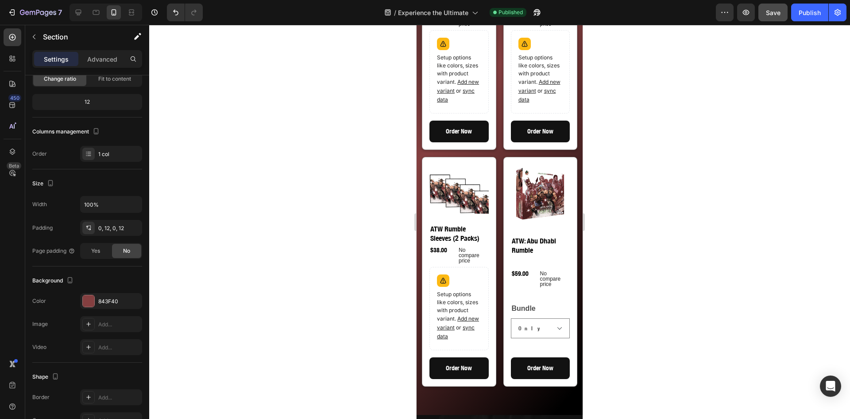
scroll to position [1624, 0]
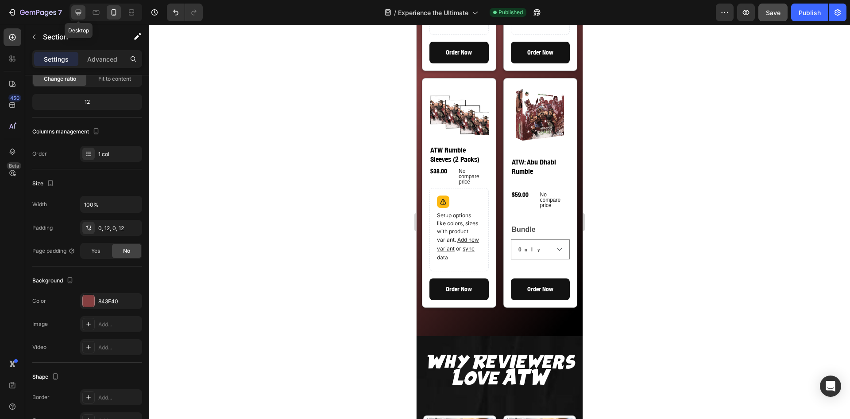
click at [78, 11] on icon at bounding box center [78, 12] width 9 height 9
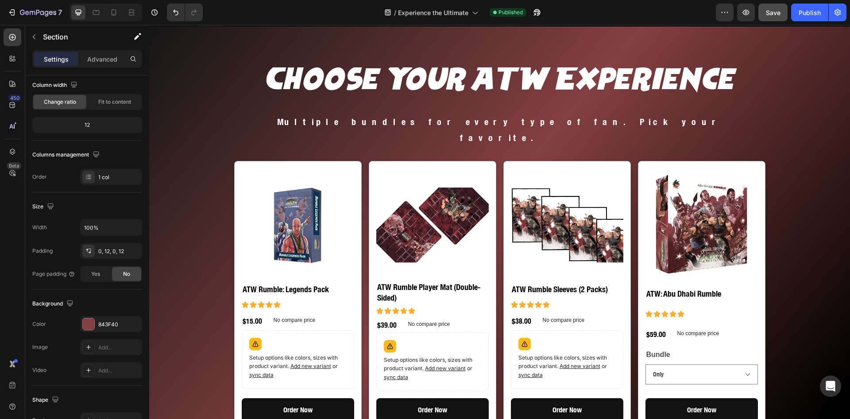
scroll to position [1107, 0]
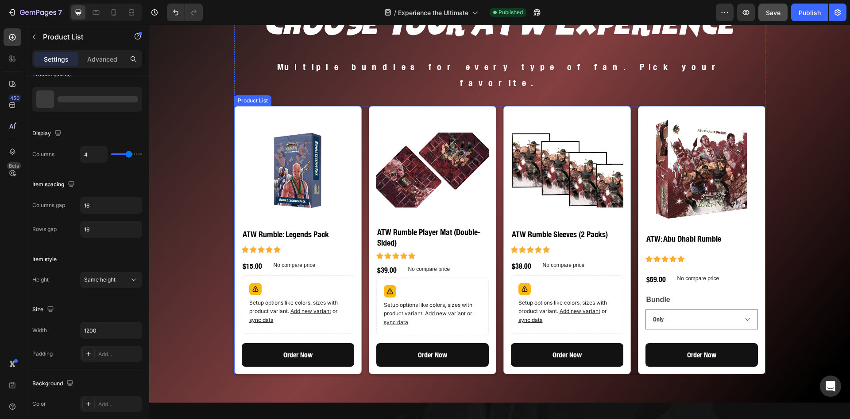
click at [498, 232] on div "Product Images ATW Rumble: Legends Pack Product Title Icon Icon Icon Icon Icon …" at bounding box center [500, 240] width 532 height 268
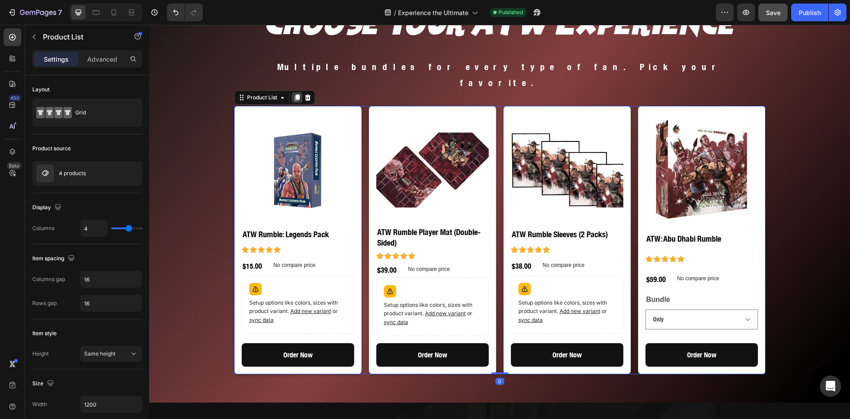
click at [294, 94] on icon at bounding box center [297, 97] width 7 height 7
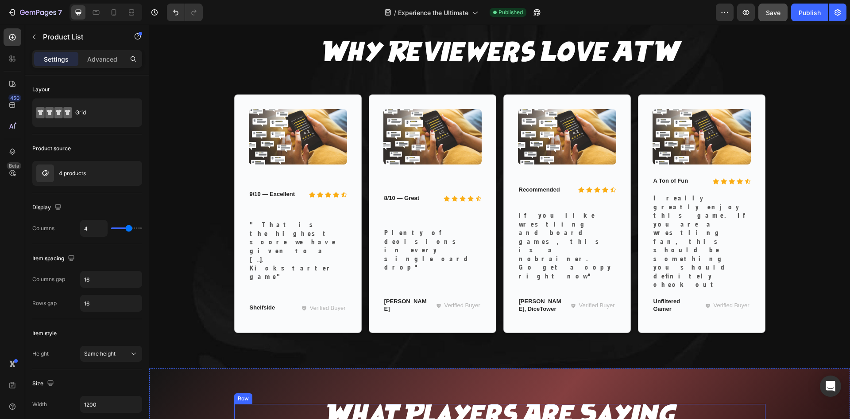
scroll to position [1114, 0]
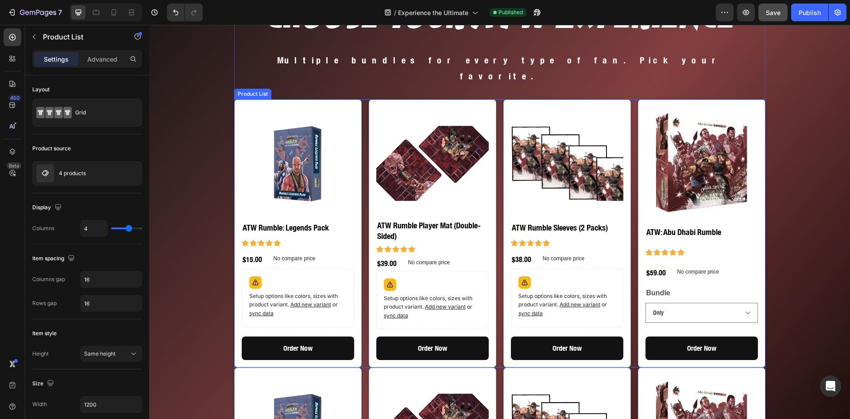
click at [496, 338] on div "Product Images ATW Rumble: Legends Pack Product Title Icon Icon Icon Icon Icon …" at bounding box center [500, 233] width 532 height 268
click at [109, 61] on p "Advanced" at bounding box center [102, 58] width 30 height 9
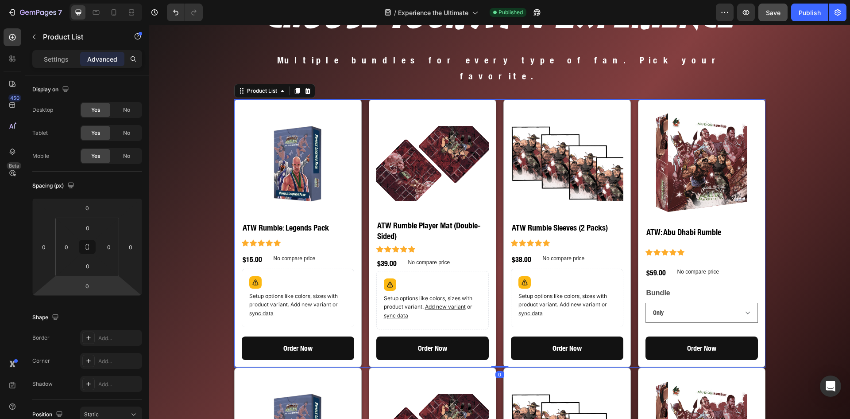
click at [89, 283] on input "0" at bounding box center [87, 285] width 18 height 13
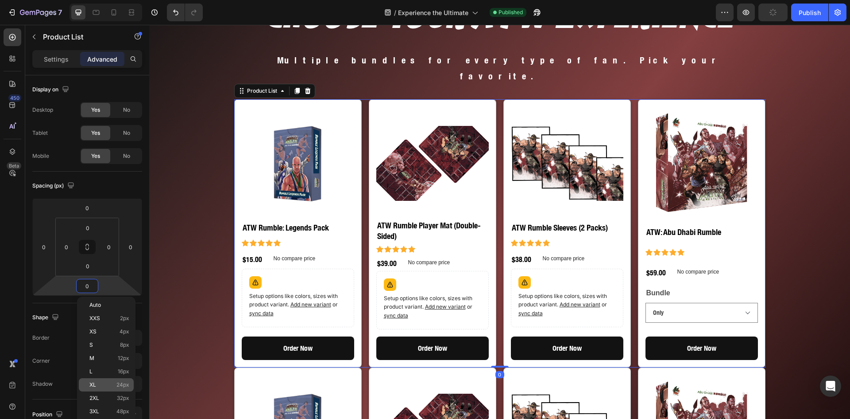
click at [116, 381] on span "24px" at bounding box center [122, 384] width 13 height 6
type input "24"
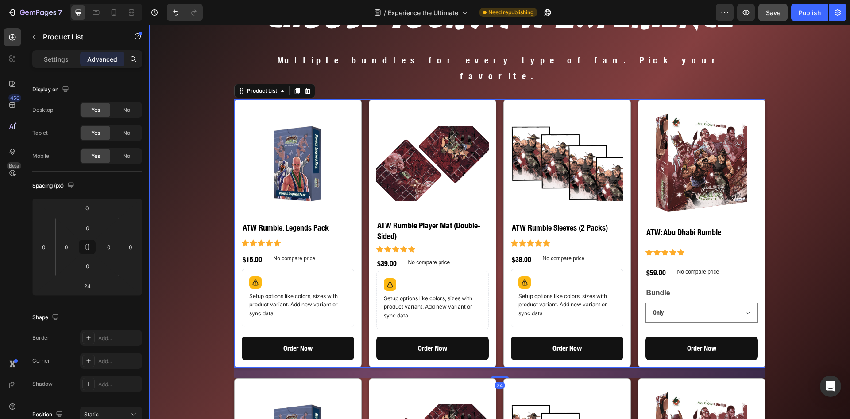
click at [198, 324] on div "Choose Your ATW Experience Heading Multiple bundles for every type of fan. Pick…" at bounding box center [500, 326] width 691 height 652
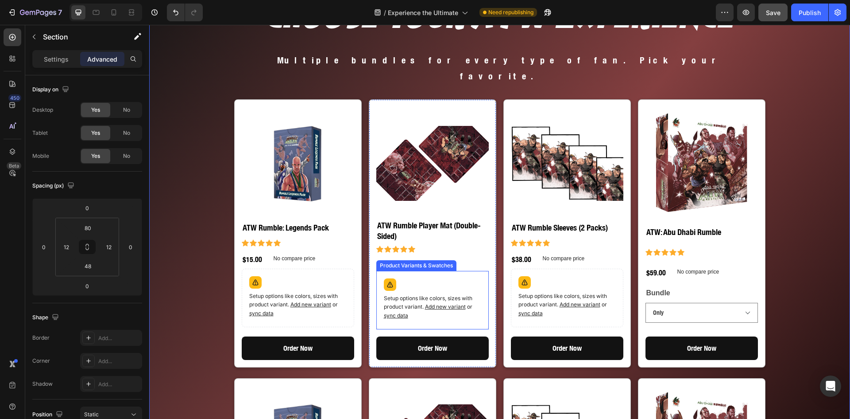
scroll to position [1188, 0]
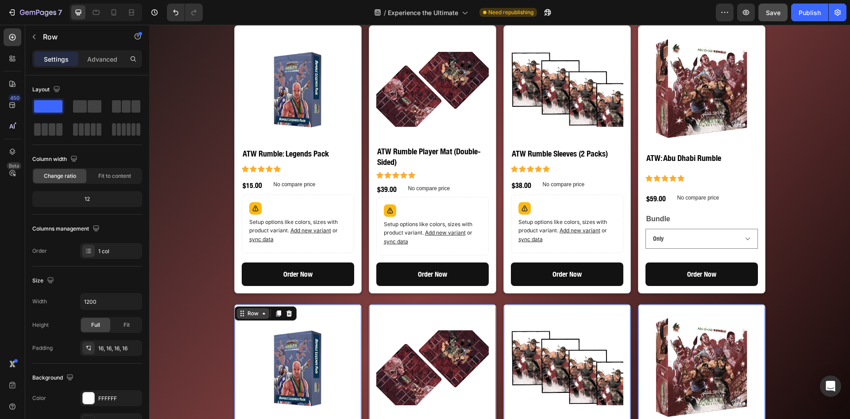
click at [260, 310] on icon at bounding box center [263, 313] width 7 height 7
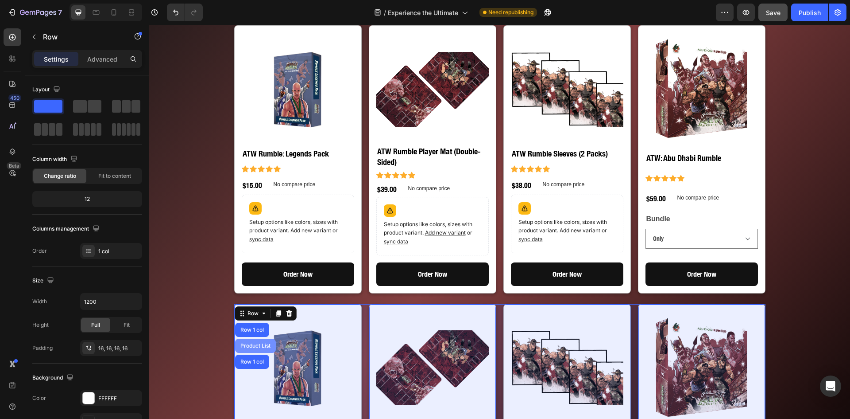
click at [246, 338] on div "Product List" at bounding box center [255, 345] width 41 height 14
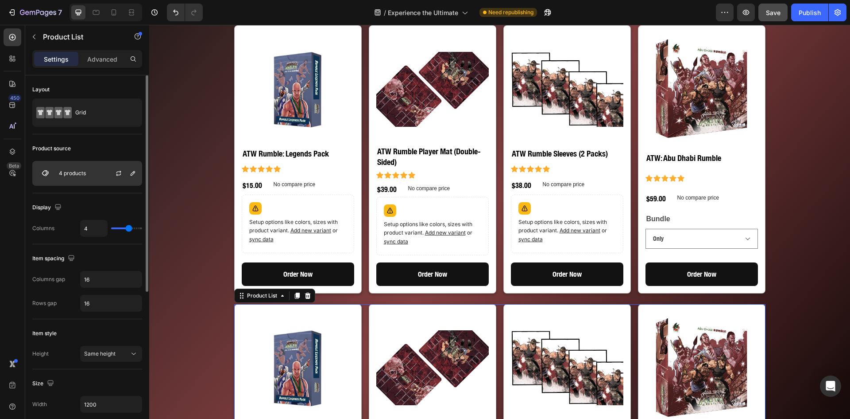
click at [93, 173] on div "4 products" at bounding box center [87, 173] width 110 height 25
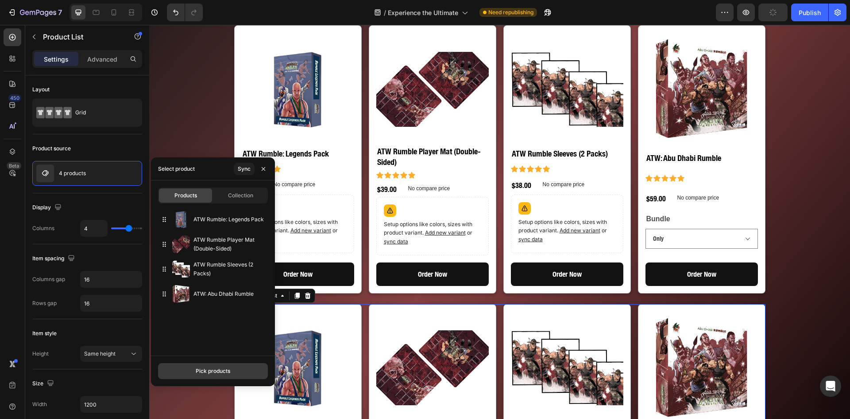
click at [207, 369] on div "Pick products" at bounding box center [213, 371] width 35 height 8
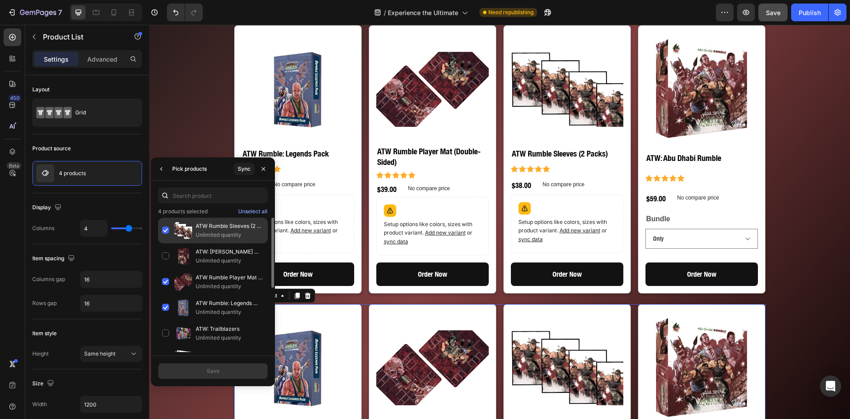
click at [167, 229] on div "ATW Rumble Sleeves (2 Packs) Unlimited quantity" at bounding box center [213, 230] width 110 height 26
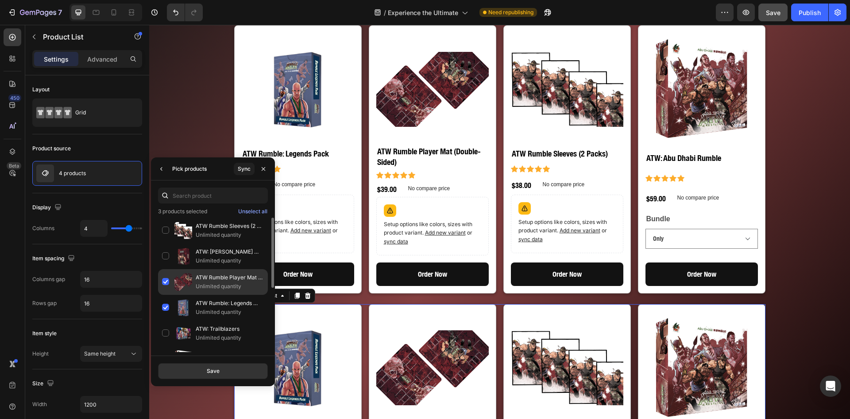
click at [170, 280] on div "ATW Rumble Player Mat (Double-Sided) Unlimited quantity" at bounding box center [213, 282] width 110 height 26
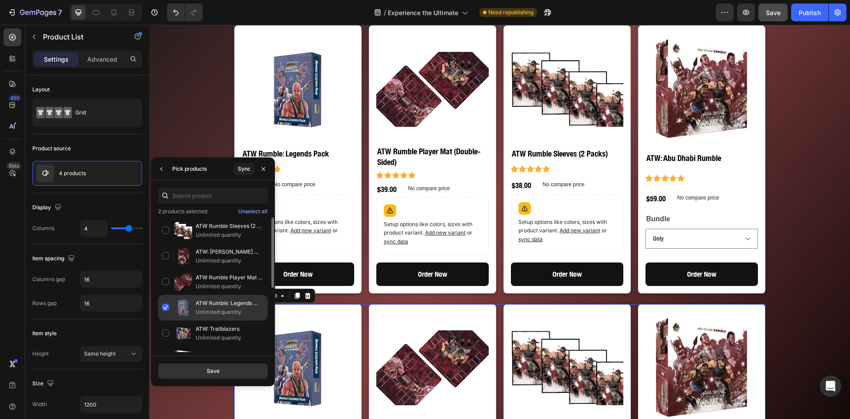
click at [169, 314] on div "ATW Rumble: Legends Pack Unlimited quantity" at bounding box center [213, 308] width 110 height 26
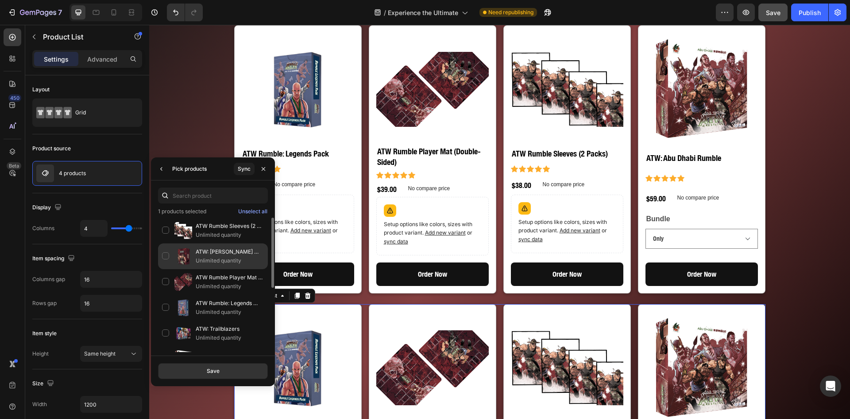
click at [175, 251] on img at bounding box center [184, 256] width 18 height 18
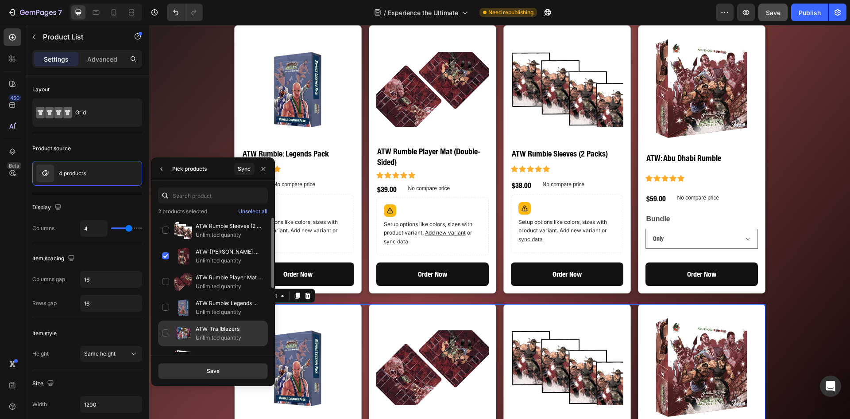
click at [188, 329] on img at bounding box center [184, 333] width 18 height 18
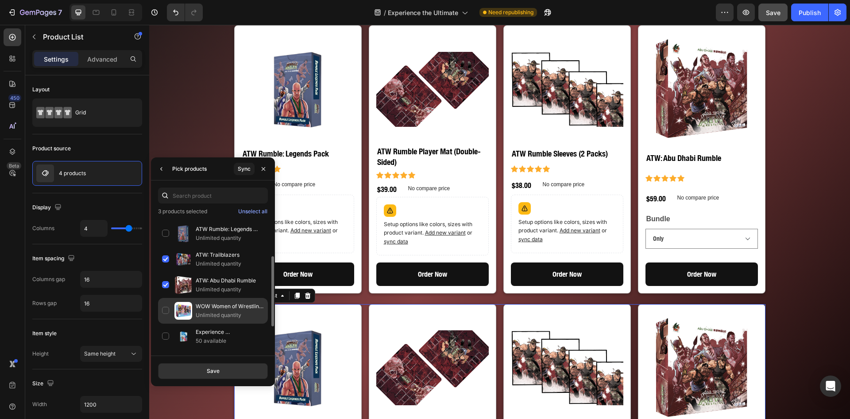
scroll to position [123, 0]
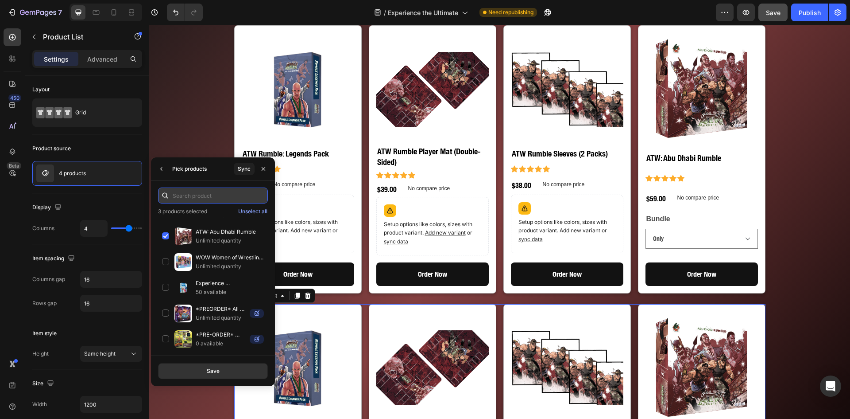
click at [177, 195] on input "text" at bounding box center [213, 195] width 110 height 16
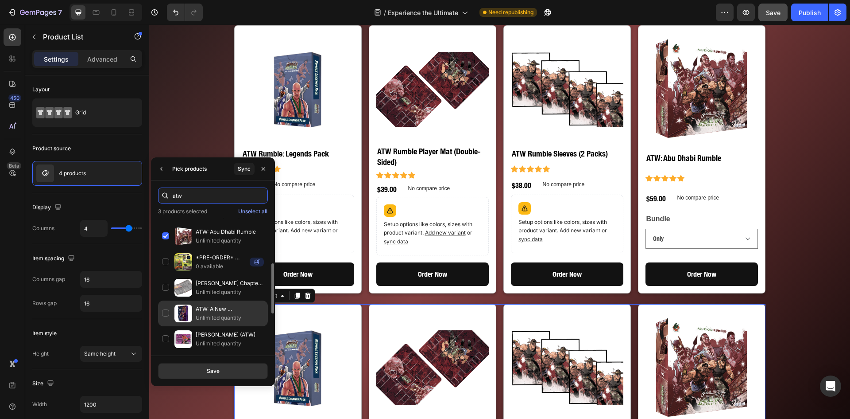
type input "atw"
click at [215, 308] on p "ATW: A New Dawn" at bounding box center [230, 308] width 68 height 9
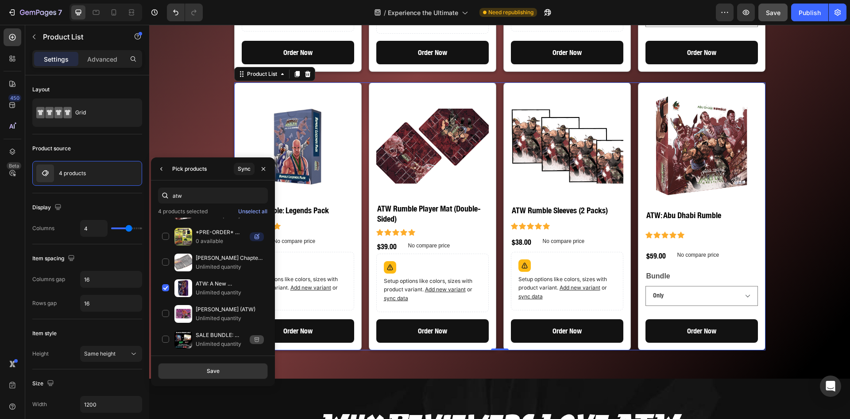
scroll to position [222, 0]
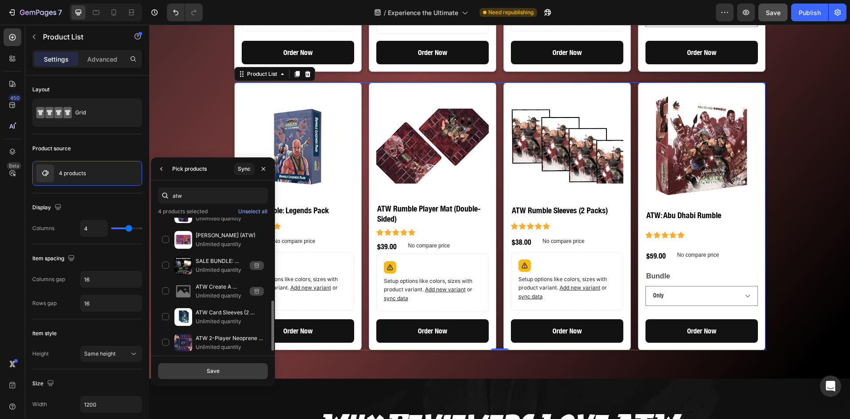
click at [229, 369] on button "Save" at bounding box center [213, 371] width 110 height 16
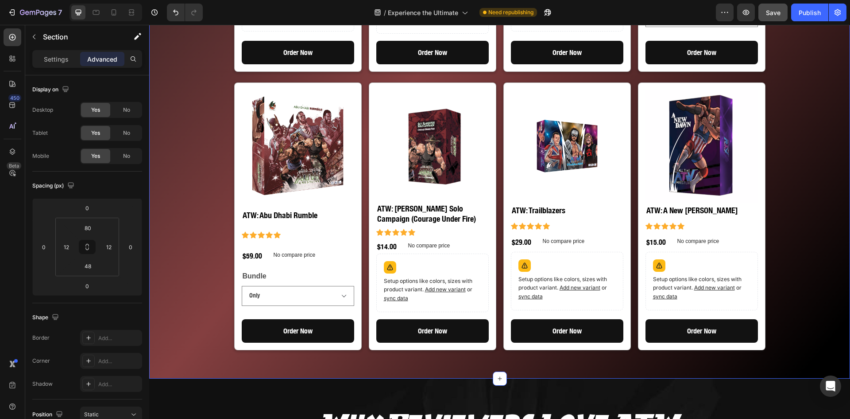
click at [791, 274] on div "Choose Your ATW Experience Heading Multiple bundles for every type of fan. Pick…" at bounding box center [500, 31] width 691 height 652
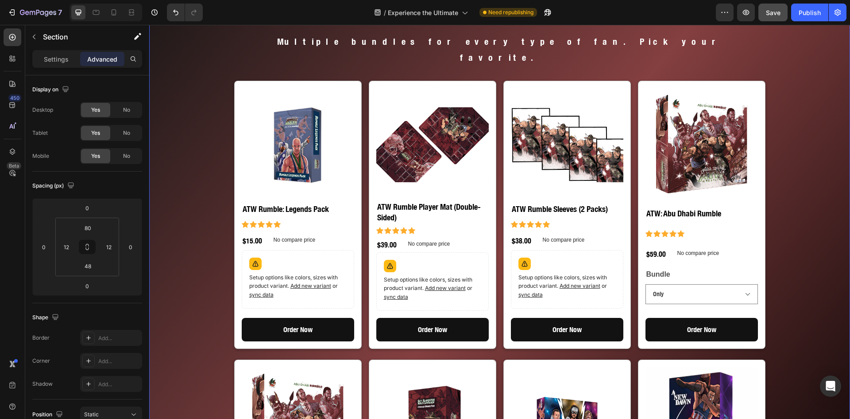
scroll to position [967, 0]
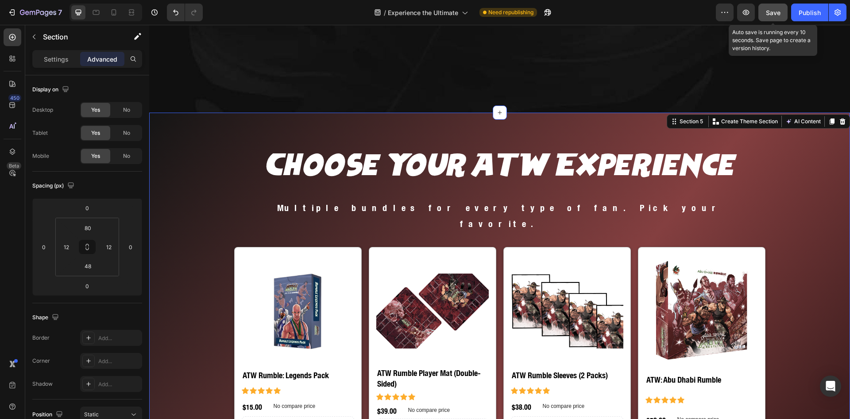
click at [769, 10] on span "Save" at bounding box center [773, 13] width 15 height 8
click at [809, 12] on div "Publish" at bounding box center [810, 12] width 22 height 9
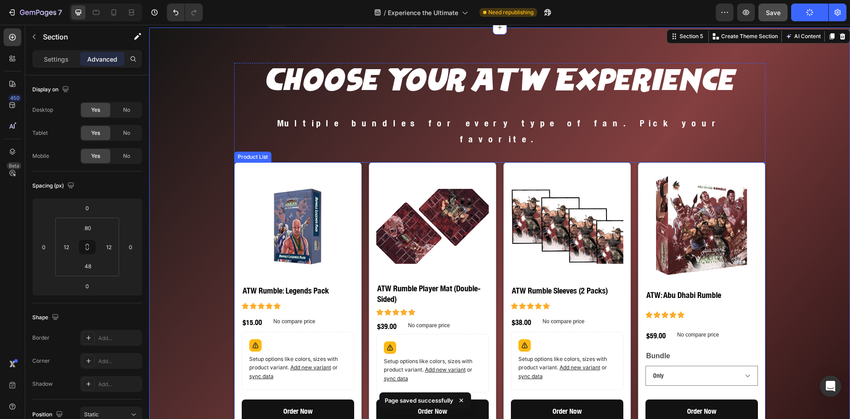
click at [497, 280] on div "Product Images ATW Rumble: Legends Pack Product Title Icon Icon Icon Icon Icon …" at bounding box center [500, 296] width 532 height 268
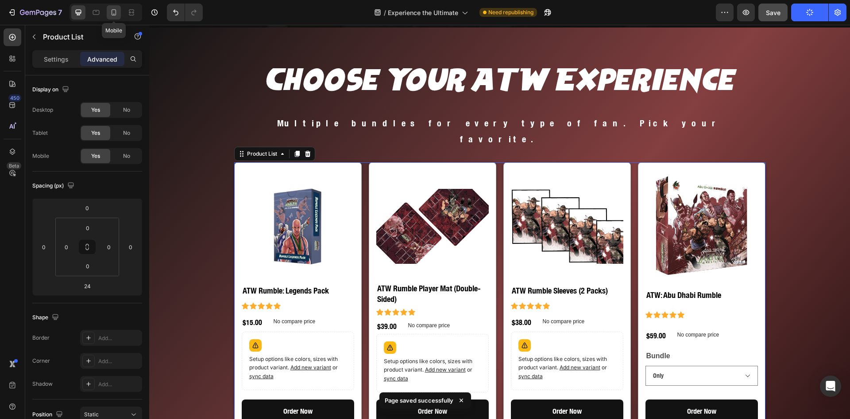
click at [116, 11] on icon at bounding box center [113, 12] width 9 height 9
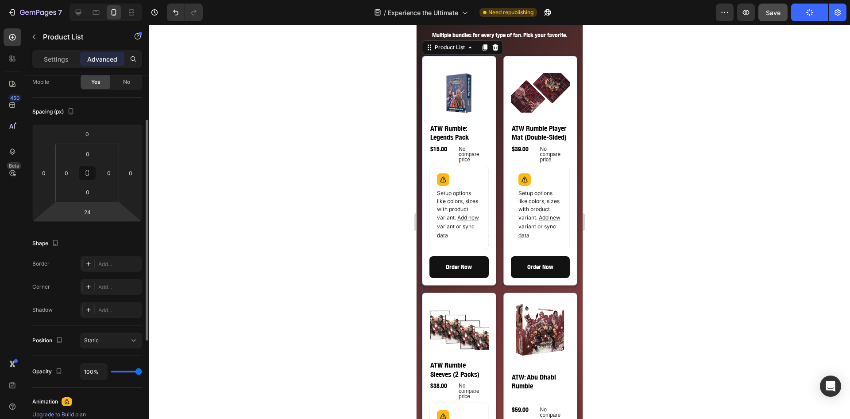
scroll to position [148, 0]
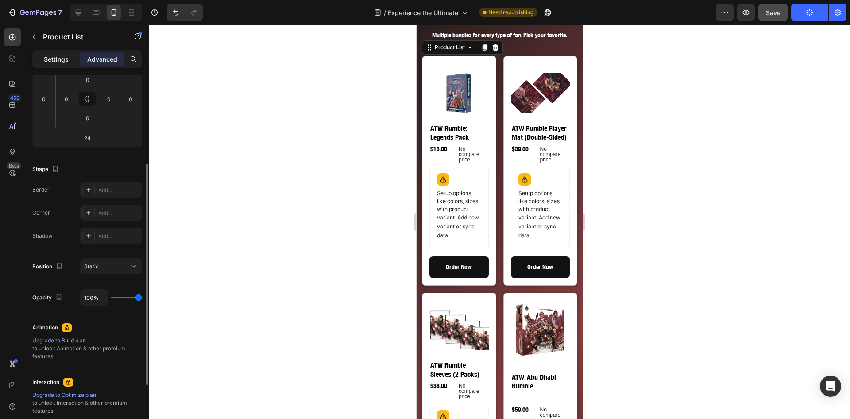
click at [64, 58] on p "Settings" at bounding box center [56, 58] width 25 height 9
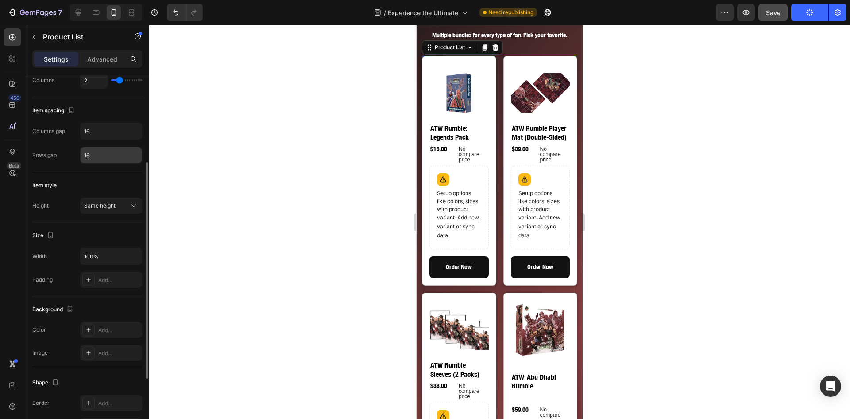
scroll to position [0, 0]
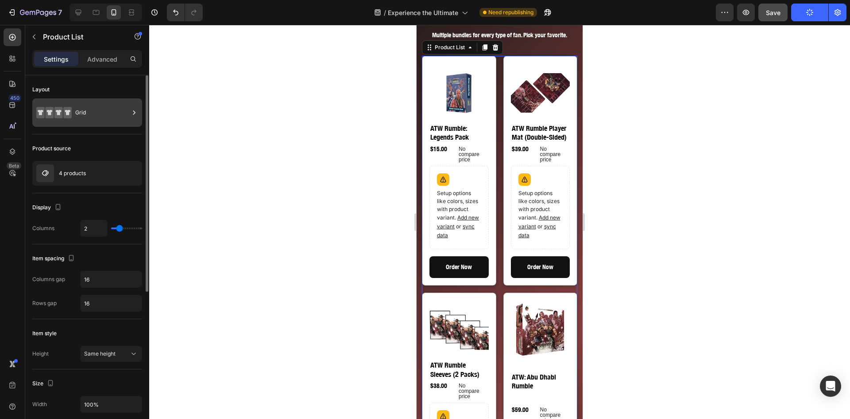
click at [124, 115] on div "Grid" at bounding box center [102, 112] width 54 height 20
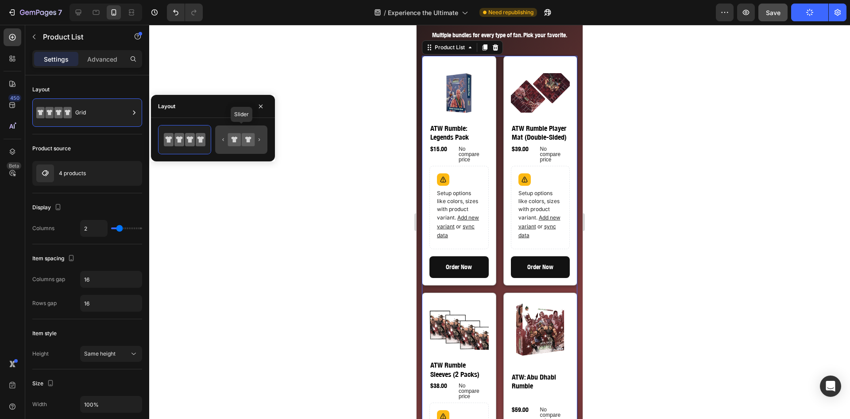
click at [248, 140] on icon at bounding box center [248, 139] width 6 height 6
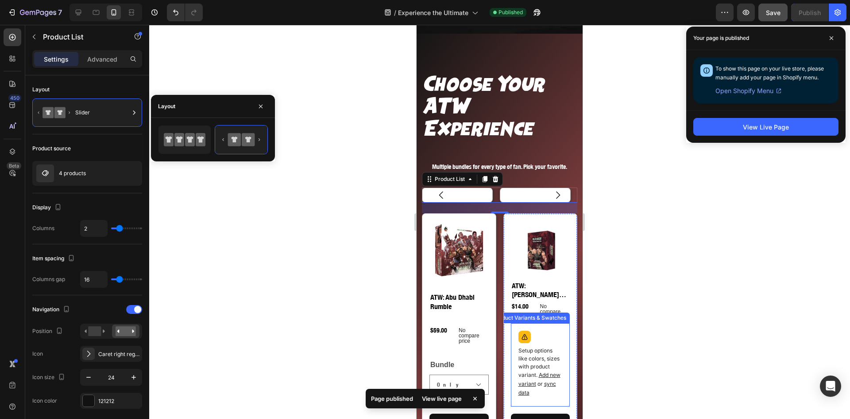
scroll to position [955, 0]
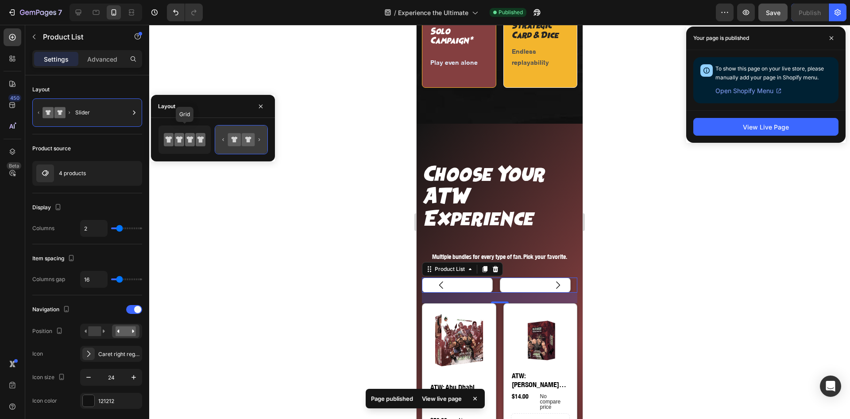
drag, startPoint x: 183, startPoint y: 141, endPoint x: 236, endPoint y: 148, distance: 53.1
click at [183, 141] on icon at bounding box center [180, 139] width 10 height 13
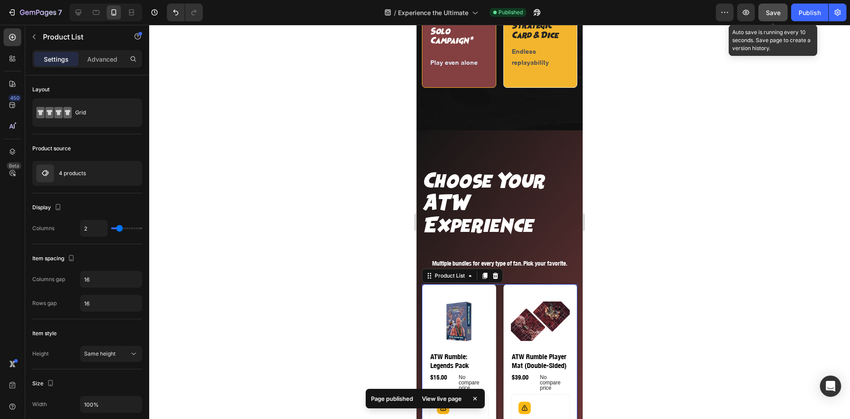
click at [777, 15] on span "Save" at bounding box center [773, 13] width 15 height 8
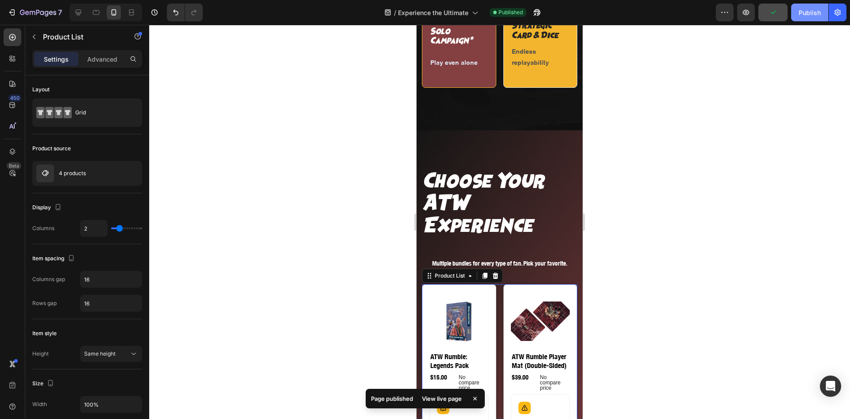
click at [804, 11] on div "Publish" at bounding box center [810, 12] width 22 height 9
